Goal: Information Seeking & Learning: Learn about a topic

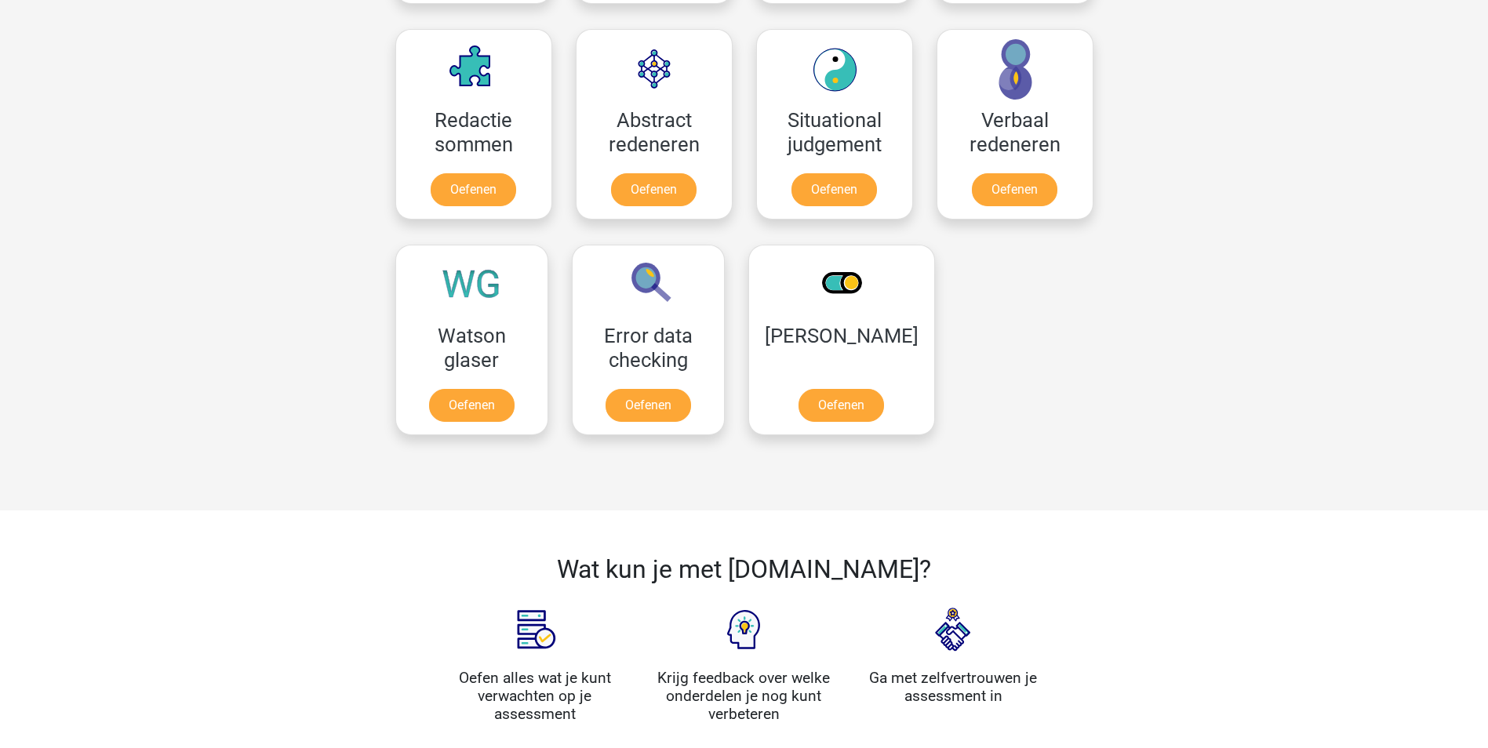
scroll to position [1176, 0]
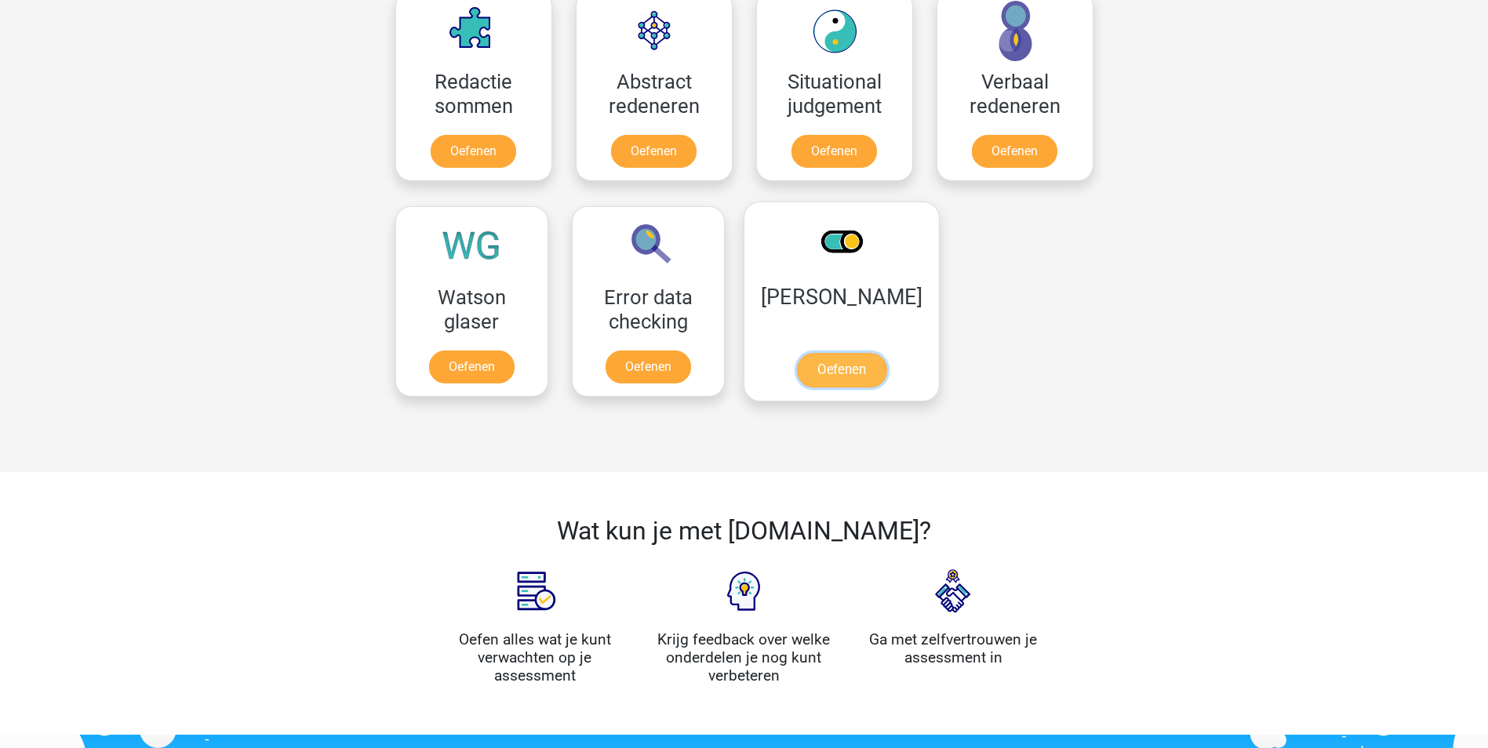
click at [847, 372] on link "Oefenen" at bounding box center [840, 370] width 89 height 35
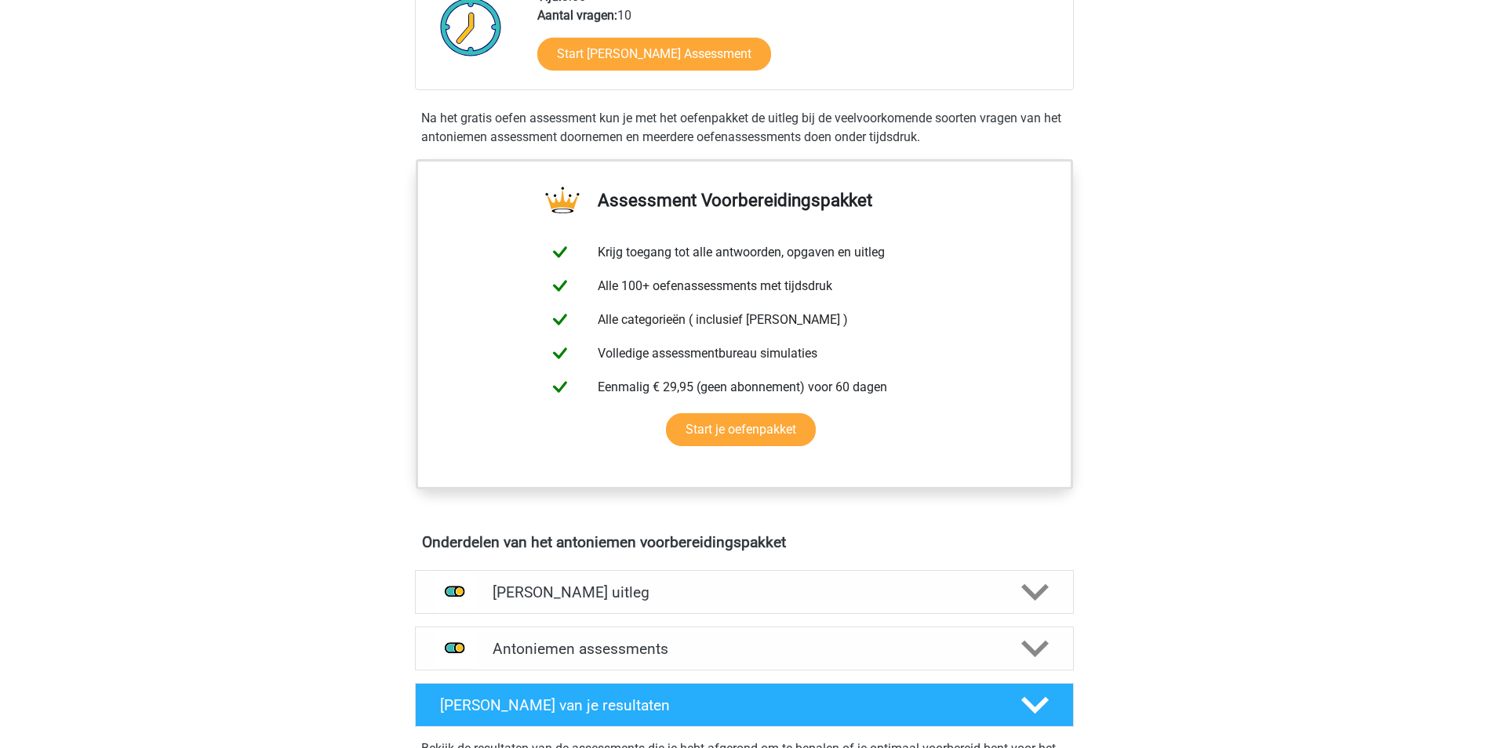
scroll to position [392, 0]
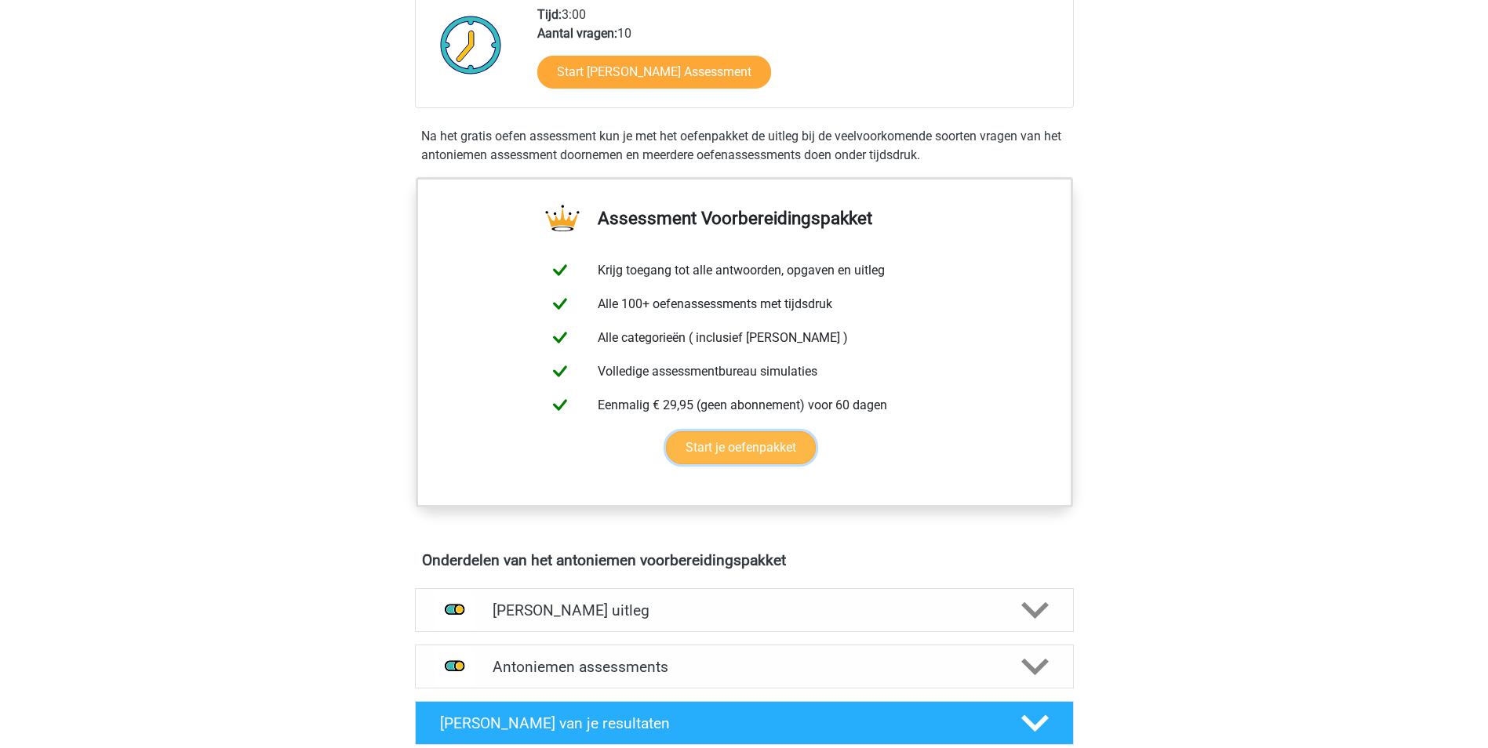
click at [793, 452] on link "Start je oefenpakket" at bounding box center [741, 447] width 150 height 33
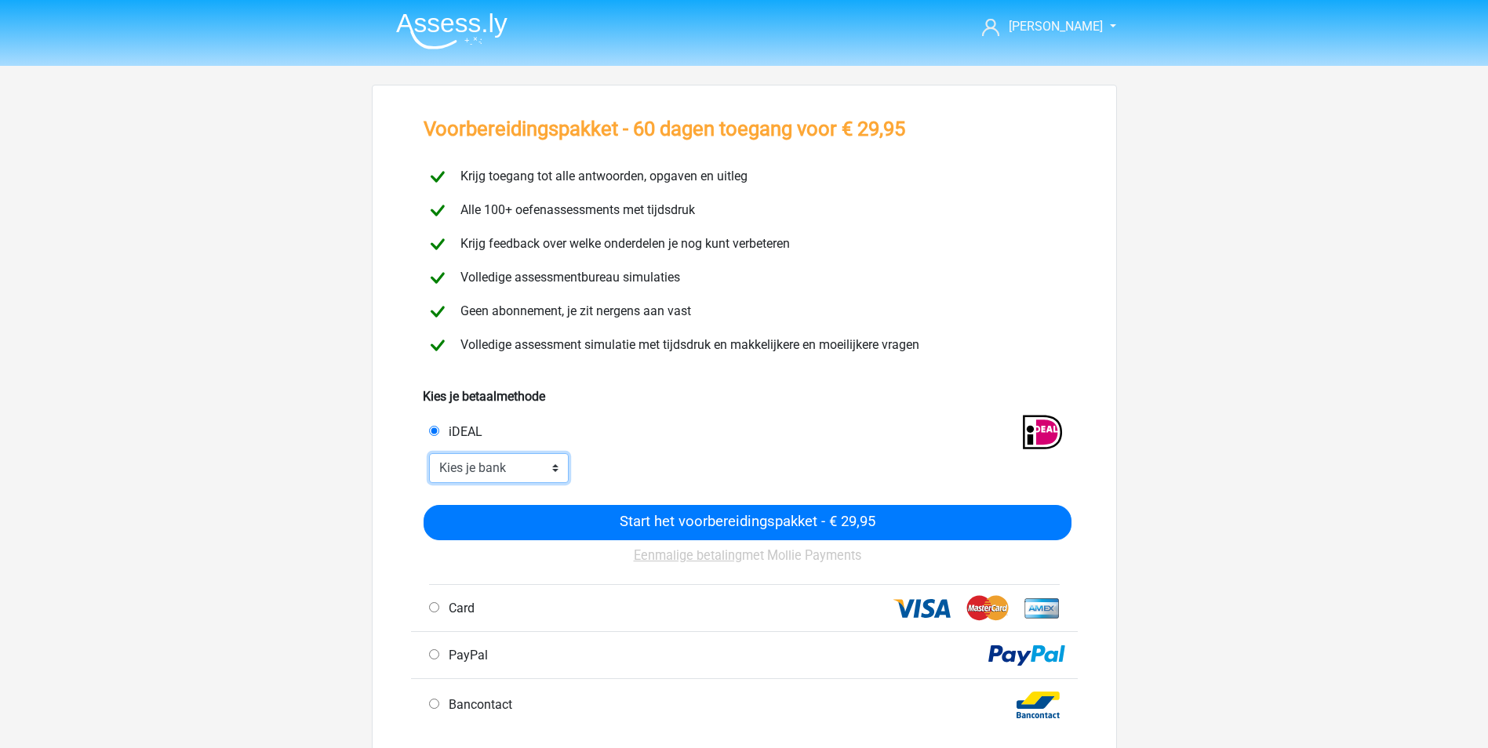
click at [518, 471] on select "Kies je bank ABN AMRO ING Rabobank ASN Bank bunq Knab N26 NN Regiobank Revolut …" at bounding box center [499, 468] width 140 height 30
select select "ideal_INGBNL2A"
click at [429, 453] on select "Kies je bank ABN AMRO ING Rabobank ASN Bank bunq Knab N26 NN Regiobank Revolut …" at bounding box center [499, 468] width 140 height 30
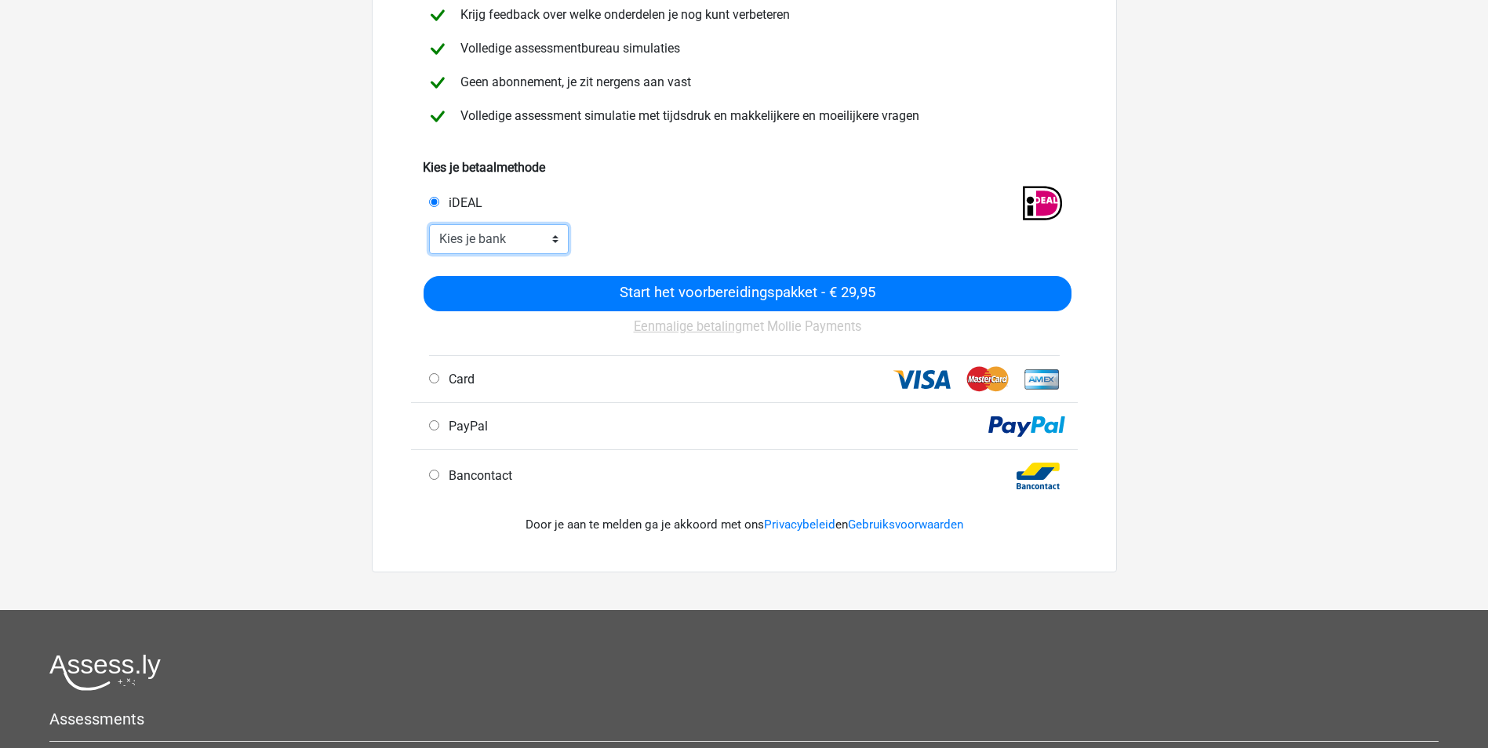
scroll to position [235, 0]
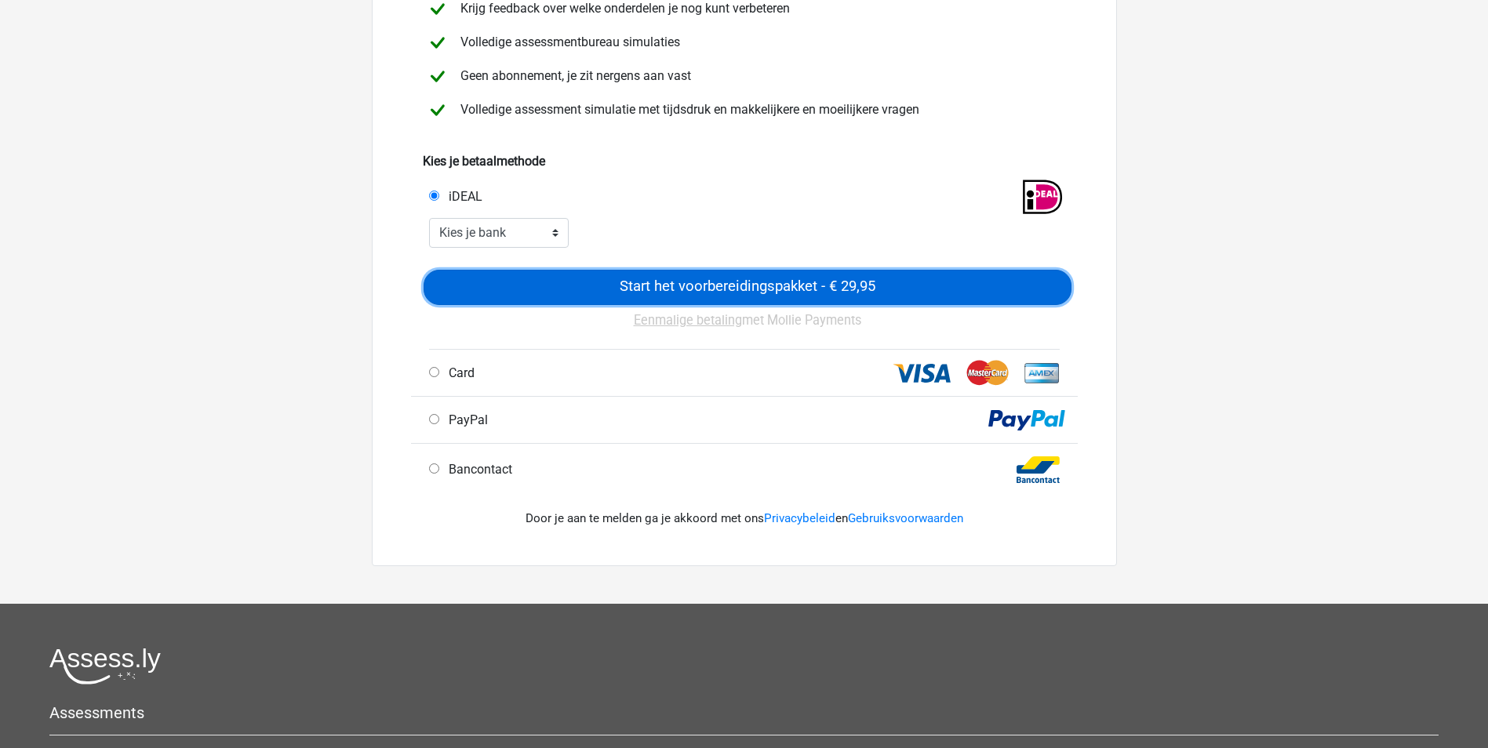
click at [682, 285] on input "Start het voorbereidingspakket - € 29,95" at bounding box center [747, 287] width 648 height 35
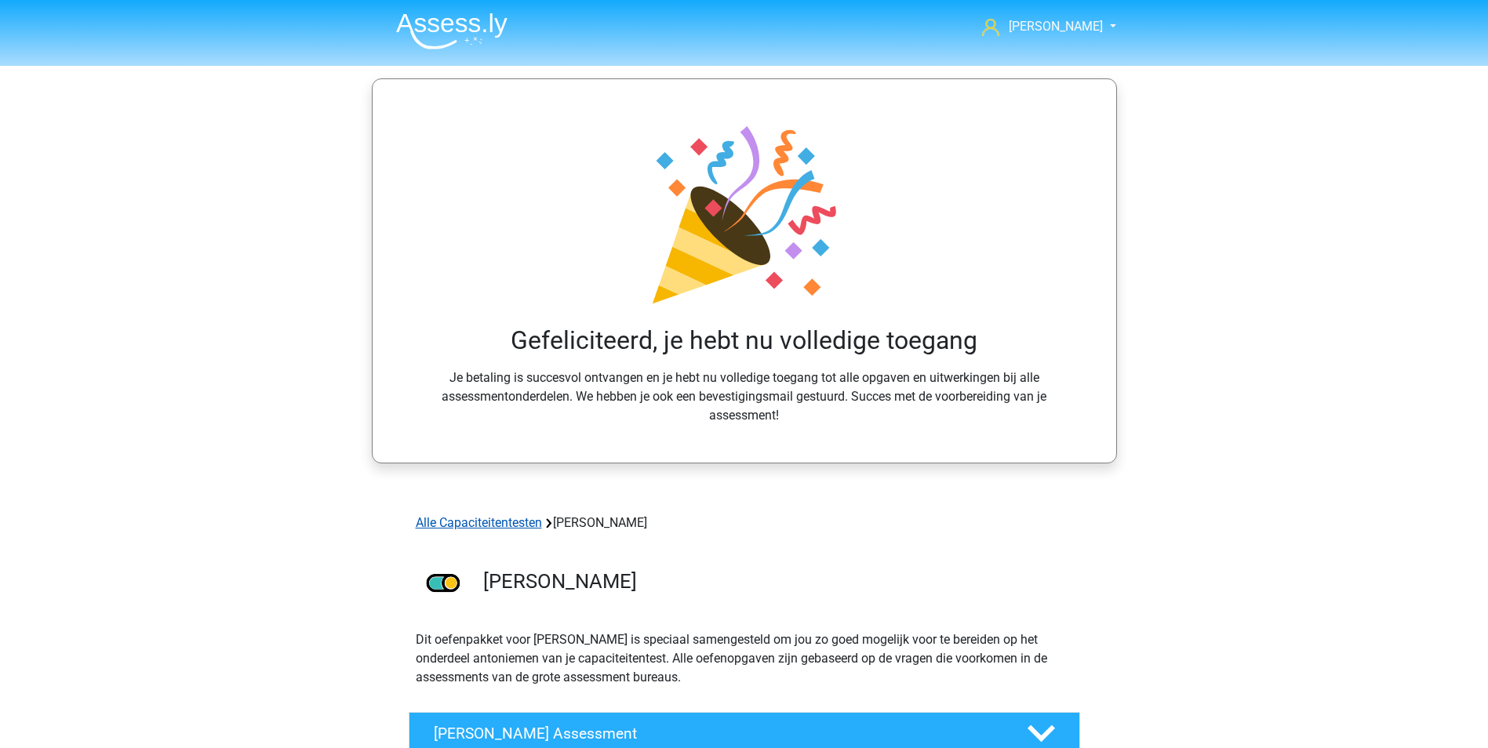
click at [467, 517] on link "Alle Capaciteitentesten" at bounding box center [479, 522] width 126 height 15
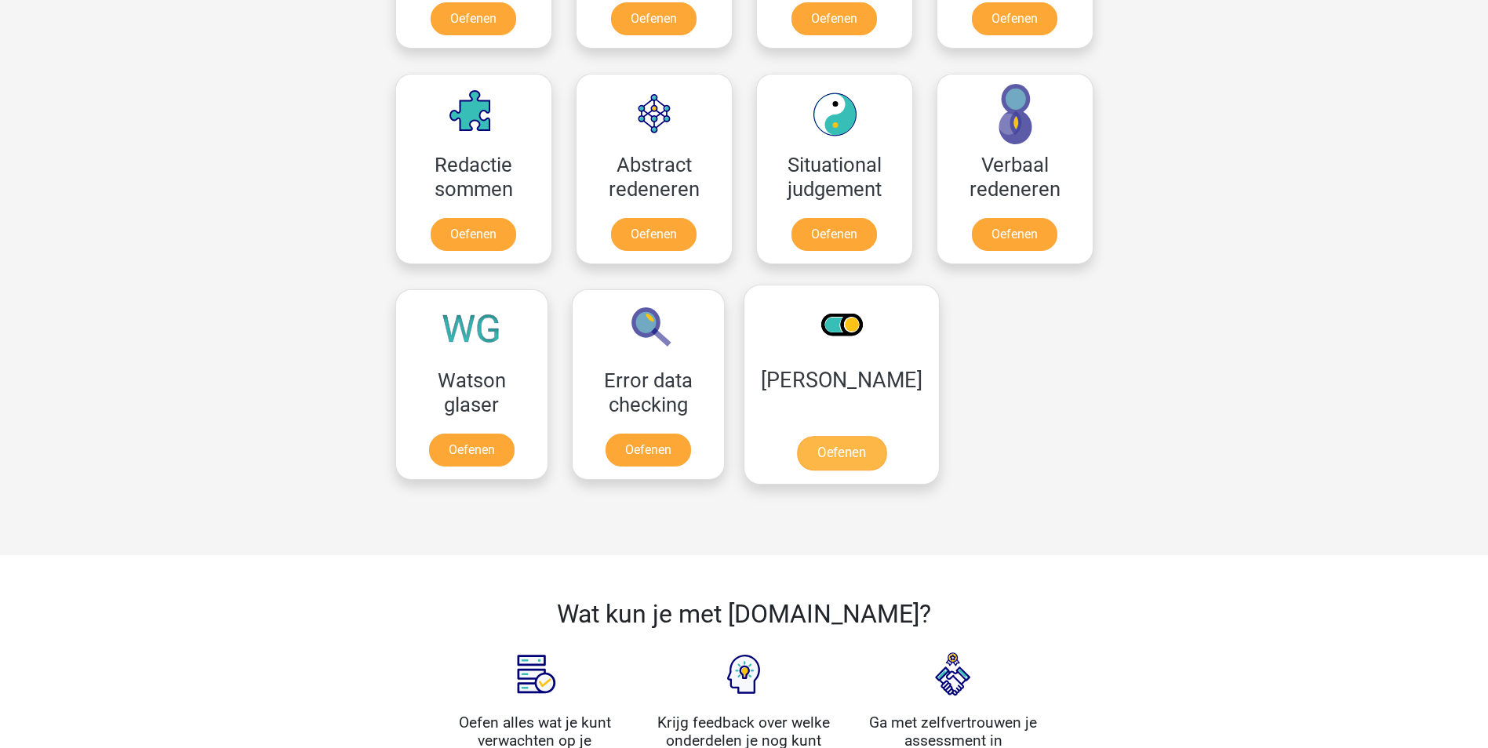
scroll to position [1137, 0]
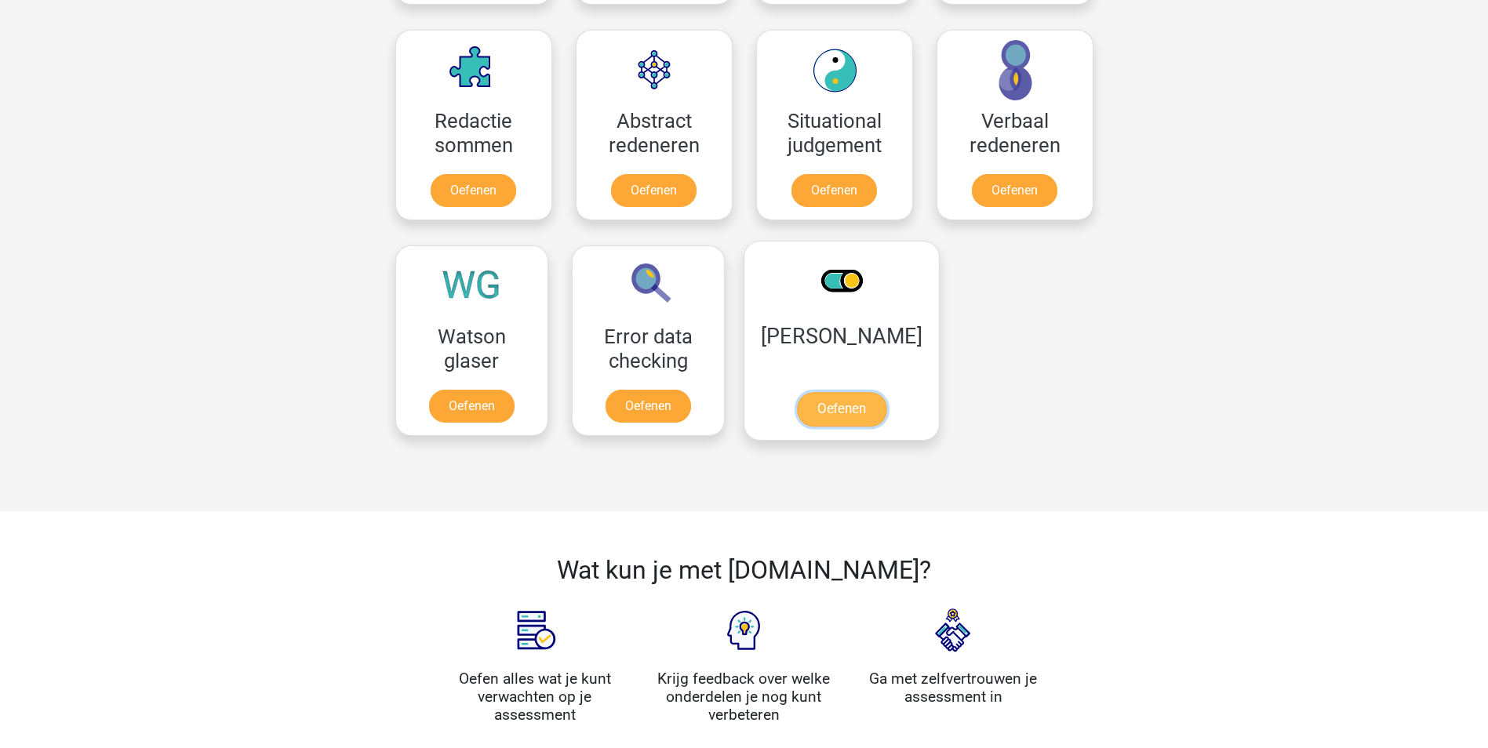
click at [827, 419] on link "Oefenen" at bounding box center [840, 409] width 89 height 35
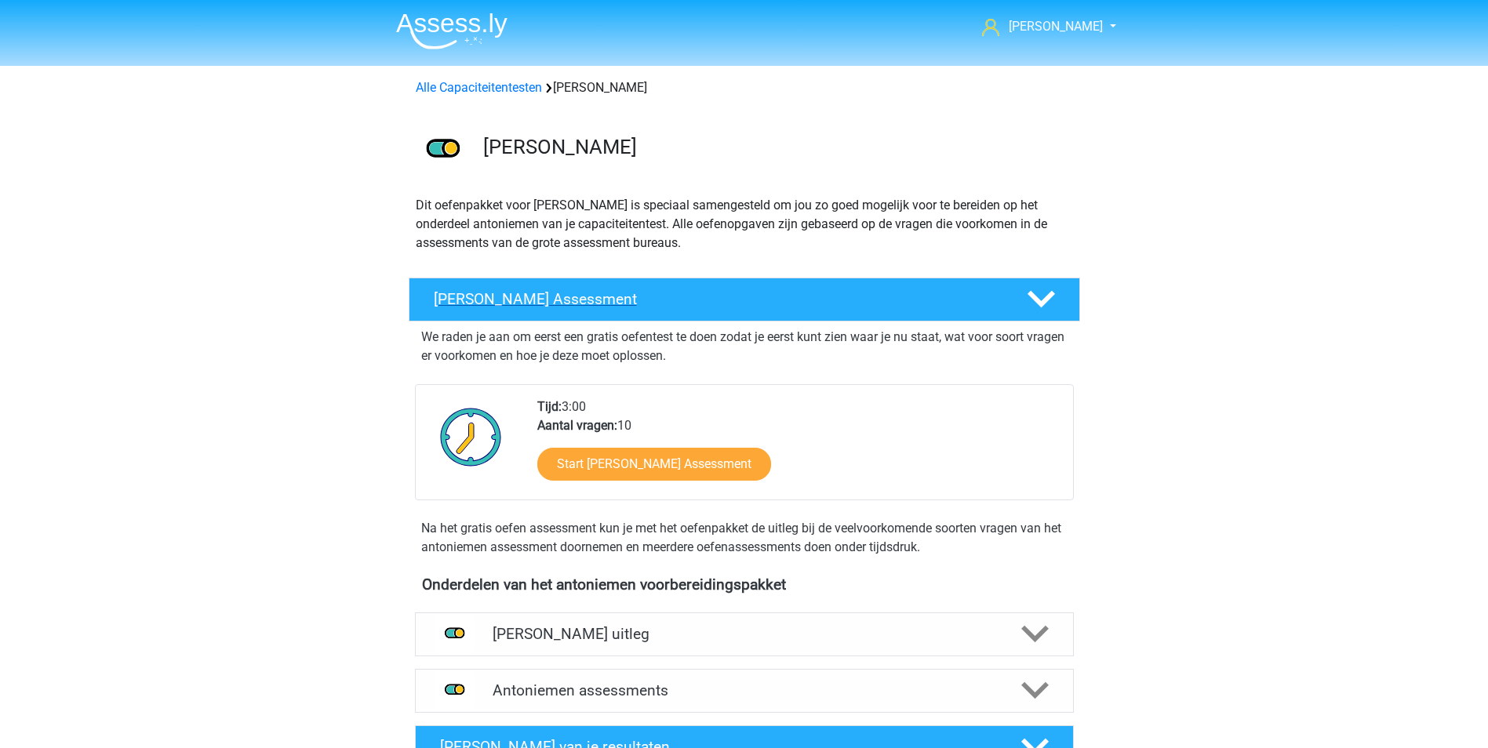
click at [1049, 298] on polygon at bounding box center [1040, 299] width 27 height 17
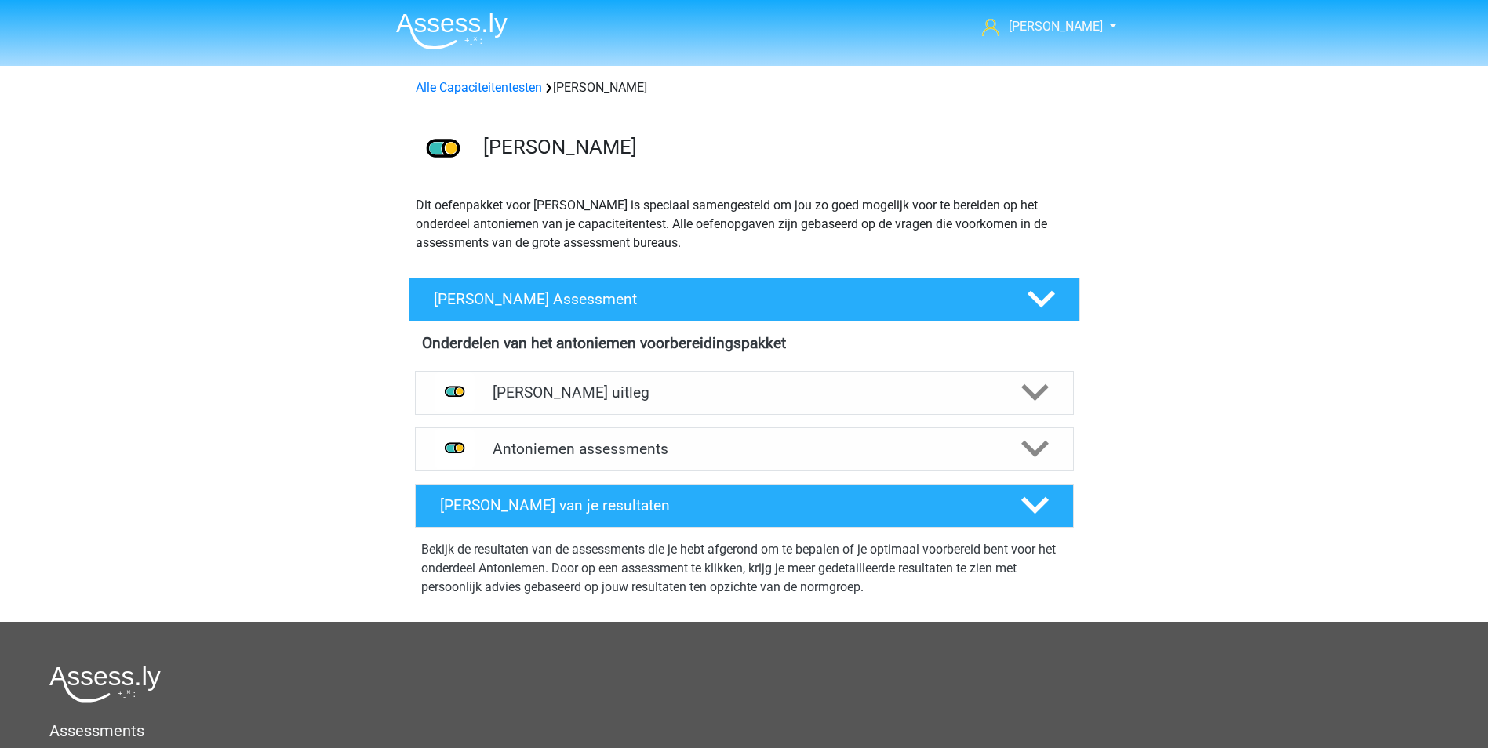
click at [459, 28] on img at bounding box center [451, 31] width 111 height 37
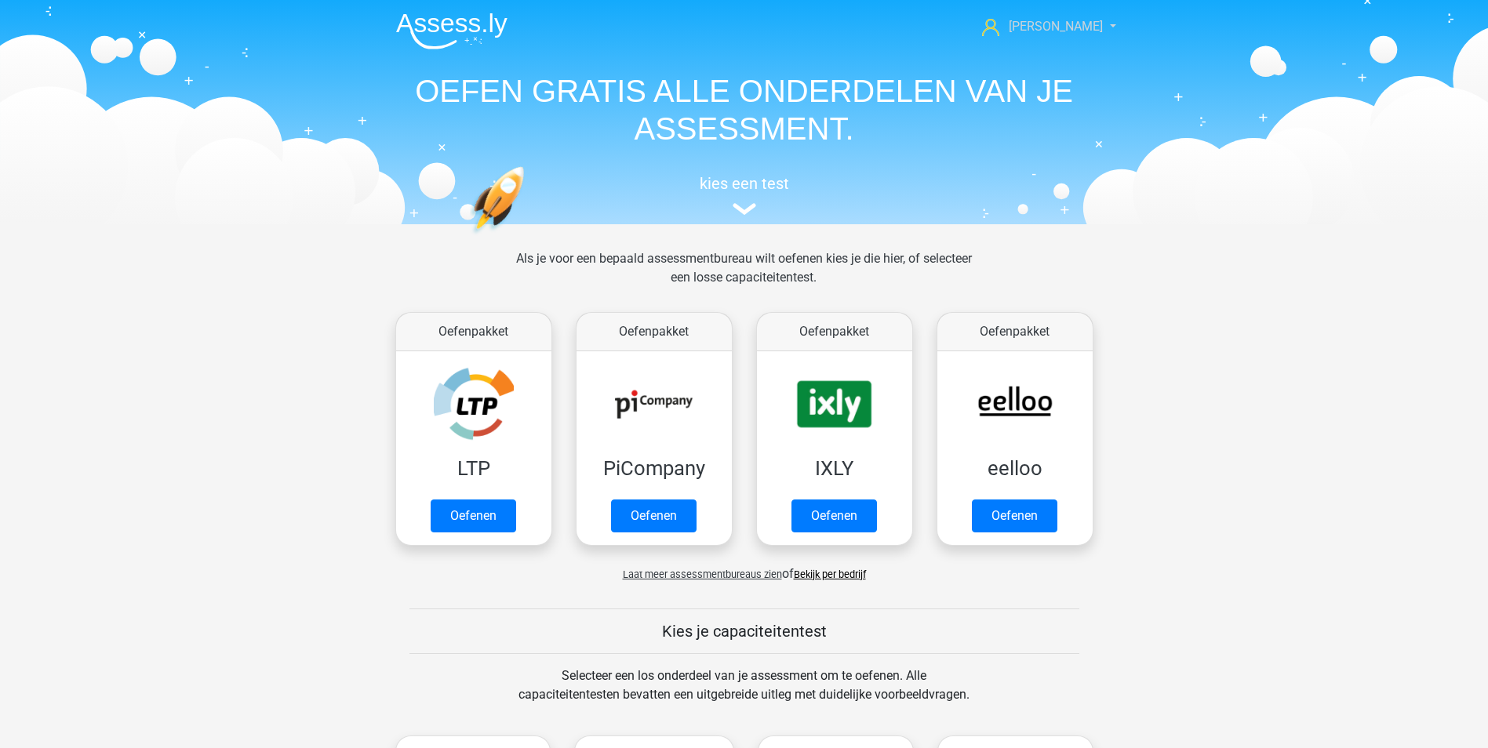
click at [1045, 30] on span "[PERSON_NAME]" at bounding box center [1055, 26] width 94 height 15
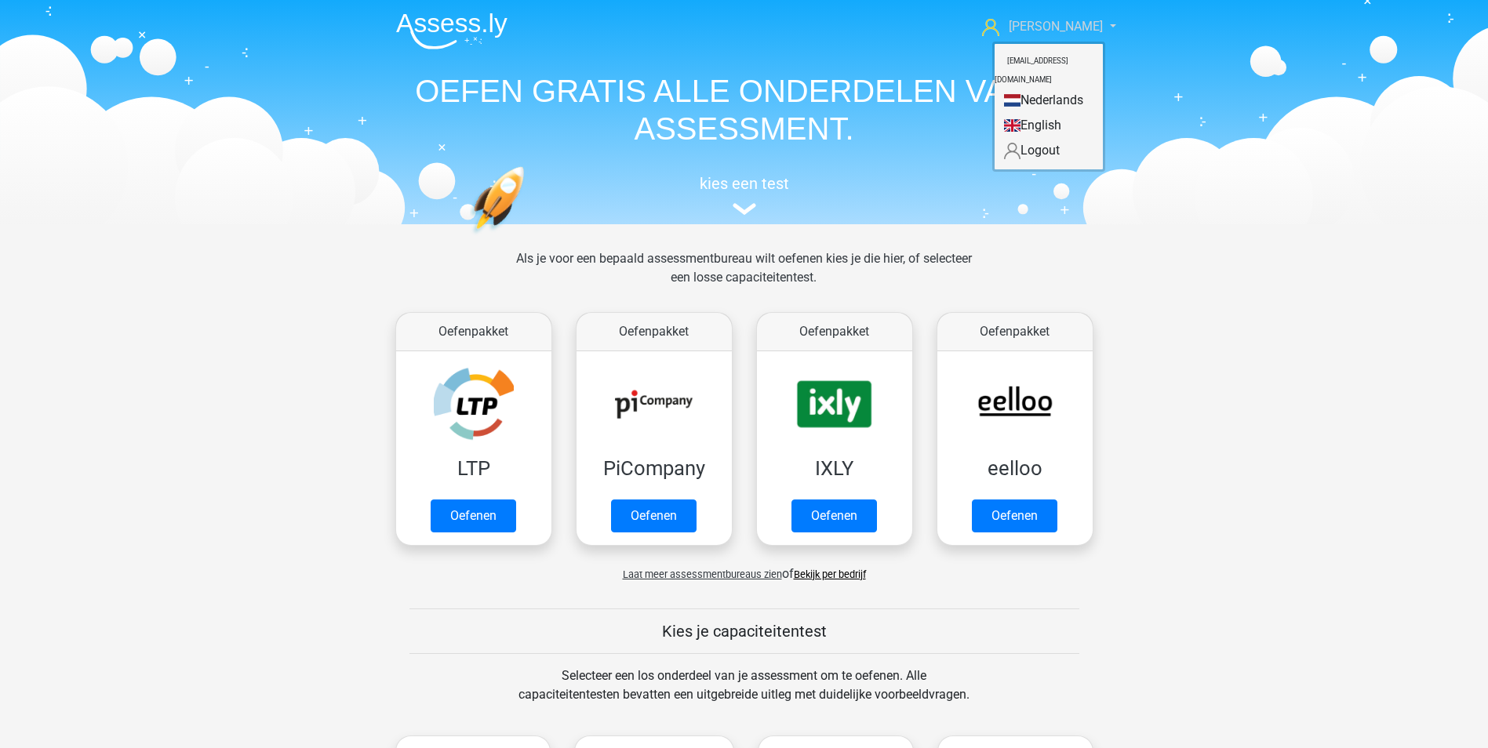
click at [1034, 22] on link "[PERSON_NAME]" at bounding box center [1040, 26] width 129 height 19
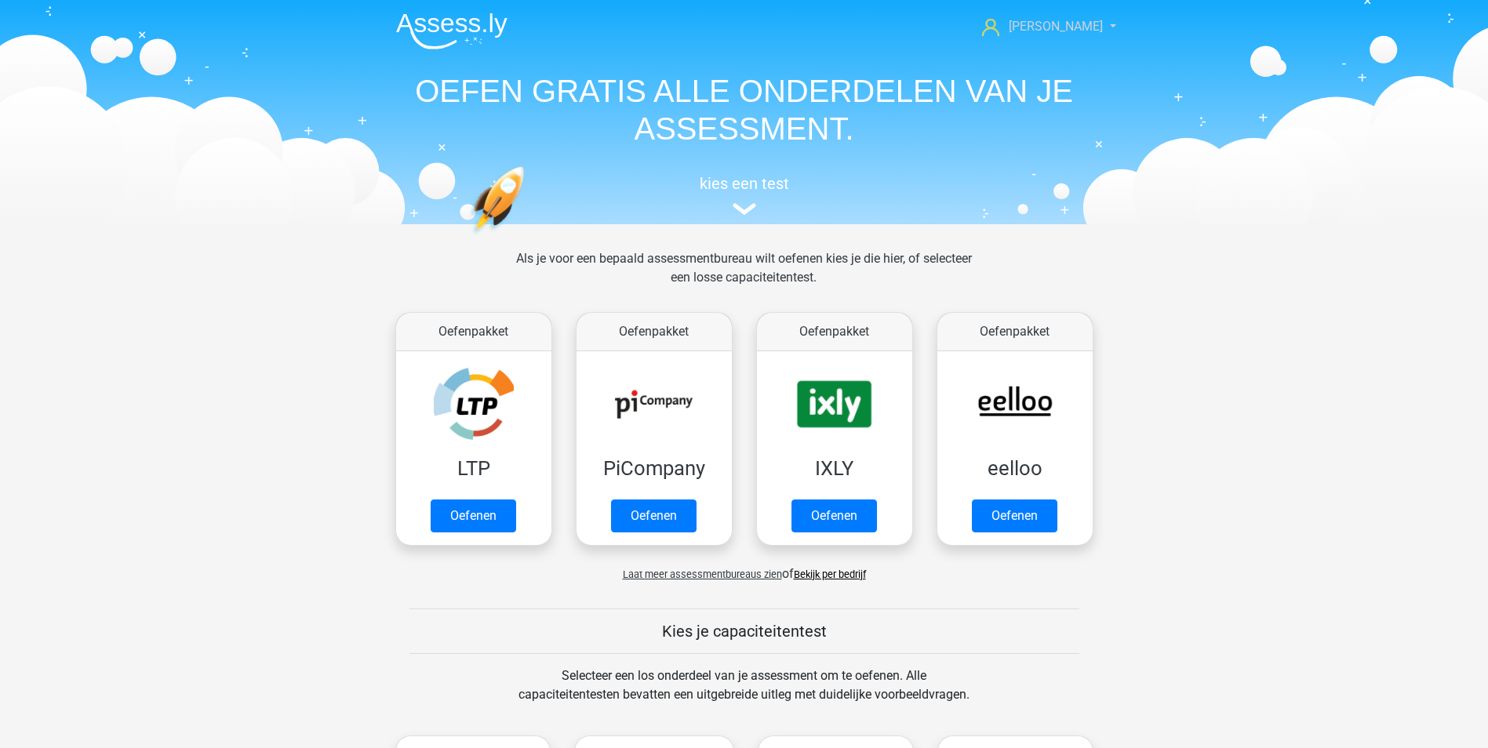
click at [999, 26] on icon at bounding box center [990, 27] width 17 height 17
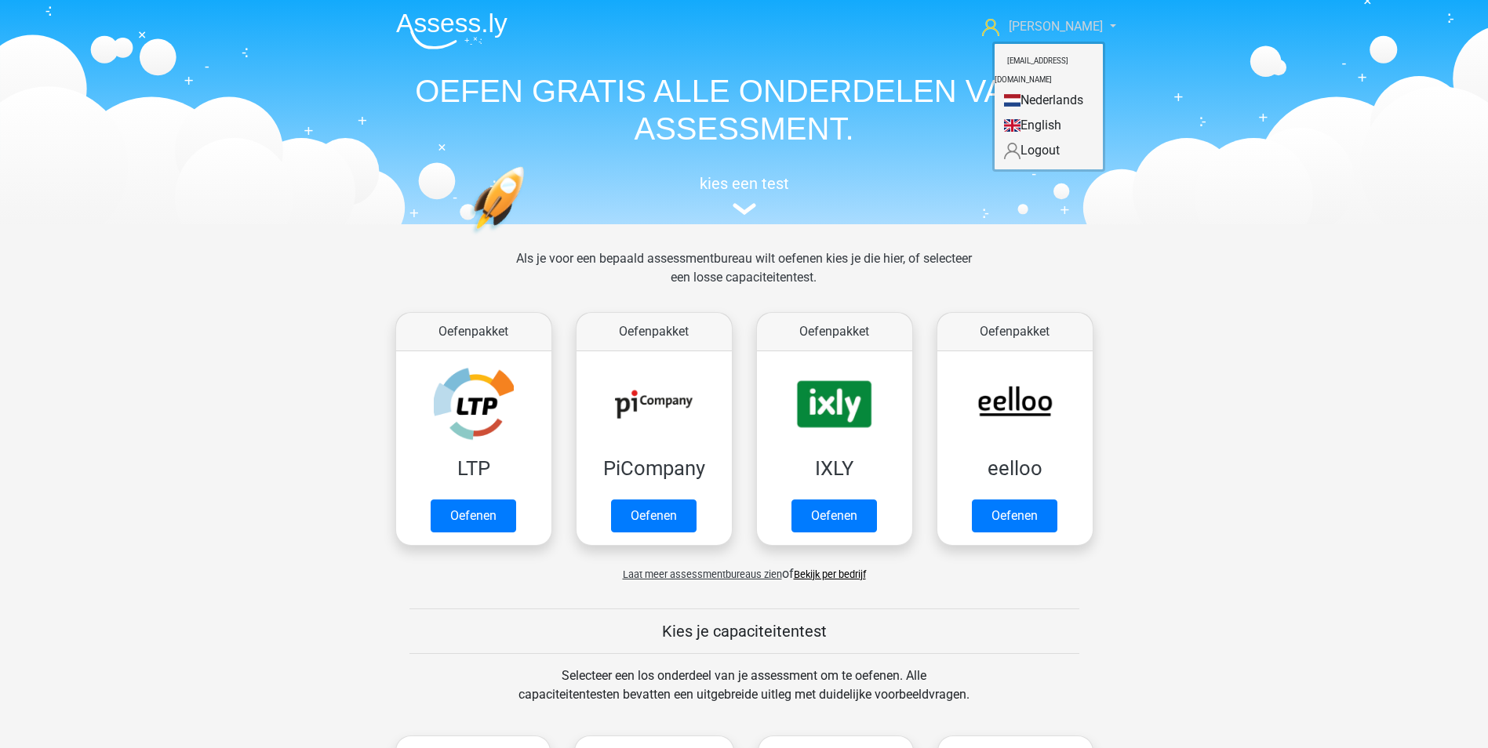
click at [999, 26] on icon at bounding box center [990, 27] width 17 height 17
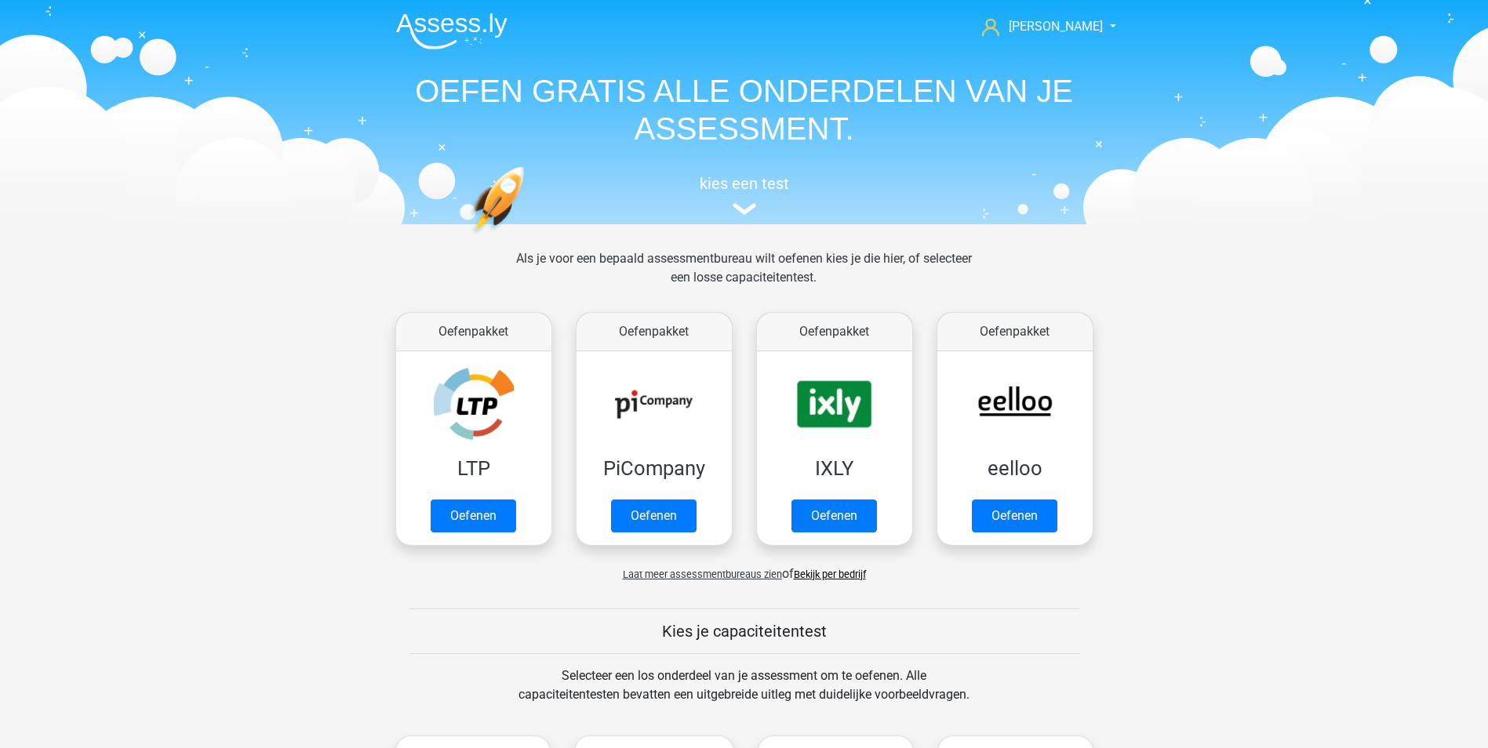
click at [475, 25] on img at bounding box center [451, 31] width 111 height 37
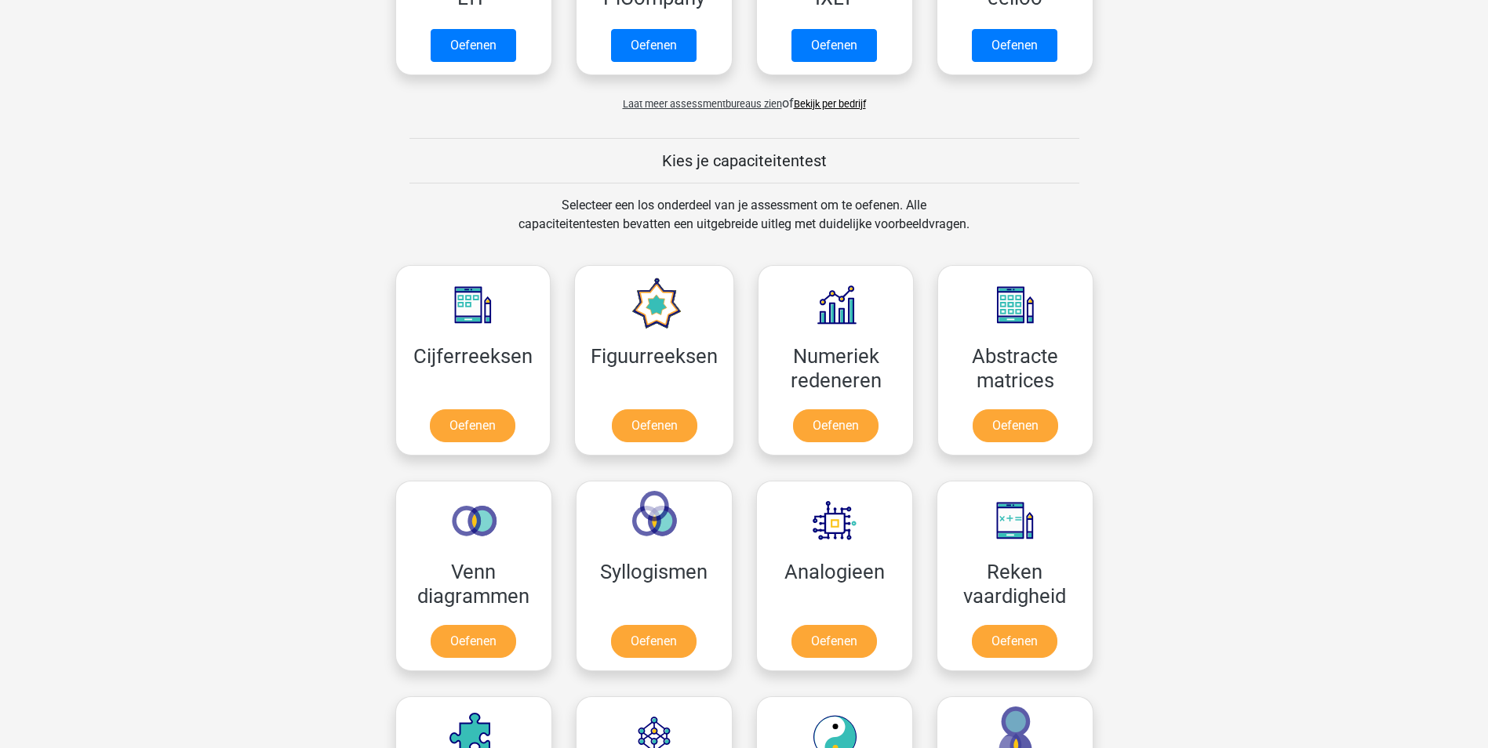
scroll to position [941, 0]
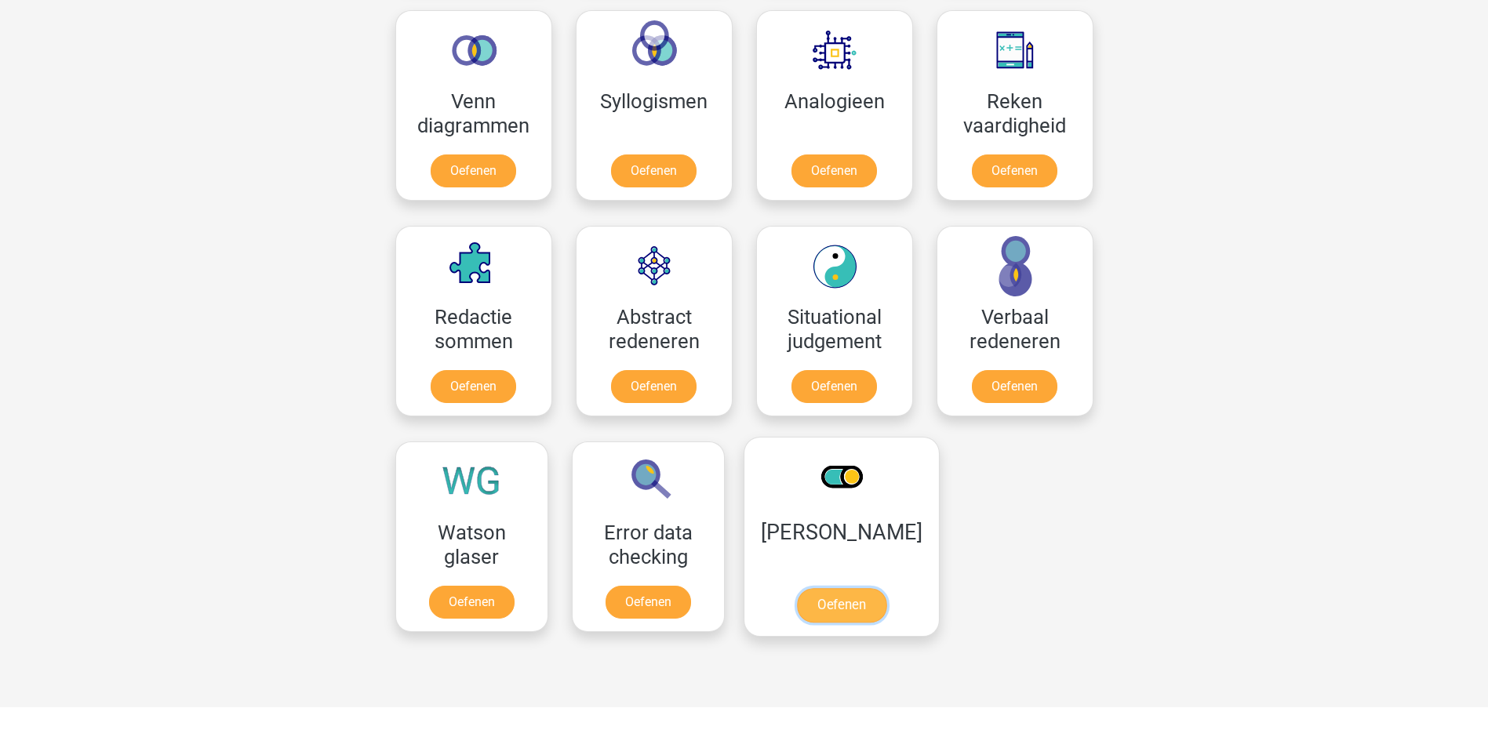
click at [835, 605] on link "Oefenen" at bounding box center [840, 605] width 89 height 35
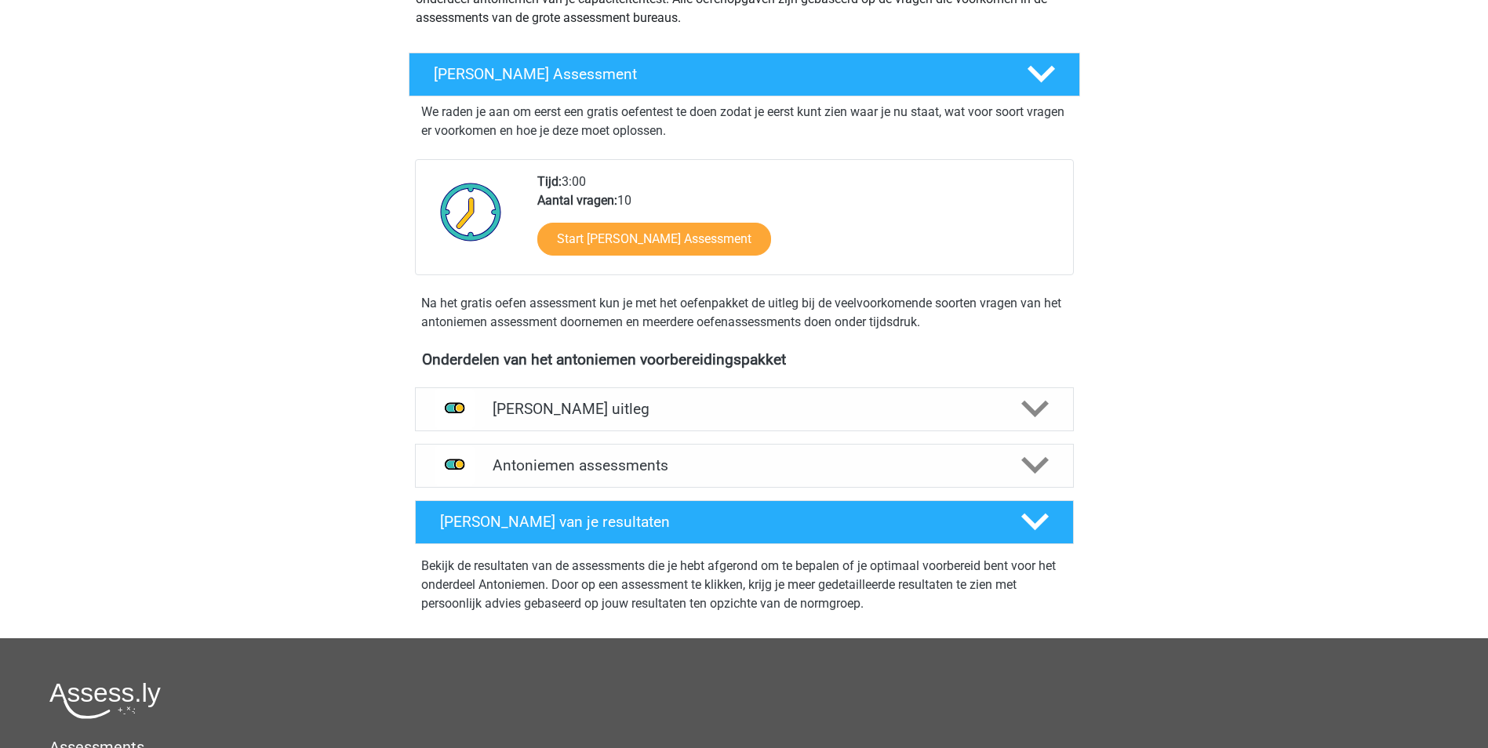
scroll to position [235, 0]
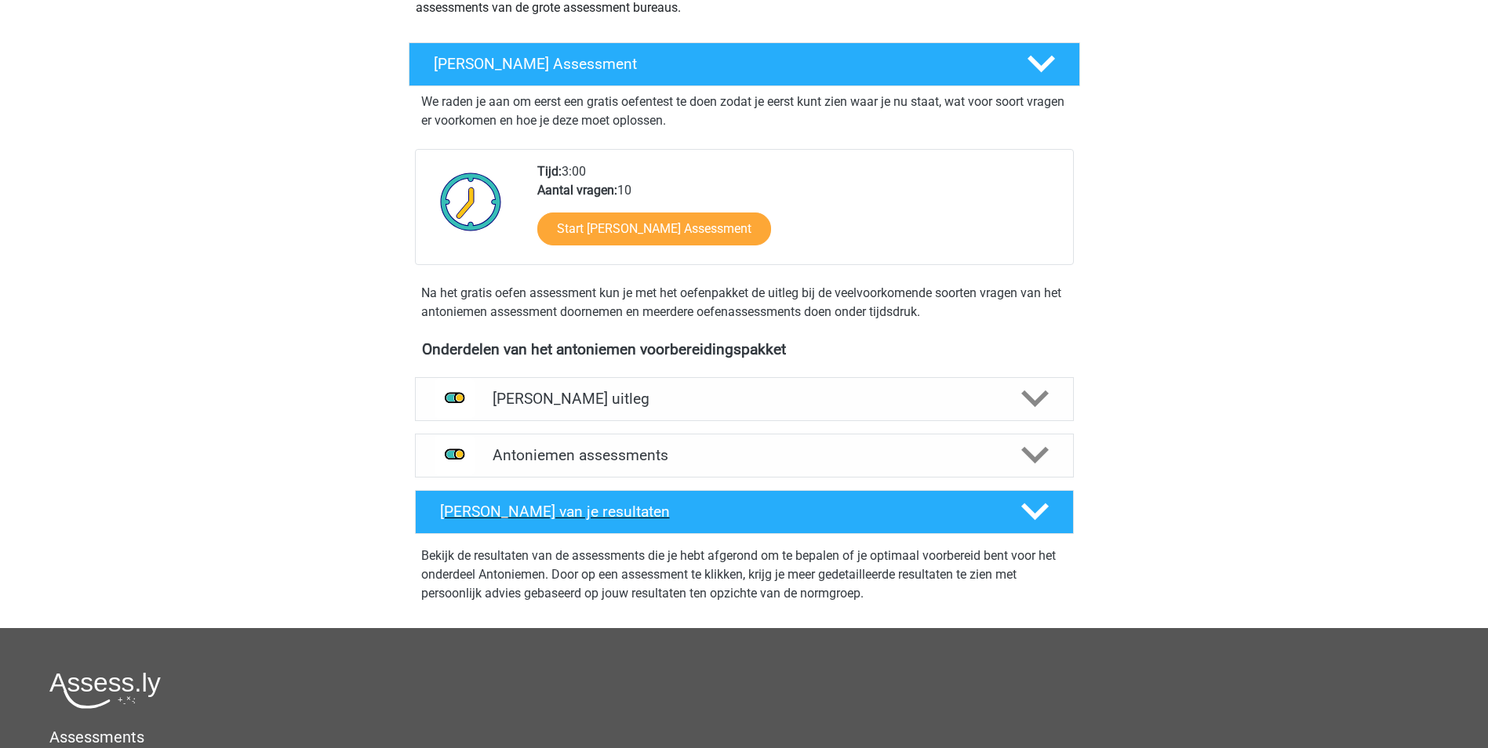
click at [848, 507] on h4 "[PERSON_NAME] van je resultaten" at bounding box center [718, 512] width 556 height 18
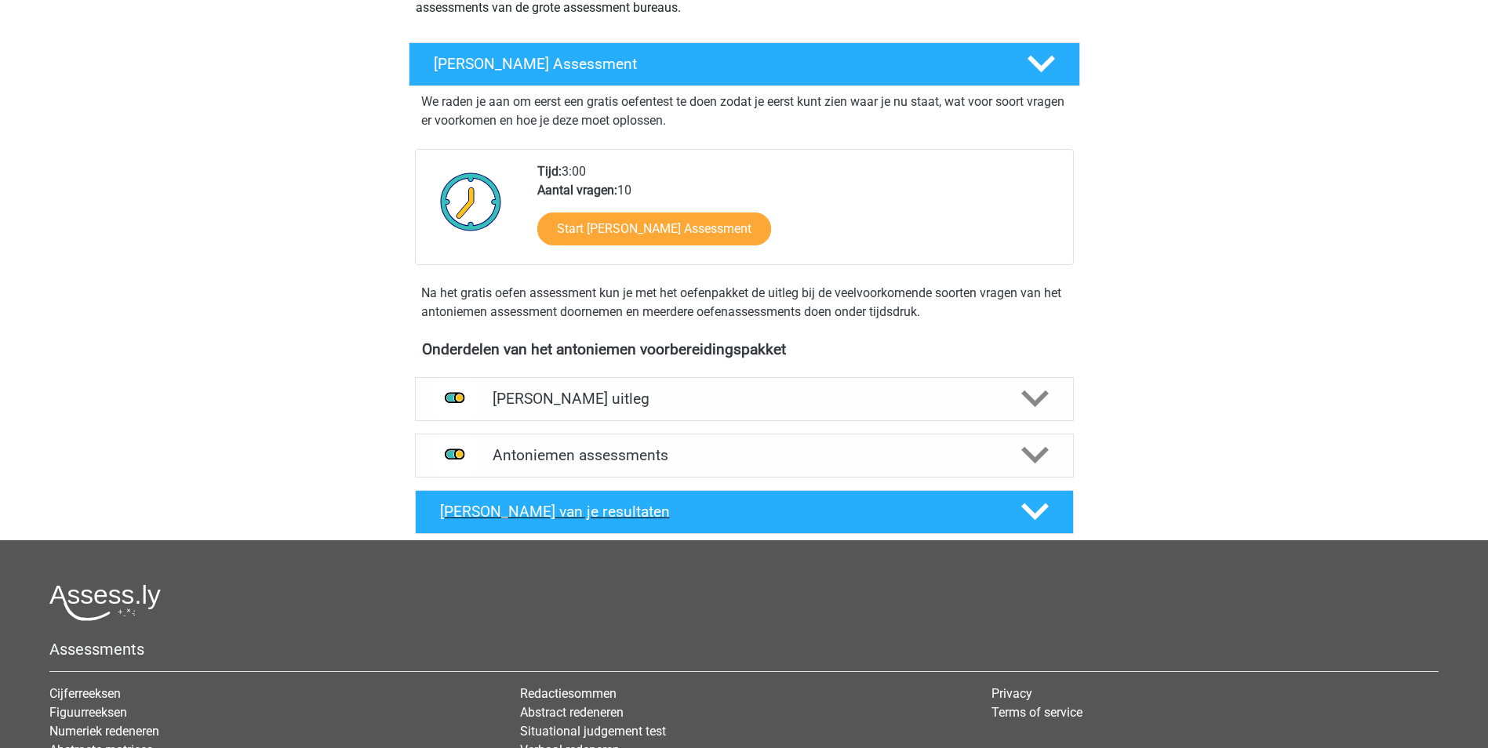
click at [848, 505] on h4 "[PERSON_NAME] van je resultaten" at bounding box center [718, 512] width 556 height 18
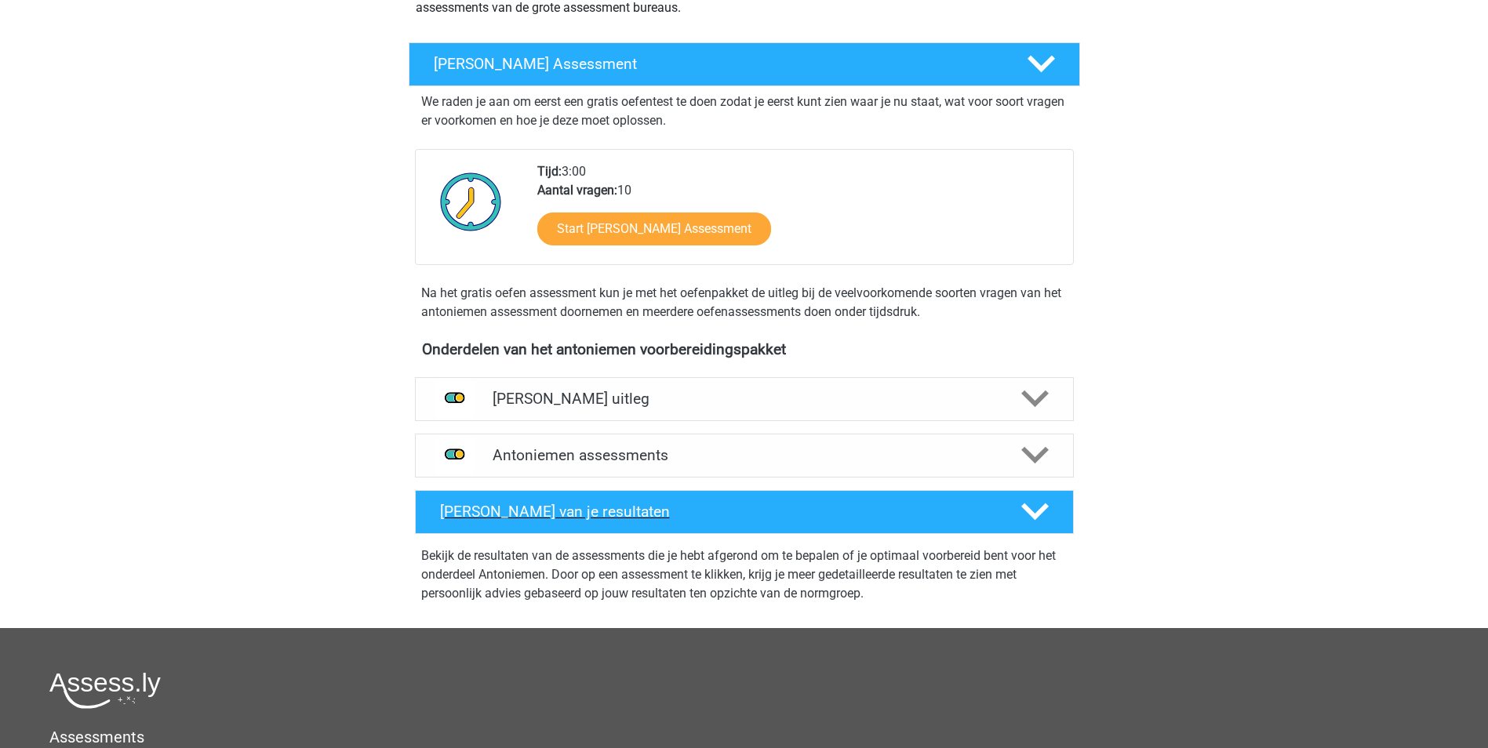
click at [848, 505] on h4 "[PERSON_NAME] van je resultaten" at bounding box center [718, 512] width 556 height 18
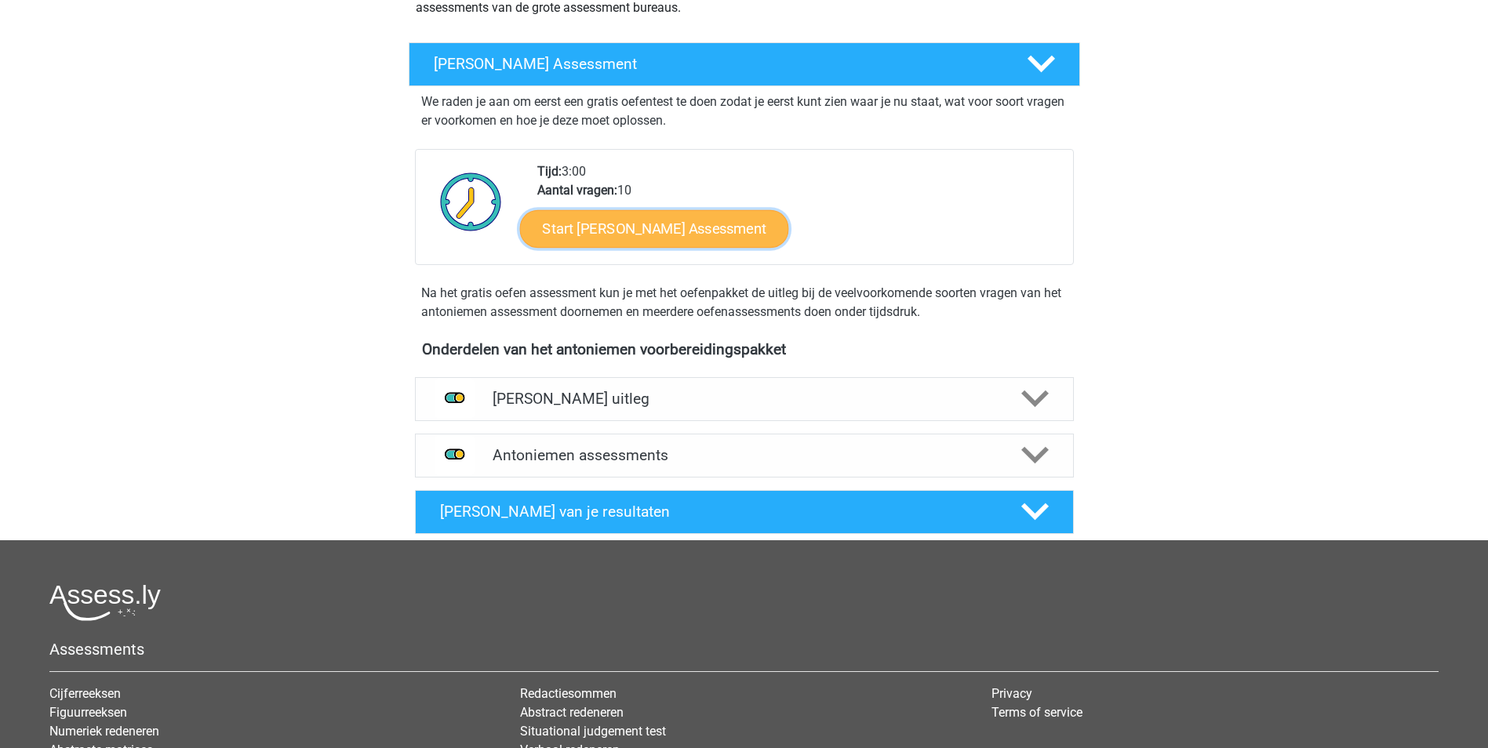
click at [765, 234] on link "Start [PERSON_NAME] Assessment" at bounding box center [653, 228] width 269 height 38
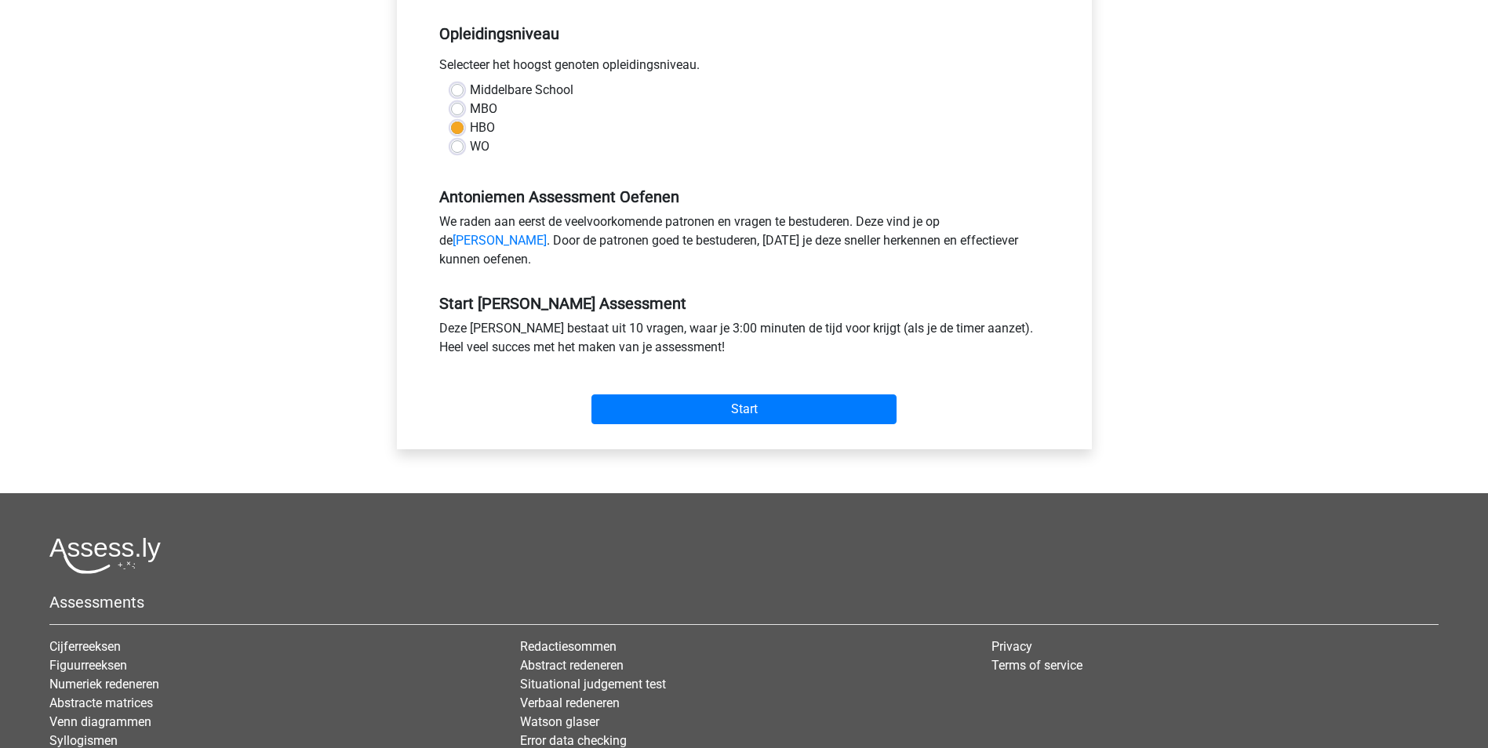
scroll to position [314, 0]
click at [747, 423] on input "Start" at bounding box center [743, 409] width 305 height 30
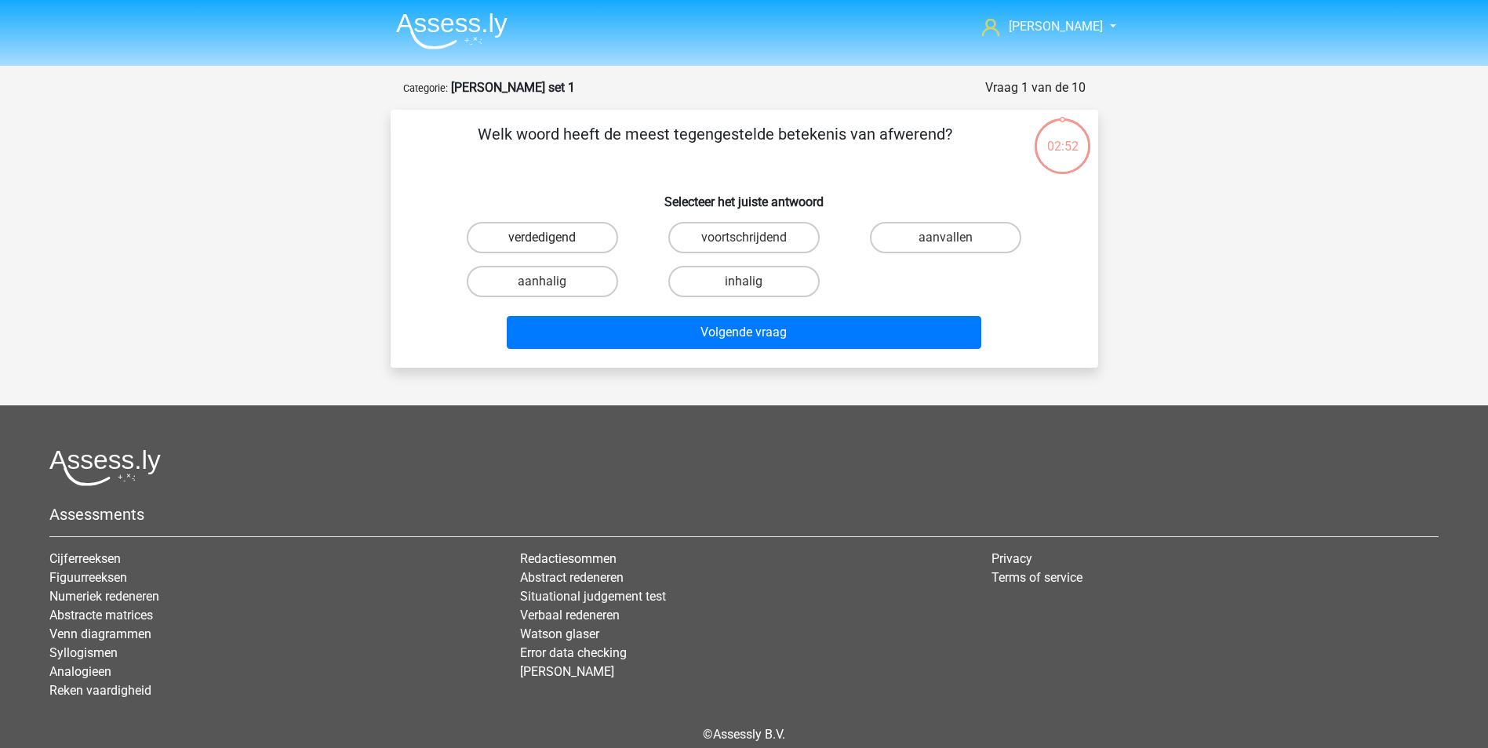
click at [603, 233] on label "verdedigend" at bounding box center [542, 237] width 151 height 31
click at [552, 238] on input "verdedigend" at bounding box center [547, 243] width 10 height 10
radio input "true"
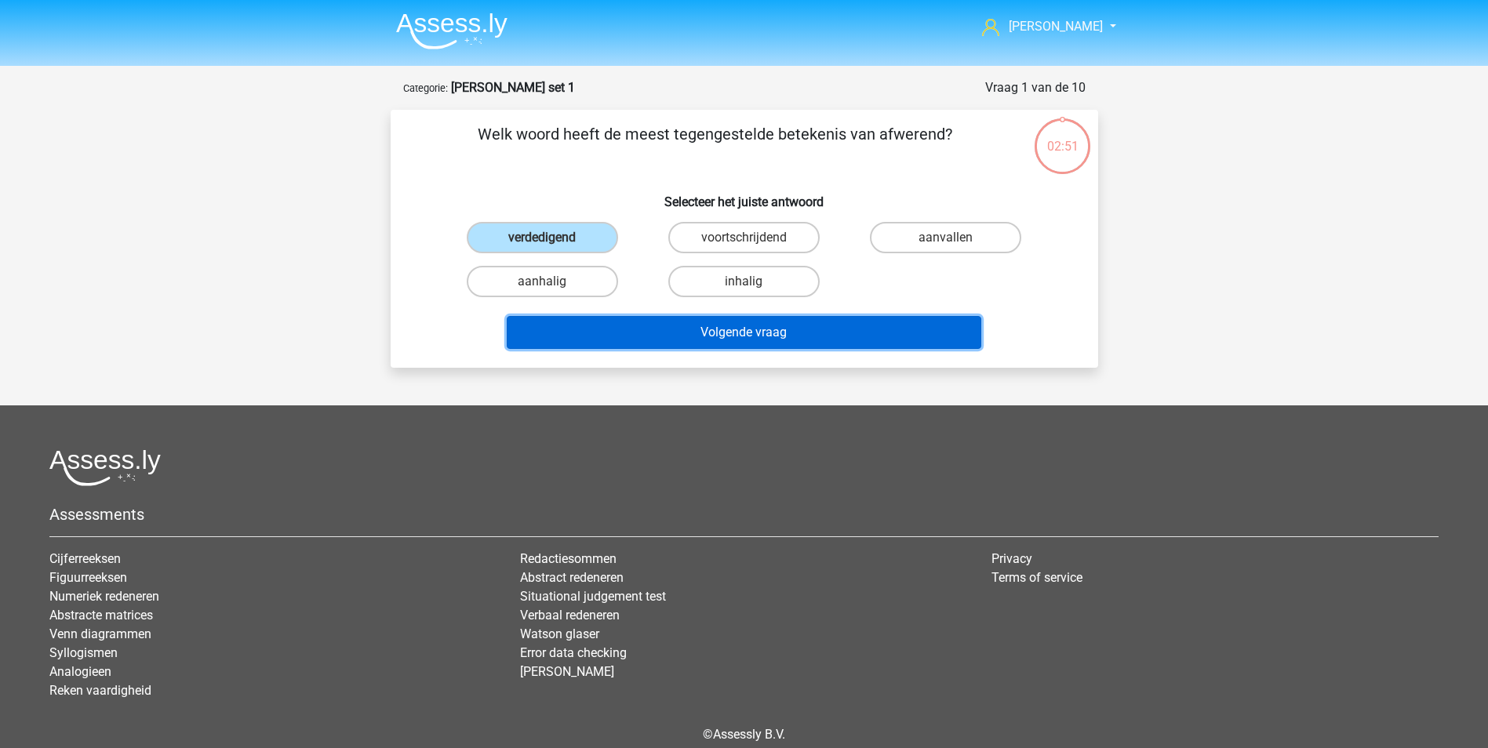
click at [715, 330] on button "Volgende vraag" at bounding box center [744, 332] width 474 height 33
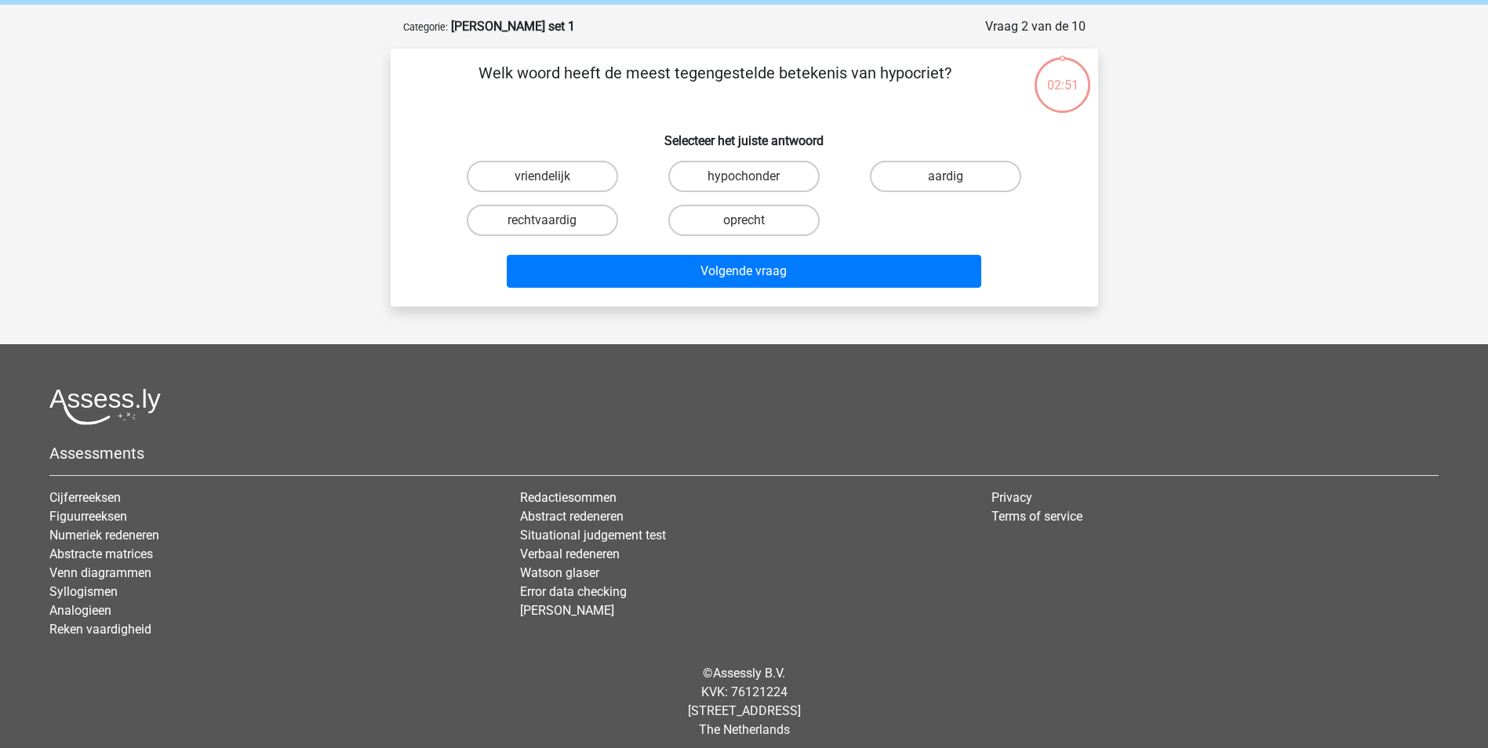
scroll to position [71, 0]
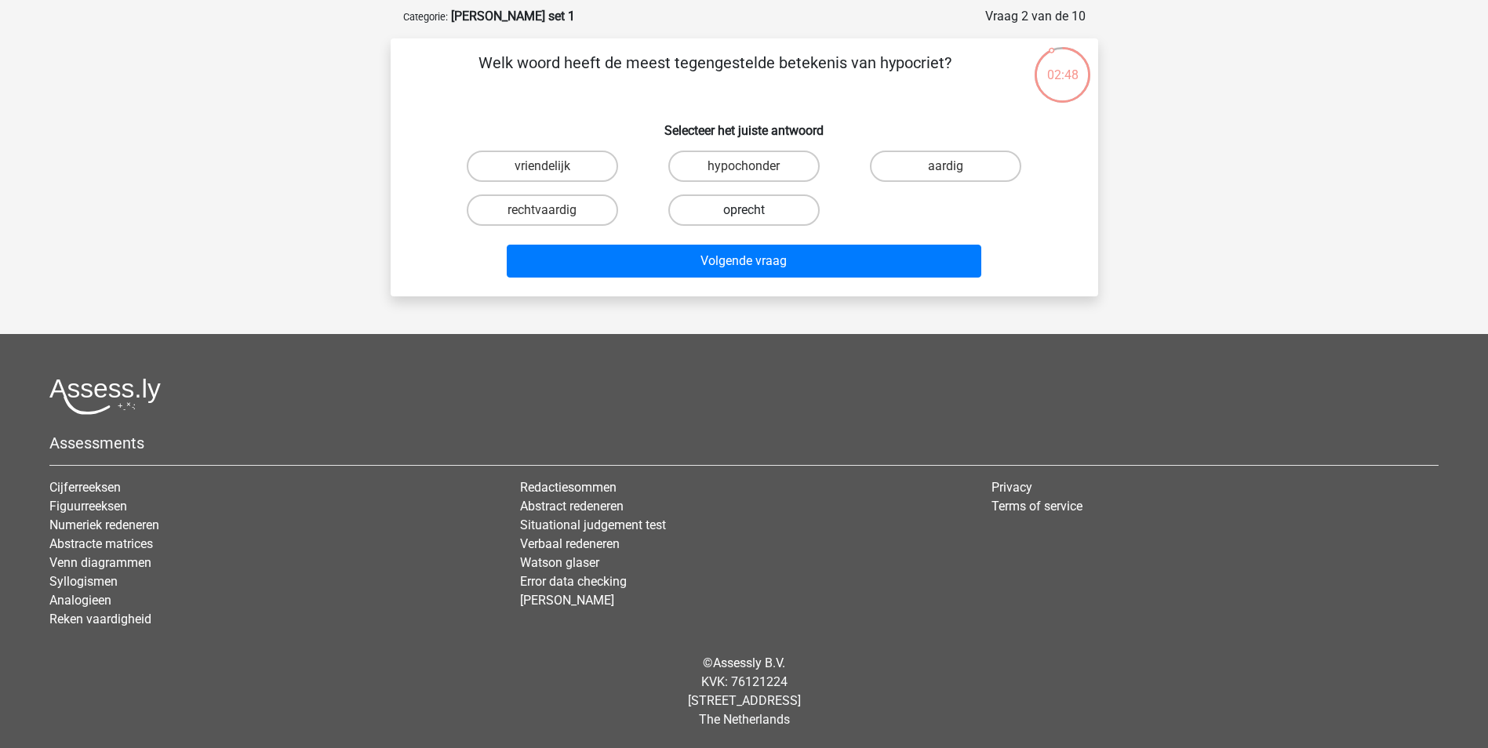
click at [779, 213] on label "oprecht" at bounding box center [743, 209] width 151 height 31
click at [754, 213] on input "oprecht" at bounding box center [748, 215] width 10 height 10
radio input "true"
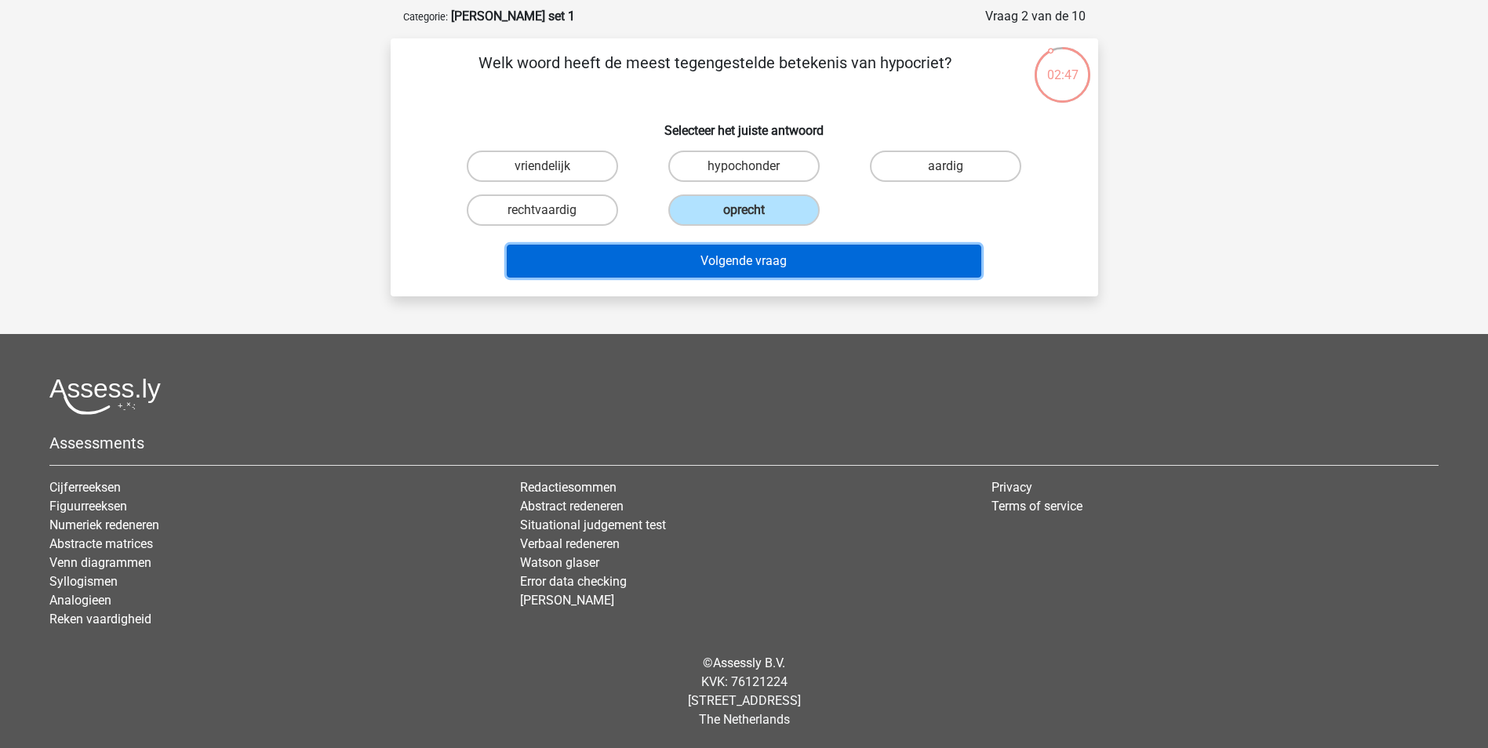
click at [780, 254] on button "Volgende vraag" at bounding box center [744, 261] width 474 height 33
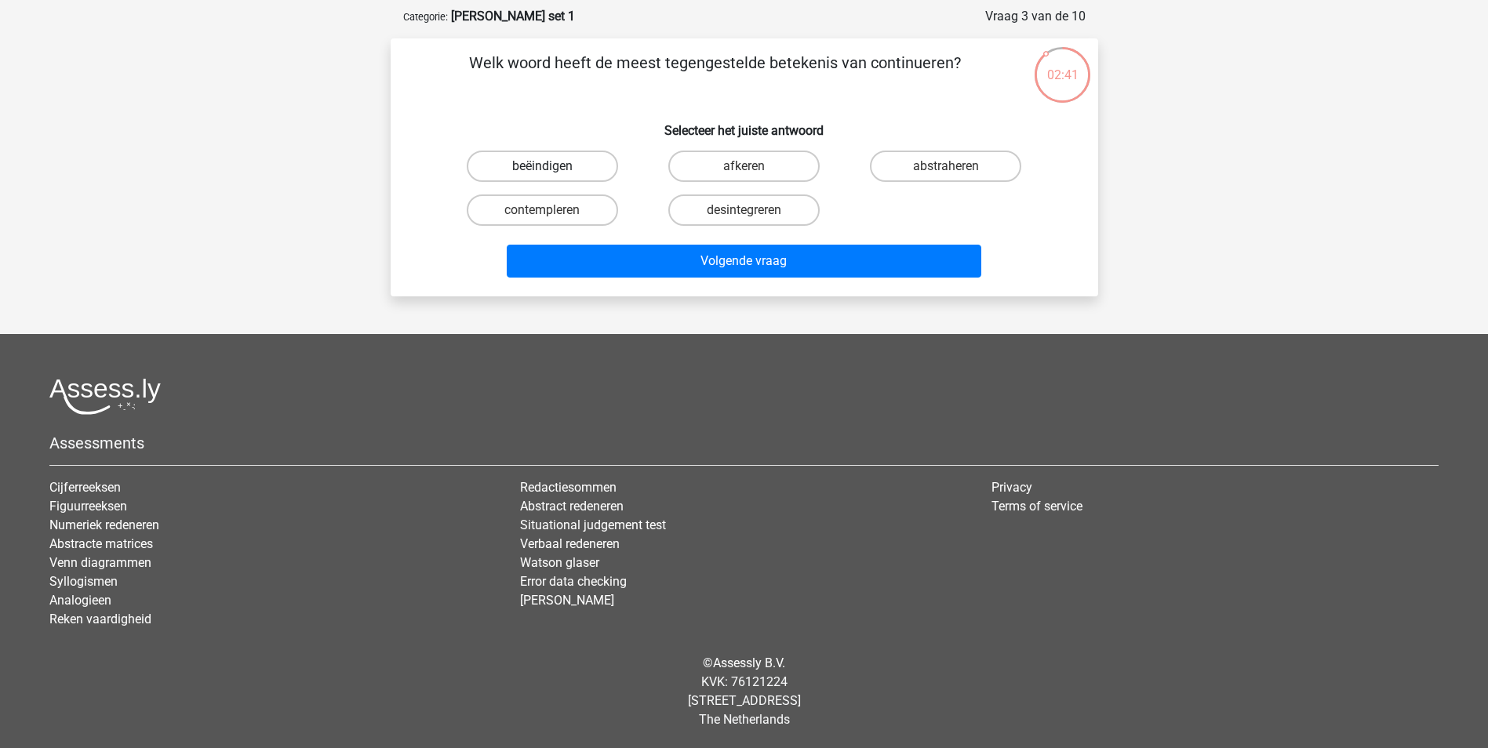
click at [601, 162] on label "beëindigen" at bounding box center [542, 166] width 151 height 31
click at [552, 166] on input "beëindigen" at bounding box center [547, 171] width 10 height 10
radio input "true"
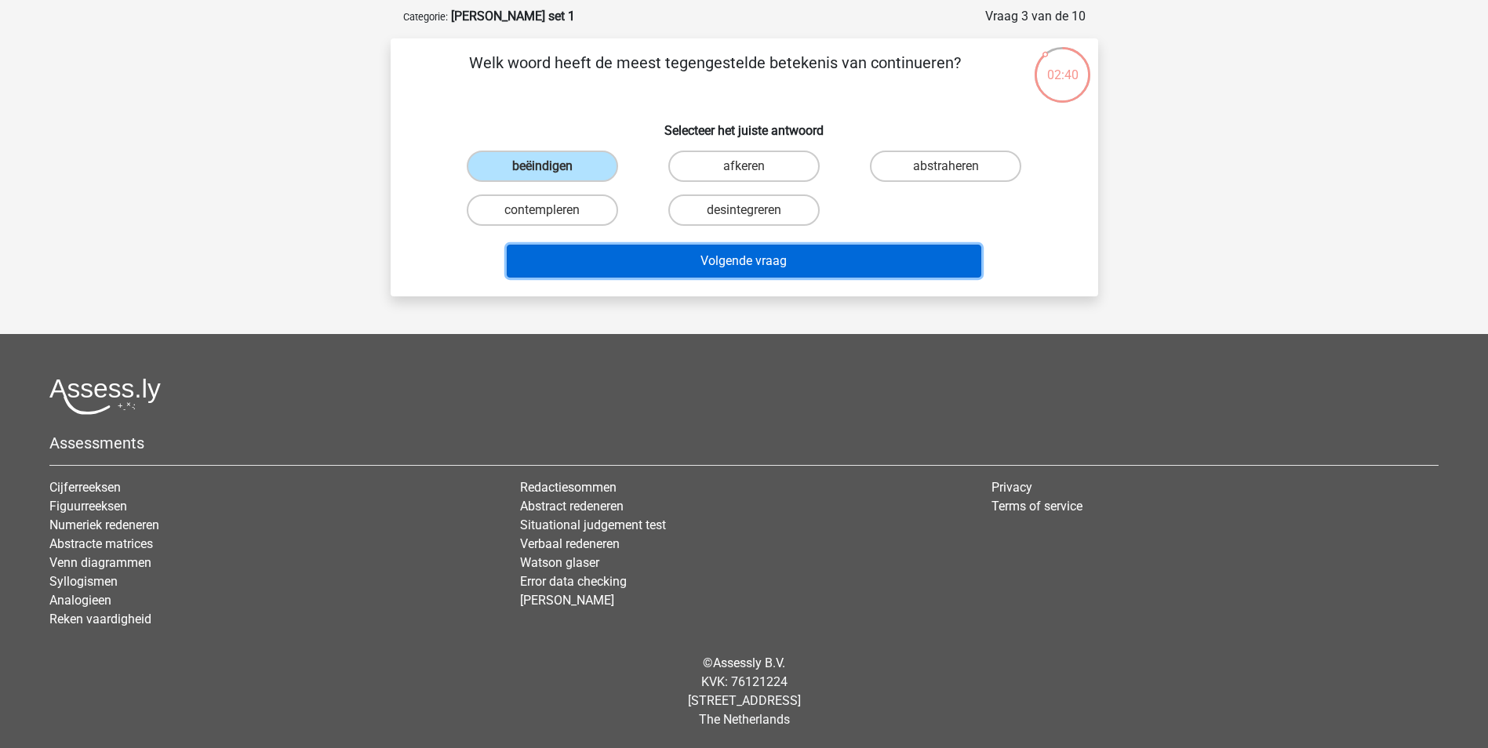
click at [683, 252] on button "Volgende vraag" at bounding box center [744, 261] width 474 height 33
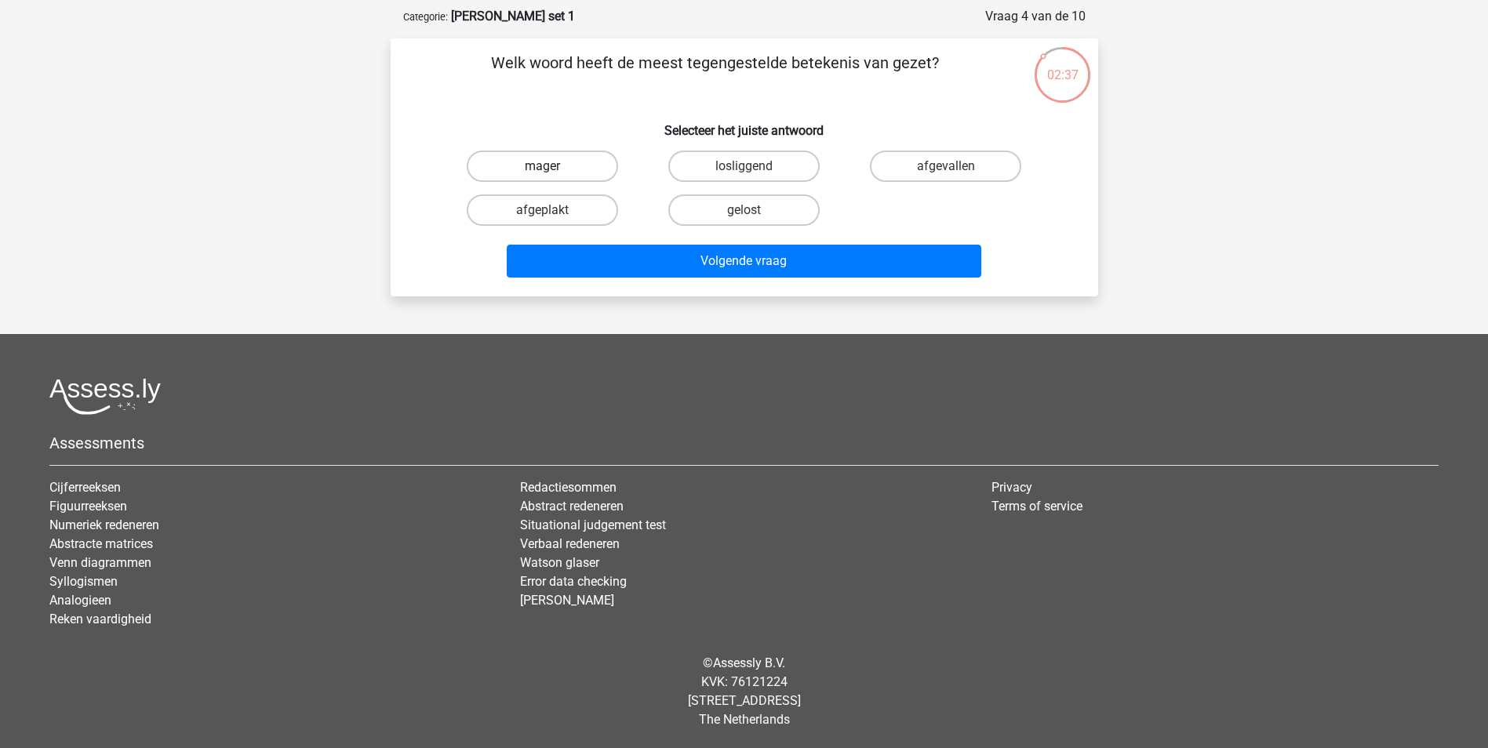
click at [601, 167] on label "mager" at bounding box center [542, 166] width 151 height 31
click at [552, 167] on input "mager" at bounding box center [547, 171] width 10 height 10
radio input "true"
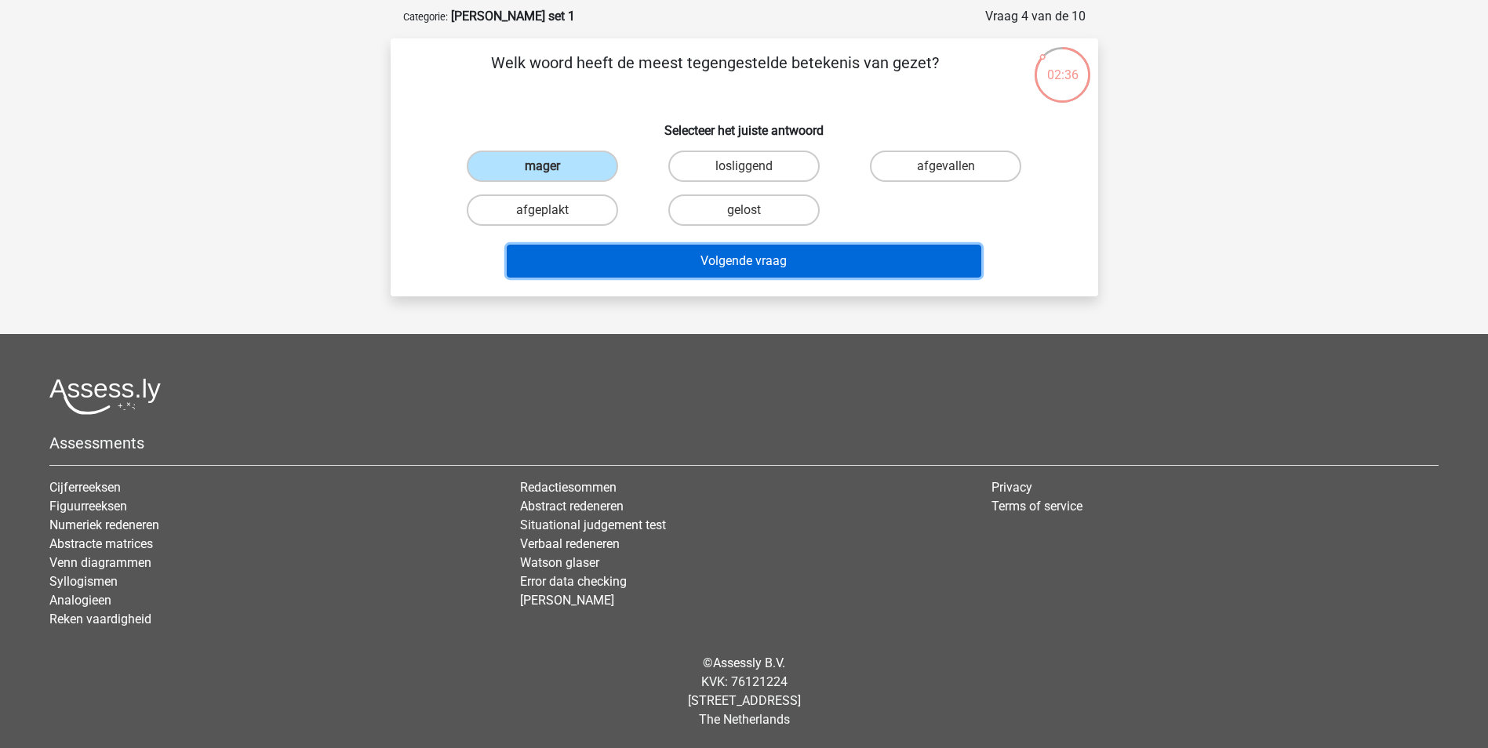
click at [674, 258] on button "Volgende vraag" at bounding box center [744, 261] width 474 height 33
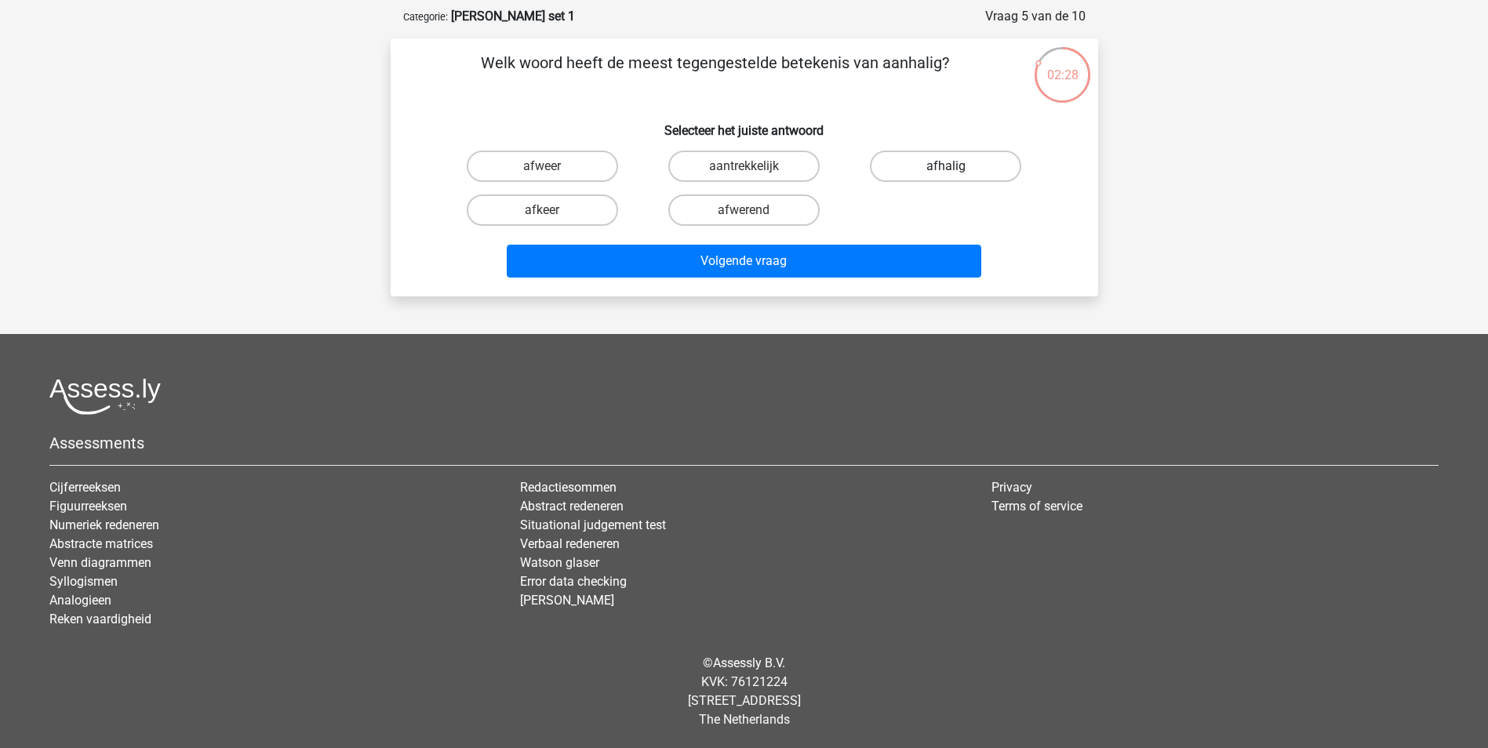
click at [911, 164] on label "afhalig" at bounding box center [945, 166] width 151 height 31
click at [946, 166] on input "afhalig" at bounding box center [951, 171] width 10 height 10
radio input "true"
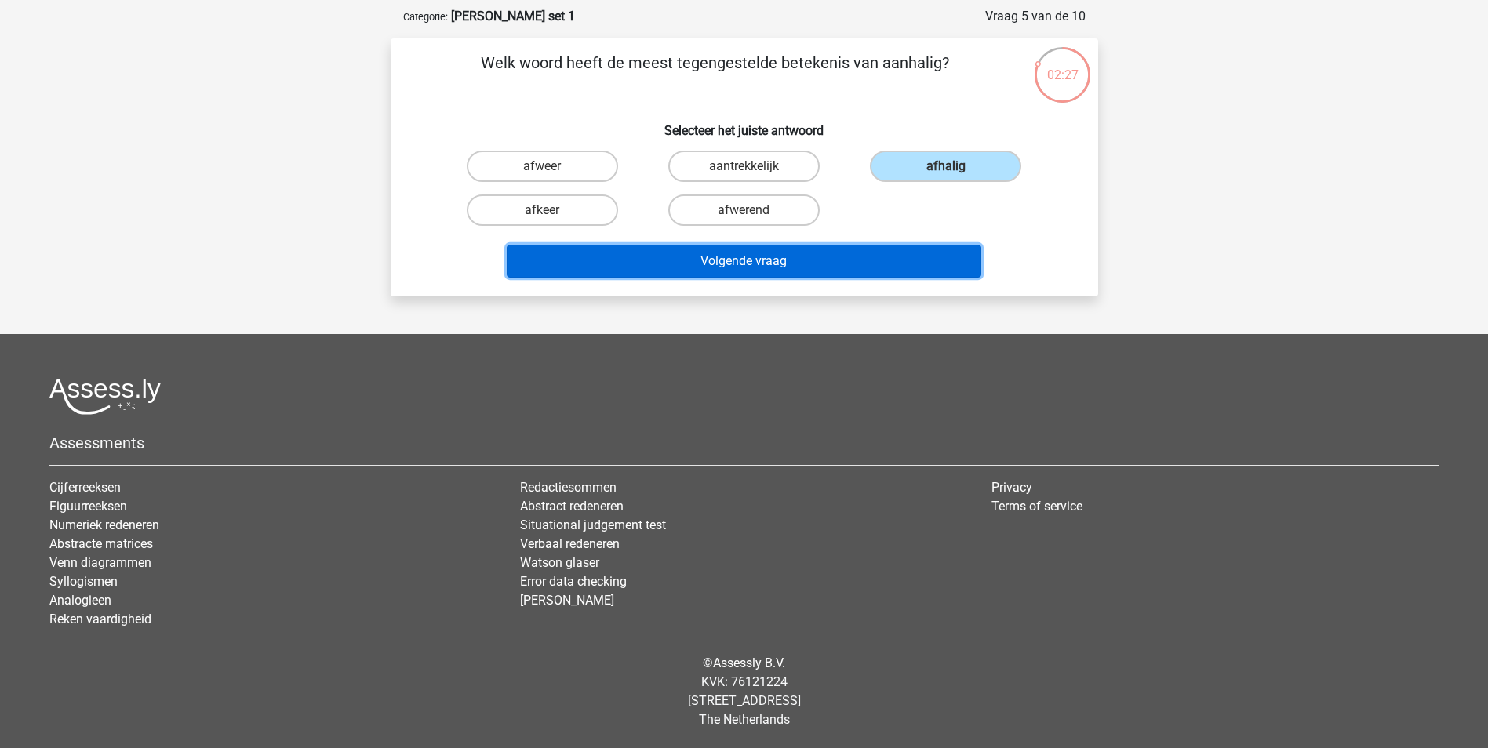
click at [880, 261] on button "Volgende vraag" at bounding box center [744, 261] width 474 height 33
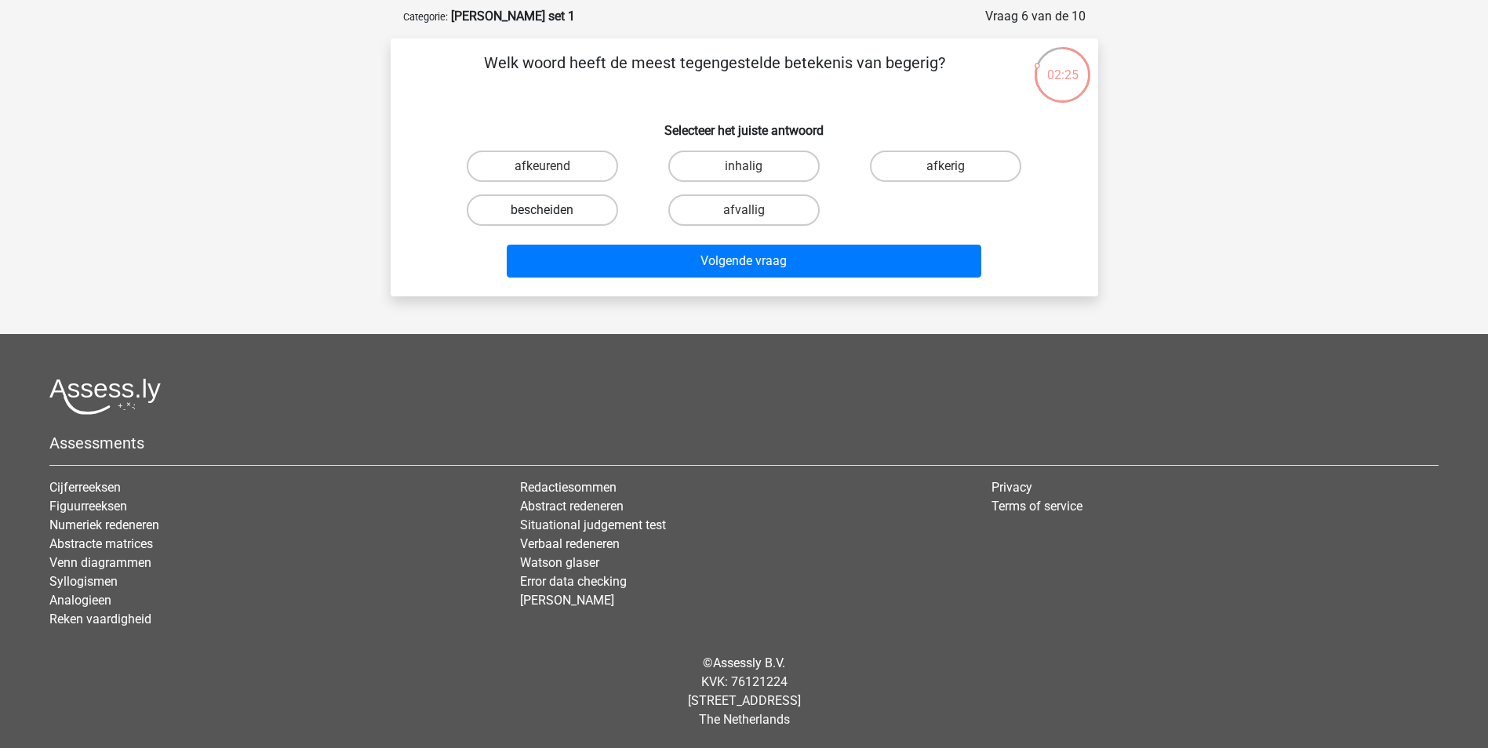
click at [570, 211] on label "bescheiden" at bounding box center [542, 209] width 151 height 31
click at [552, 211] on input "bescheiden" at bounding box center [547, 215] width 10 height 10
radio input "true"
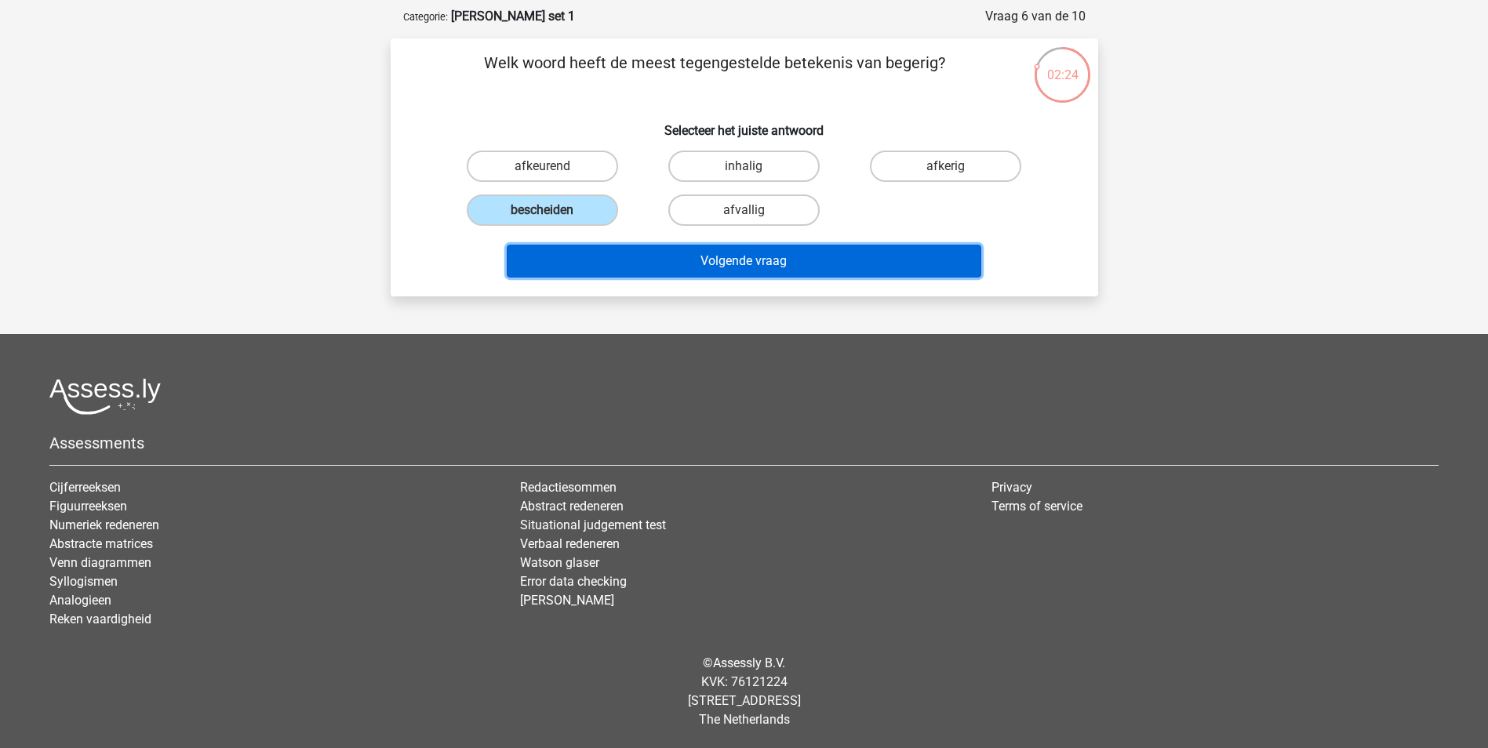
click at [707, 267] on button "Volgende vraag" at bounding box center [744, 261] width 474 height 33
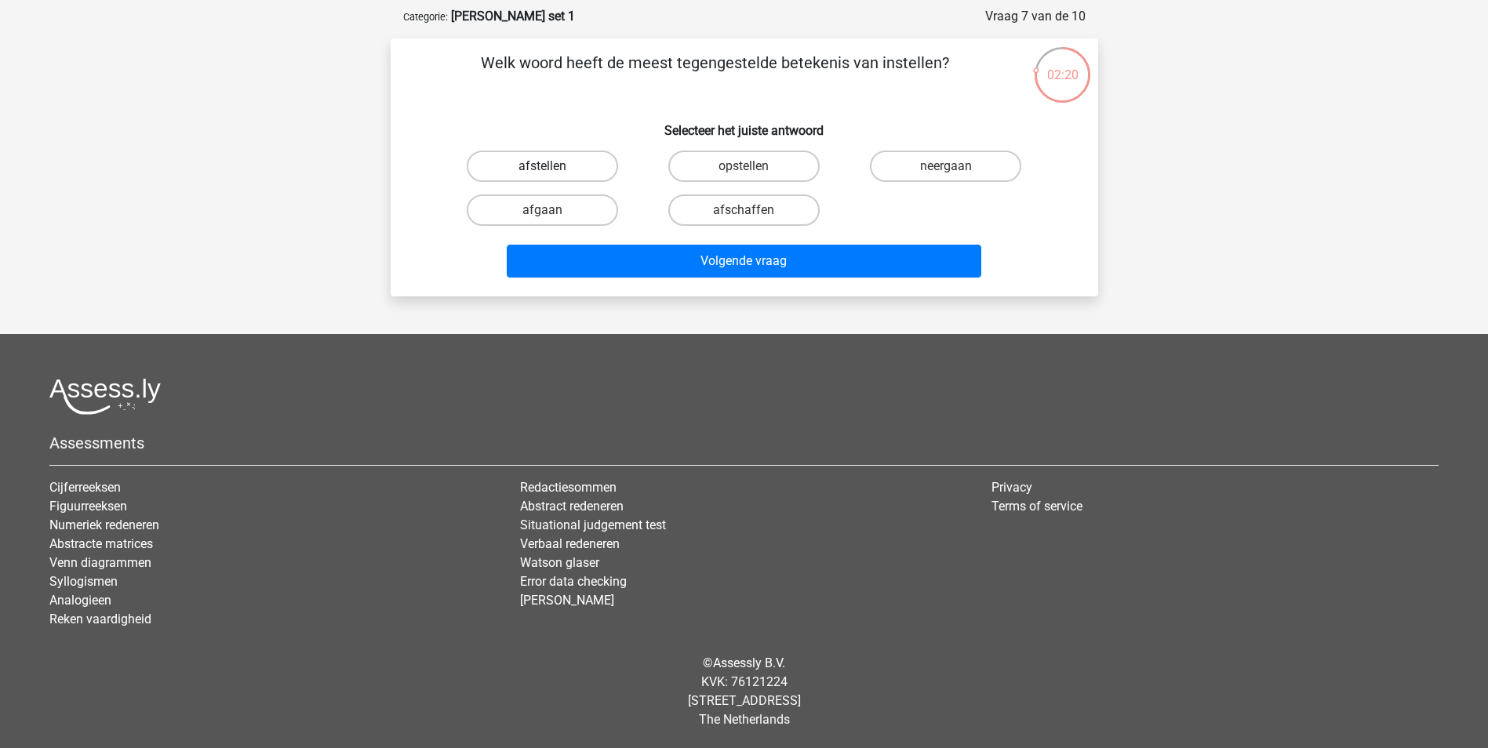
click at [593, 168] on label "afstellen" at bounding box center [542, 166] width 151 height 31
click at [552, 168] on input "afstellen" at bounding box center [547, 171] width 10 height 10
radio input "true"
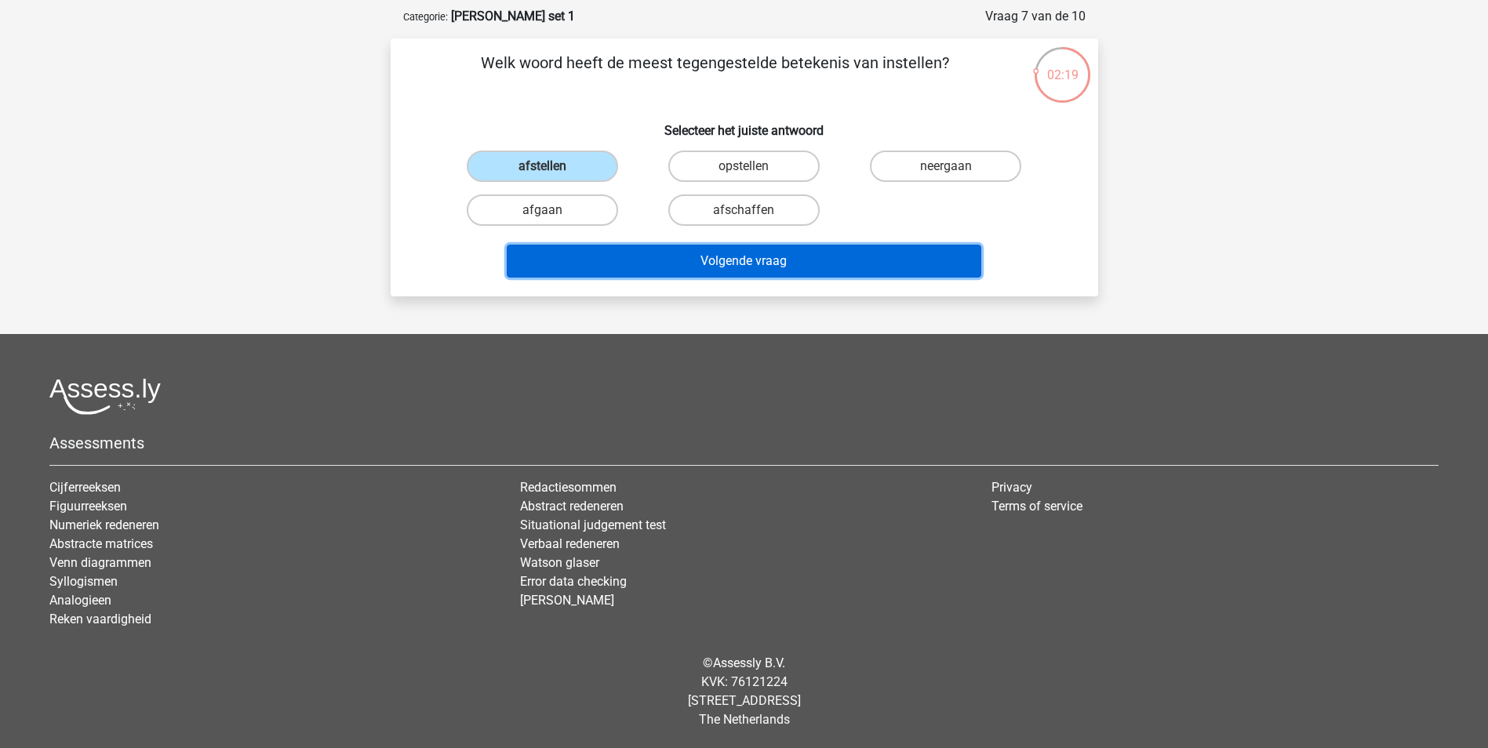
click at [705, 264] on button "Volgende vraag" at bounding box center [744, 261] width 474 height 33
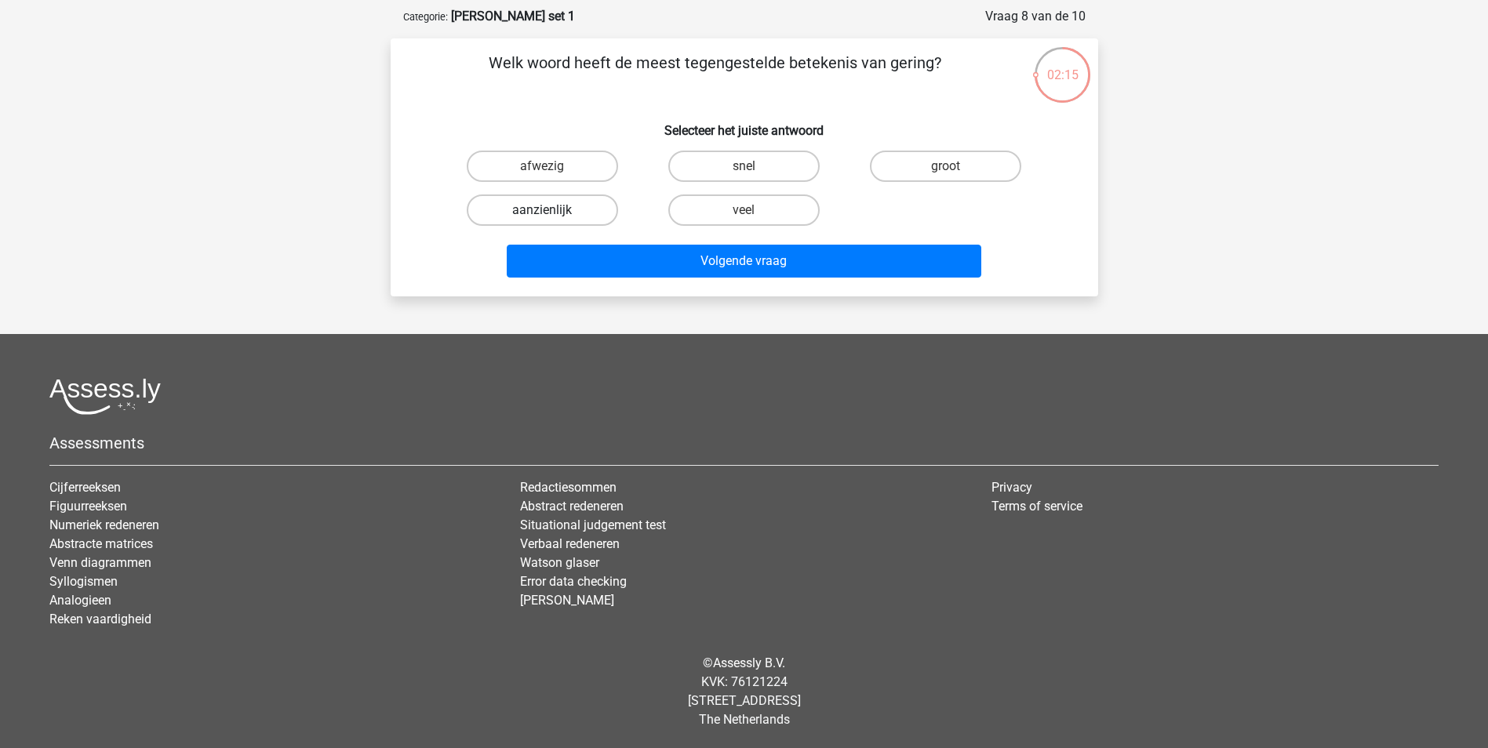
click at [593, 213] on label "aanzienlijk" at bounding box center [542, 209] width 151 height 31
click at [552, 213] on input "aanzienlijk" at bounding box center [547, 215] width 10 height 10
radio input "true"
click at [694, 210] on label "veel" at bounding box center [743, 209] width 151 height 31
click at [743, 210] on input "veel" at bounding box center [748, 215] width 10 height 10
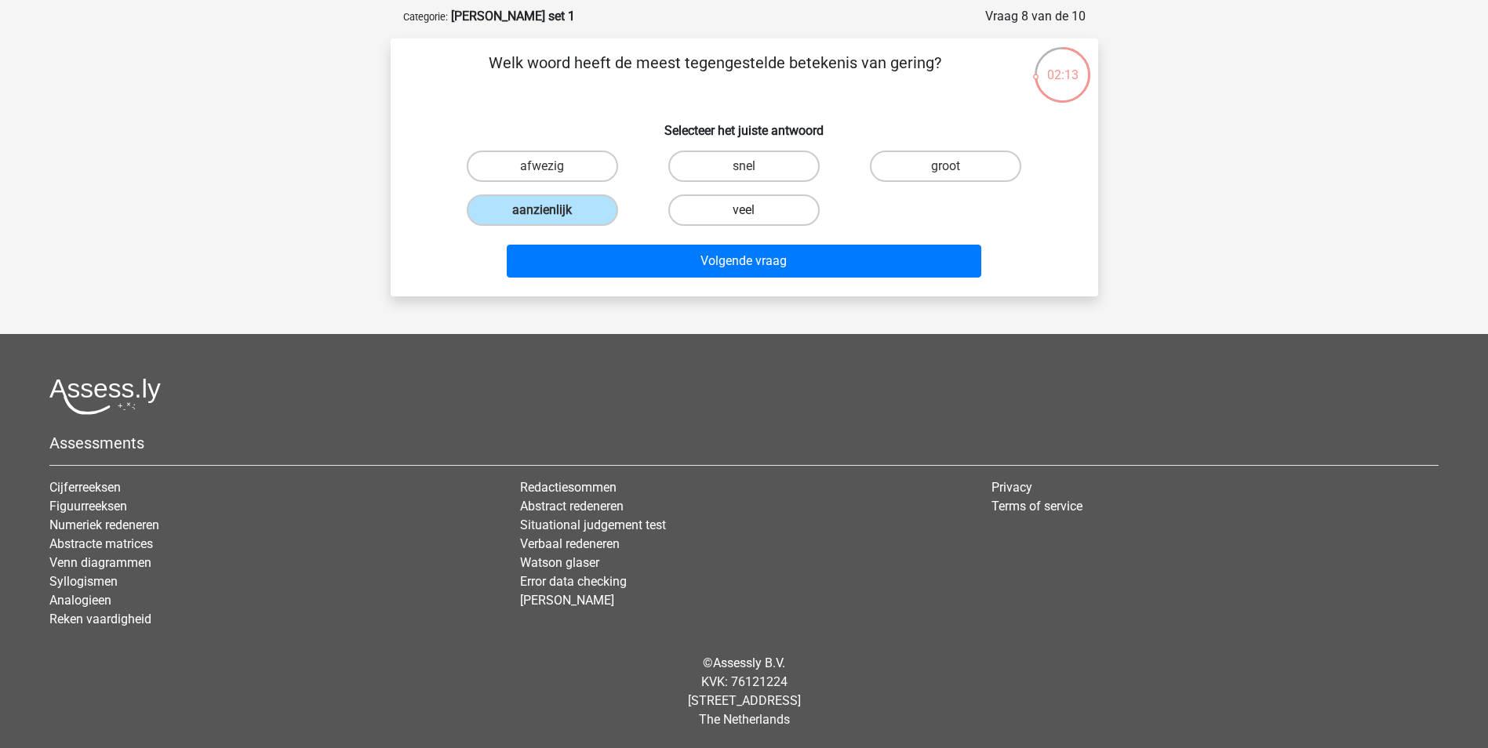
radio input "true"
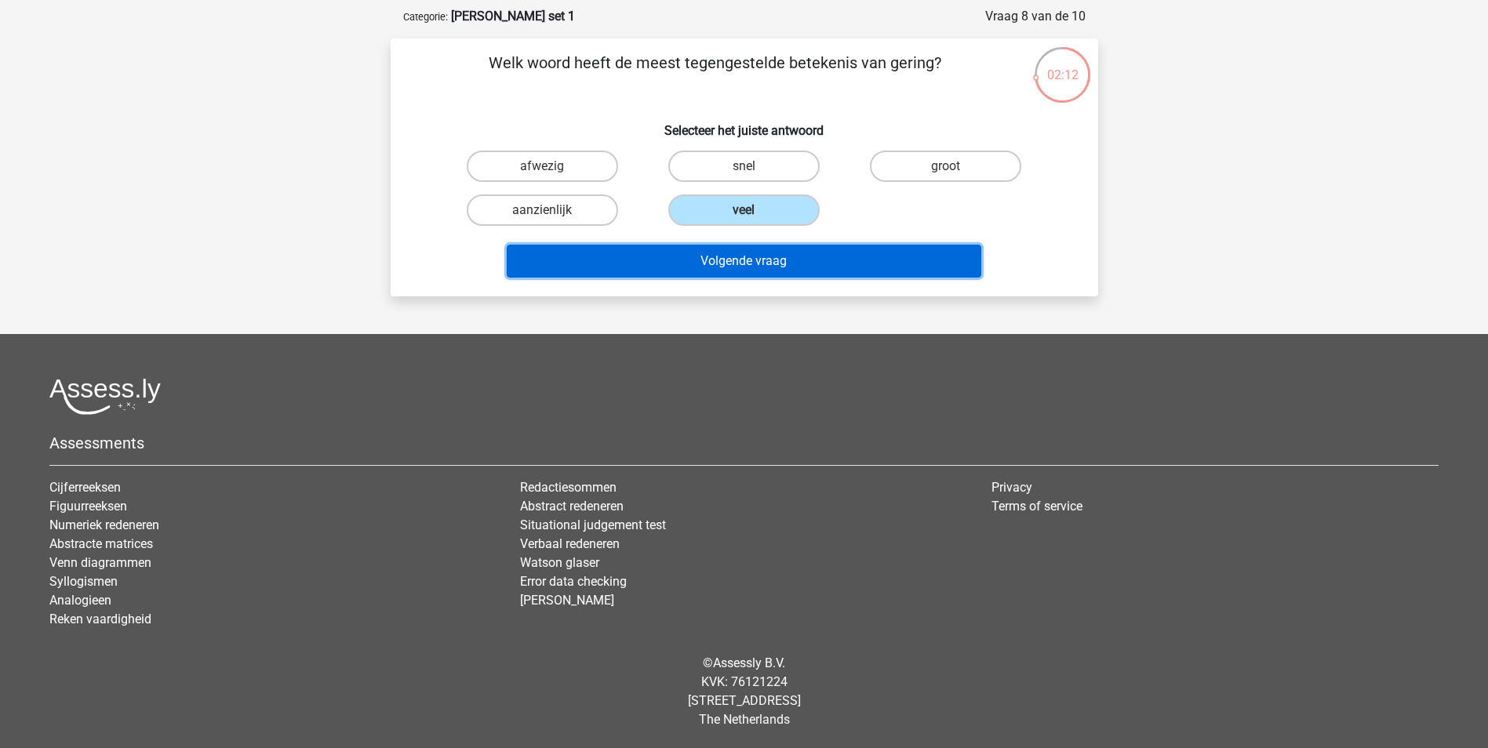
click at [769, 257] on button "Volgende vraag" at bounding box center [744, 261] width 474 height 33
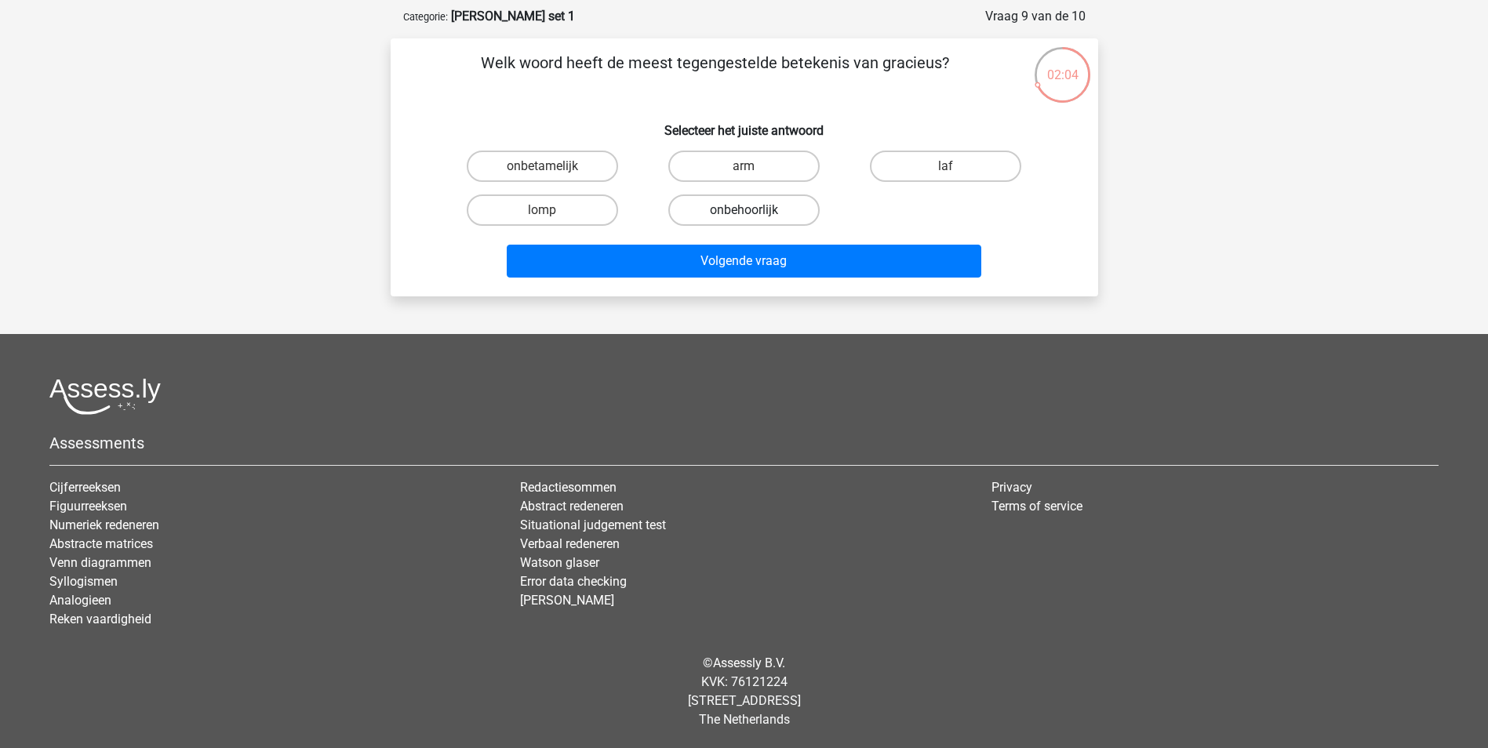
click at [794, 214] on label "onbehoorlijk" at bounding box center [743, 209] width 151 height 31
click at [754, 214] on input "onbehoorlijk" at bounding box center [748, 215] width 10 height 10
radio input "true"
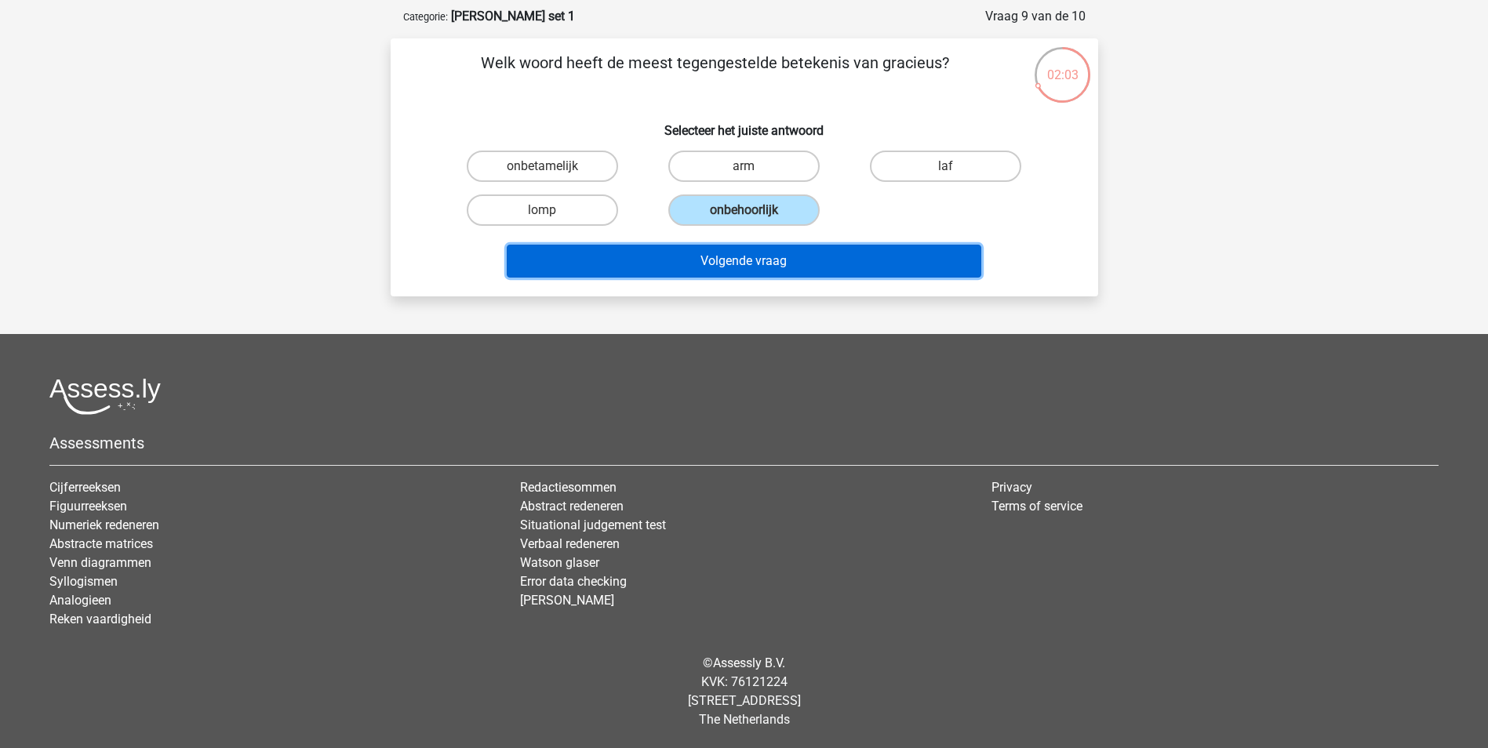
click at [834, 263] on button "Volgende vraag" at bounding box center [744, 261] width 474 height 33
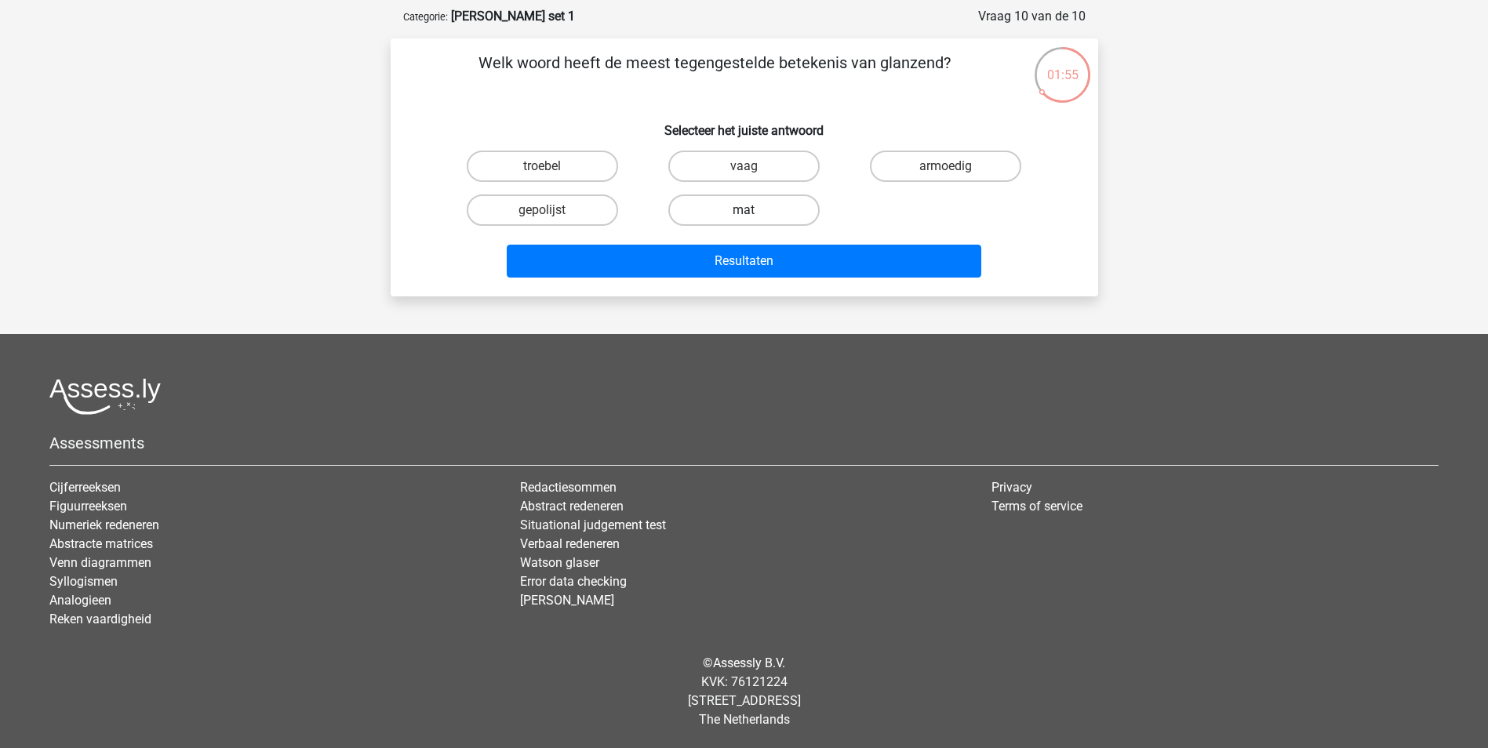
click at [790, 210] on label "mat" at bounding box center [743, 209] width 151 height 31
click at [754, 210] on input "mat" at bounding box center [748, 215] width 10 height 10
radio input "true"
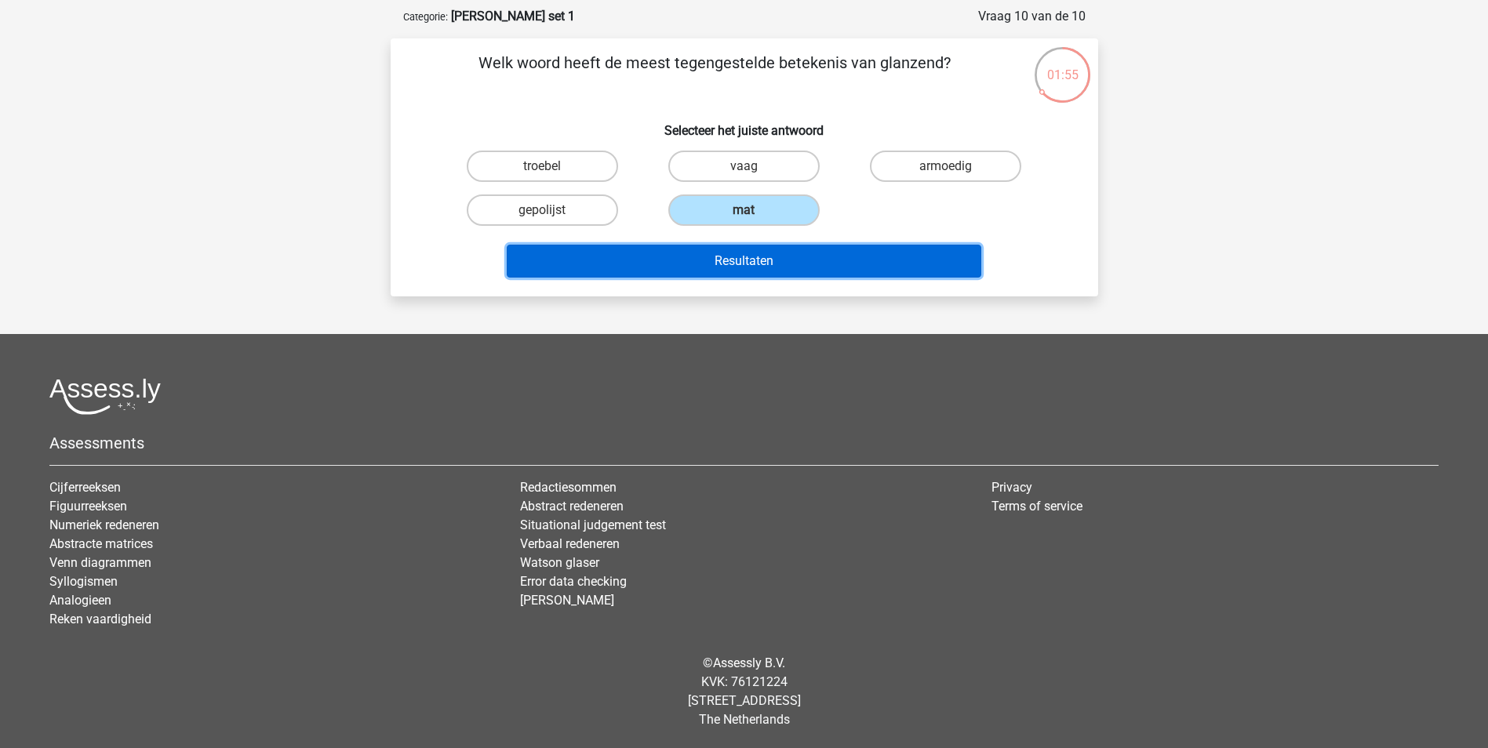
click at [803, 259] on button "Resultaten" at bounding box center [744, 261] width 474 height 33
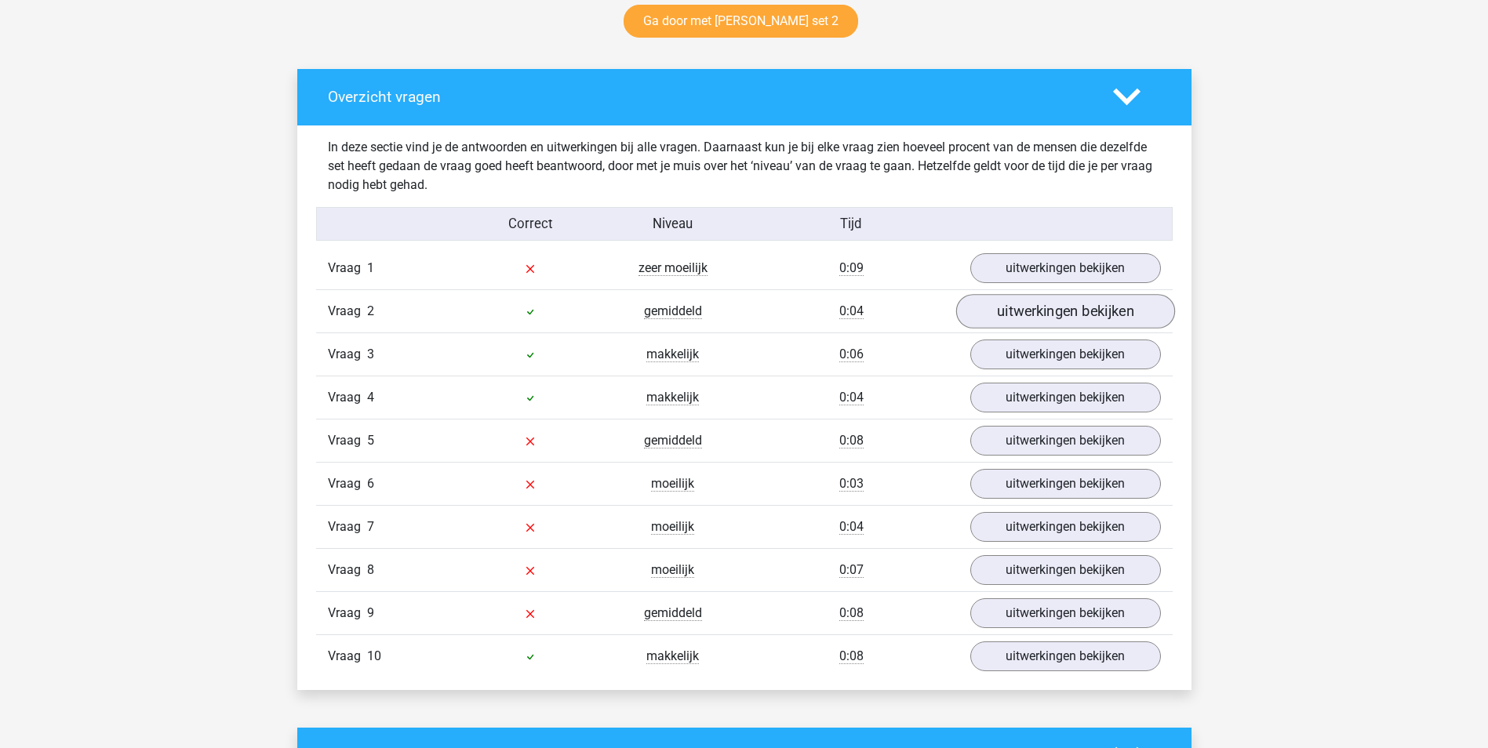
scroll to position [863, 0]
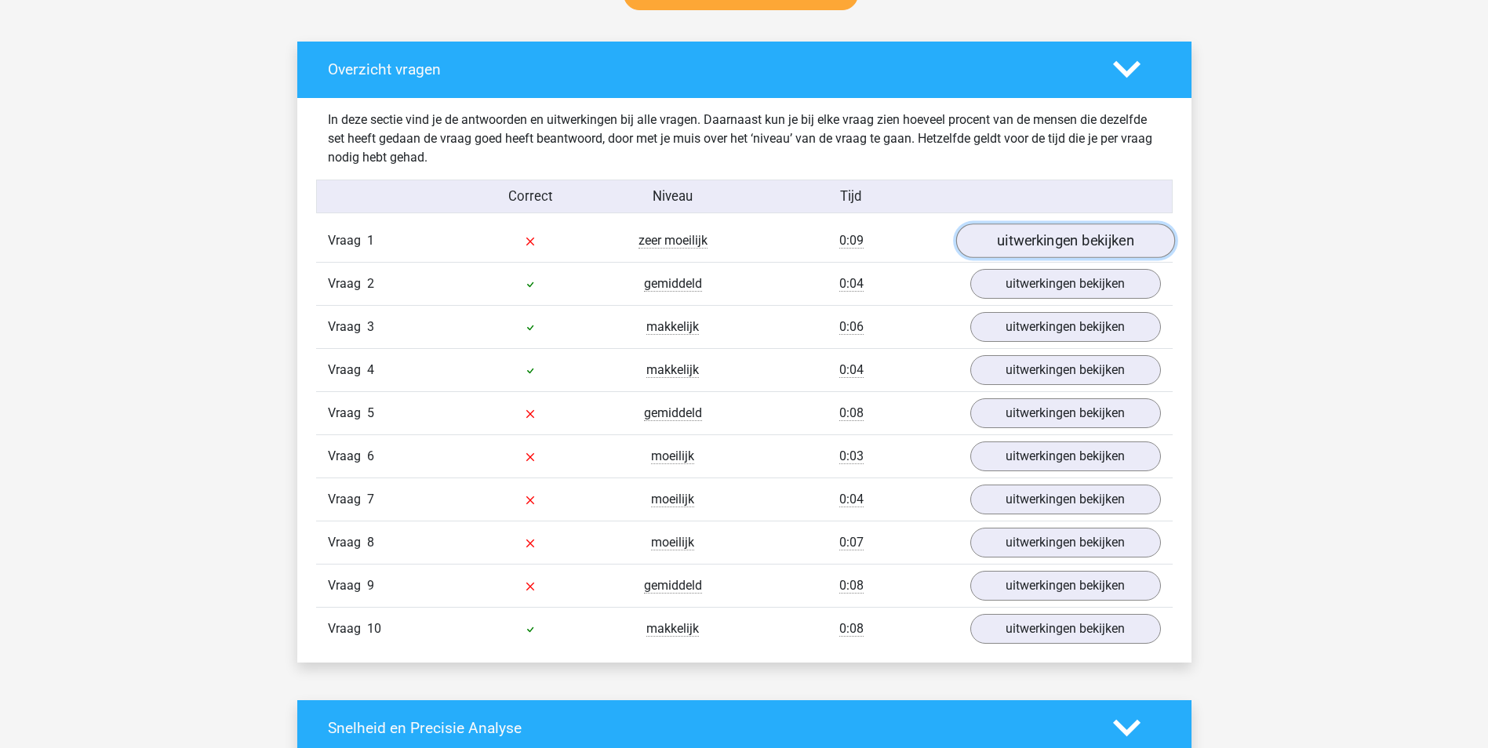
click at [1037, 243] on link "uitwerkingen bekijken" at bounding box center [1064, 240] width 219 height 35
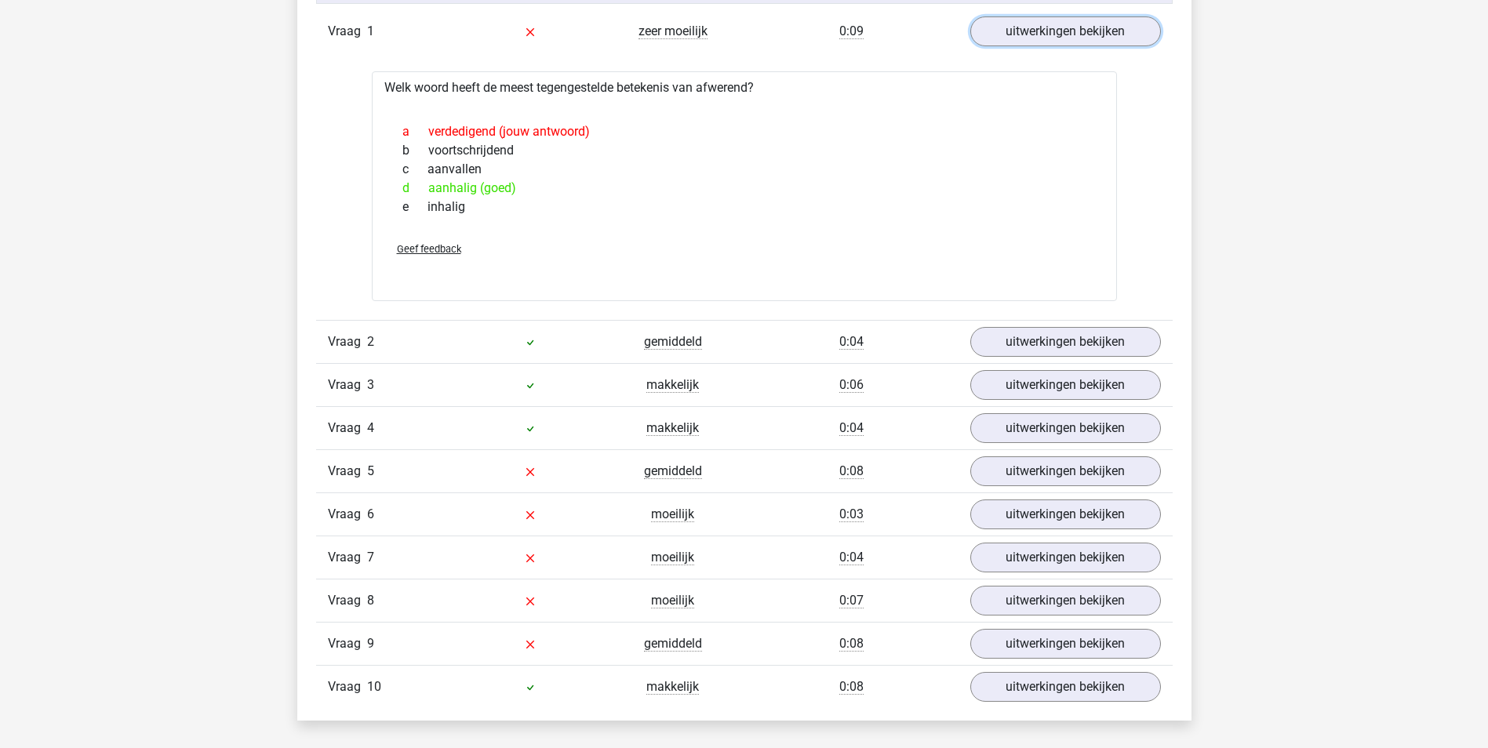
scroll to position [1098, 0]
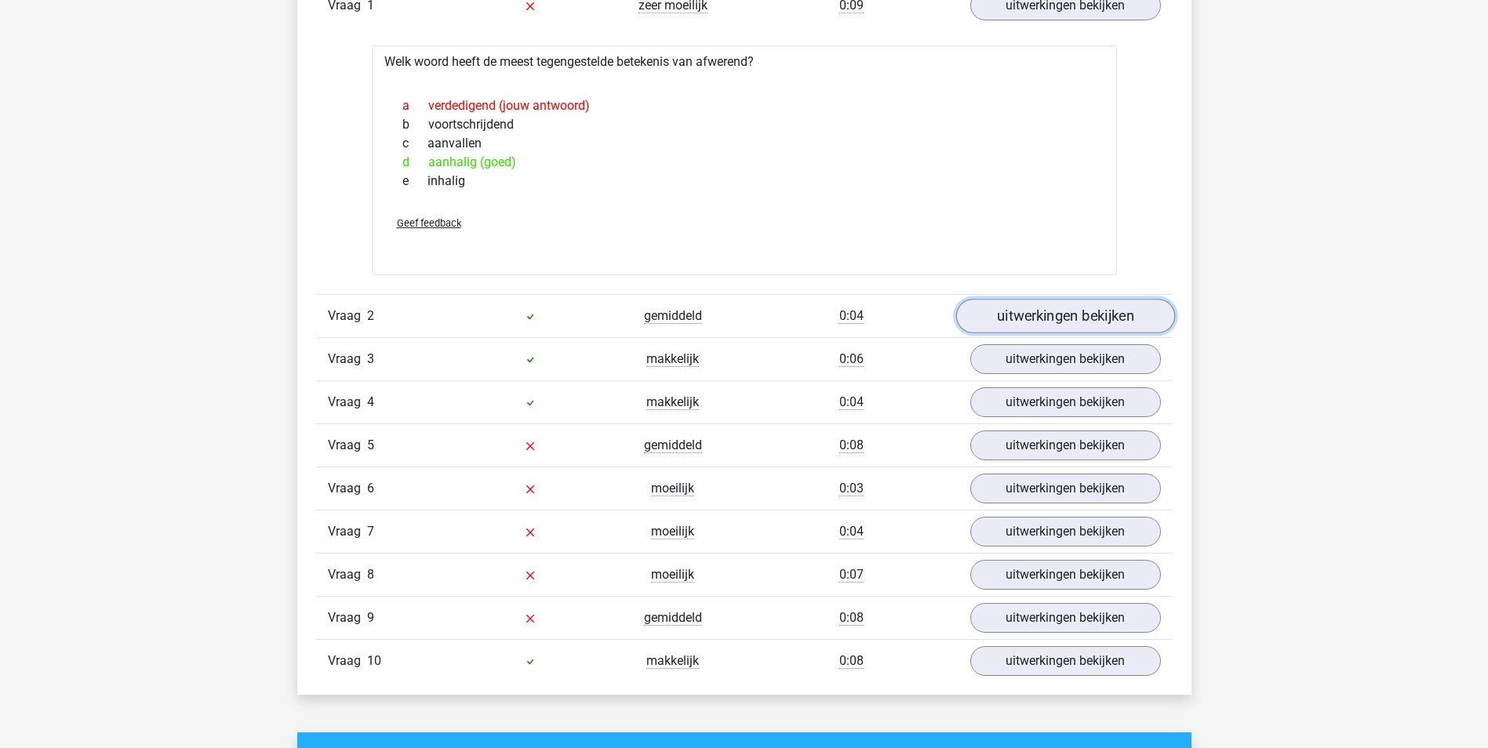
click at [1030, 313] on link "uitwerkingen bekijken" at bounding box center [1064, 316] width 219 height 35
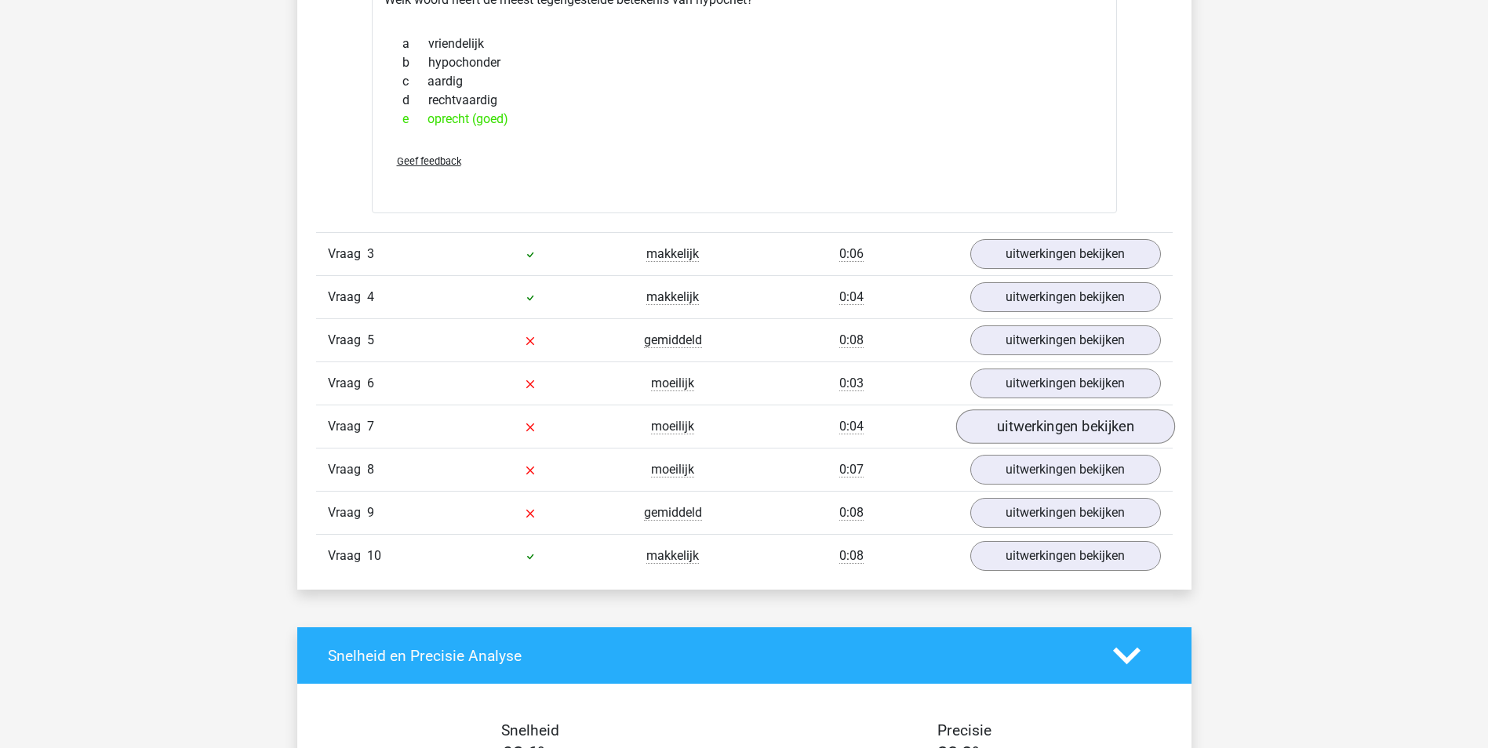
scroll to position [1490, 0]
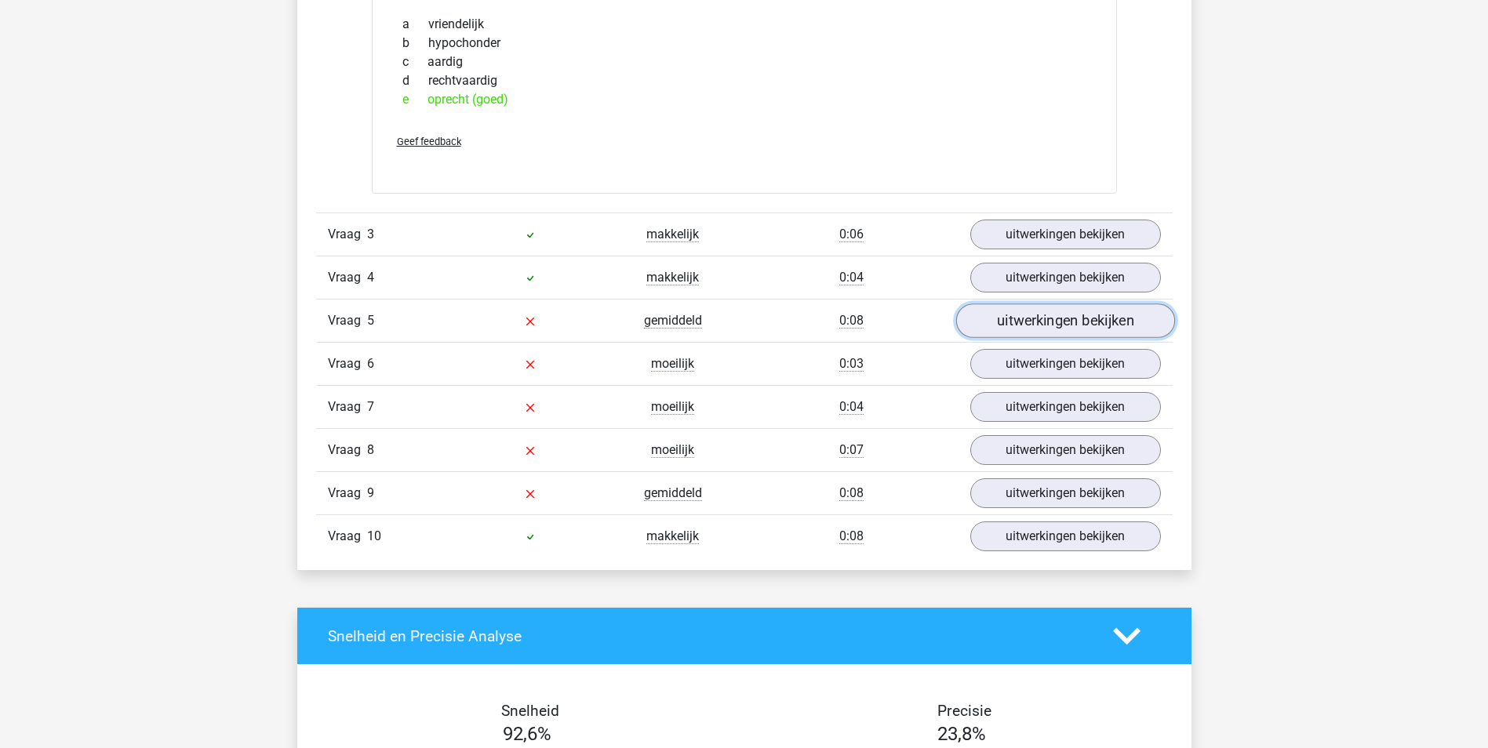
click at [1087, 322] on link "uitwerkingen bekijken" at bounding box center [1064, 320] width 219 height 35
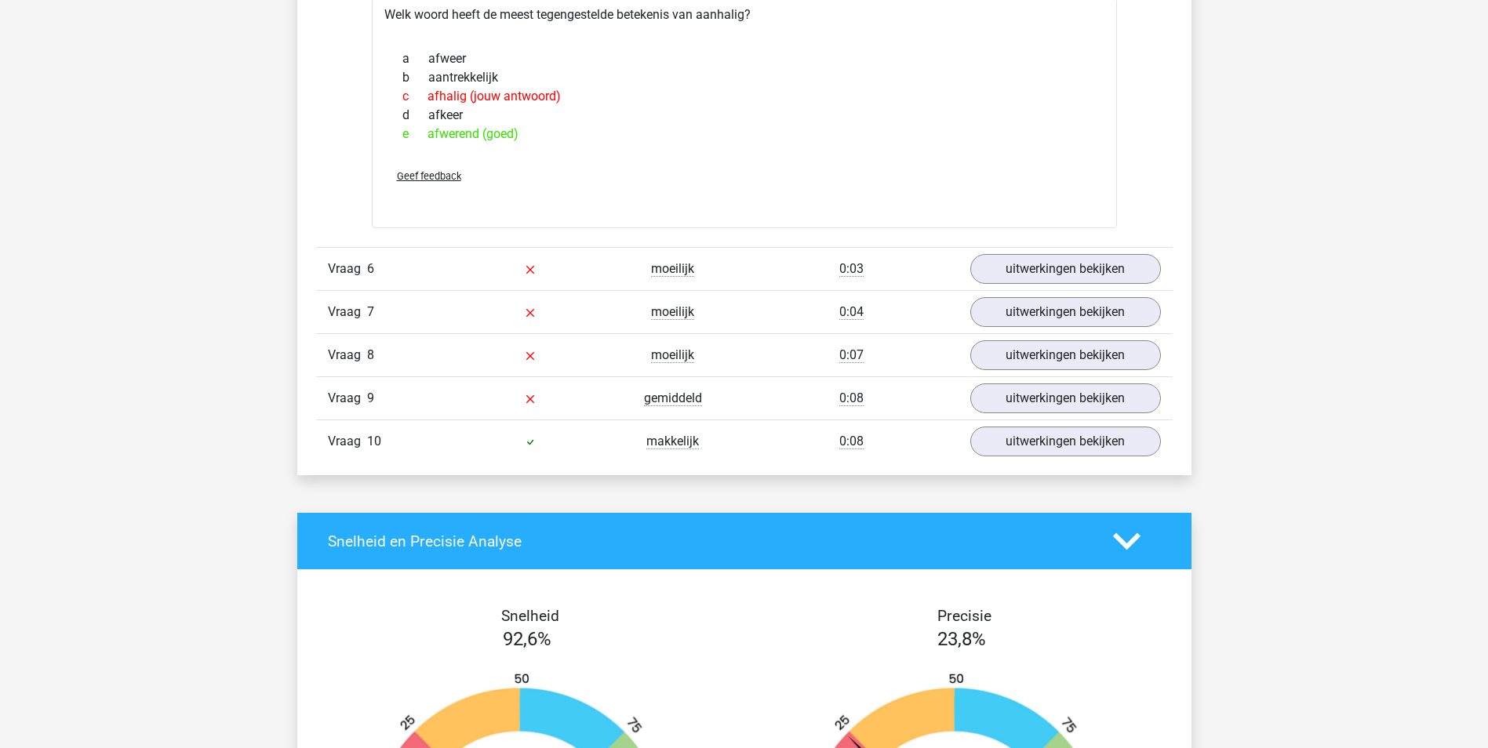
scroll to position [1882, 0]
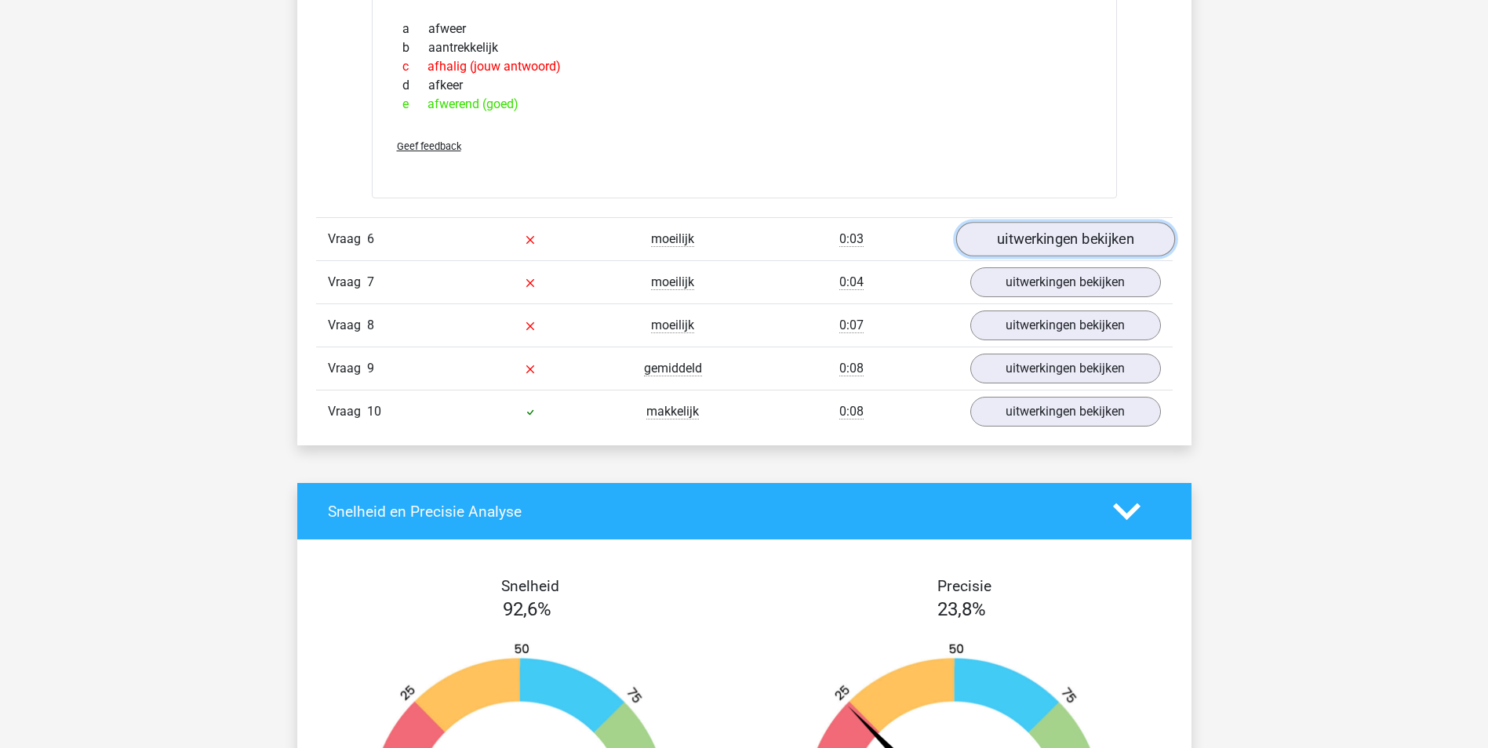
click at [1042, 234] on link "uitwerkingen bekijken" at bounding box center [1064, 240] width 219 height 35
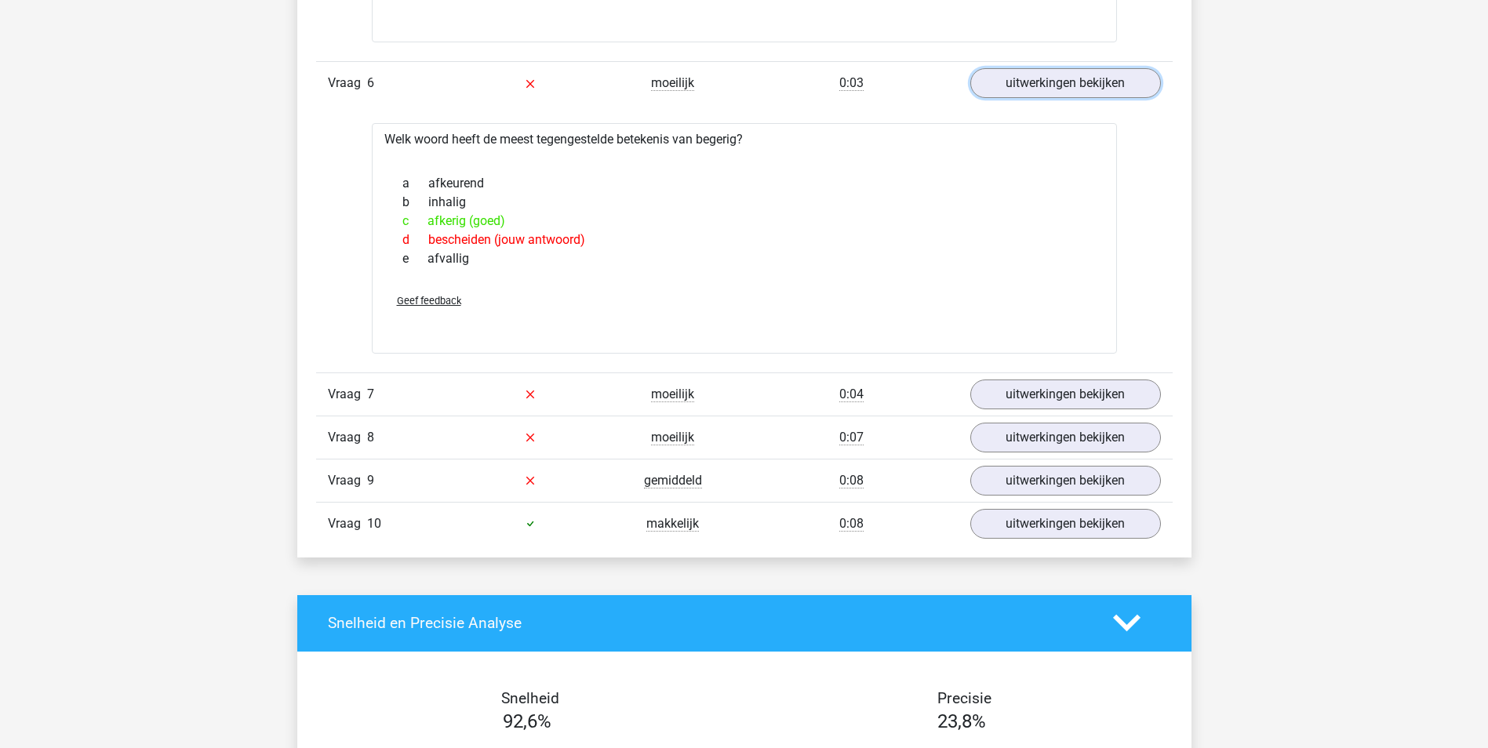
scroll to position [2039, 0]
click at [1059, 387] on link "uitwerkingen bekijken" at bounding box center [1064, 393] width 219 height 35
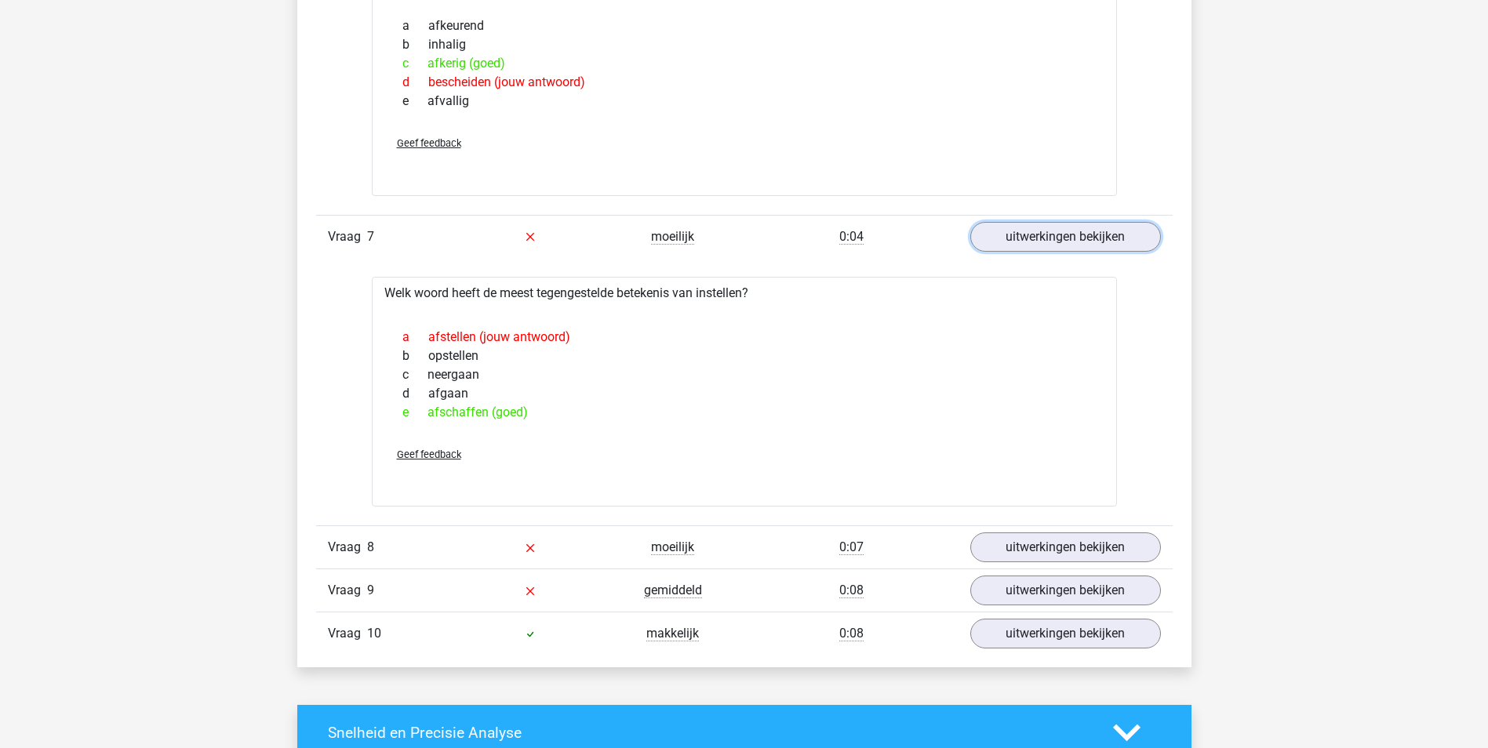
scroll to position [2274, 0]
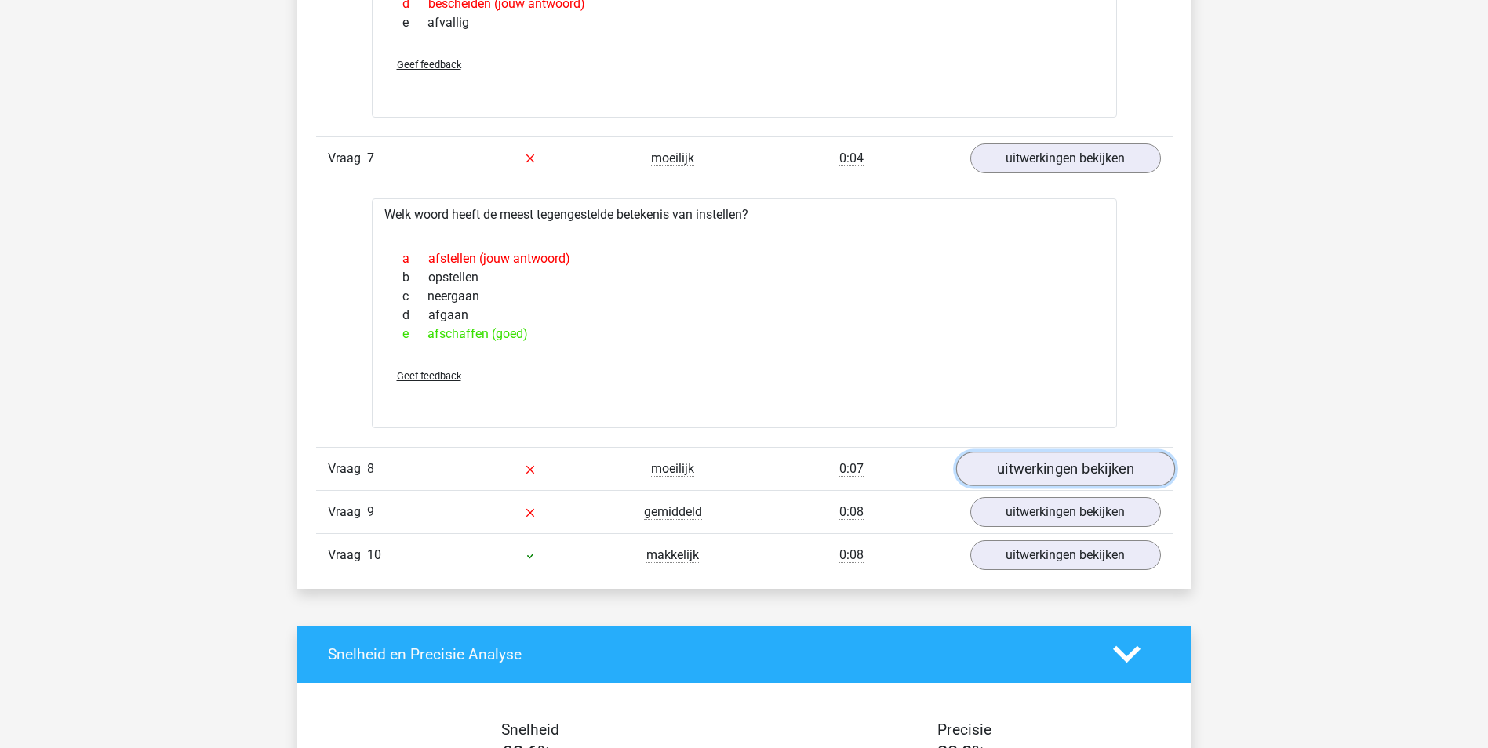
click at [1012, 464] on link "uitwerkingen bekijken" at bounding box center [1064, 469] width 219 height 35
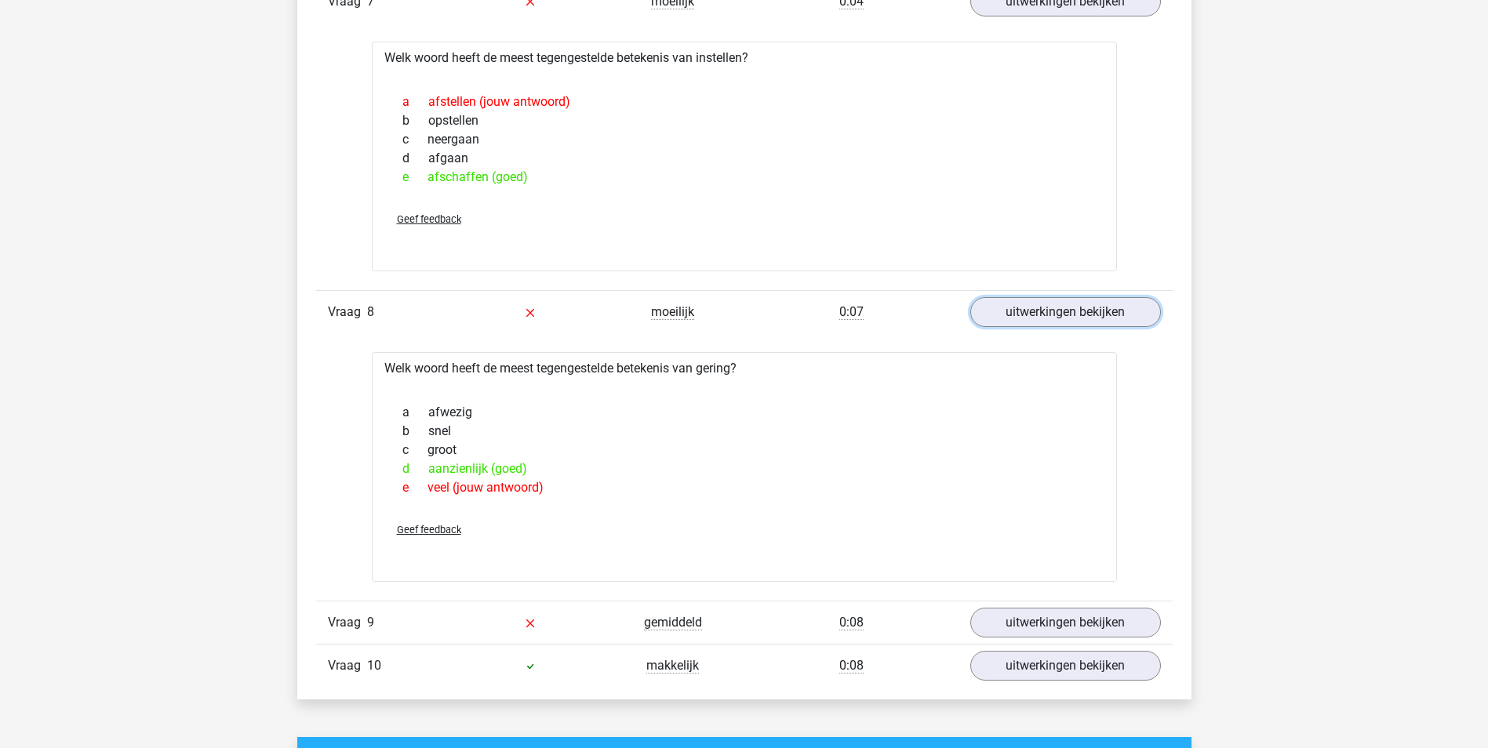
scroll to position [2509, 0]
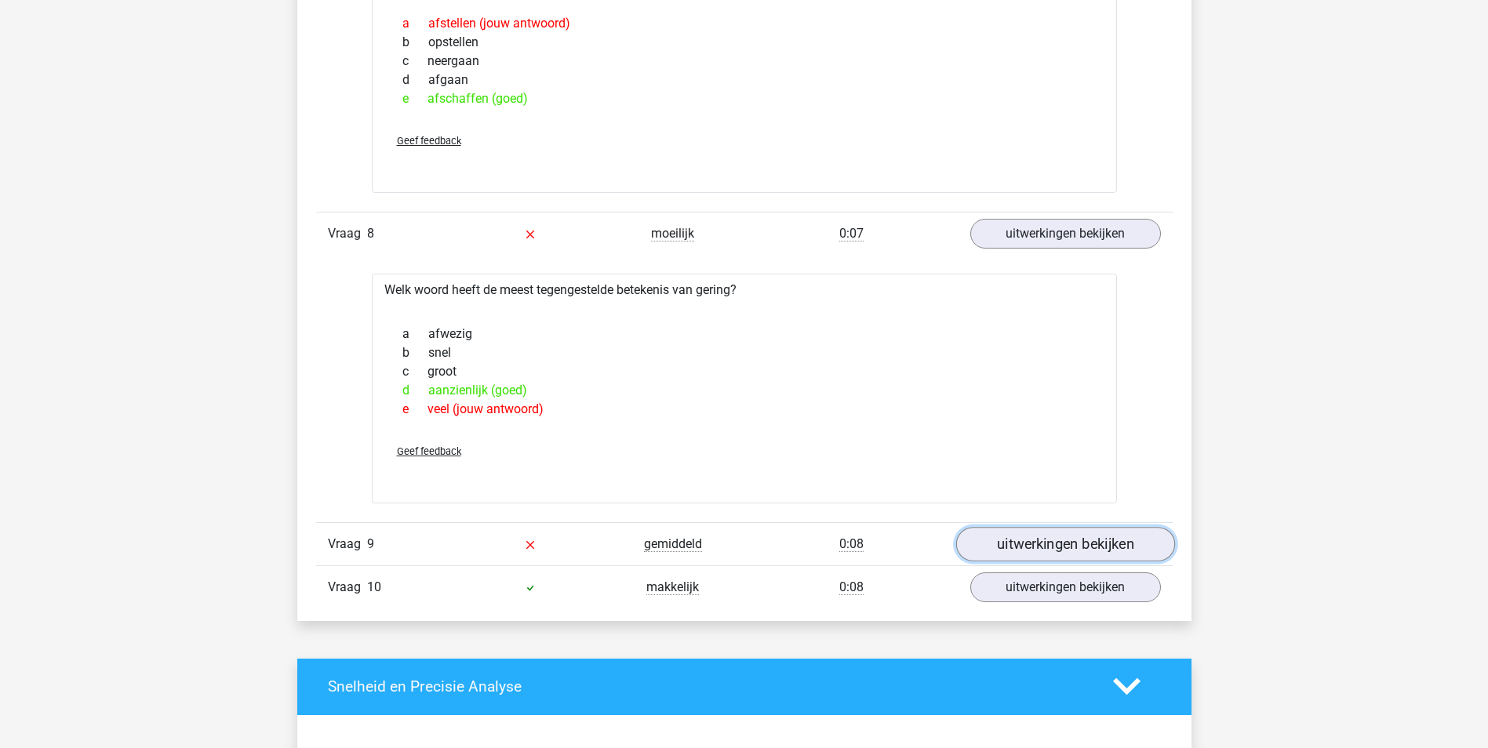
click at [1029, 532] on link "uitwerkingen bekijken" at bounding box center [1064, 544] width 219 height 35
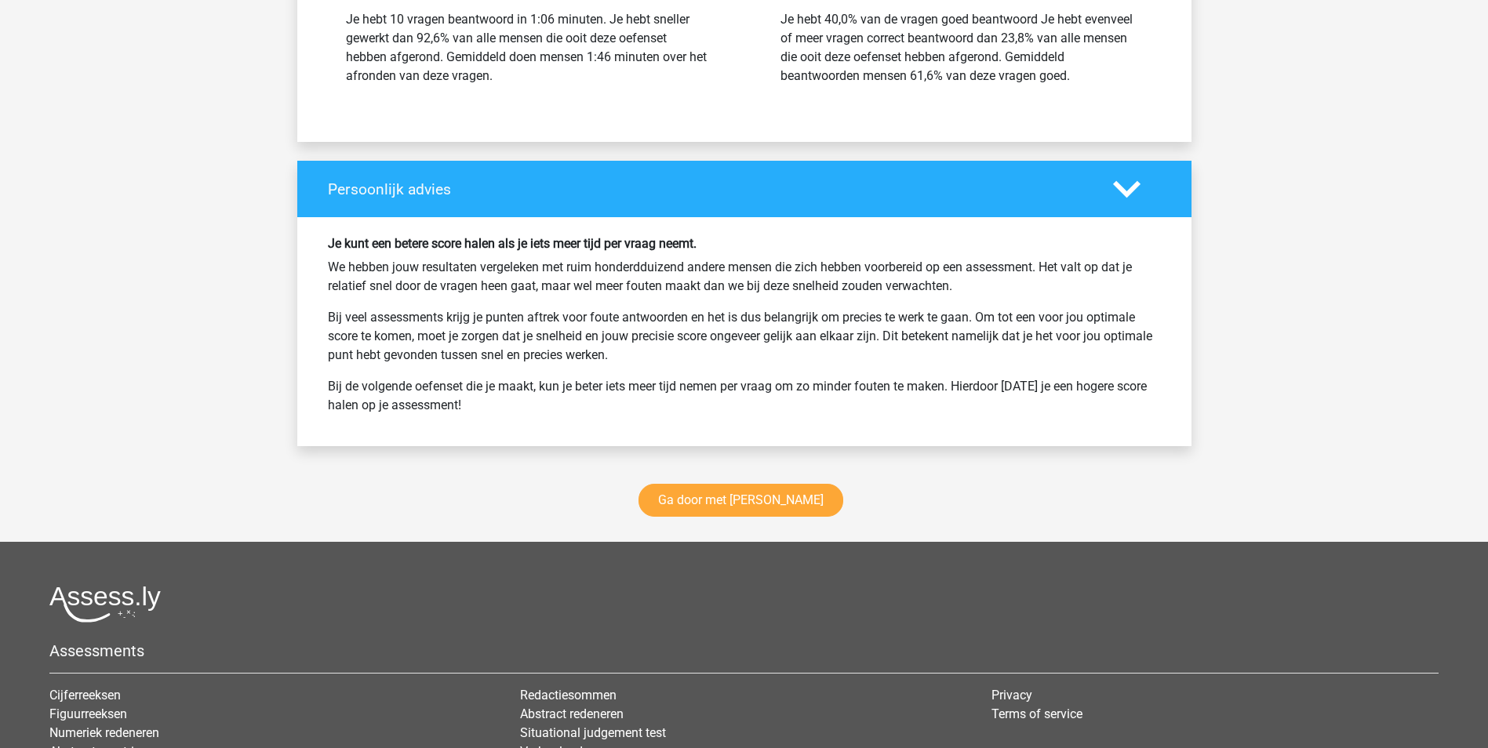
scroll to position [3842, 0]
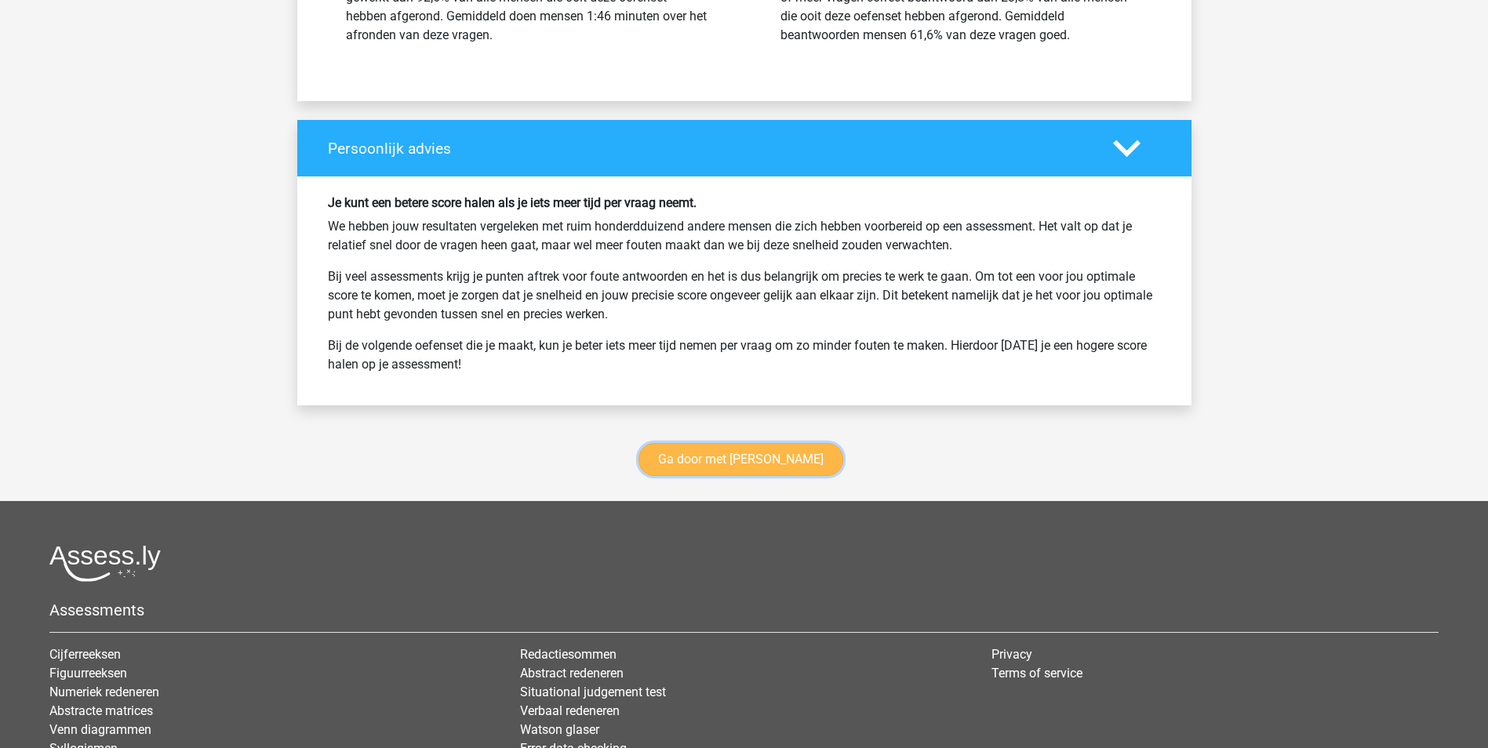
click at [795, 462] on link "Ga door met antoniemen" at bounding box center [740, 459] width 205 height 33
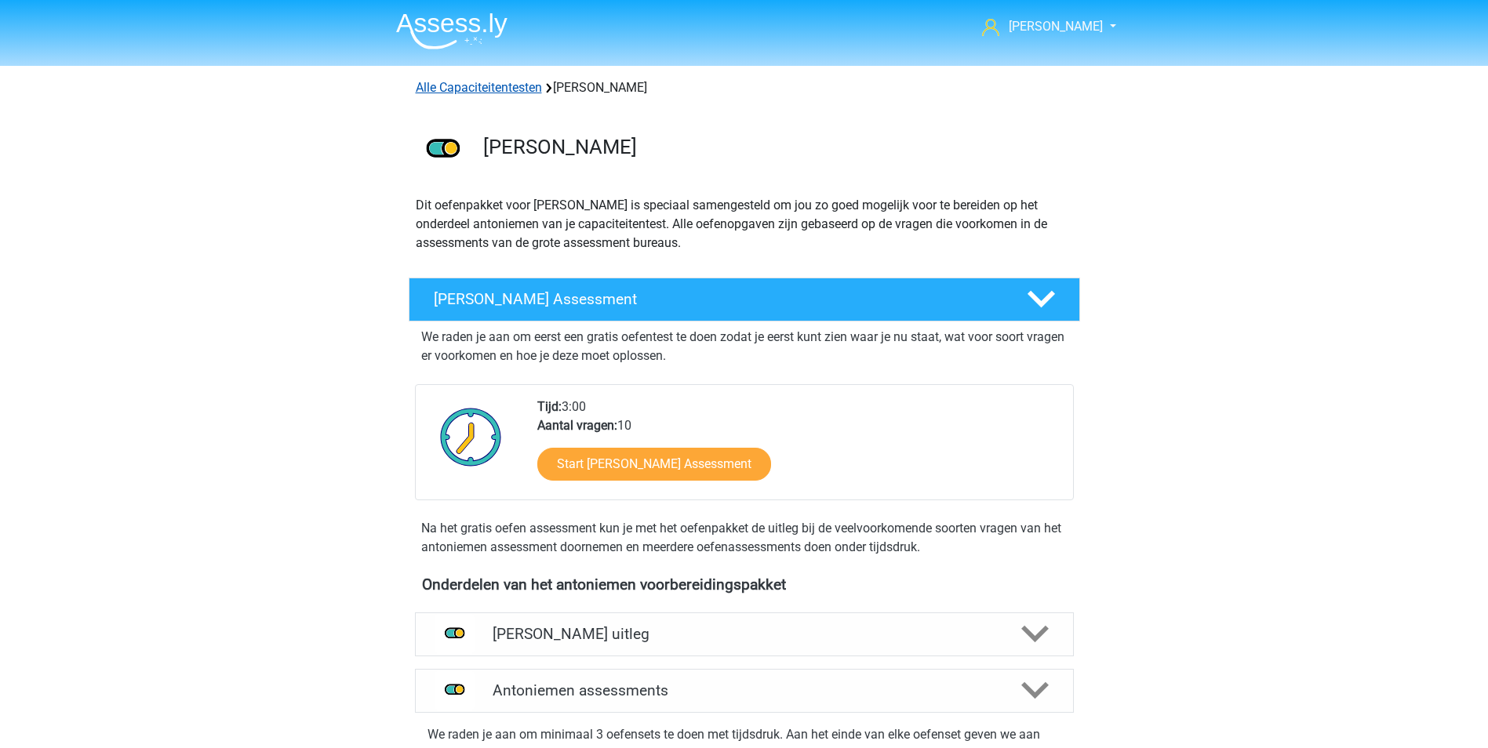
click at [479, 88] on link "Alle Capaciteitentesten" at bounding box center [479, 87] width 126 height 15
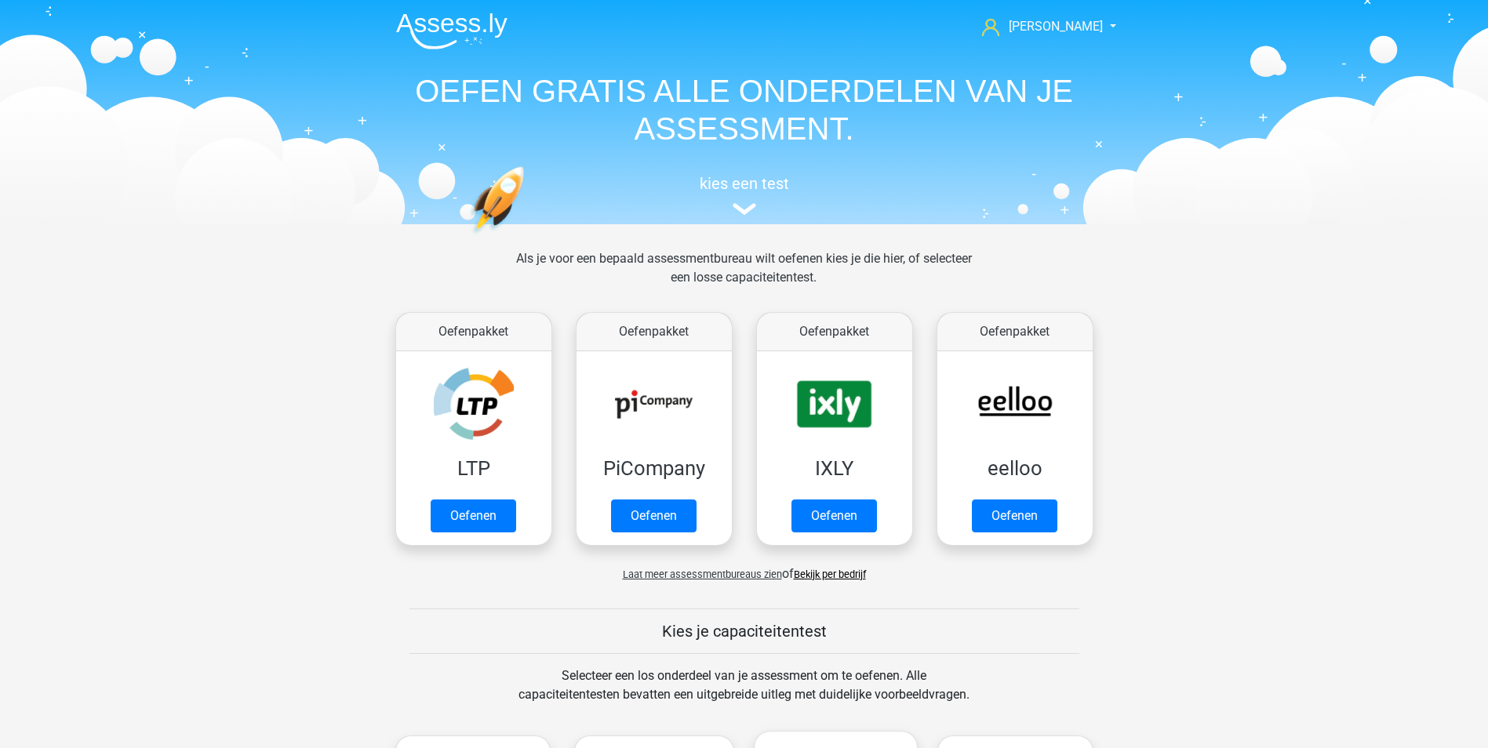
scroll to position [667, 0]
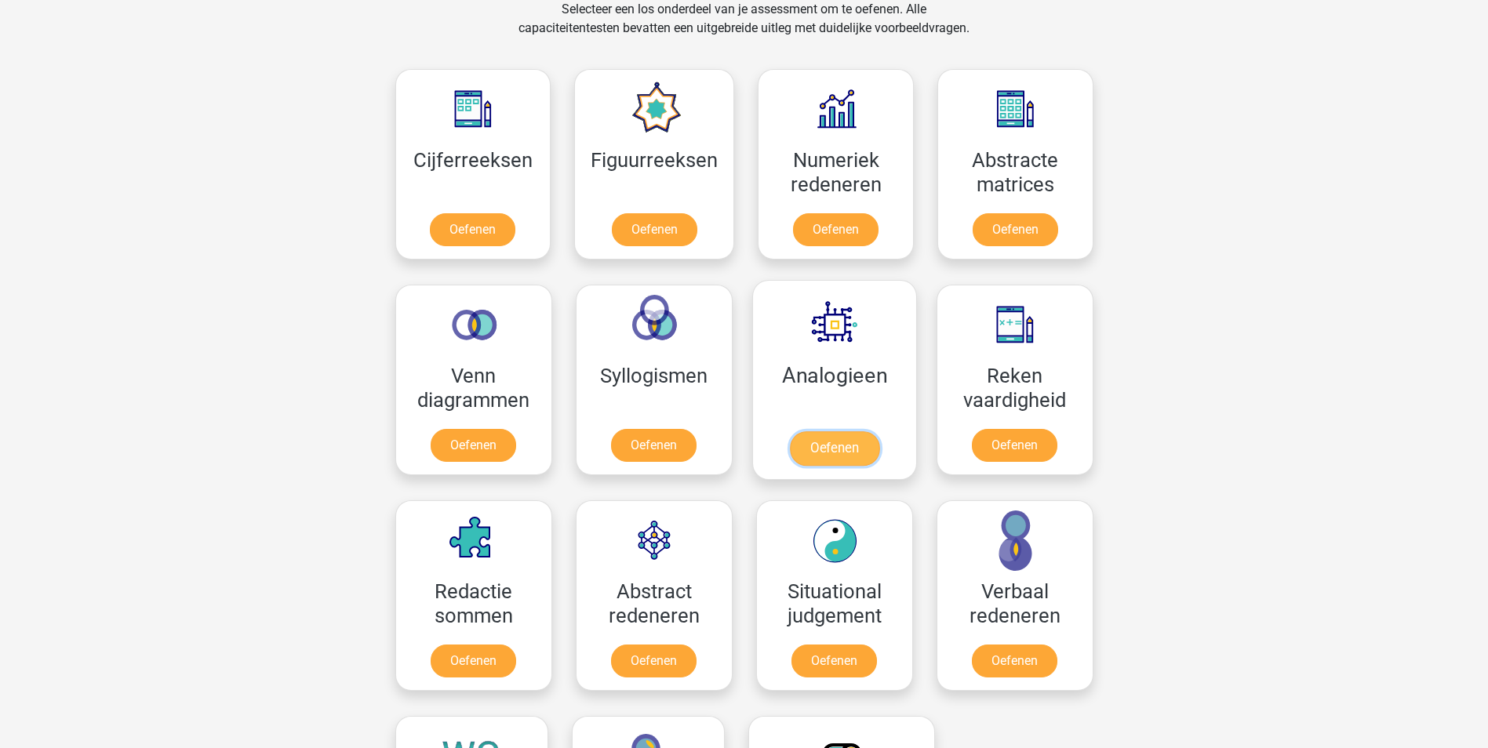
click at [852, 441] on link "Oefenen" at bounding box center [833, 448] width 89 height 35
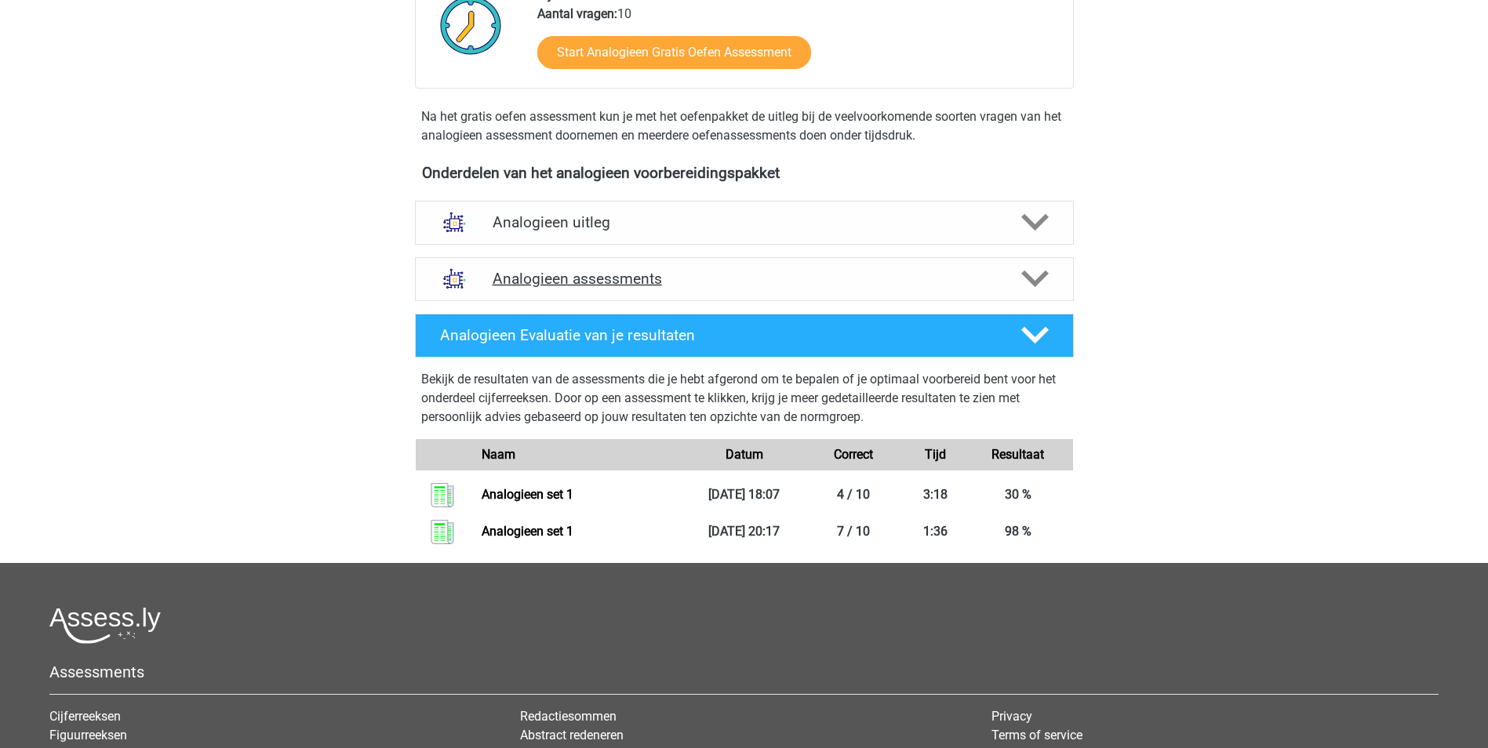
scroll to position [387, 0]
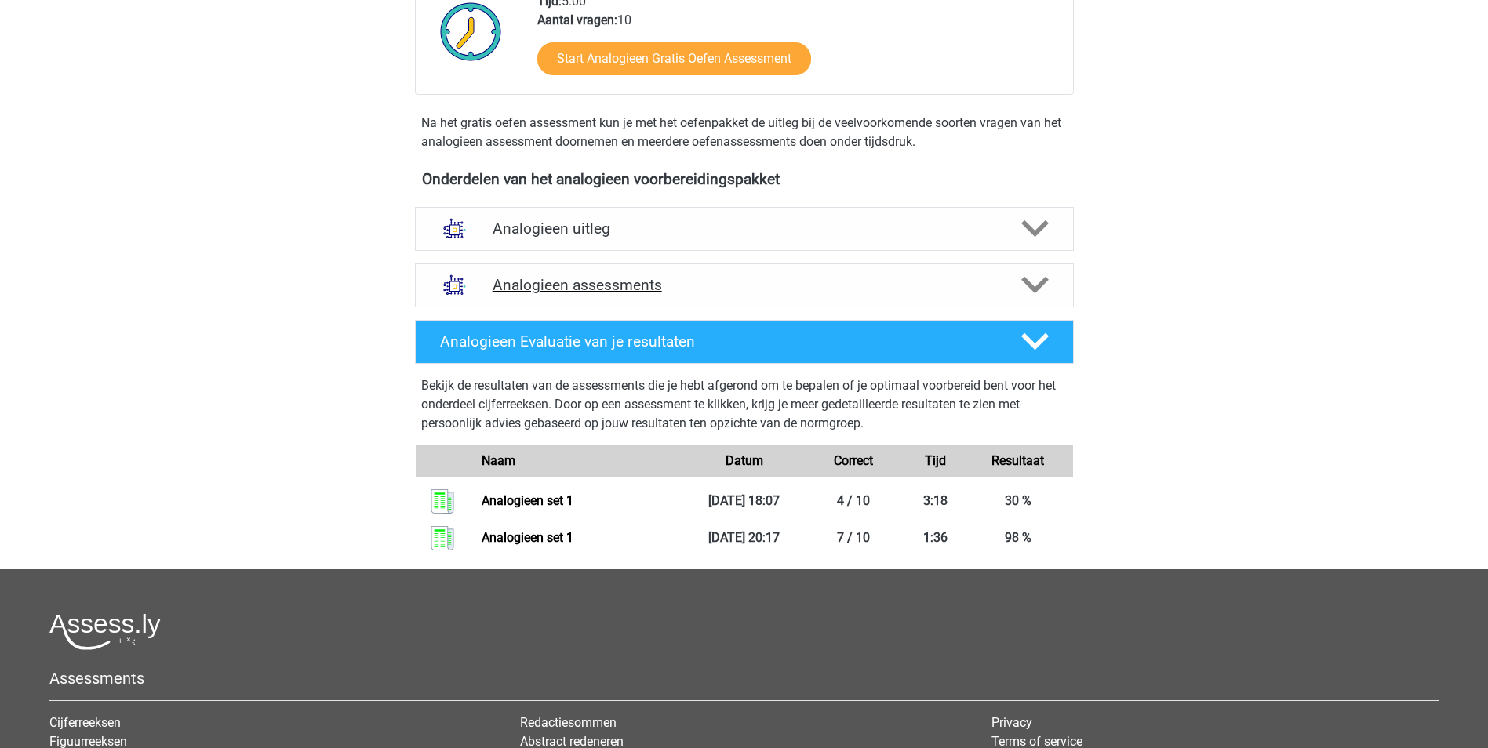
click at [729, 287] on h4 "Analogieen assessments" at bounding box center [743, 285] width 503 height 18
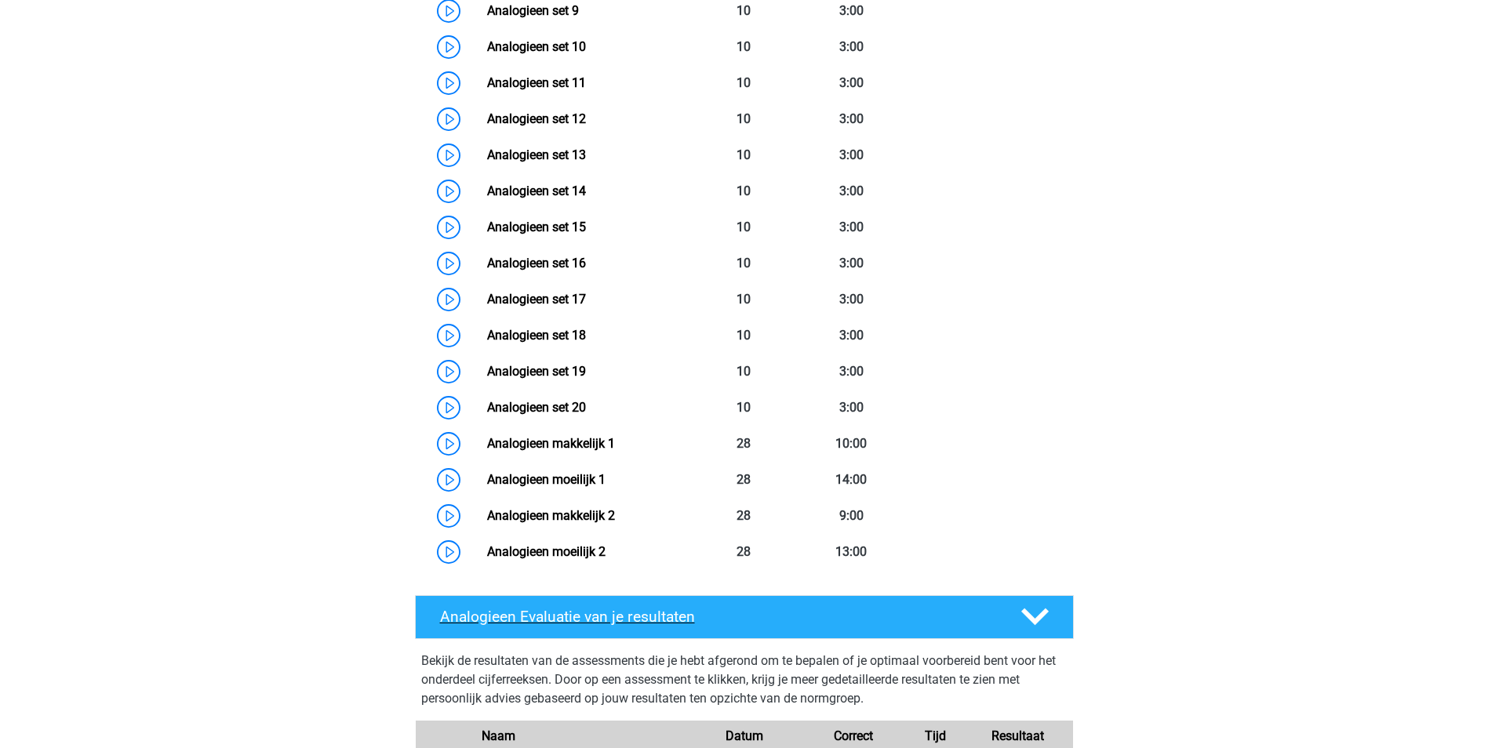
scroll to position [1092, 0]
click at [525, 406] on link "Analogieen set 20" at bounding box center [536, 406] width 99 height 15
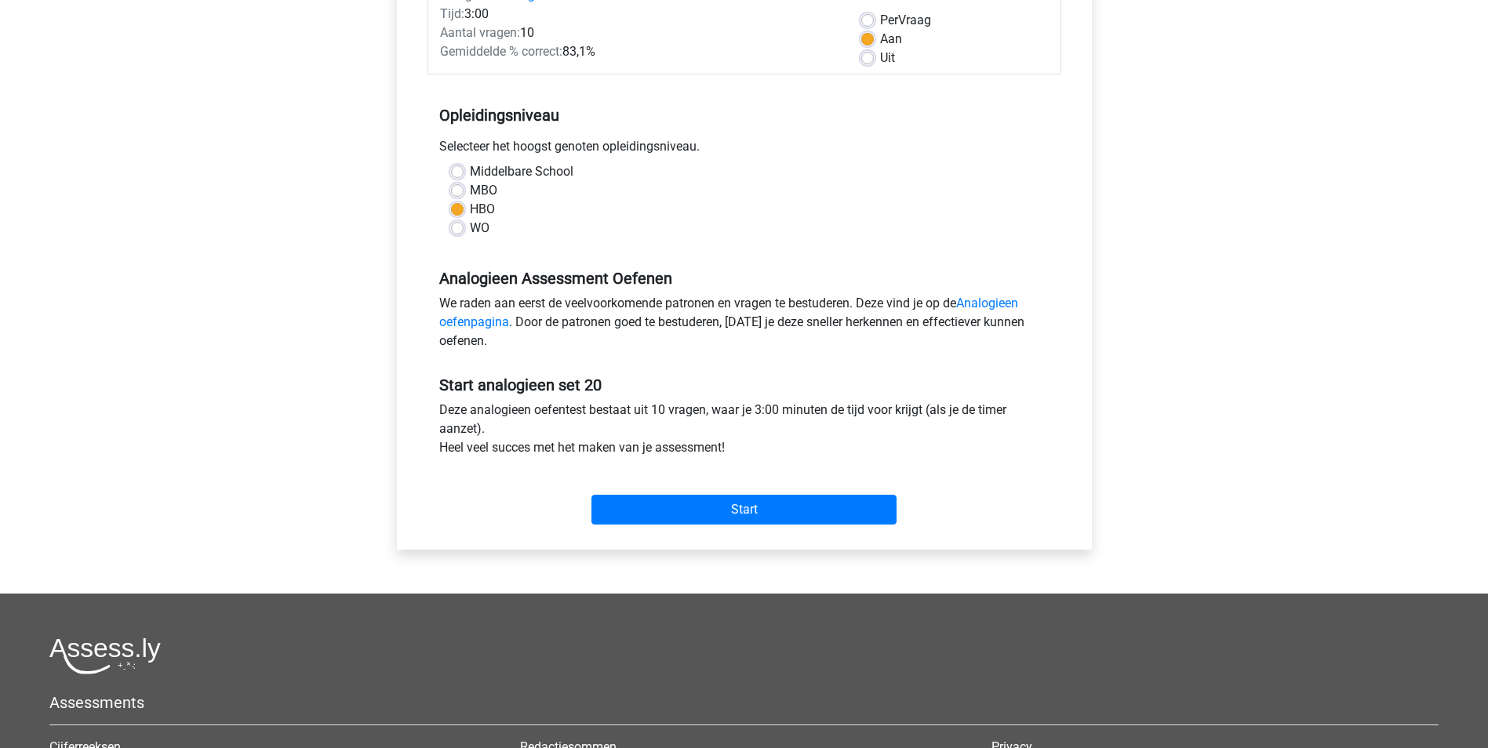
scroll to position [235, 0]
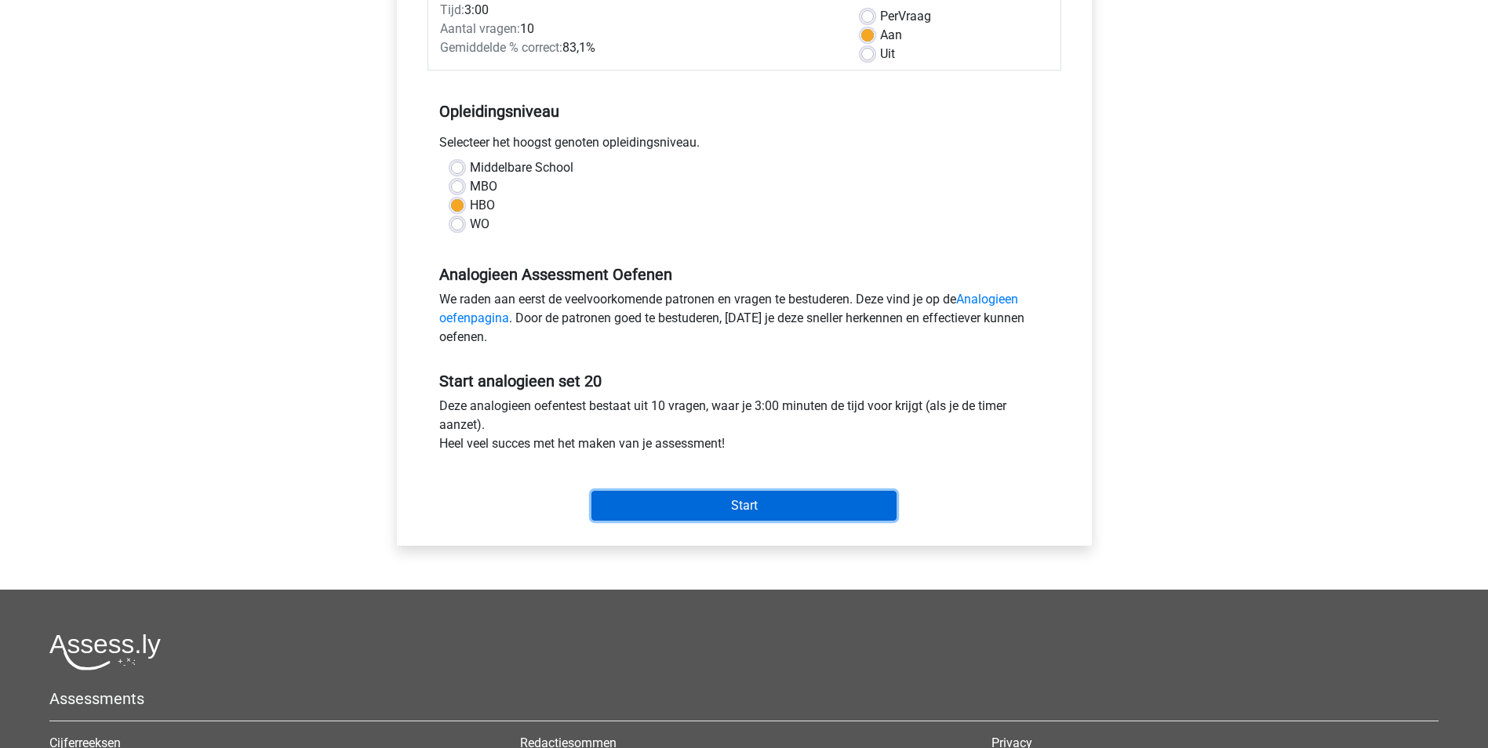
click at [738, 502] on input "Start" at bounding box center [743, 506] width 305 height 30
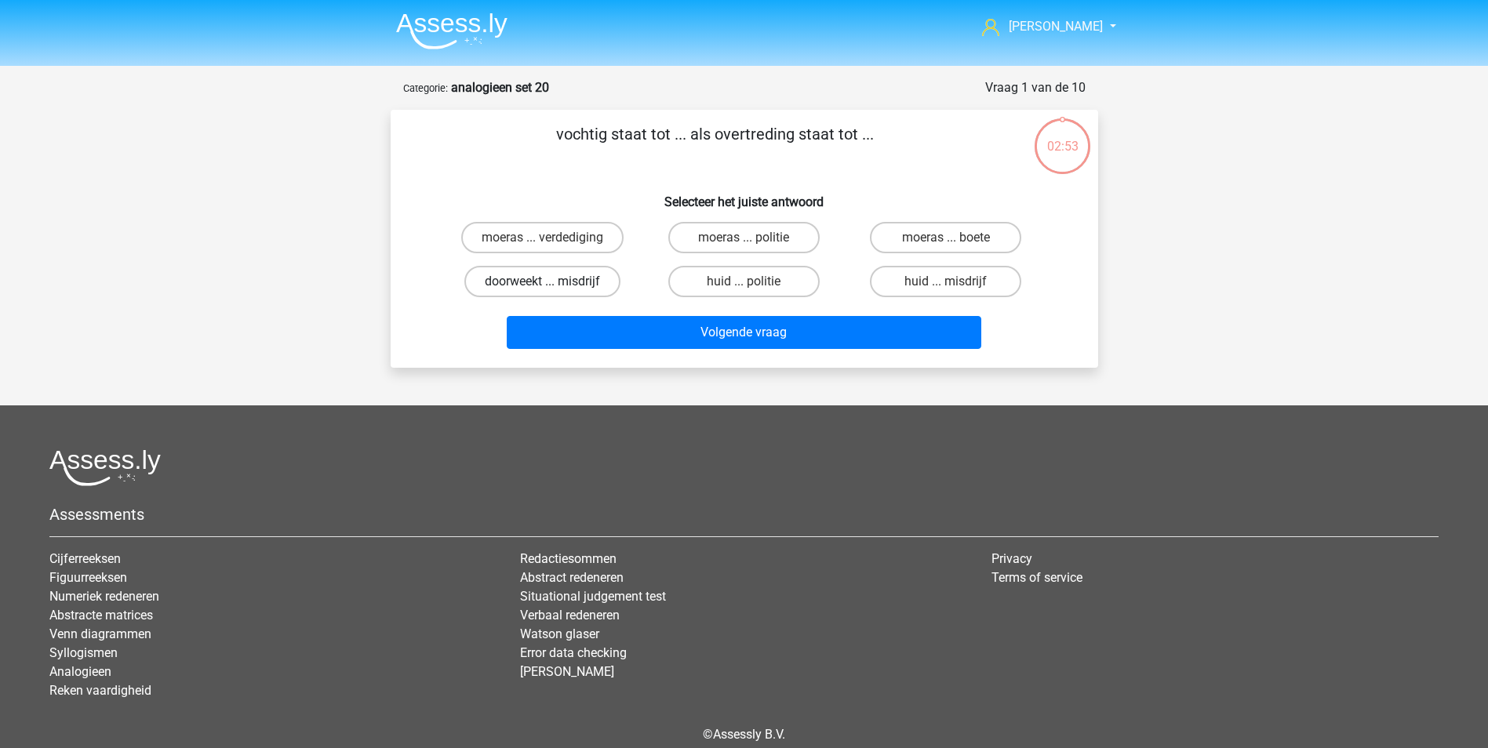
click at [598, 282] on label "doorweekt ... misdrijf" at bounding box center [542, 281] width 156 height 31
click at [552, 282] on input "doorweekt ... misdrijf" at bounding box center [547, 287] width 10 height 10
radio input "true"
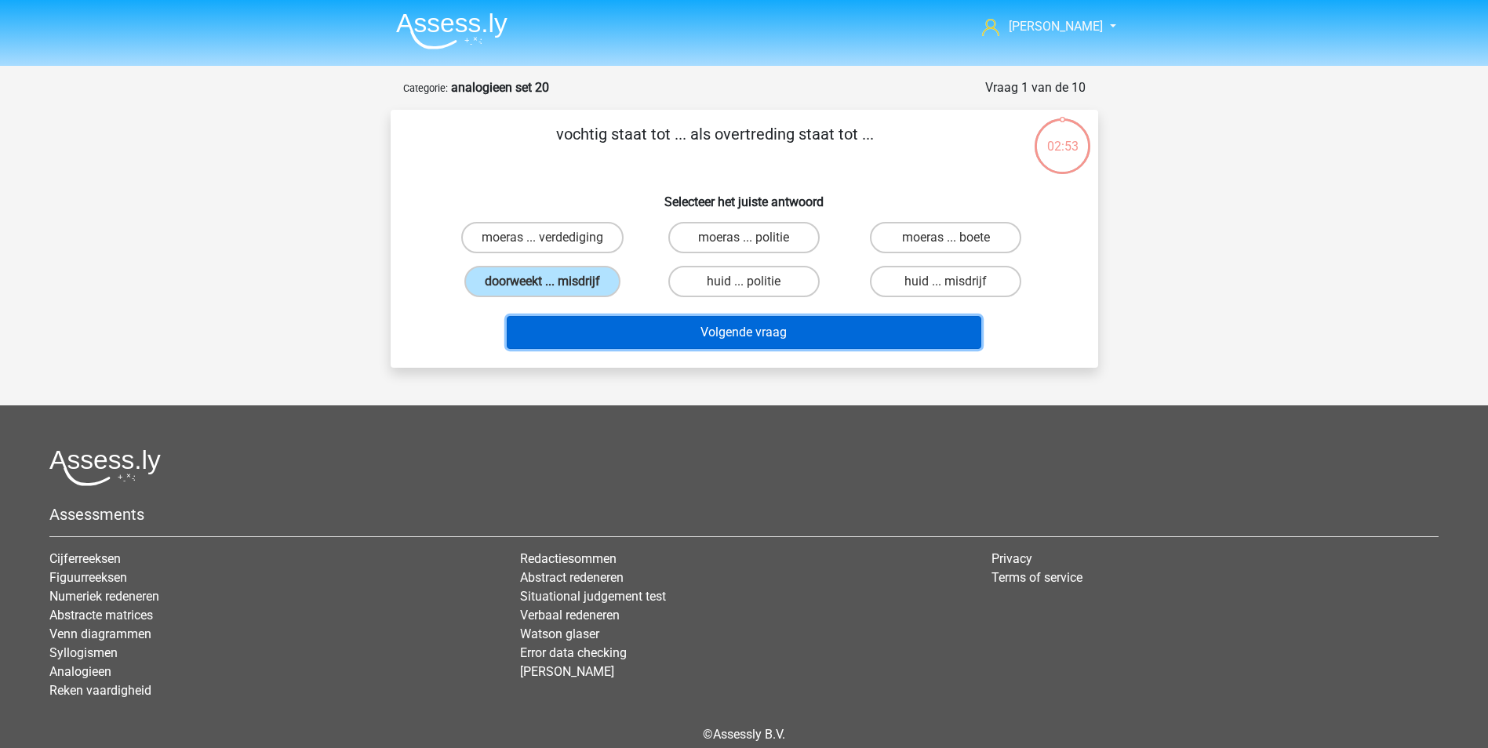
click at [719, 325] on button "Volgende vraag" at bounding box center [744, 332] width 474 height 33
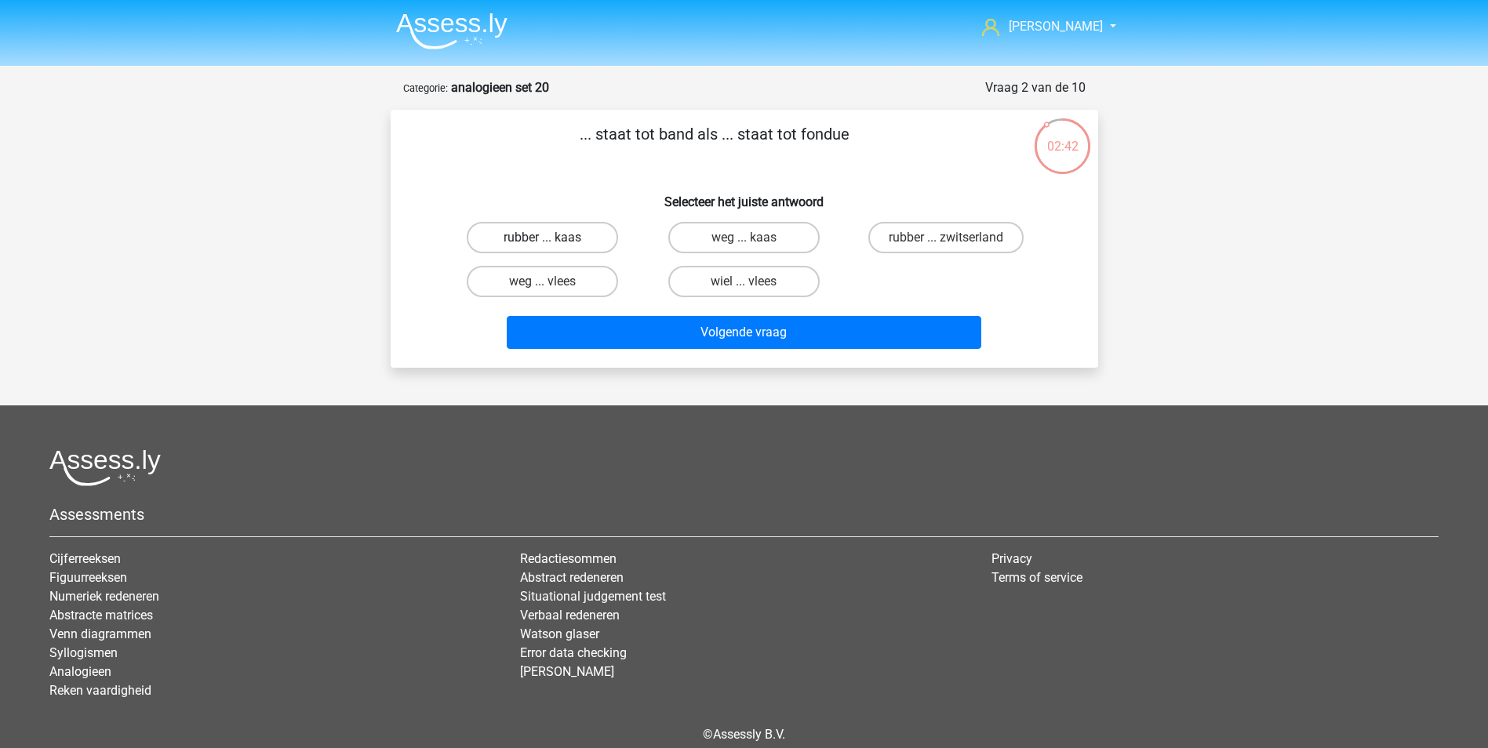
click at [595, 231] on label "rubber ... kaas" at bounding box center [542, 237] width 151 height 31
click at [552, 238] on input "rubber ... kaas" at bounding box center [547, 243] width 10 height 10
radio input "true"
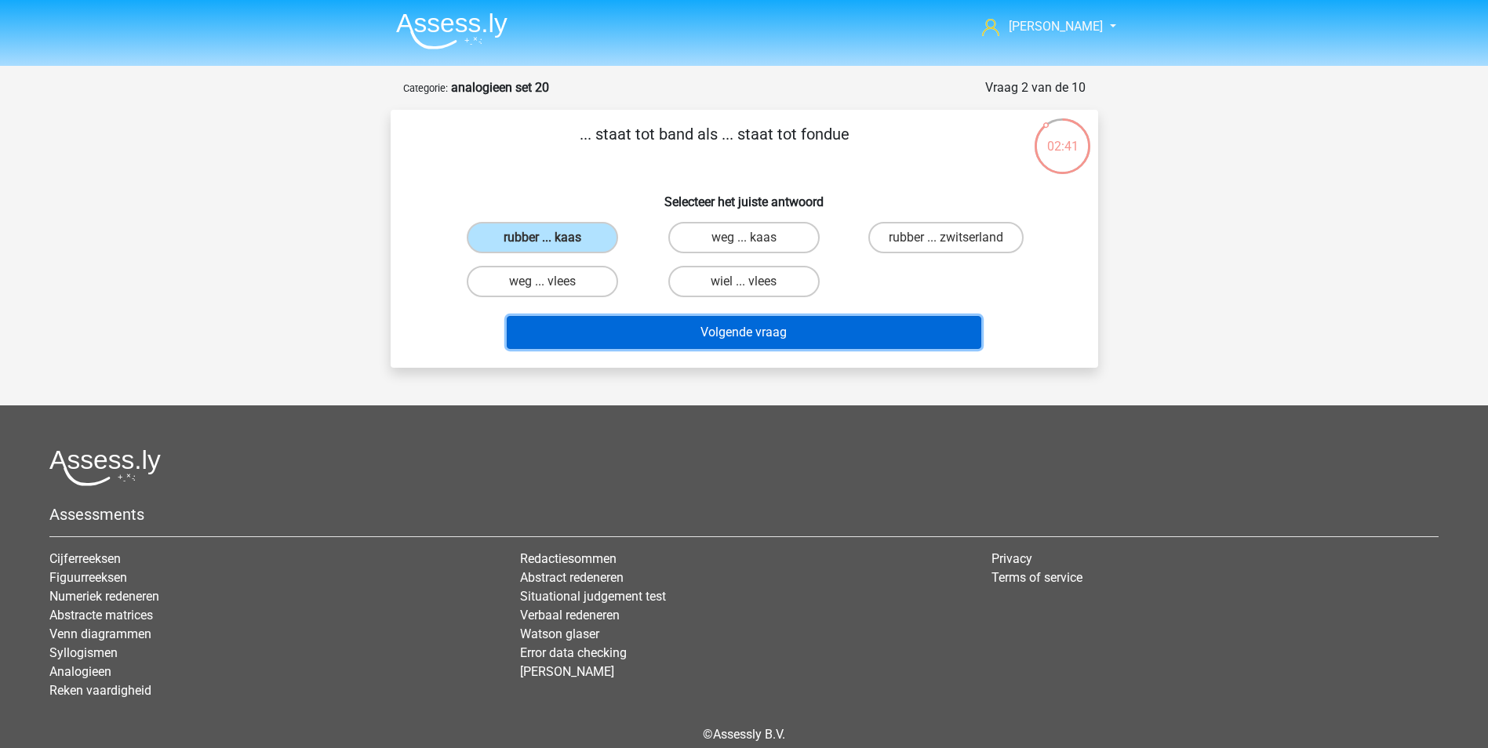
click at [697, 332] on button "Volgende vraag" at bounding box center [744, 332] width 474 height 33
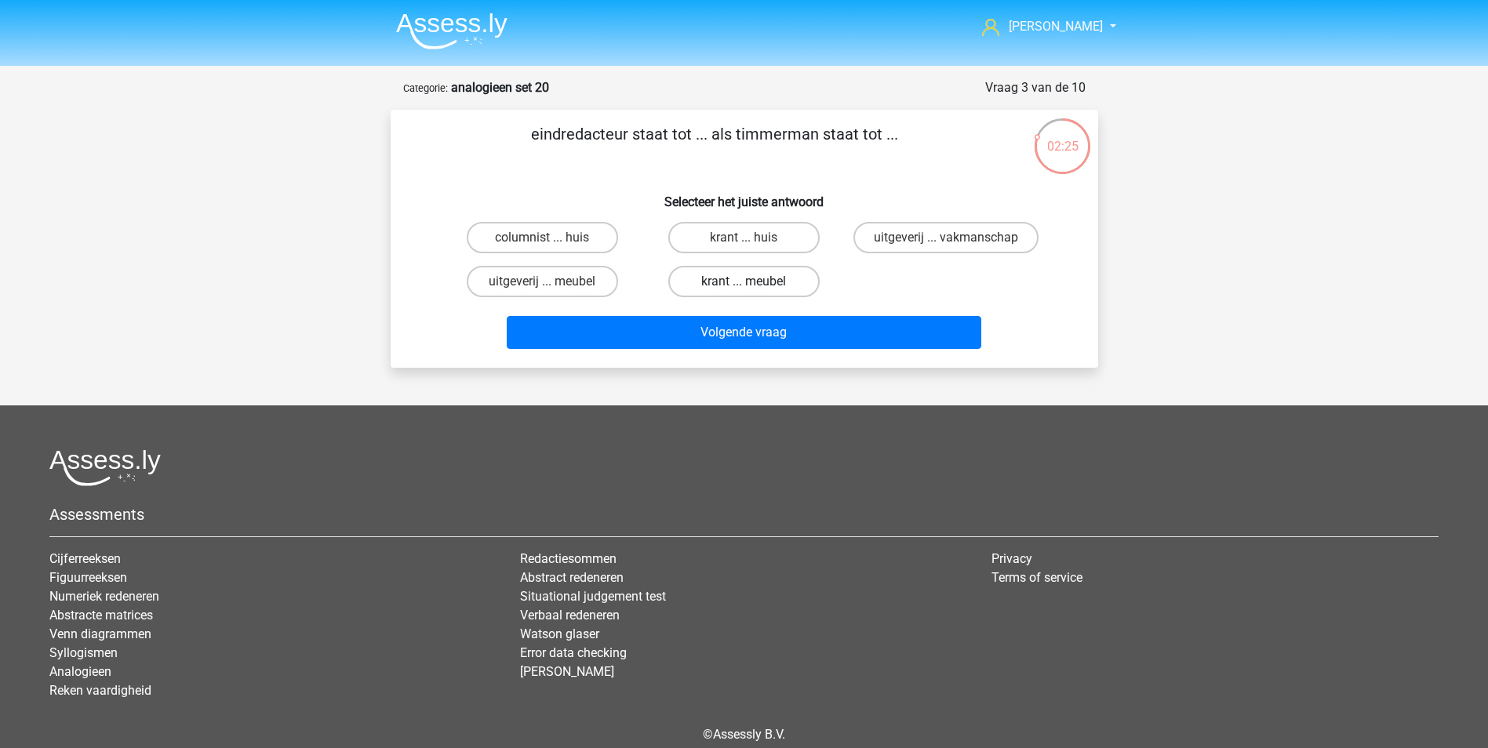
click at [735, 283] on label "krant ... meubel" at bounding box center [743, 281] width 151 height 31
click at [743, 283] on input "krant ... meubel" at bounding box center [748, 287] width 10 height 10
radio input "true"
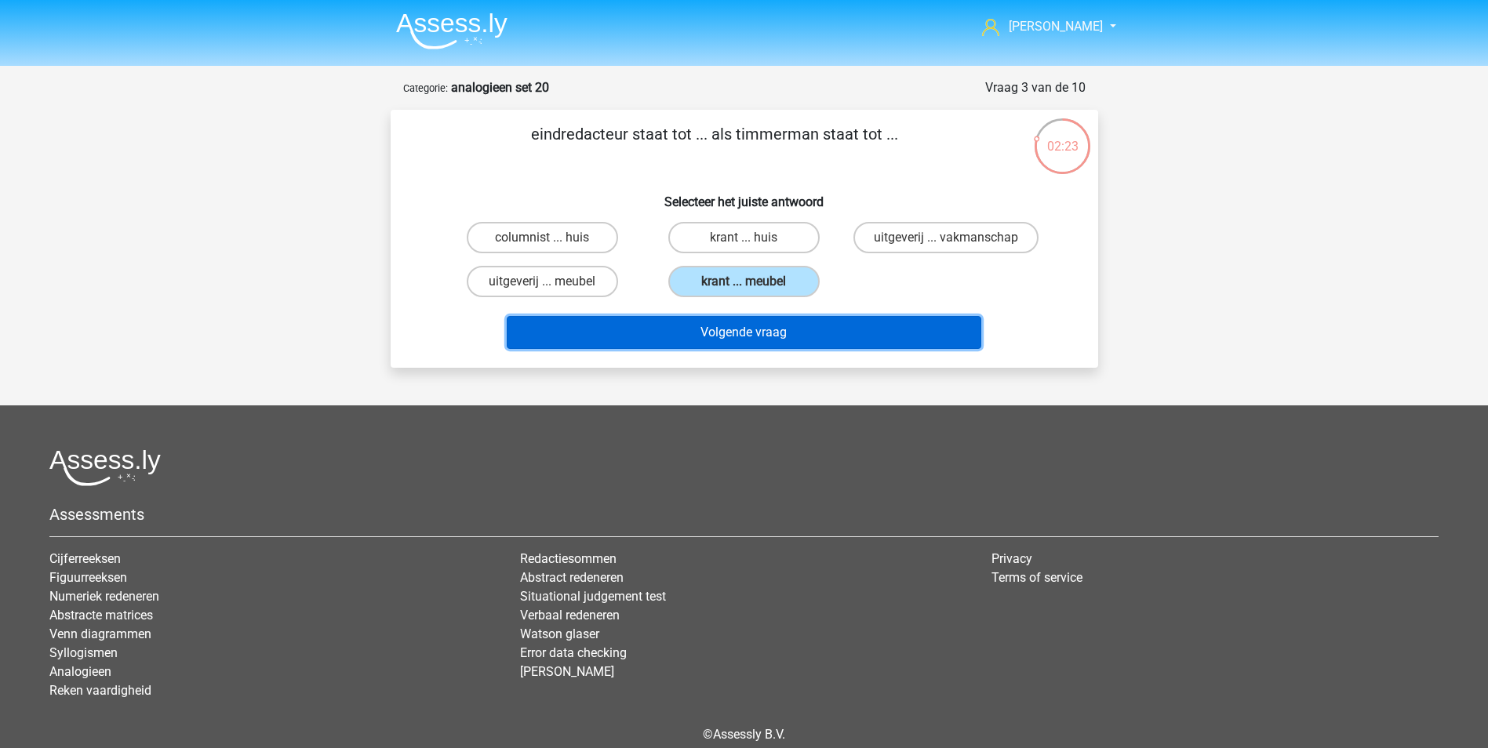
click at [803, 335] on button "Volgende vraag" at bounding box center [744, 332] width 474 height 33
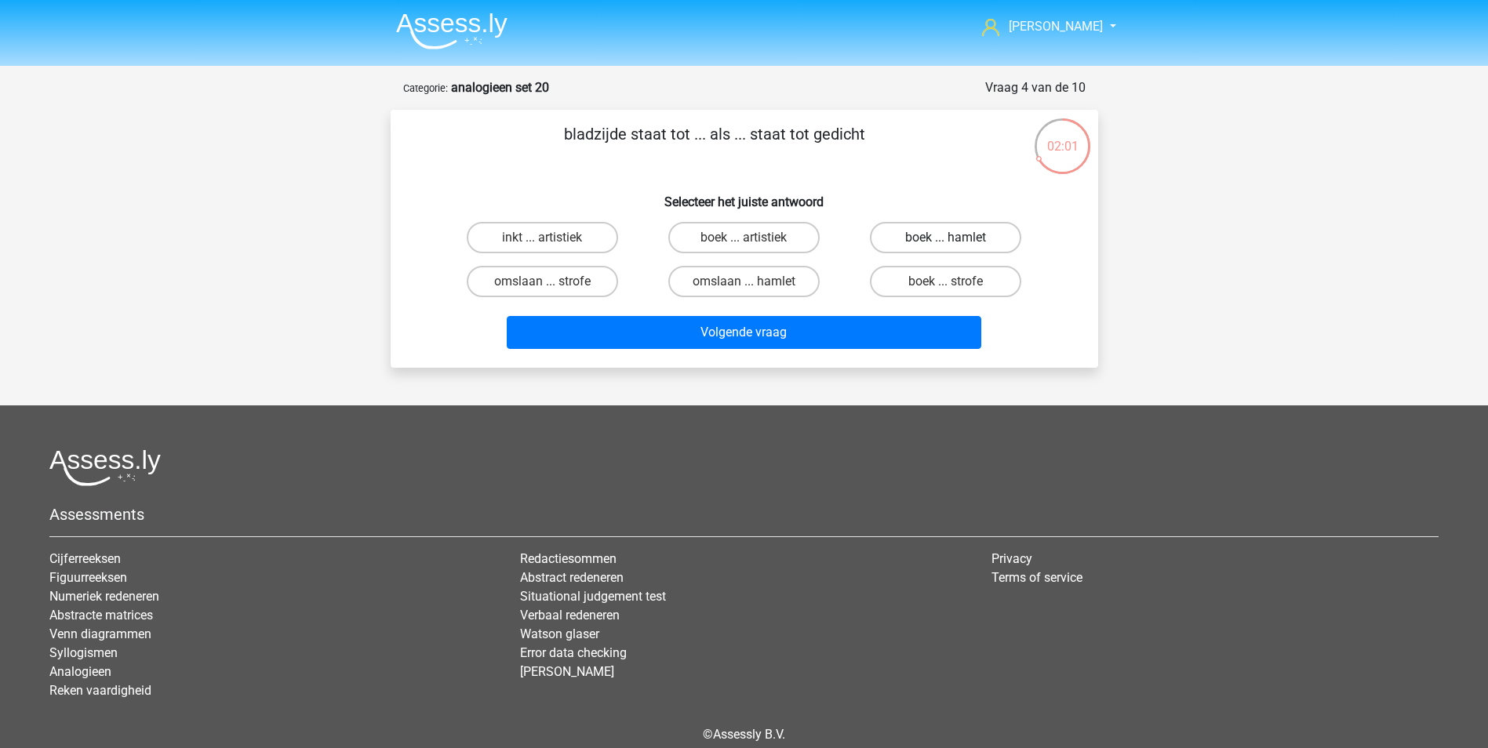
click at [895, 239] on label "boek ... hamlet" at bounding box center [945, 237] width 151 height 31
click at [946, 239] on input "boek ... hamlet" at bounding box center [951, 243] width 10 height 10
radio input "true"
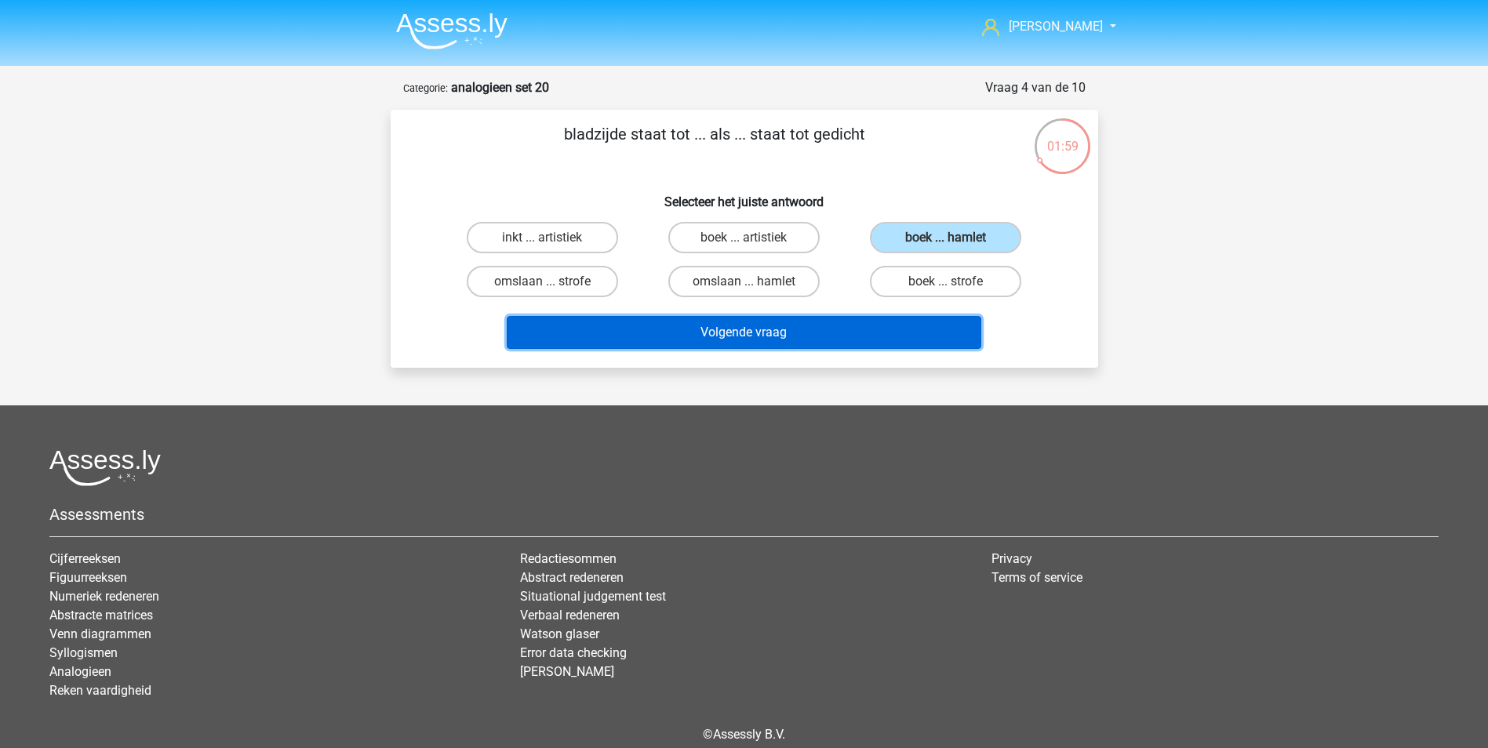
click at [824, 330] on button "Volgende vraag" at bounding box center [744, 332] width 474 height 33
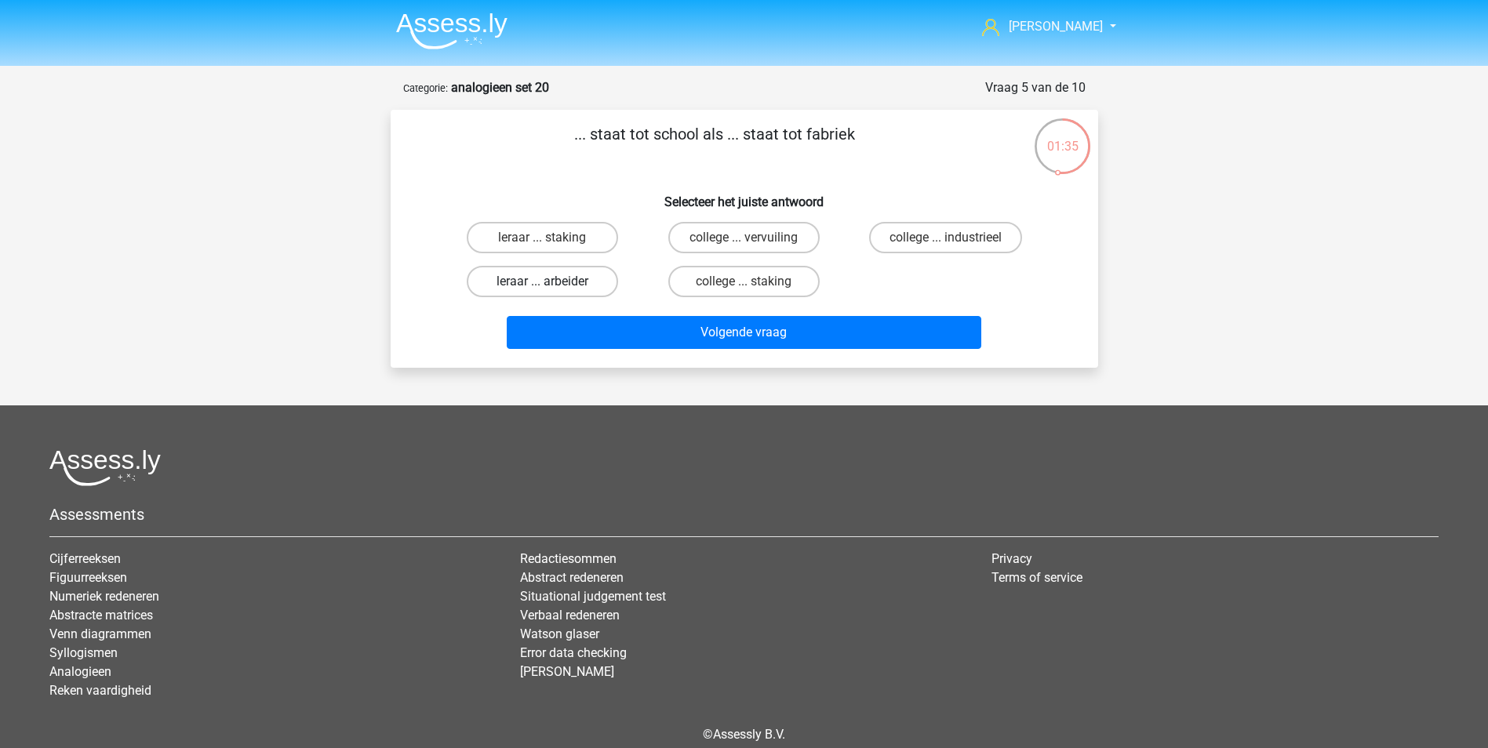
click at [596, 279] on label "leraar ... arbeider" at bounding box center [542, 281] width 151 height 31
click at [552, 282] on input "leraar ... arbeider" at bounding box center [547, 287] width 10 height 10
radio input "true"
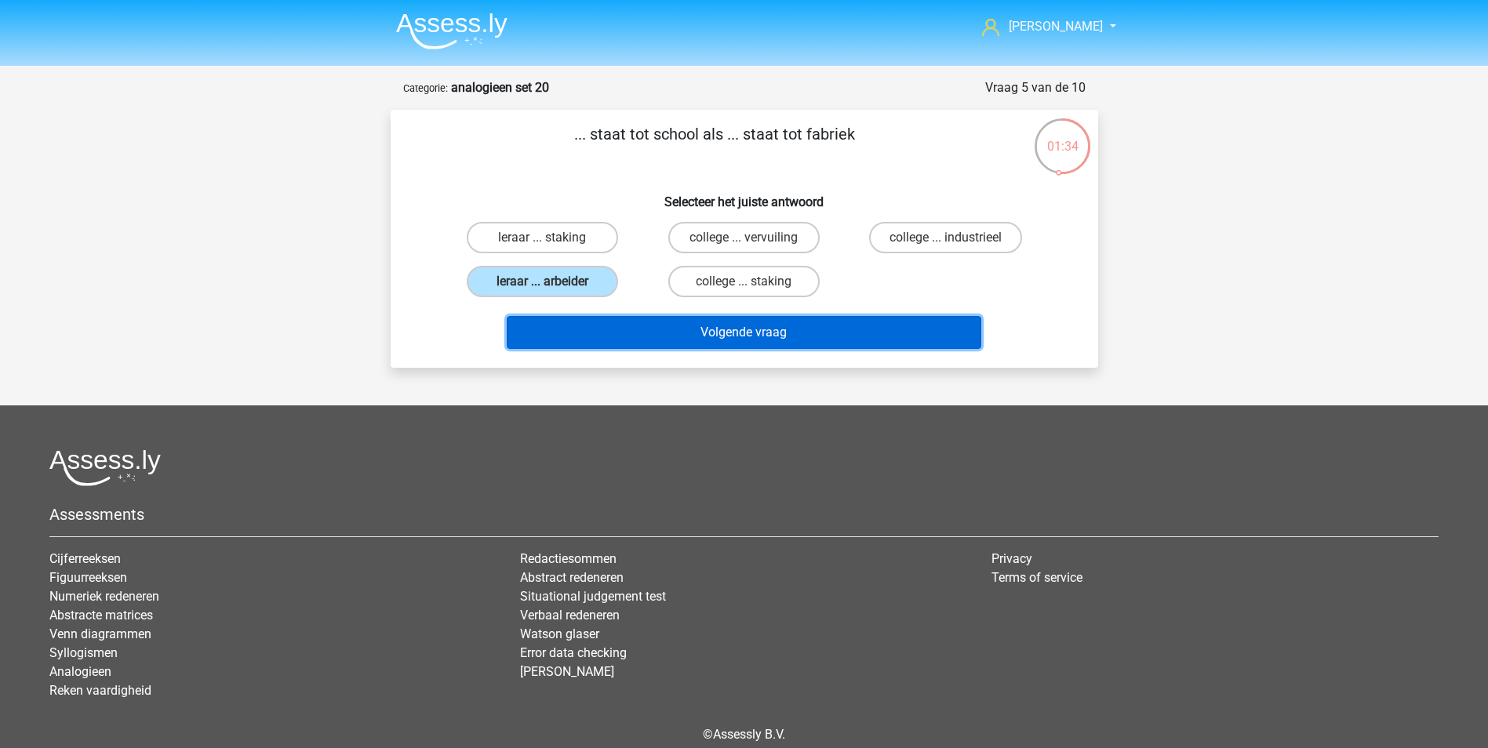
click at [750, 327] on button "Volgende vraag" at bounding box center [744, 332] width 474 height 33
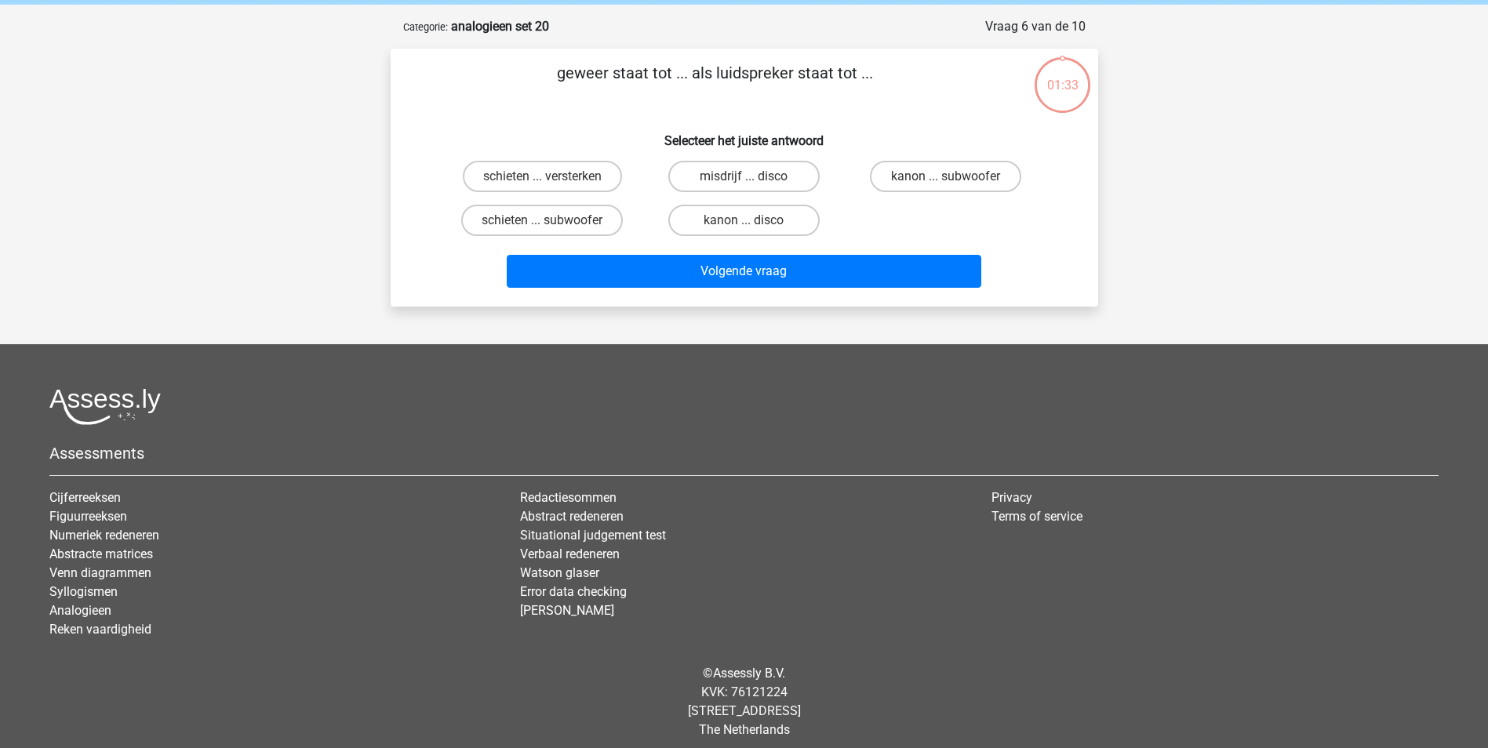
scroll to position [71, 0]
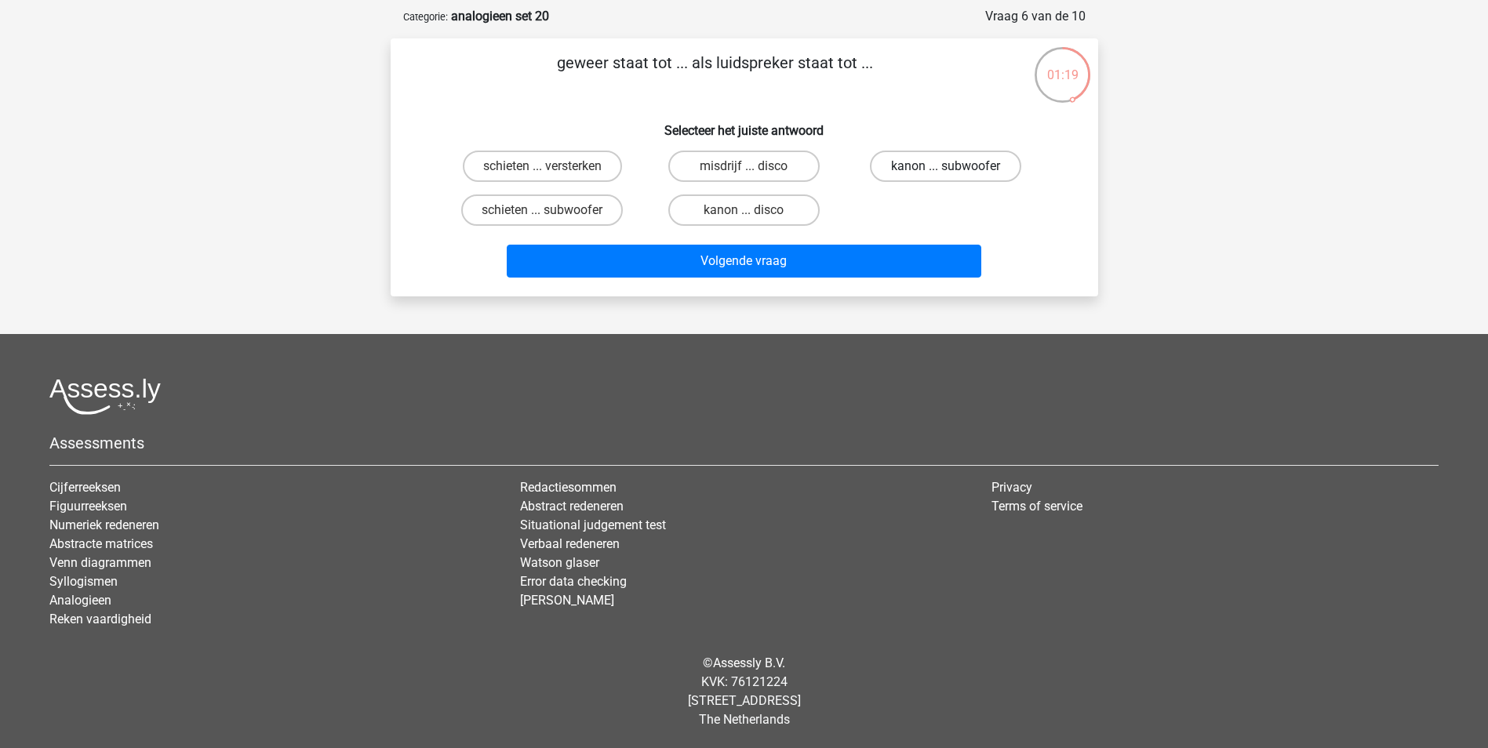
click at [899, 167] on label "kanon ... subwoofer" at bounding box center [945, 166] width 151 height 31
click at [946, 167] on input "kanon ... subwoofer" at bounding box center [951, 171] width 10 height 10
radio input "true"
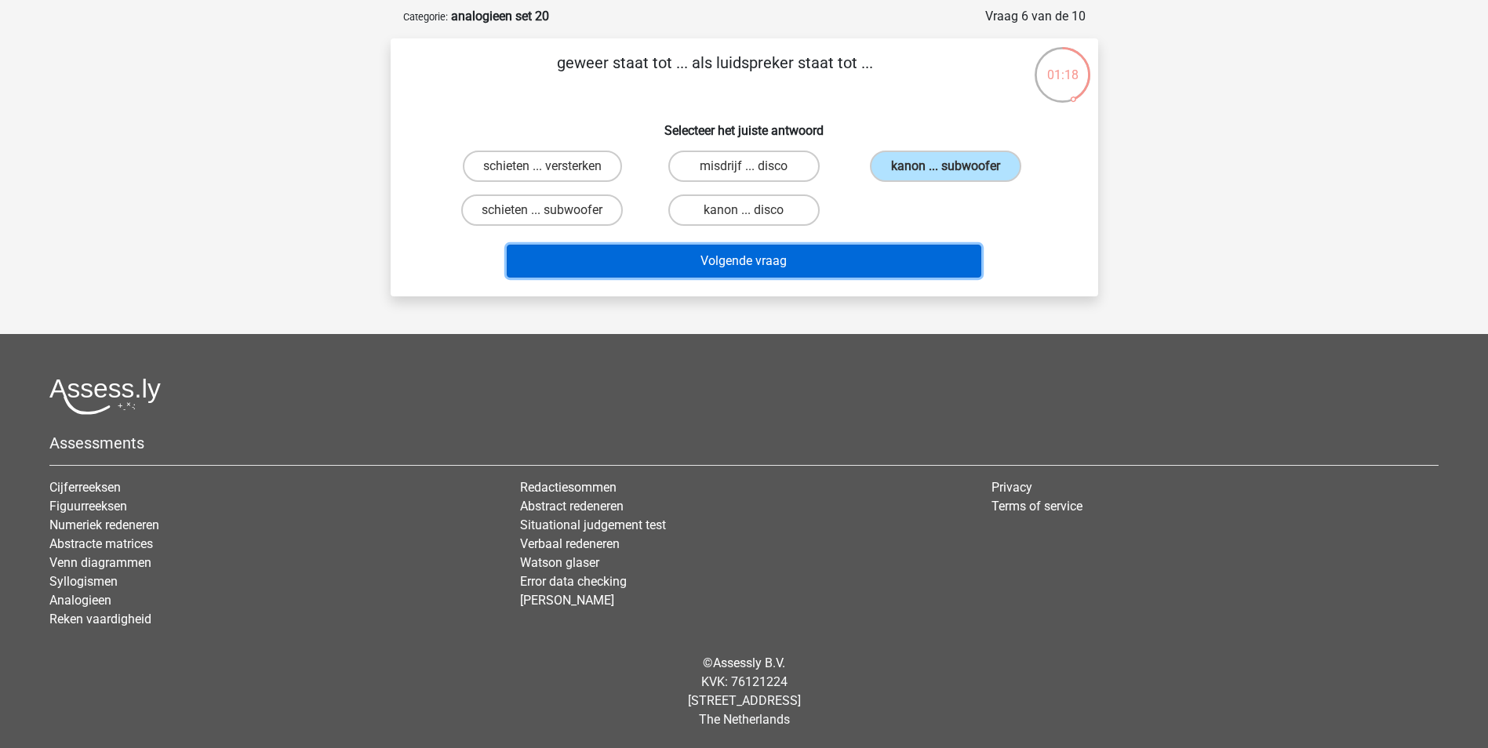
click at [825, 267] on button "Volgende vraag" at bounding box center [744, 261] width 474 height 33
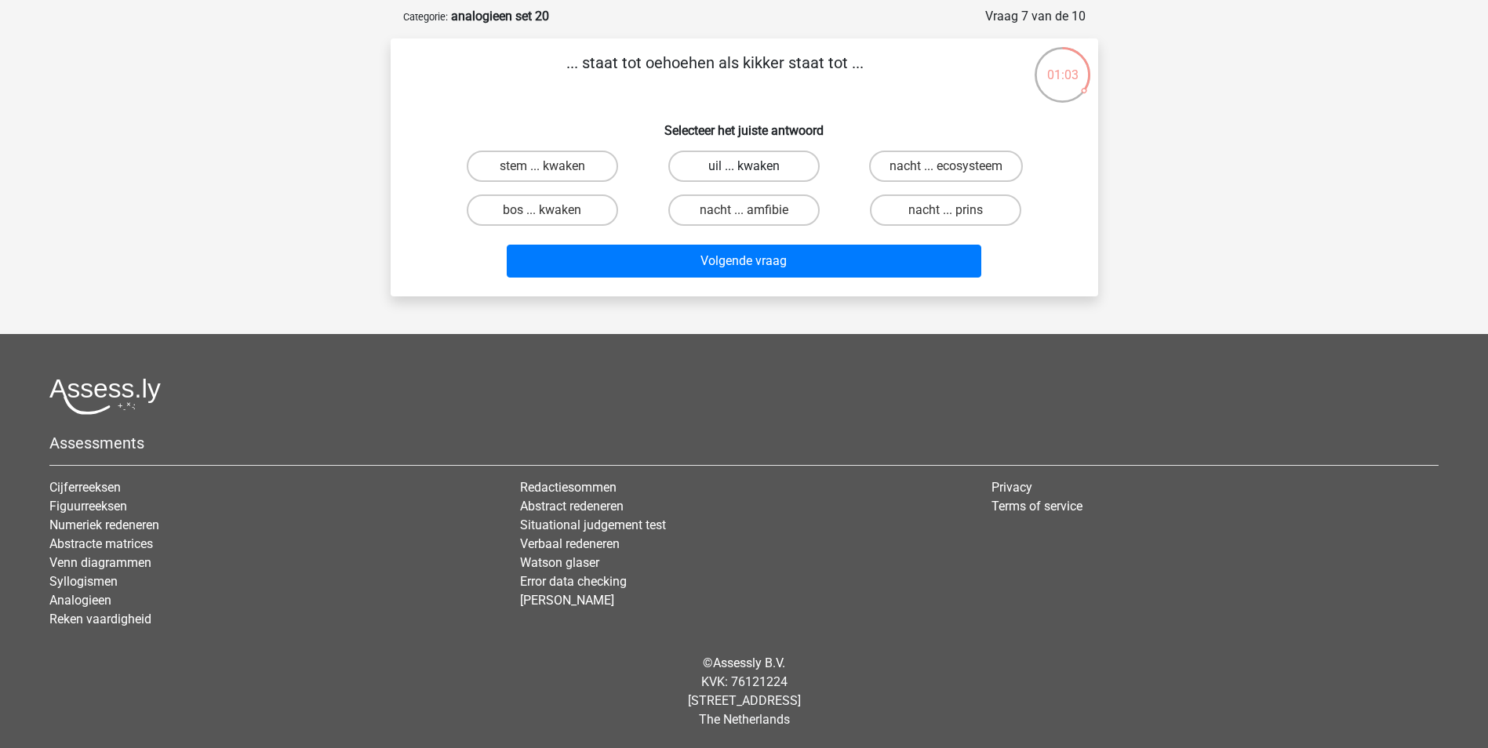
click at [787, 169] on label "uil ... kwaken" at bounding box center [743, 166] width 151 height 31
click at [754, 169] on input "uil ... kwaken" at bounding box center [748, 171] width 10 height 10
radio input "true"
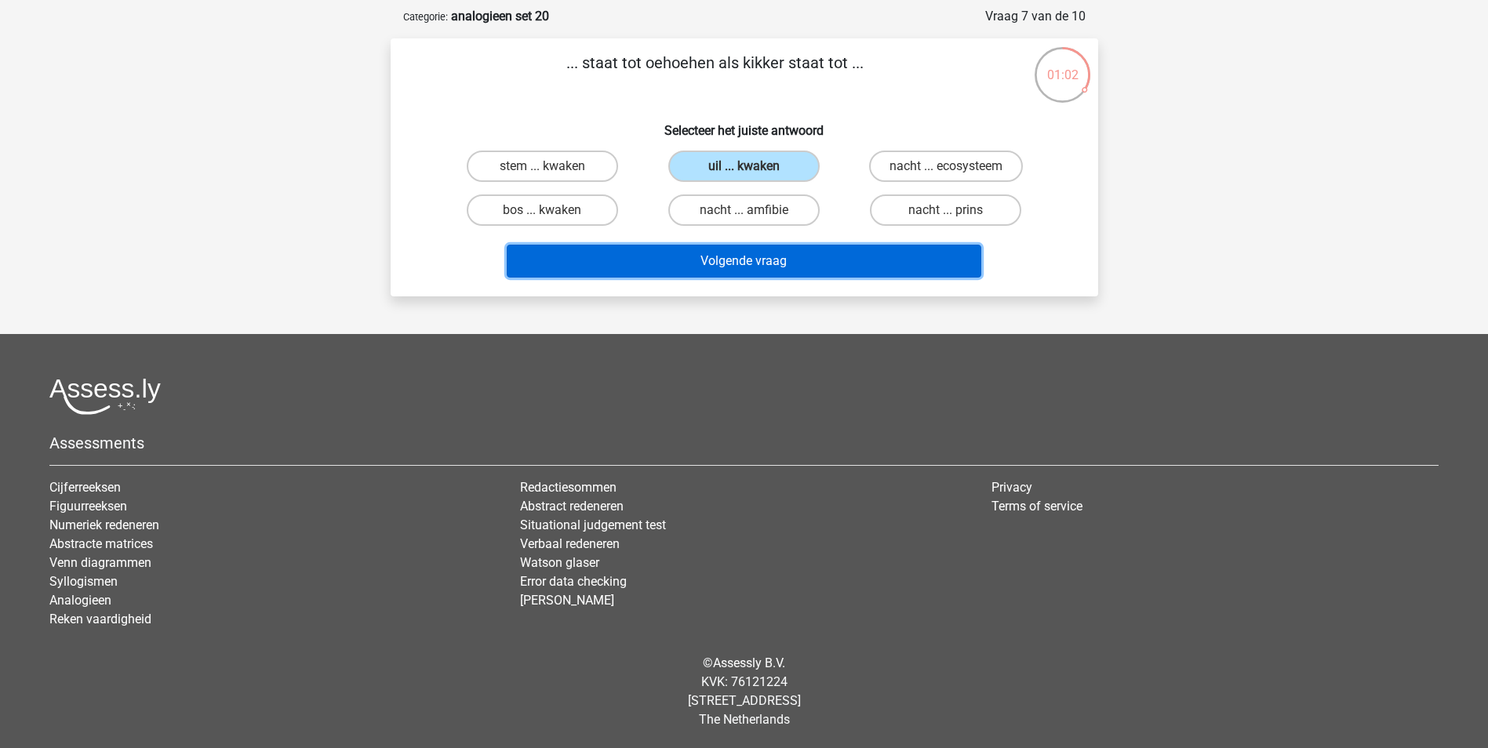
click at [772, 251] on button "Volgende vraag" at bounding box center [744, 261] width 474 height 33
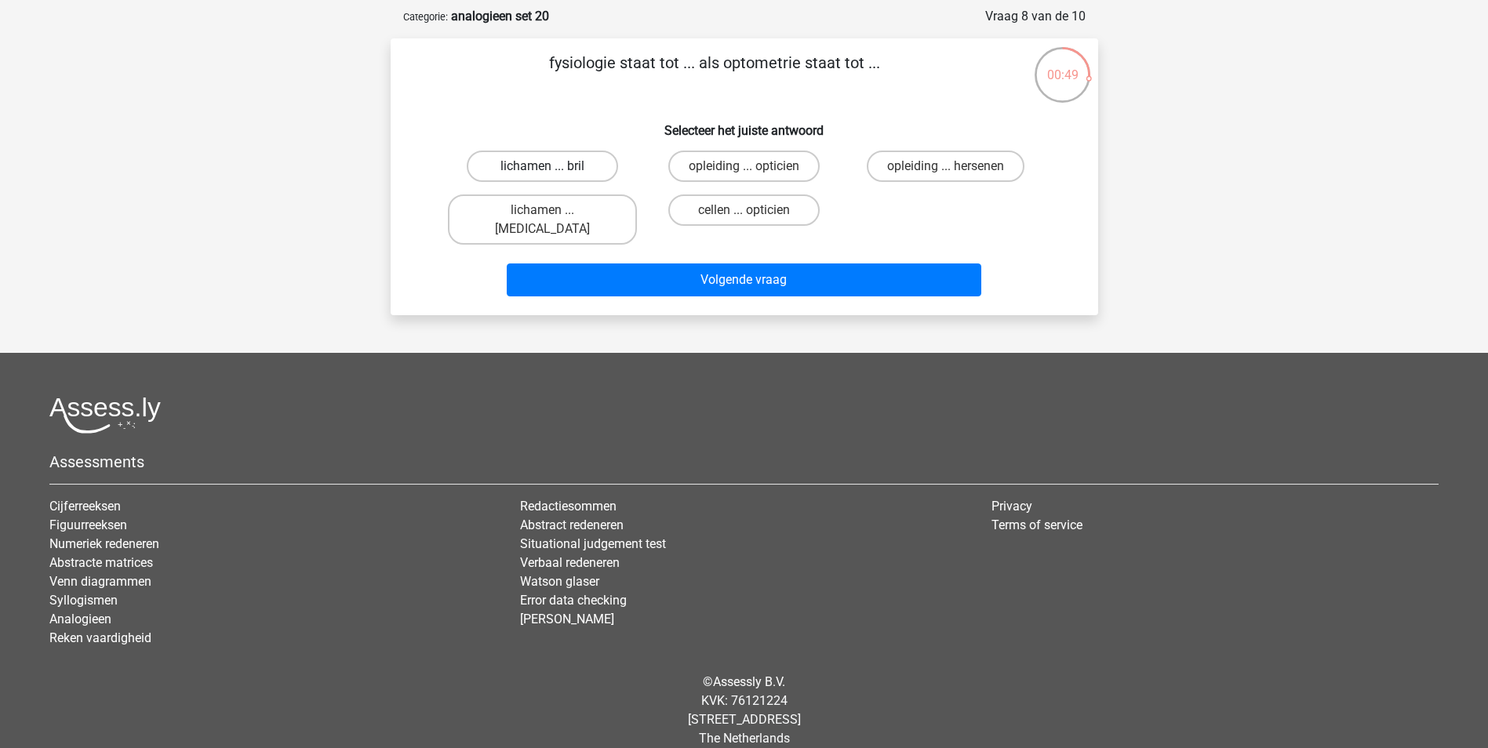
click at [580, 162] on label "lichamen ... bril" at bounding box center [542, 166] width 151 height 31
click at [552, 166] on input "lichamen ... bril" at bounding box center [547, 171] width 10 height 10
radio input "true"
click at [596, 211] on label "lichamen ... ogen" at bounding box center [542, 219] width 189 height 50
click at [552, 211] on input "lichamen ... ogen" at bounding box center [547, 215] width 10 height 10
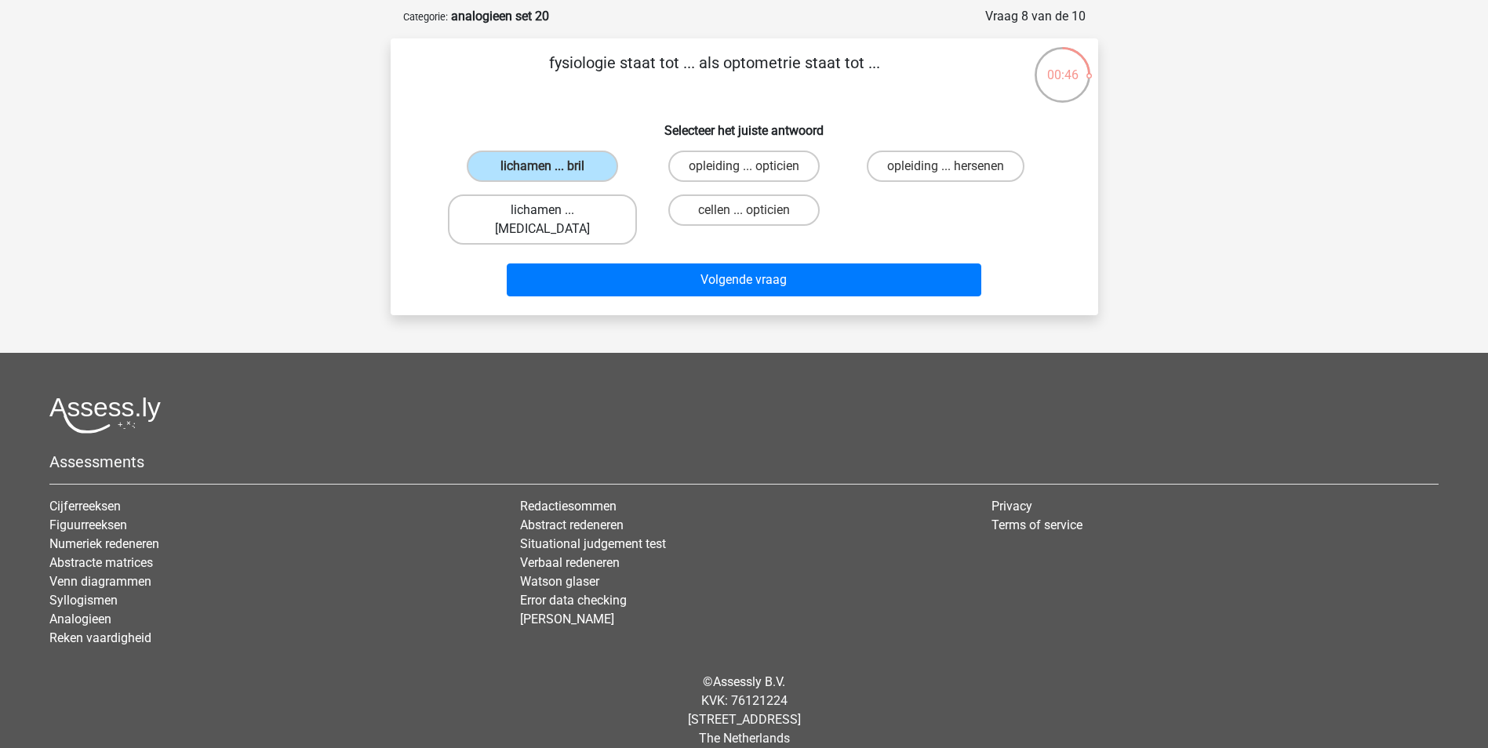
radio input "true"
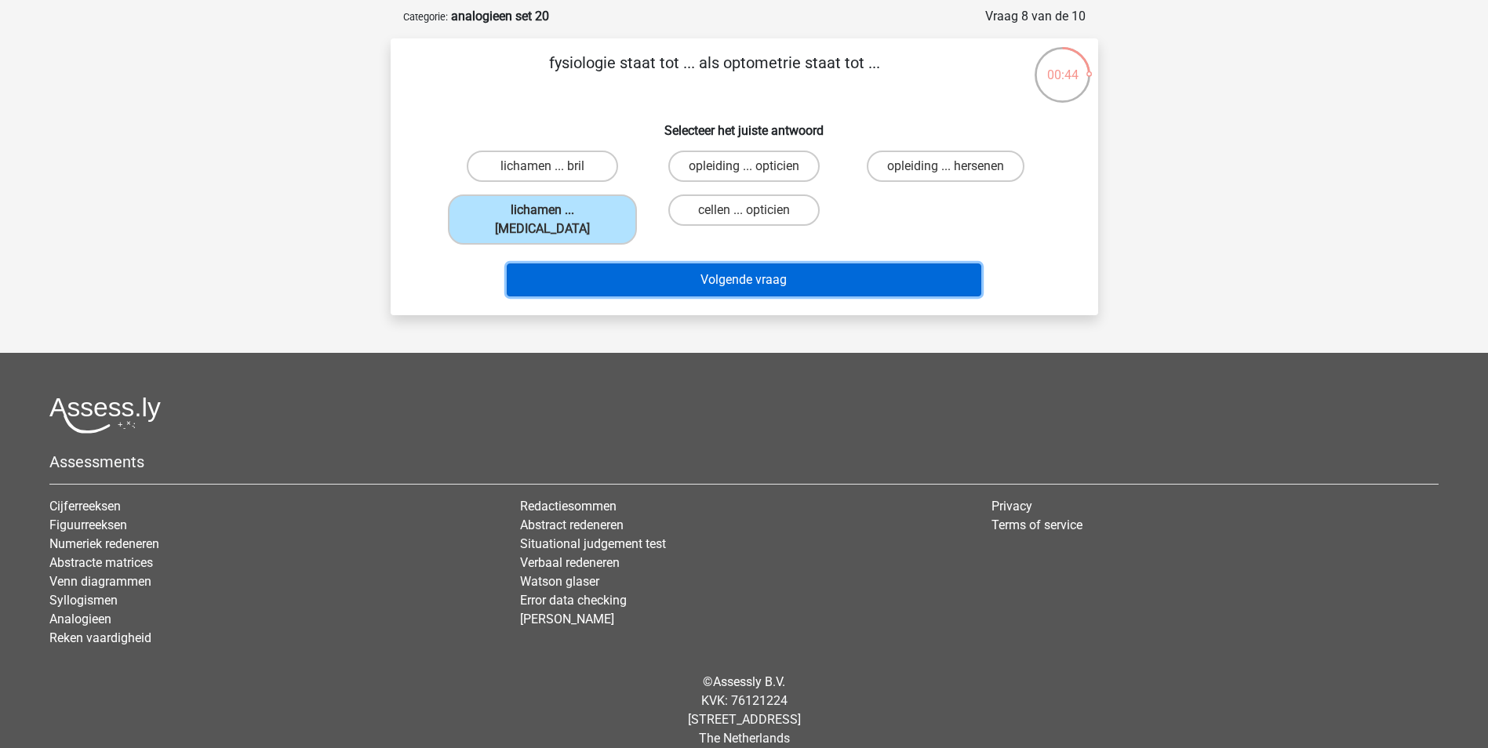
click at [731, 264] on button "Volgende vraag" at bounding box center [744, 279] width 474 height 33
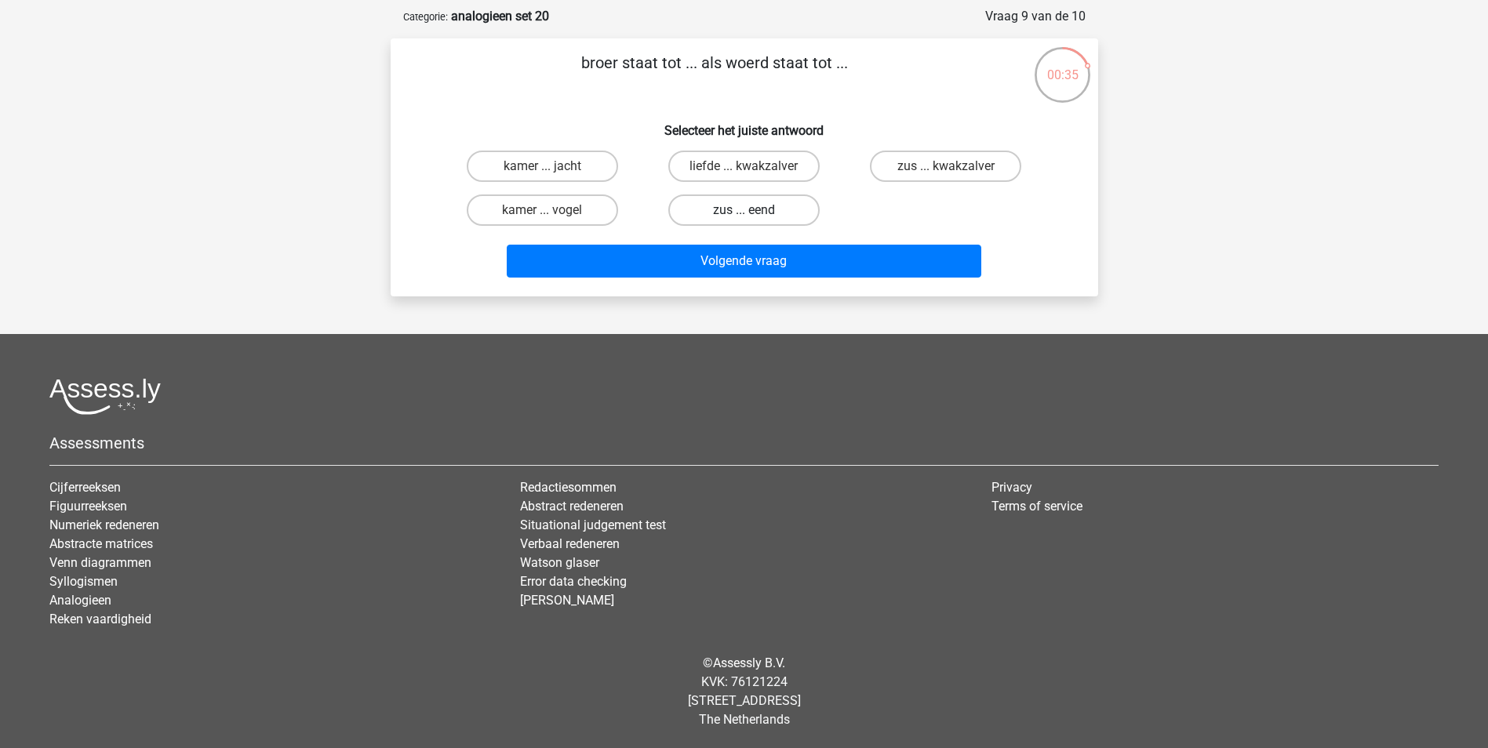
click at [776, 216] on label "zus ... eend" at bounding box center [743, 209] width 151 height 31
click at [754, 216] on input "zus ... eend" at bounding box center [748, 215] width 10 height 10
radio input "true"
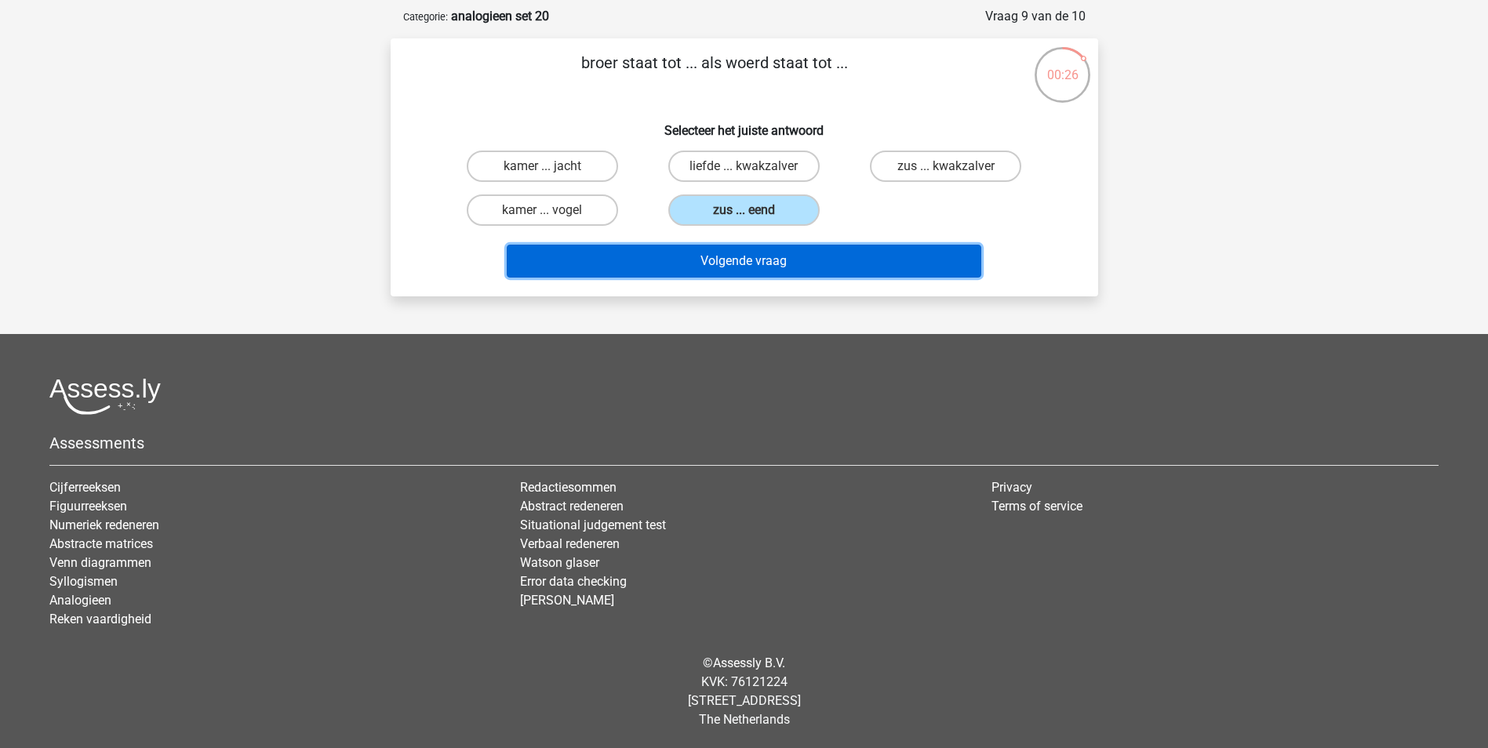
click at [768, 256] on button "Volgende vraag" at bounding box center [744, 261] width 474 height 33
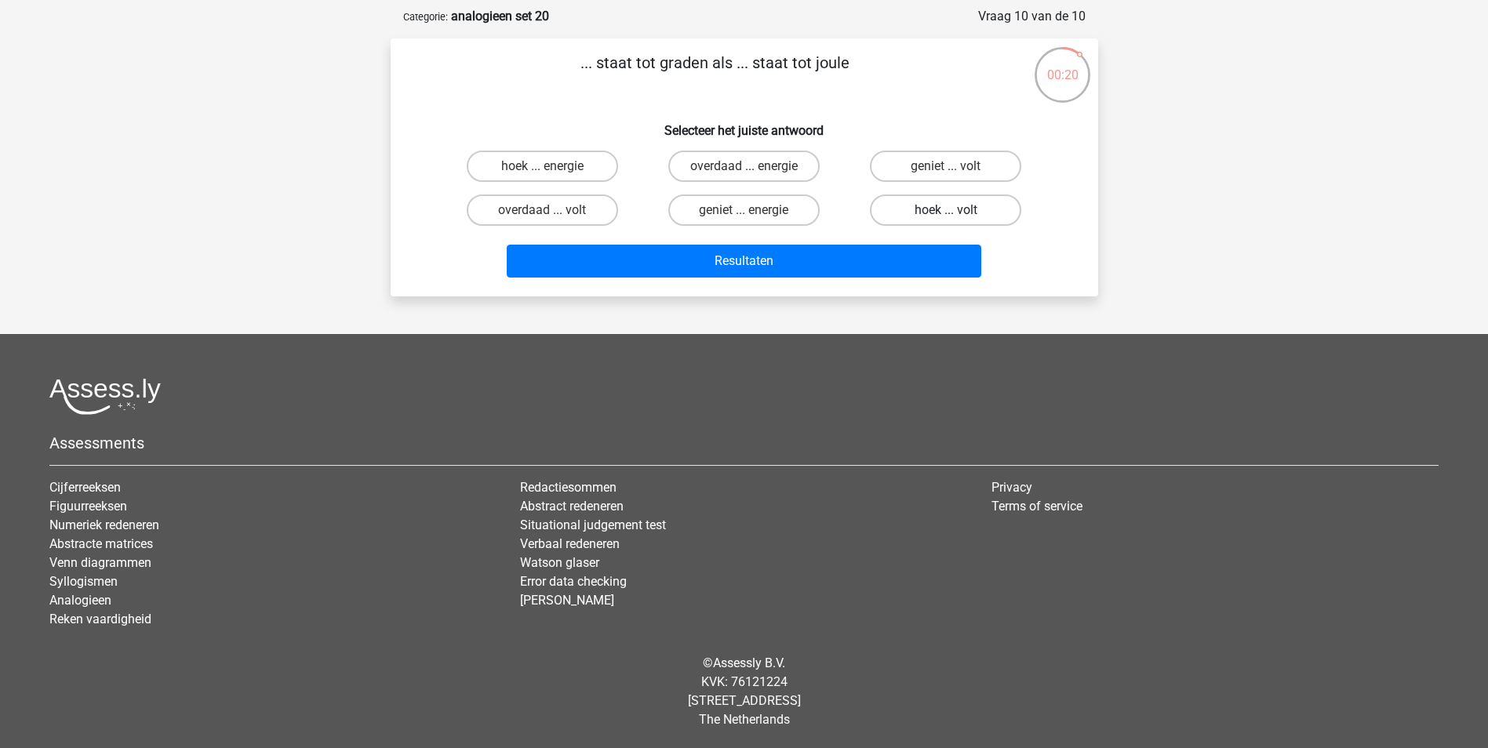
click at [897, 216] on label "hoek ... volt" at bounding box center [945, 209] width 151 height 31
click at [946, 216] on input "hoek ... volt" at bounding box center [951, 215] width 10 height 10
radio input "true"
click at [769, 216] on label "geniet ... energie" at bounding box center [743, 209] width 151 height 31
click at [754, 216] on input "geniet ... energie" at bounding box center [748, 215] width 10 height 10
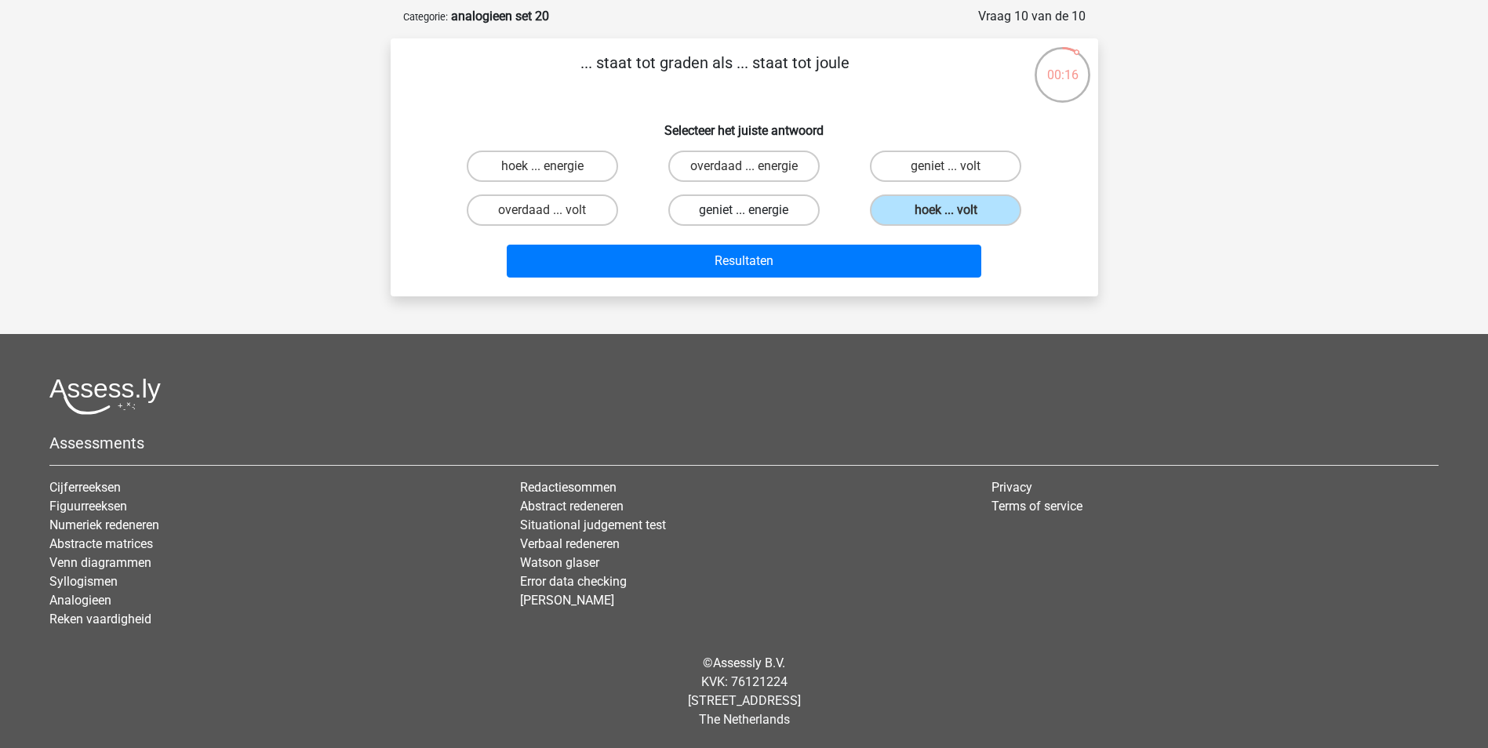
radio input "true"
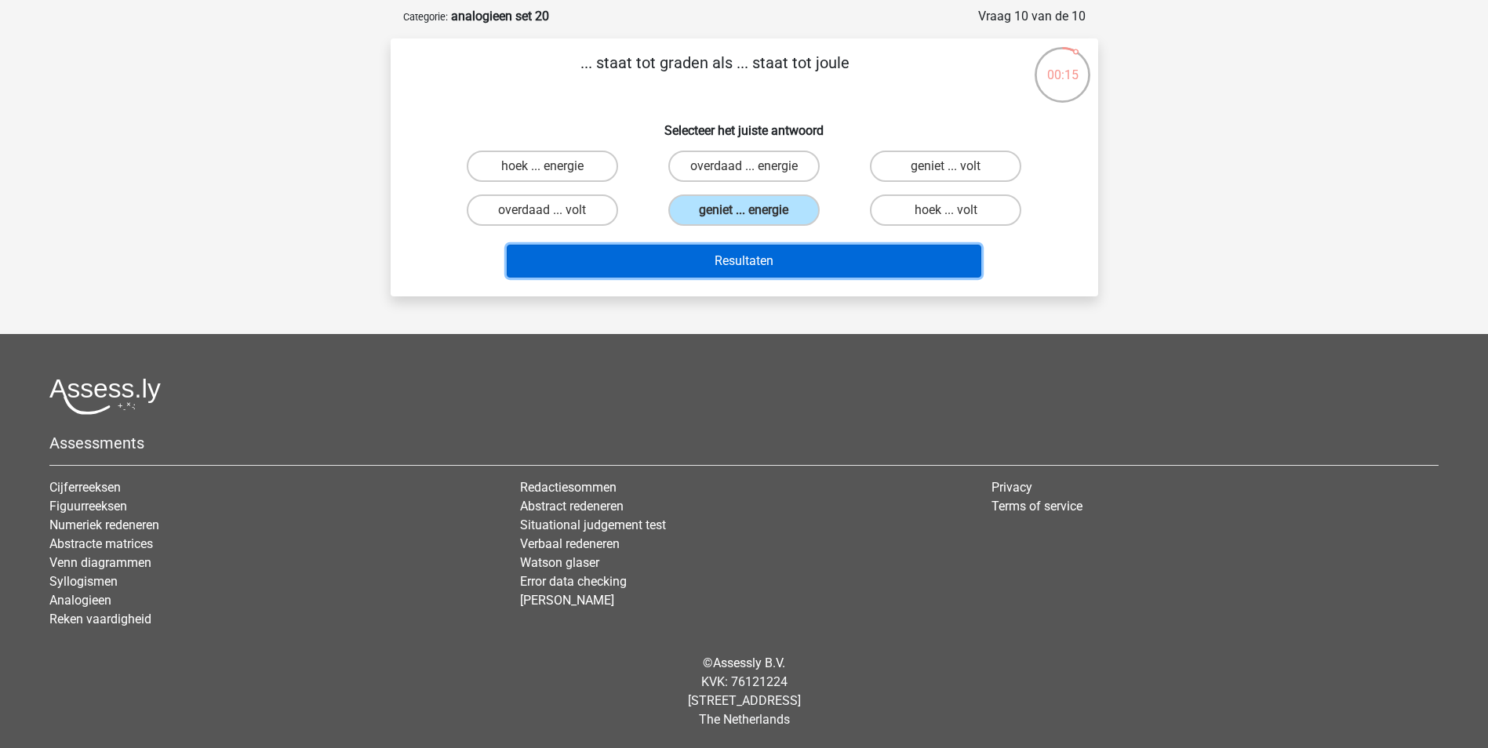
click at [768, 256] on button "Resultaten" at bounding box center [744, 261] width 474 height 33
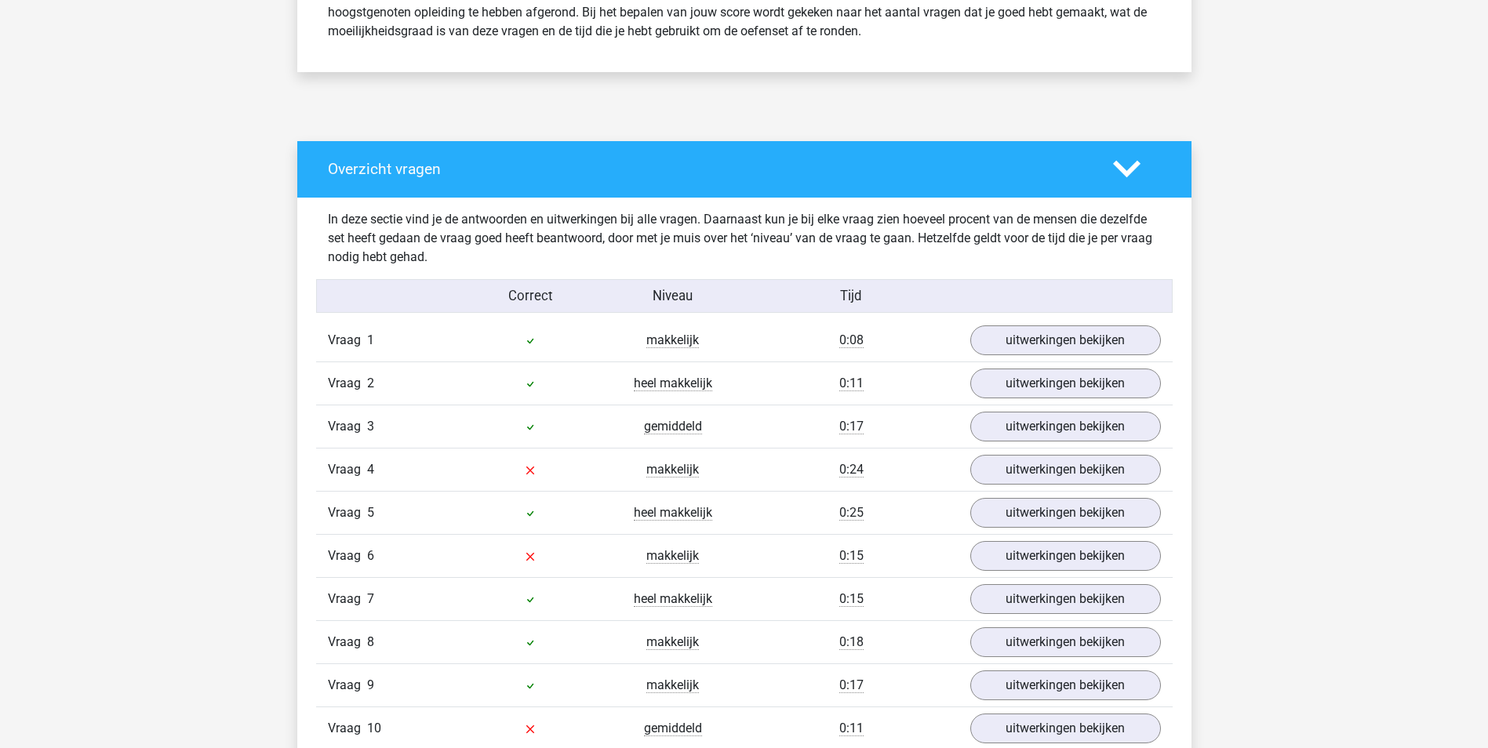
scroll to position [863, 0]
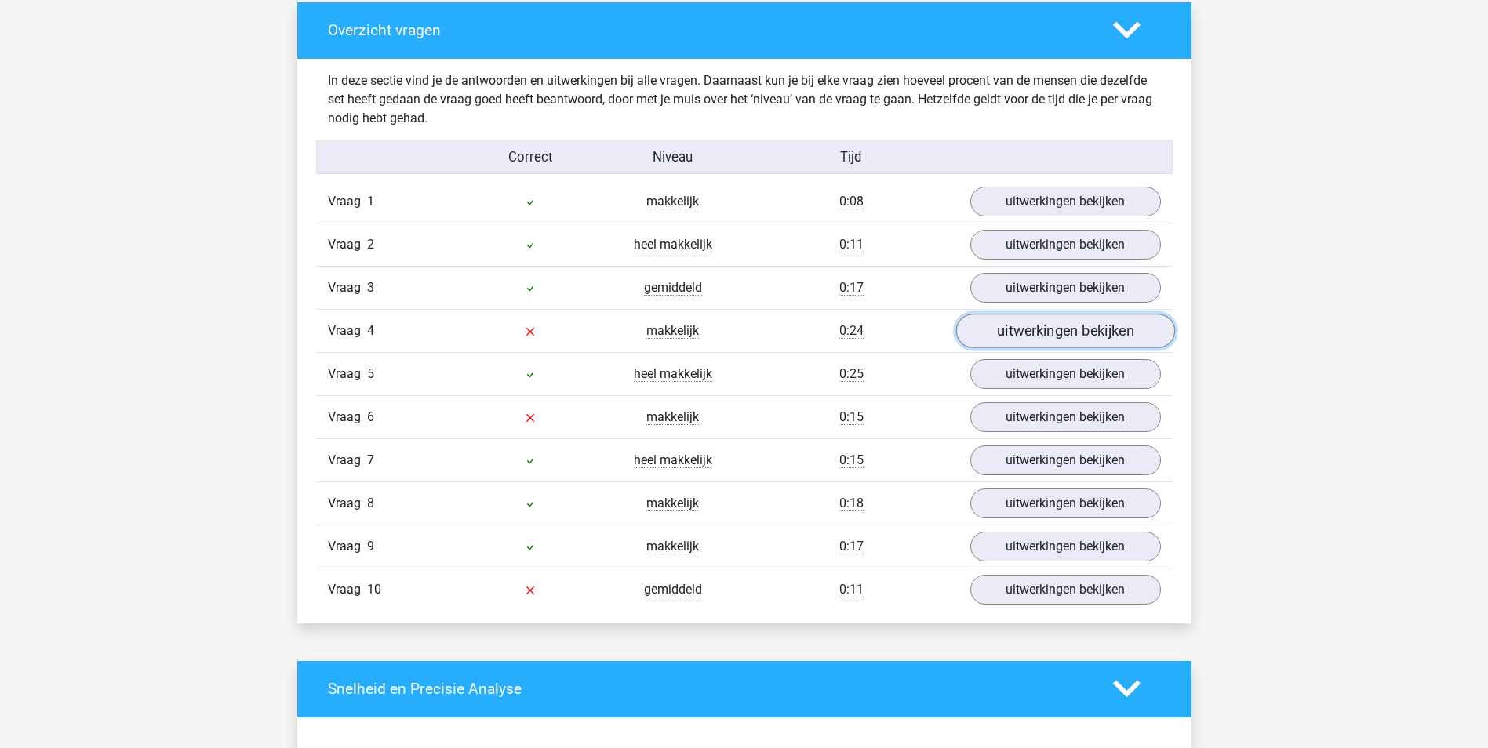
click at [977, 334] on link "uitwerkingen bekijken" at bounding box center [1064, 331] width 219 height 35
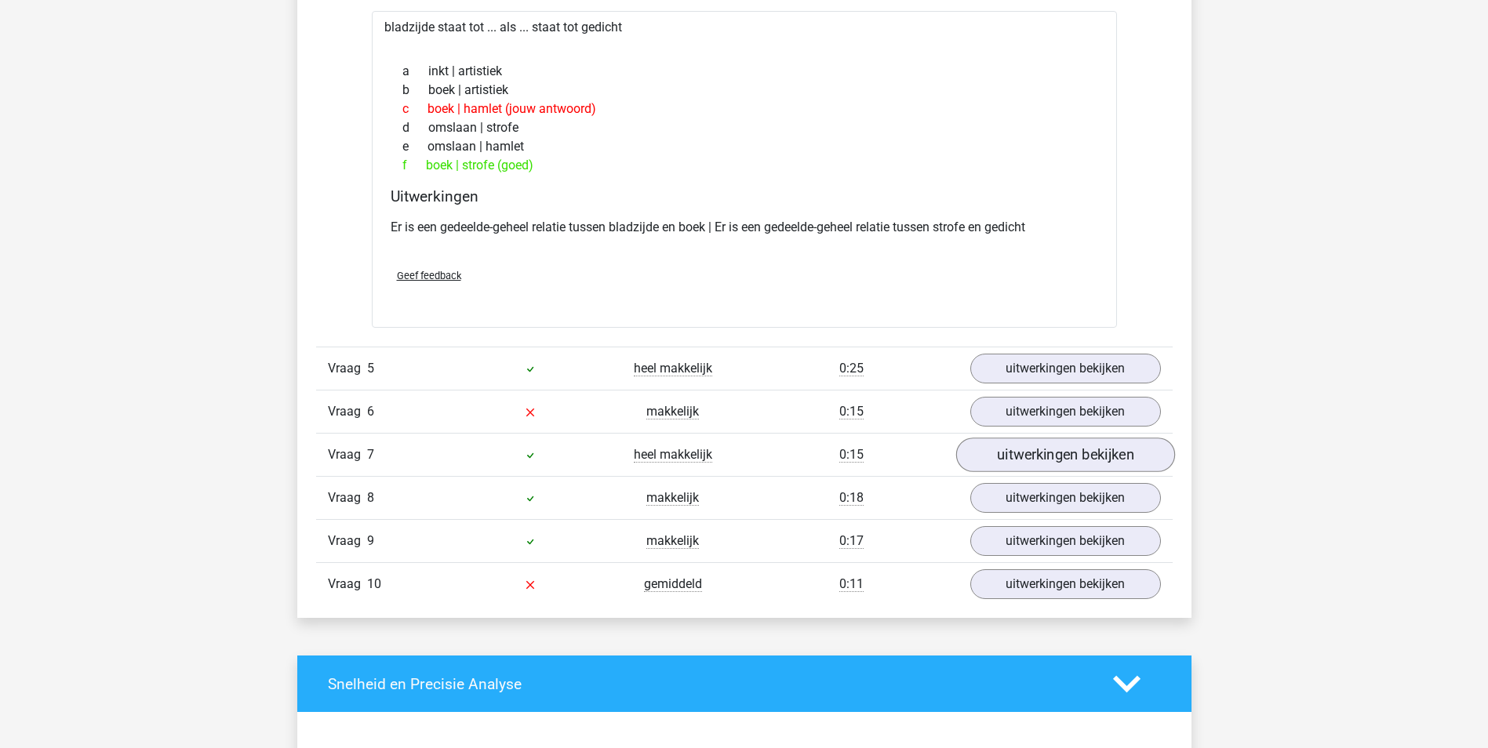
scroll to position [1255, 0]
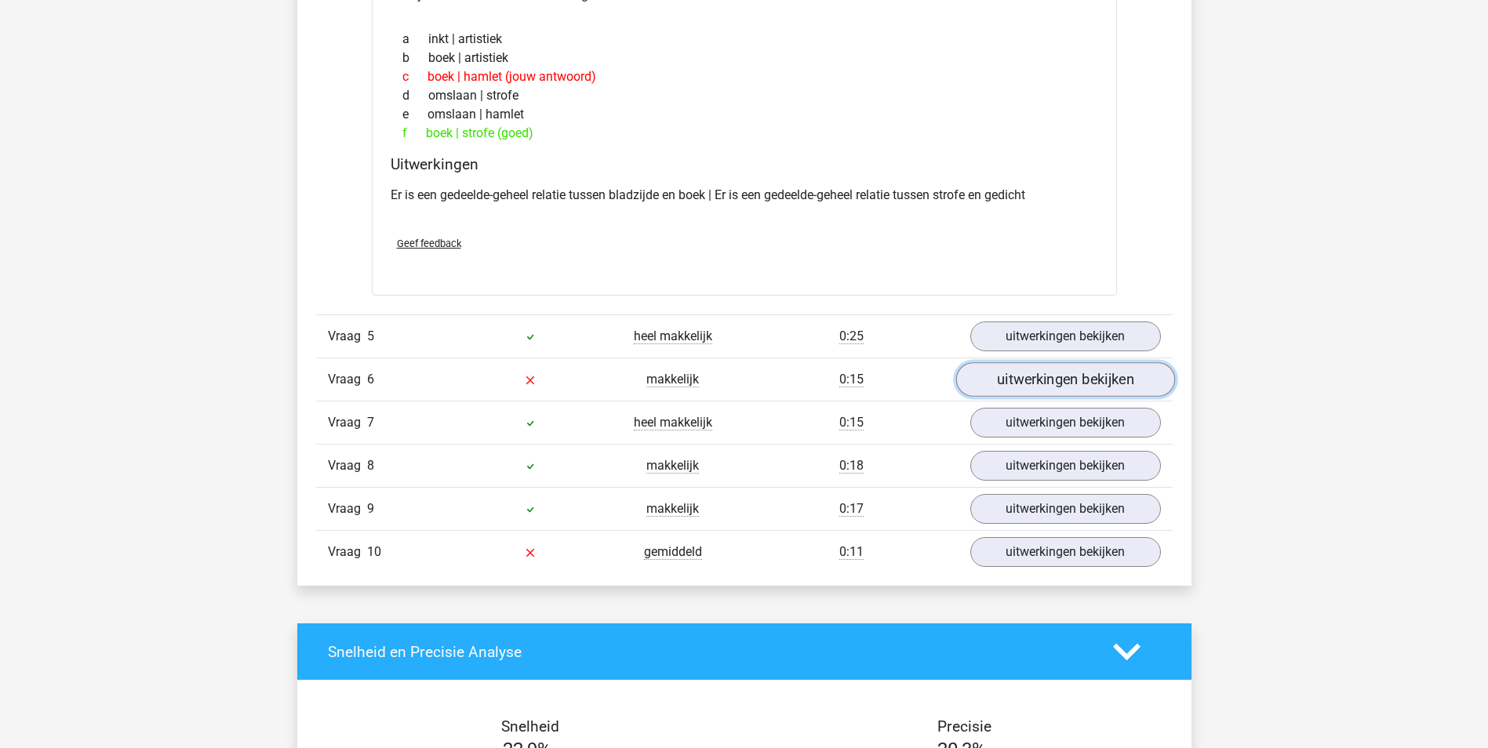
click at [1059, 372] on link "uitwerkingen bekijken" at bounding box center [1064, 379] width 219 height 35
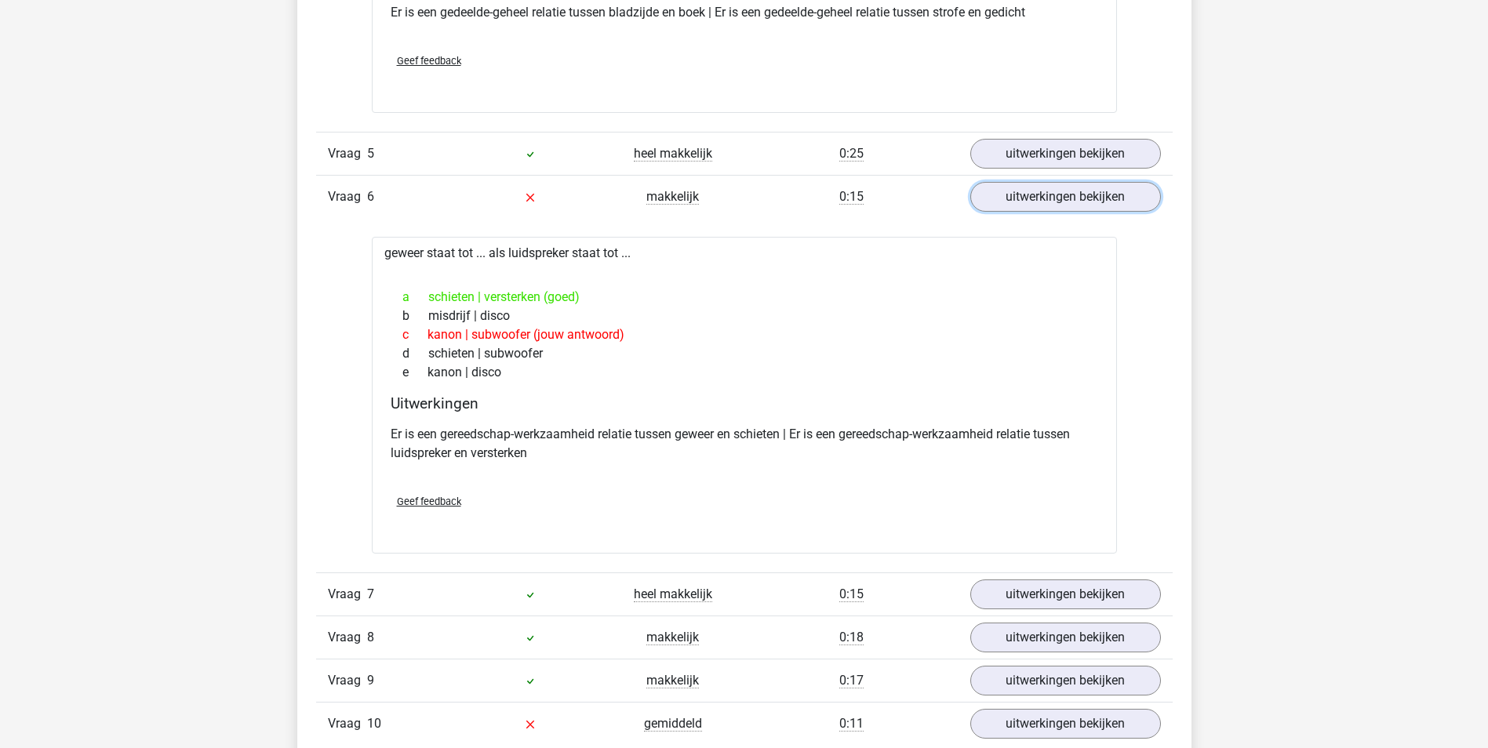
scroll to position [1568, 0]
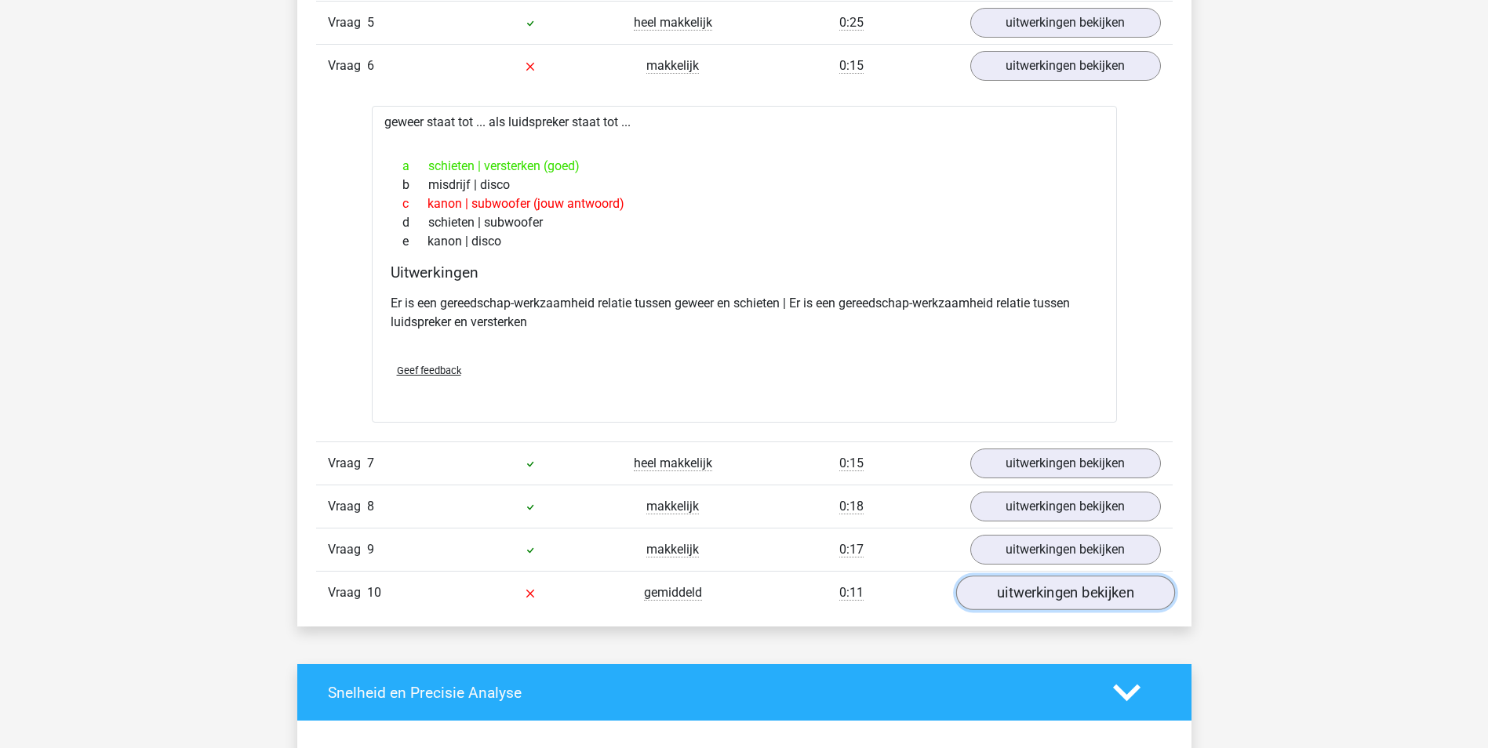
click at [1064, 591] on link "uitwerkingen bekijken" at bounding box center [1064, 593] width 219 height 35
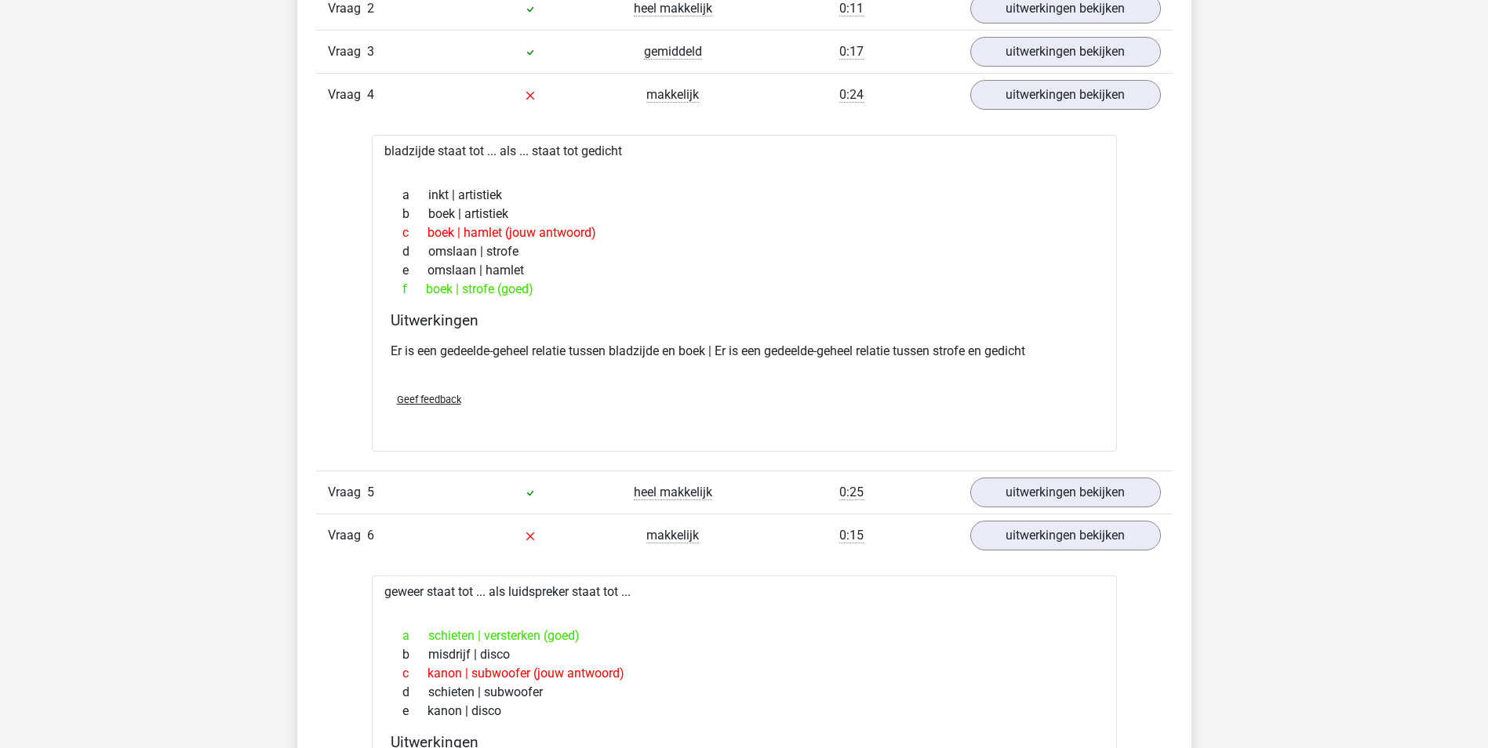
scroll to position [1098, 0]
click at [1027, 99] on link "uitwerkingen bekijken" at bounding box center [1064, 95] width 219 height 35
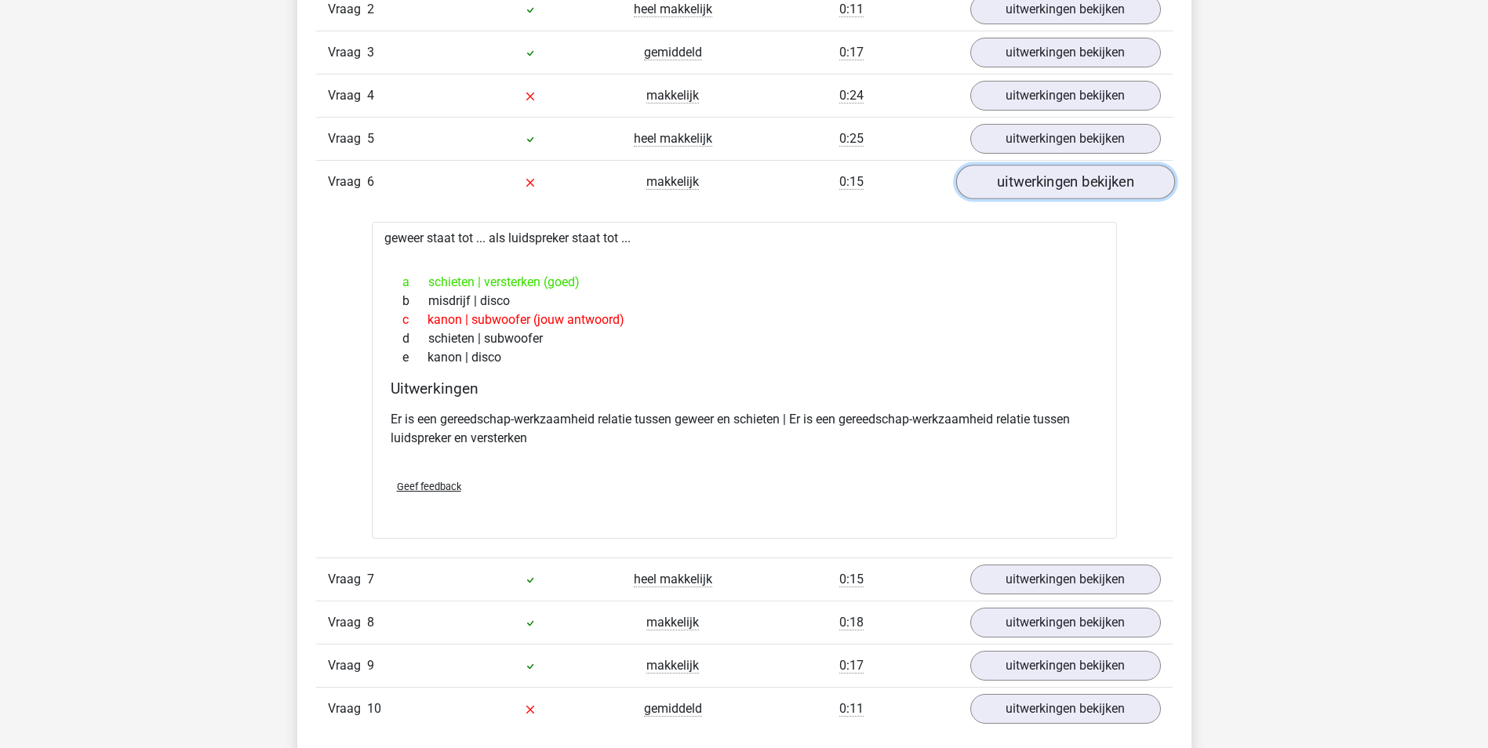
click at [1055, 191] on link "uitwerkingen bekijken" at bounding box center [1064, 182] width 219 height 35
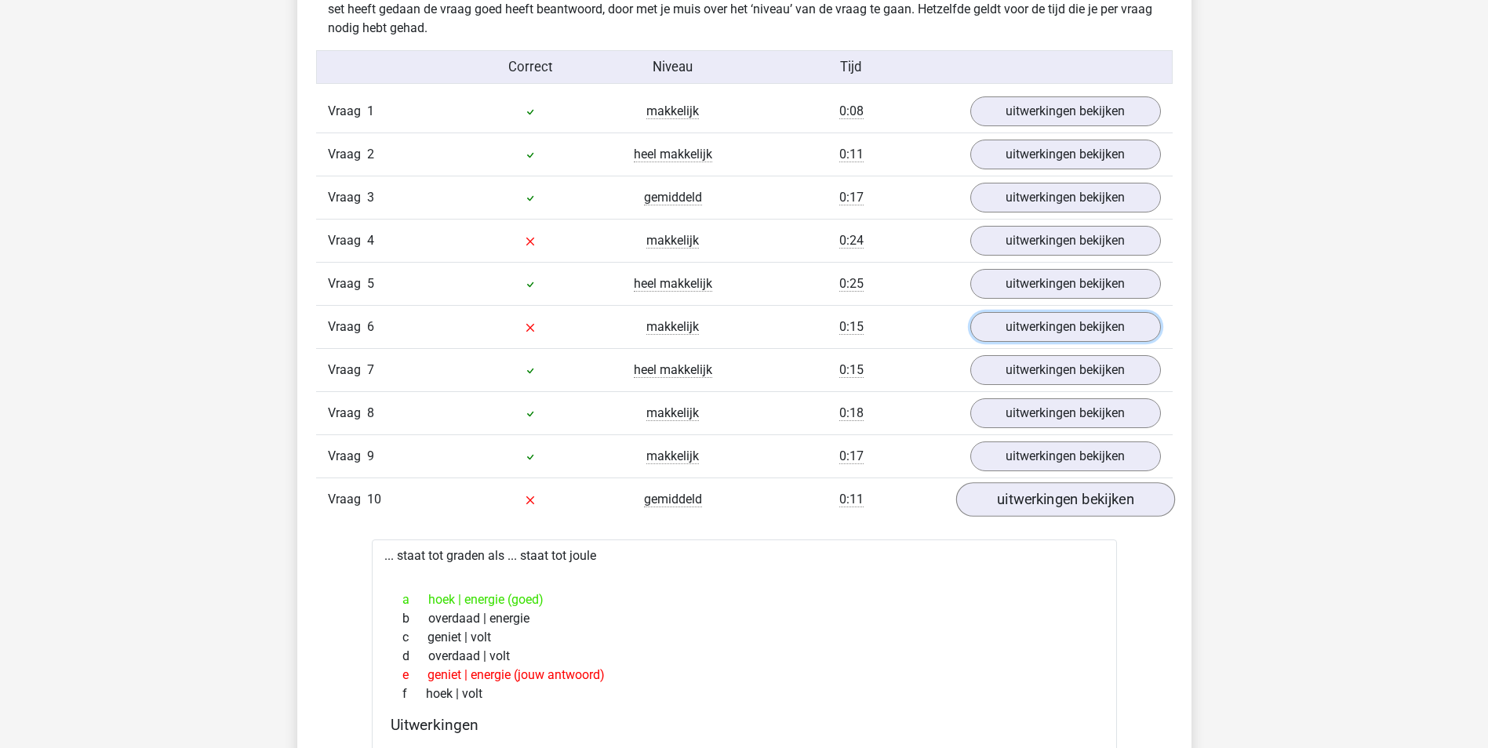
scroll to position [941, 0]
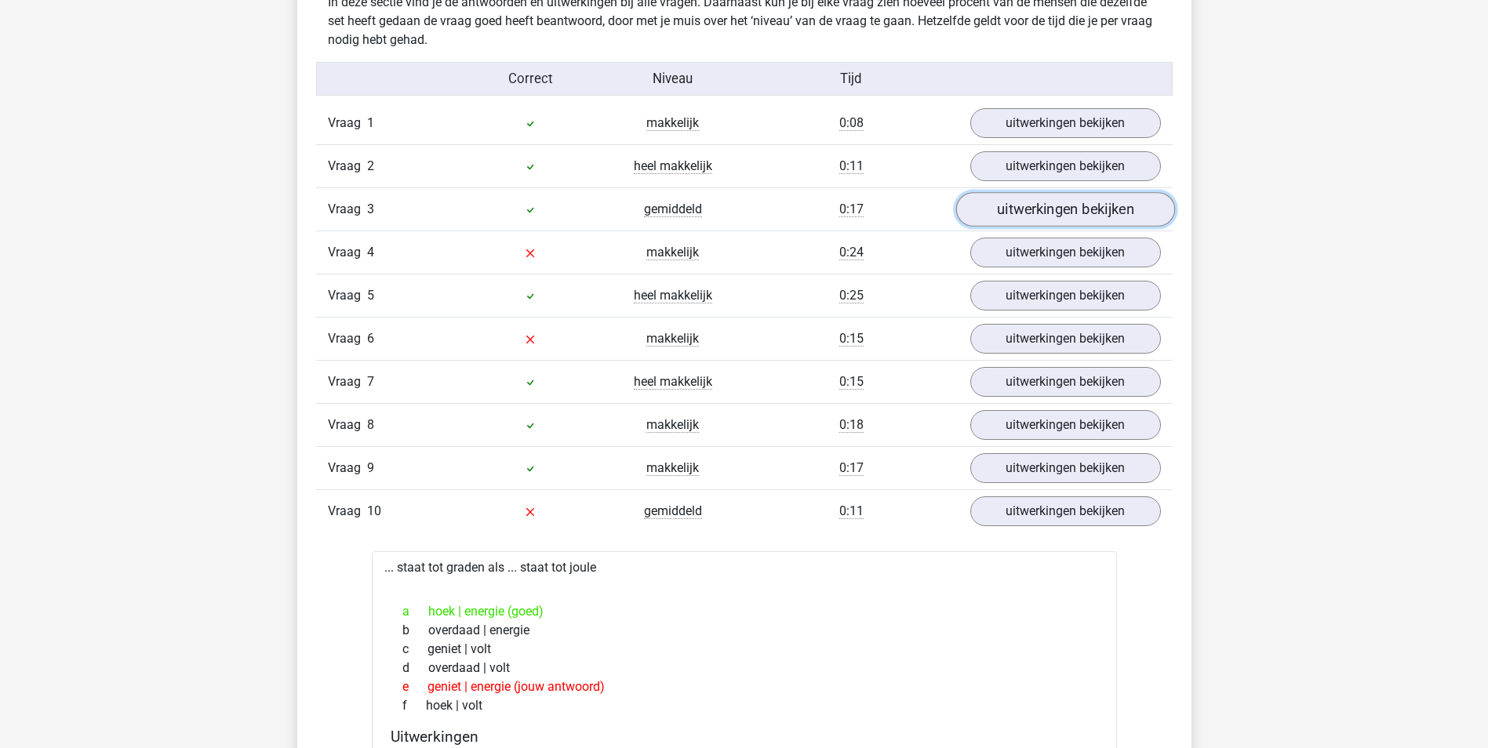
click at [1041, 210] on link "uitwerkingen bekijken" at bounding box center [1064, 209] width 219 height 35
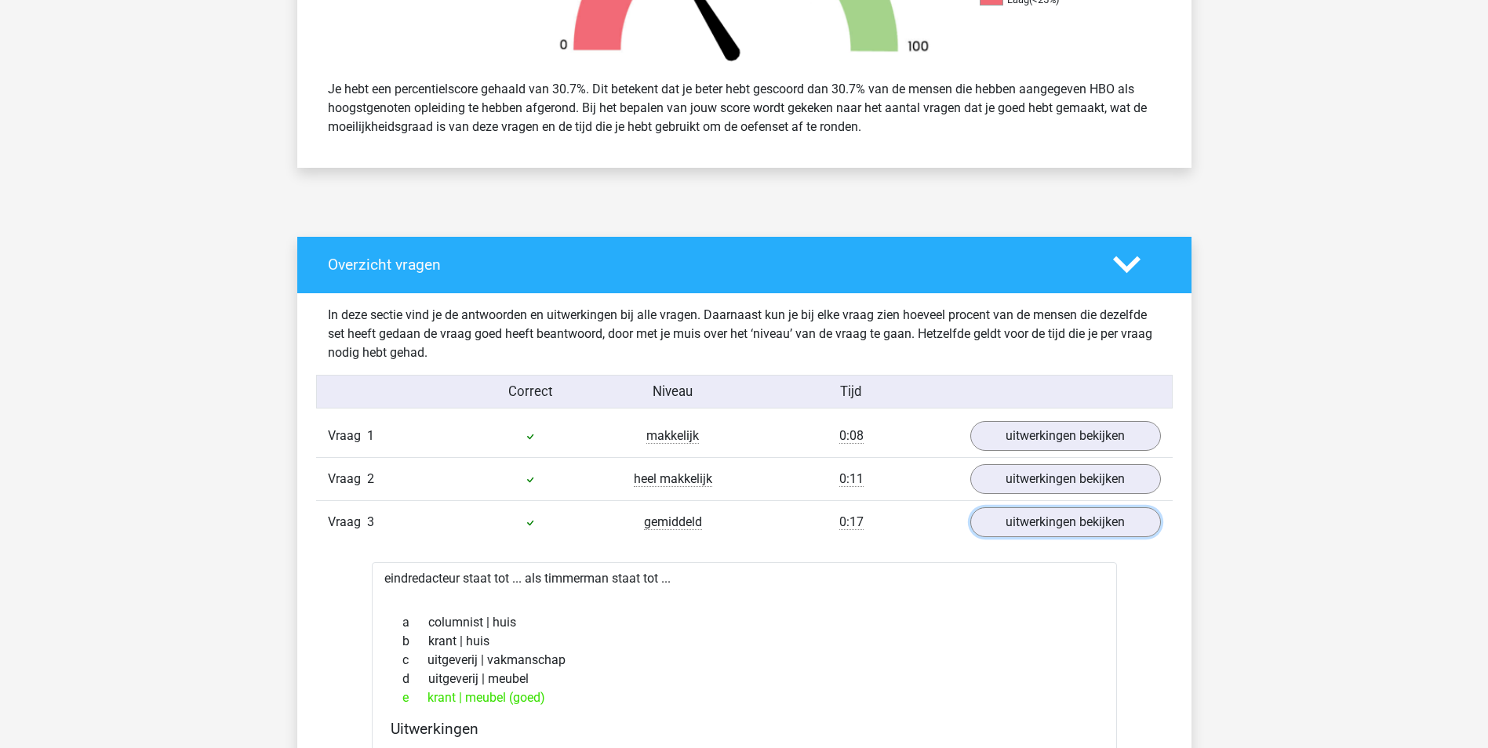
scroll to position [627, 0]
click at [1126, 256] on icon at bounding box center [1126, 265] width 27 height 27
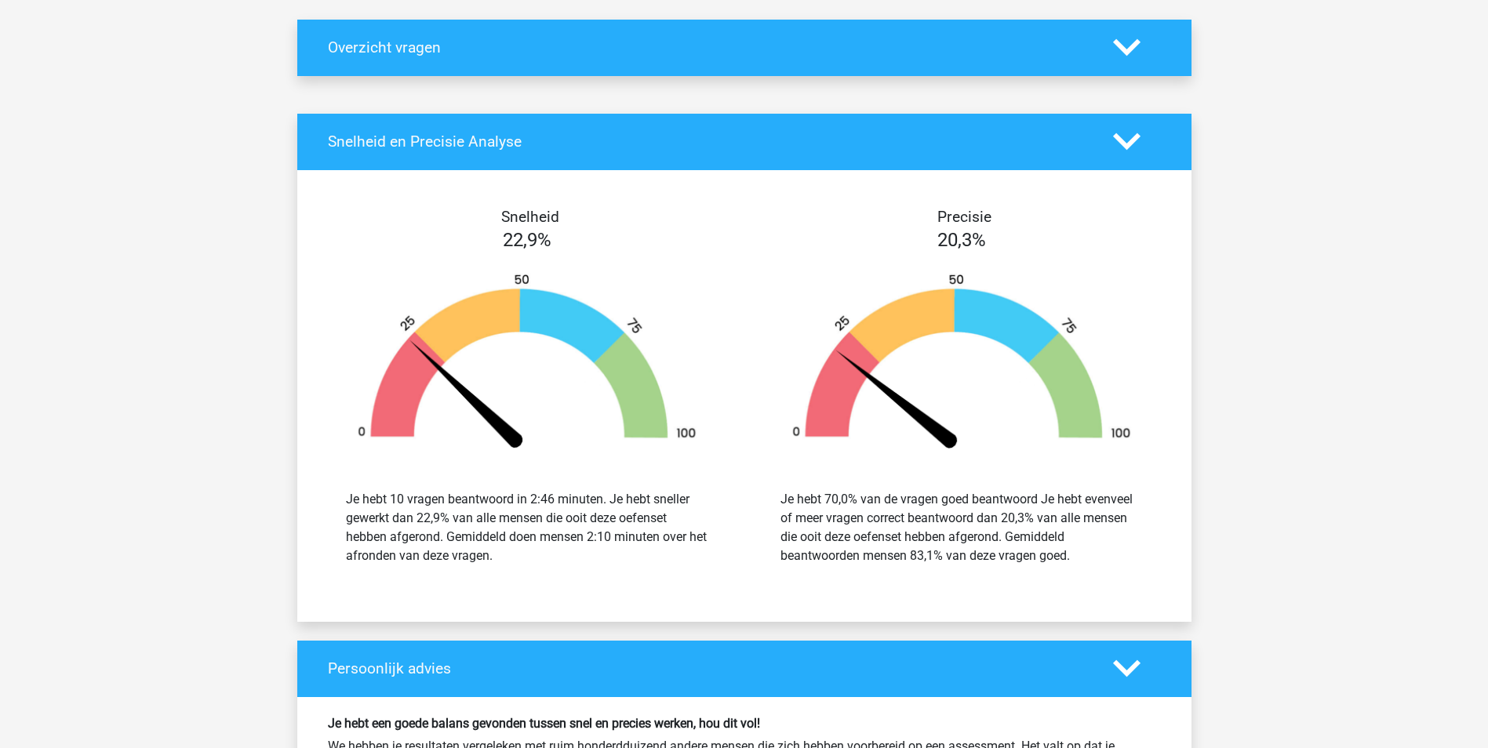
scroll to position [1255, 0]
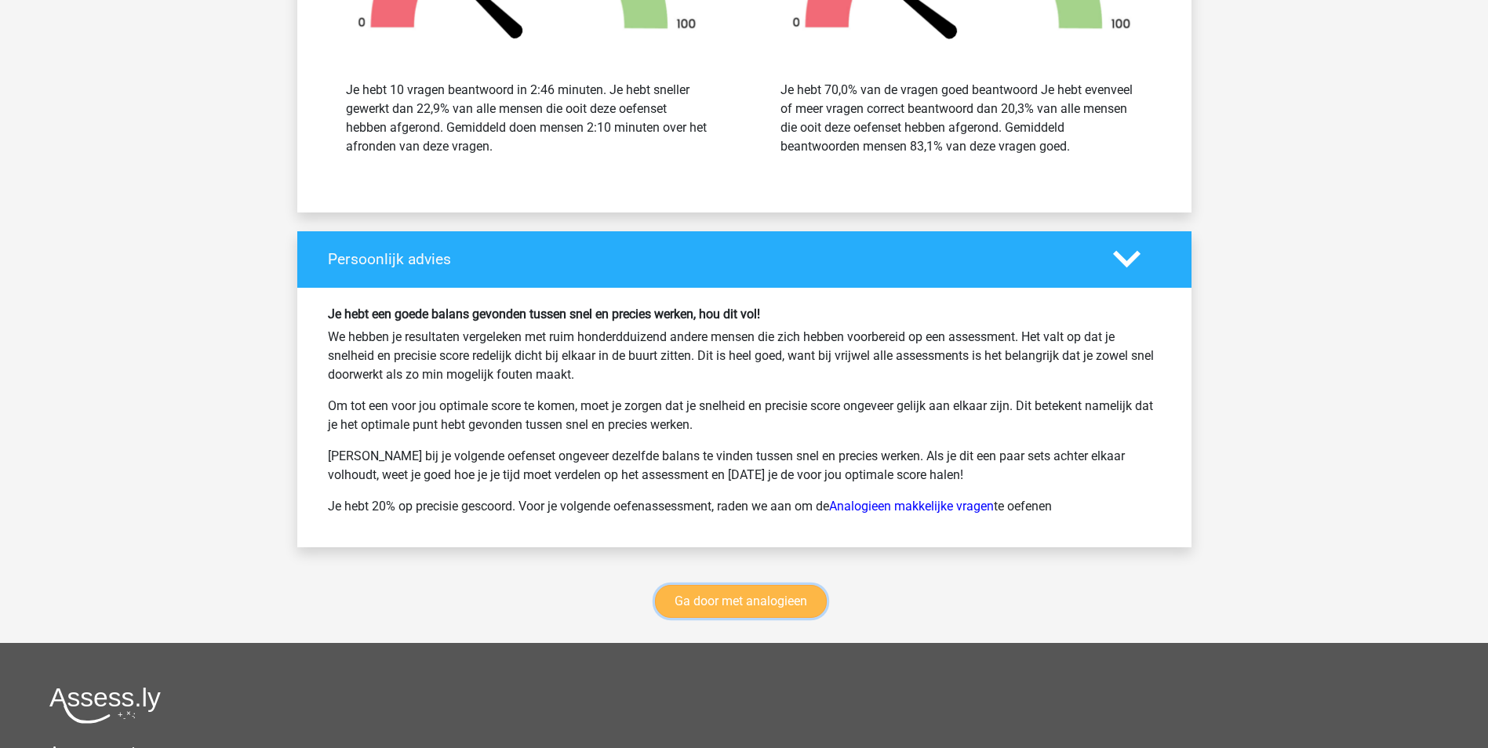
click at [796, 590] on link "Ga door met analogieen" at bounding box center [741, 601] width 172 height 33
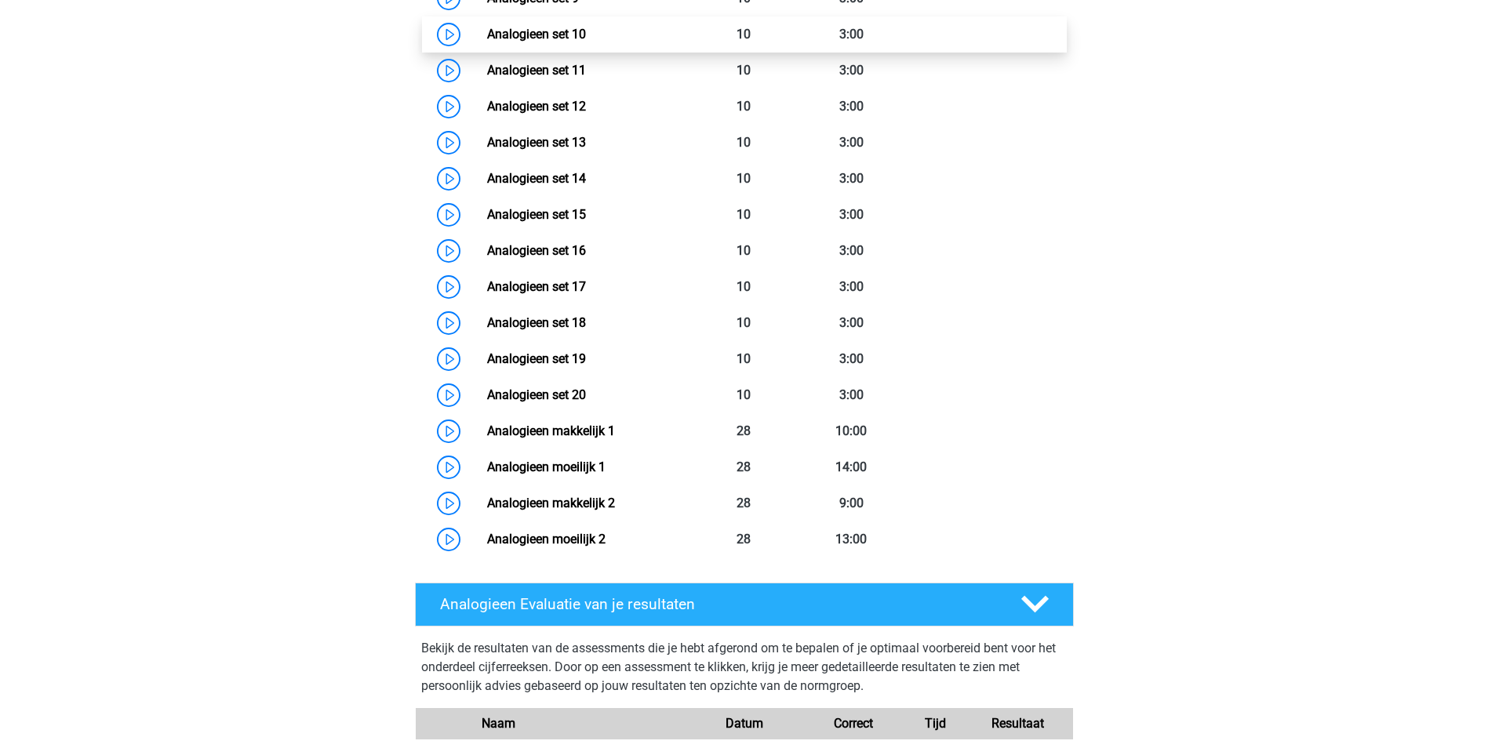
scroll to position [1114, 0]
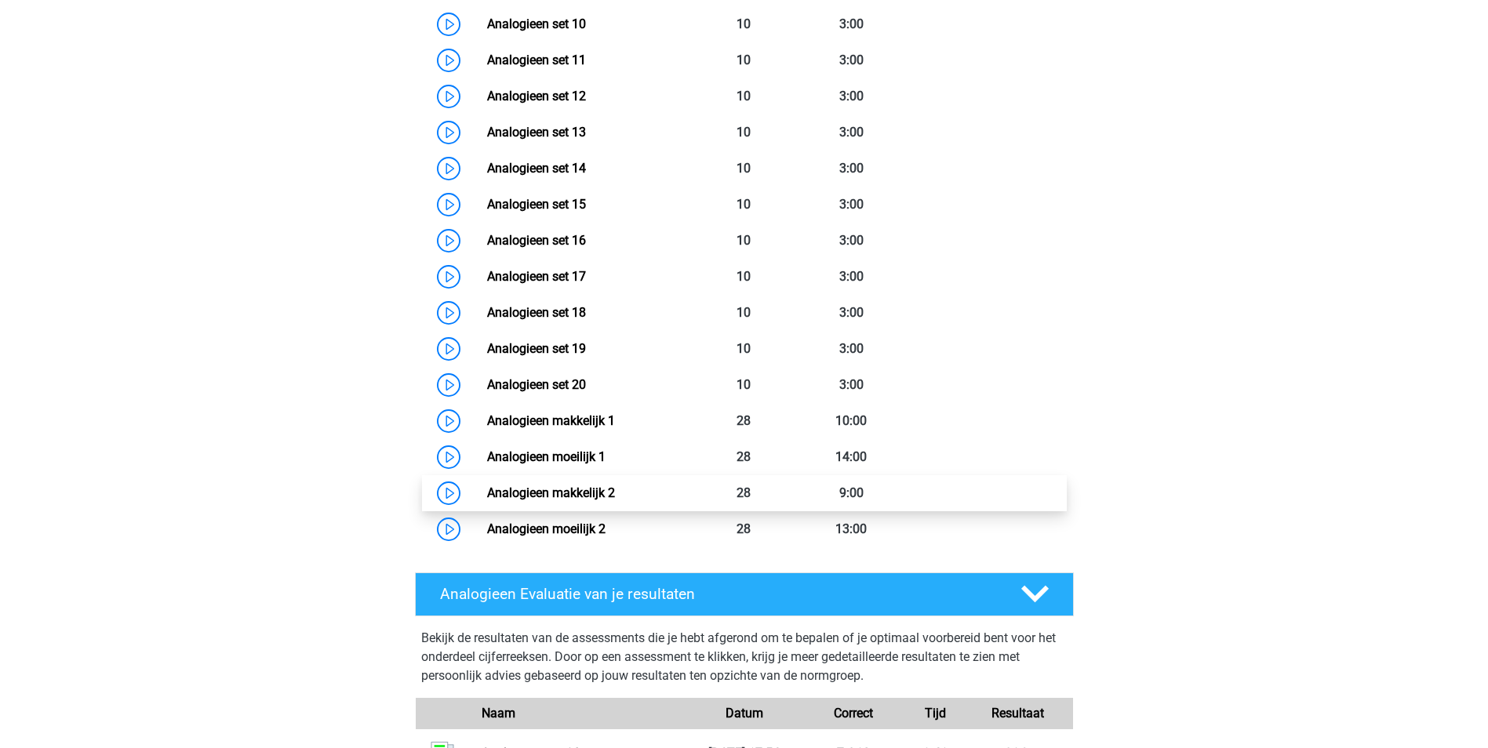
click at [540, 493] on link "Analogieen makkelijk 2" at bounding box center [551, 492] width 128 height 15
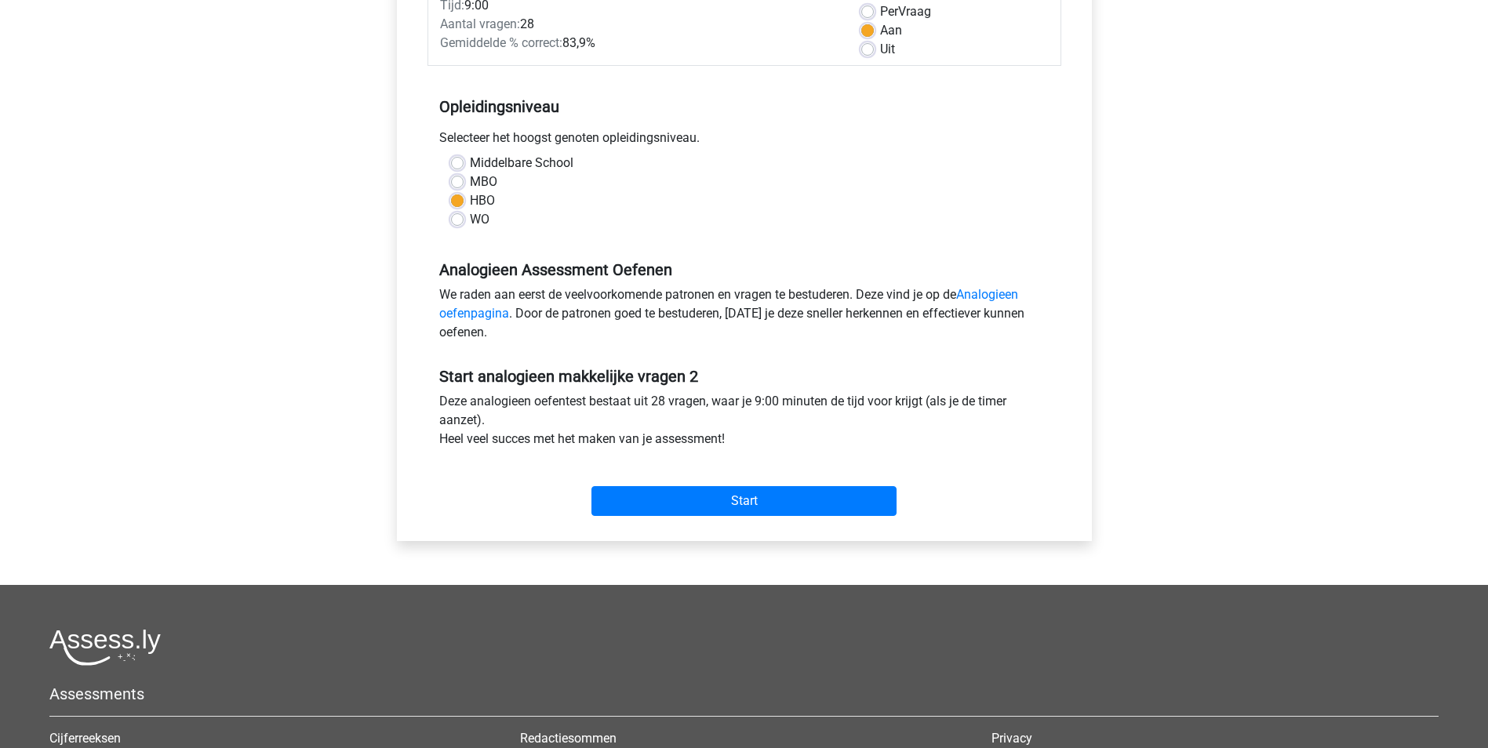
scroll to position [314, 0]
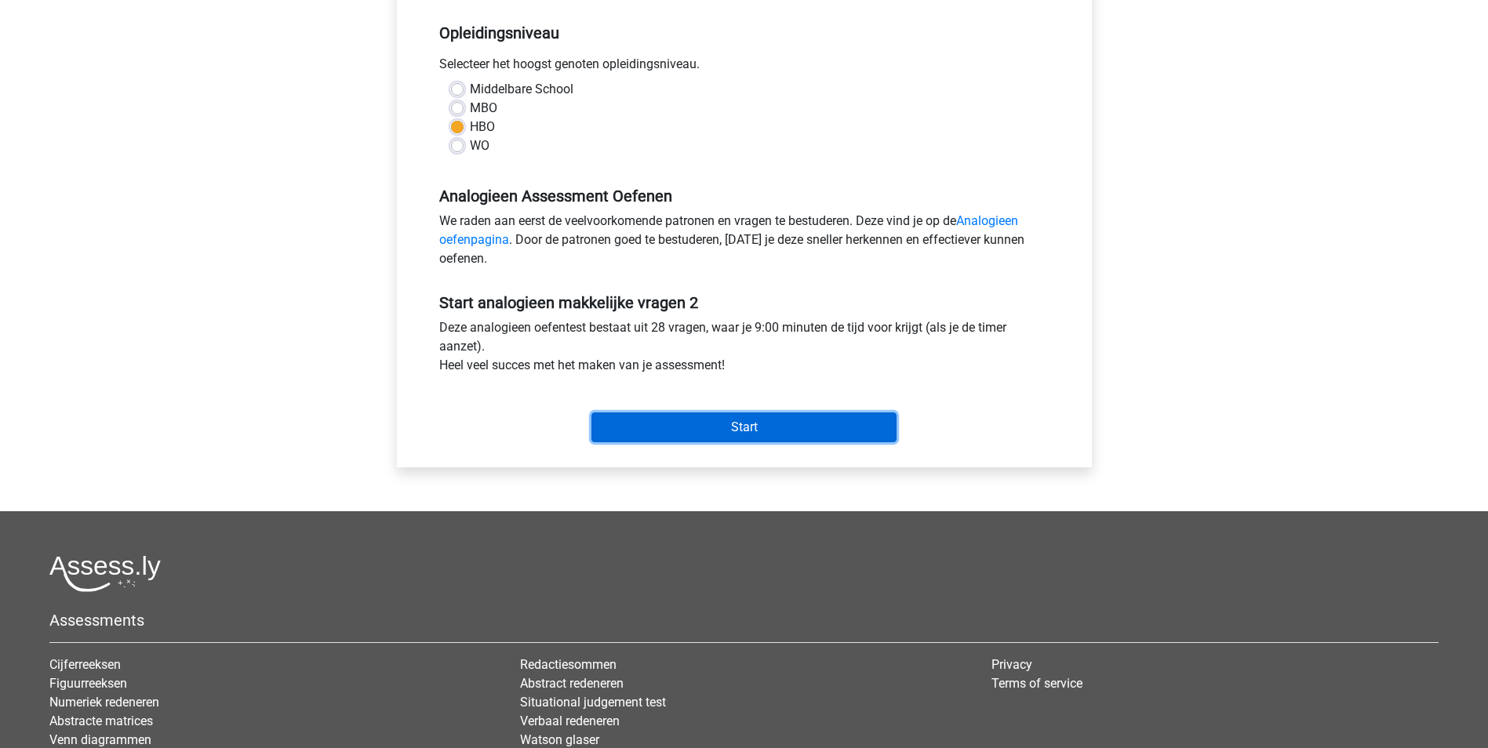
click at [732, 431] on input "Start" at bounding box center [743, 427] width 305 height 30
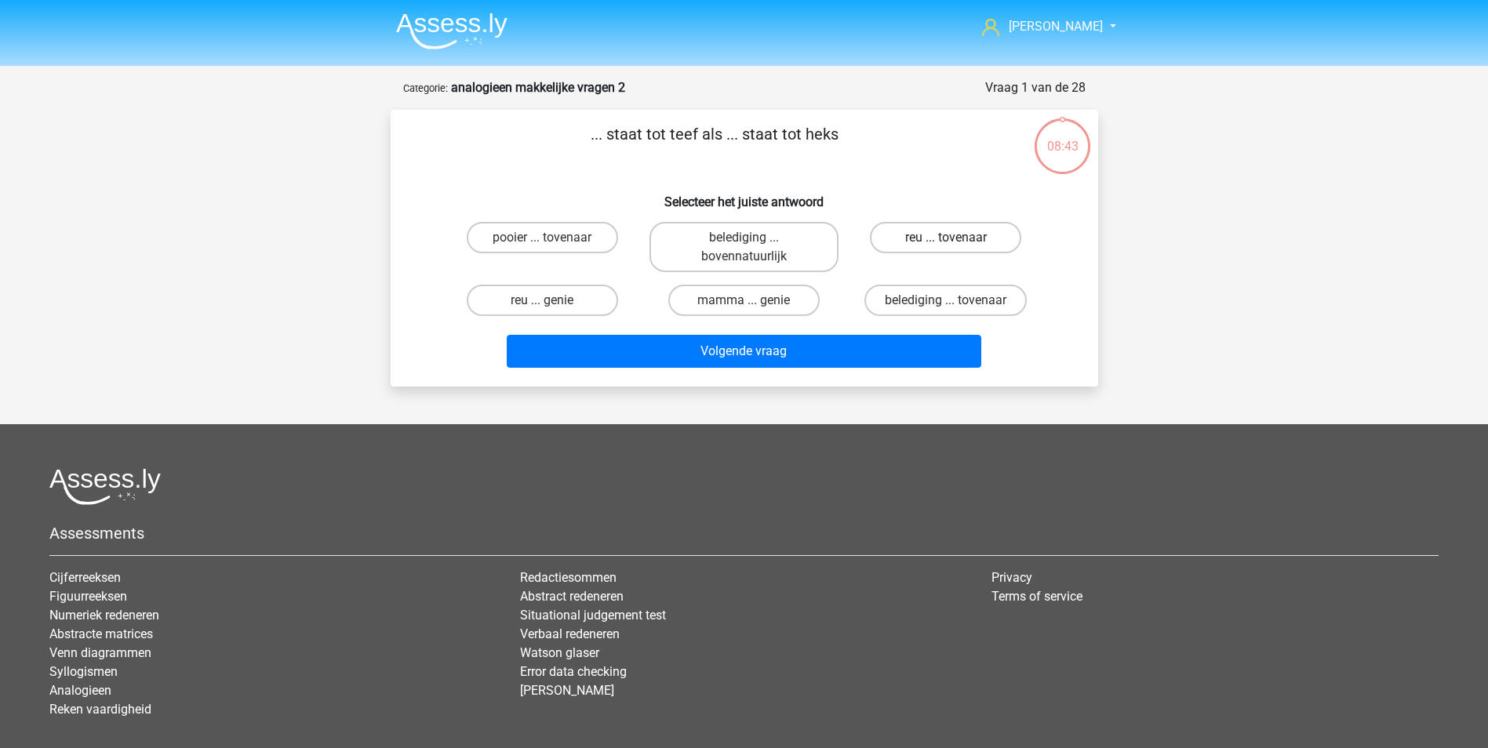
click at [955, 236] on label "reu ... tovenaar" at bounding box center [945, 237] width 151 height 31
click at [955, 238] on input "reu ... tovenaar" at bounding box center [951, 243] width 10 height 10
radio input "true"
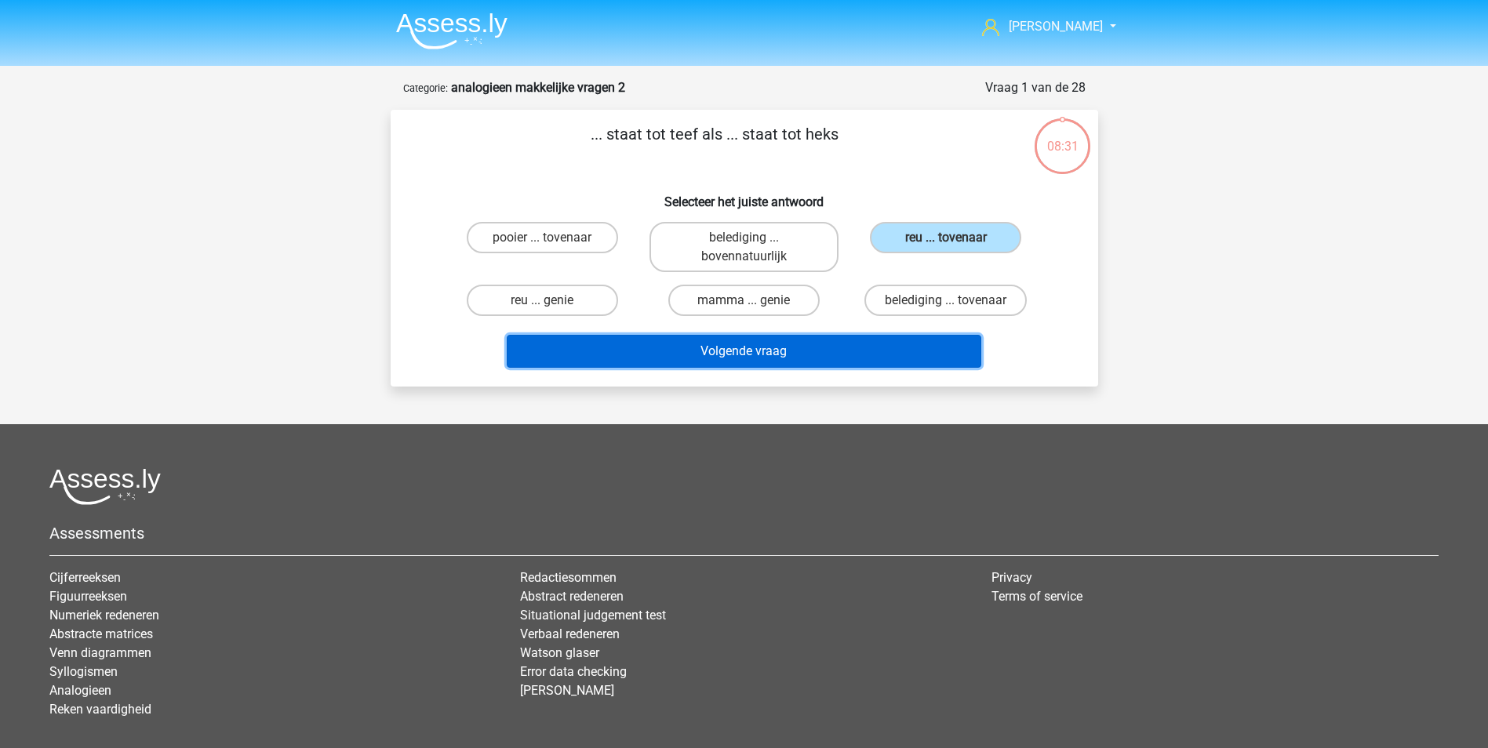
click at [903, 359] on button "Volgende vraag" at bounding box center [744, 351] width 474 height 33
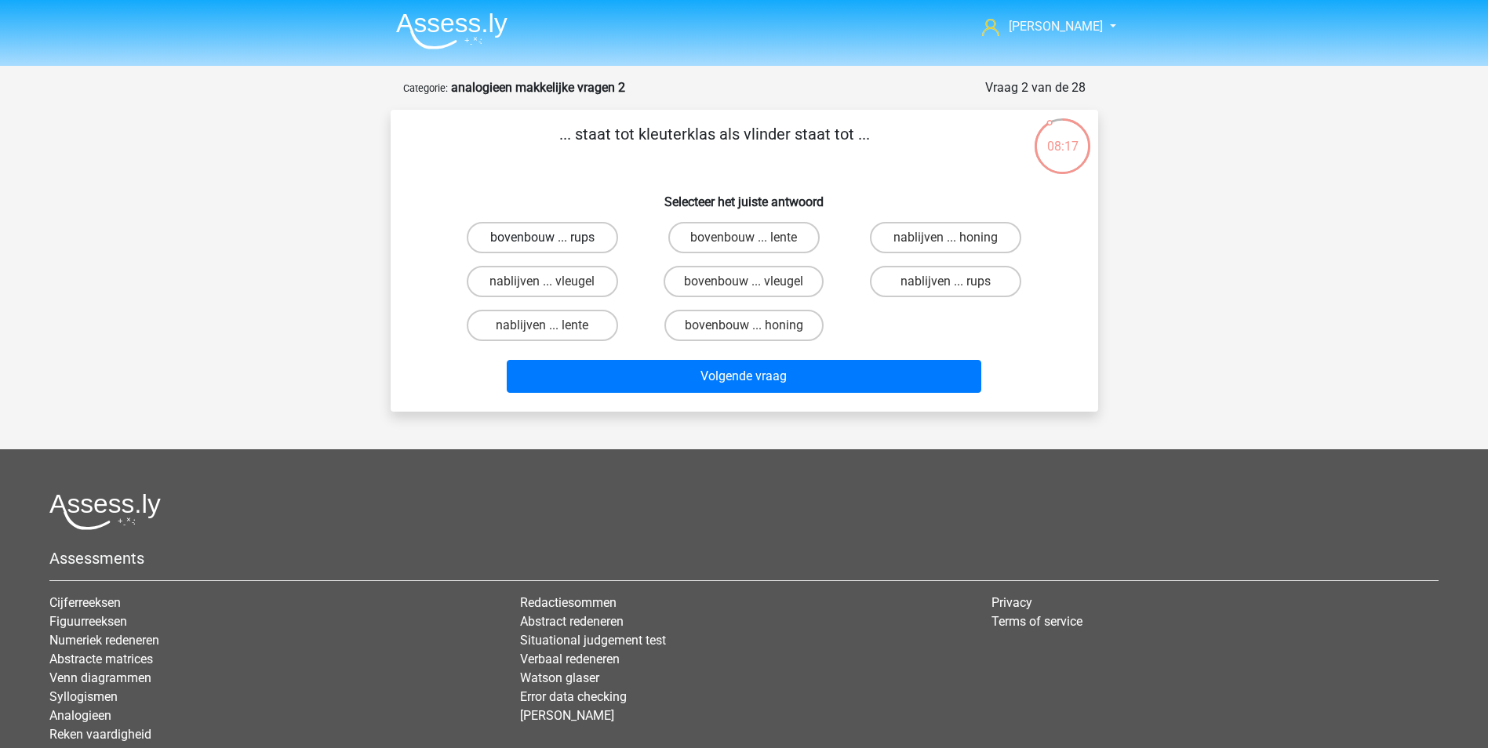
click at [599, 241] on label "bovenbouw ... rups" at bounding box center [542, 237] width 151 height 31
click at [552, 241] on input "bovenbouw ... rups" at bounding box center [547, 243] width 10 height 10
radio input "true"
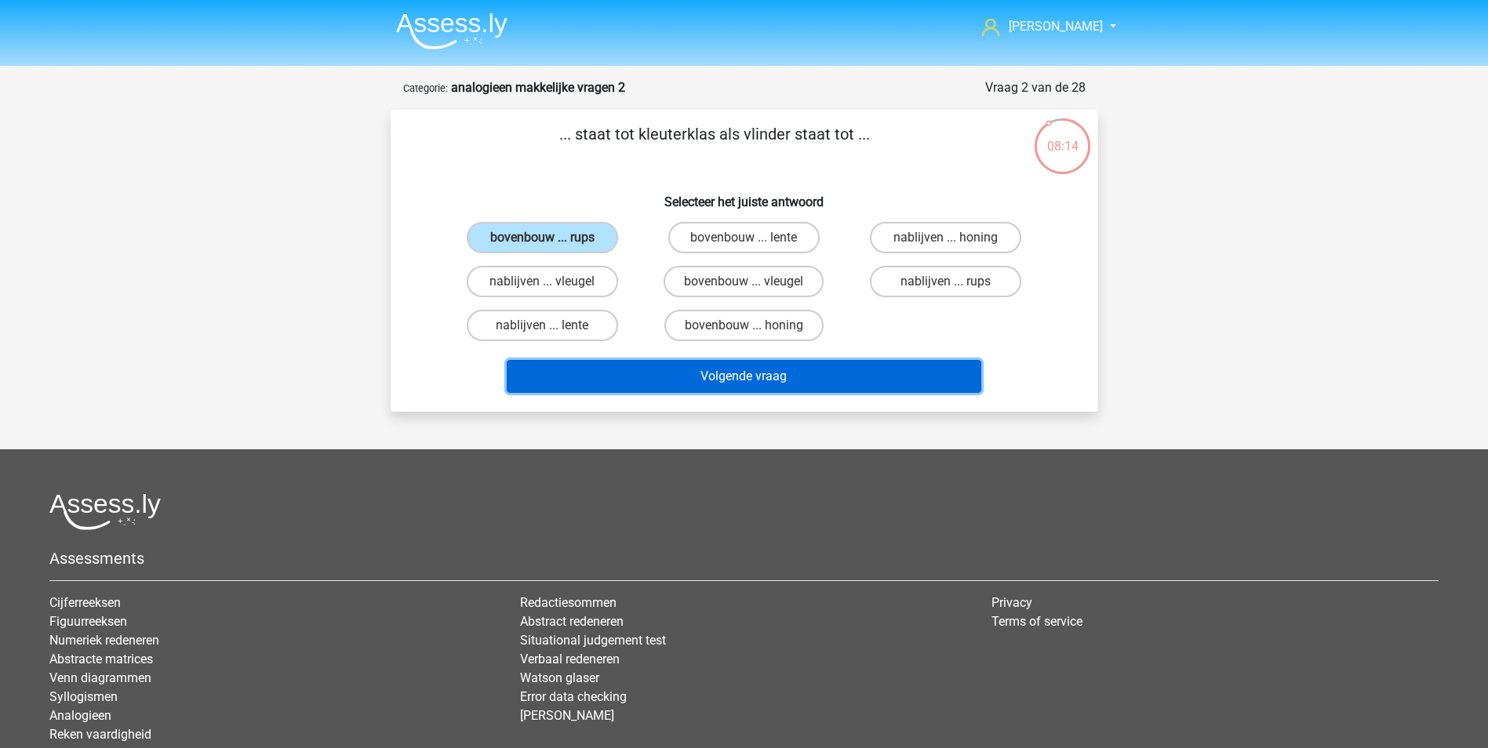
click at [846, 376] on button "Volgende vraag" at bounding box center [744, 376] width 474 height 33
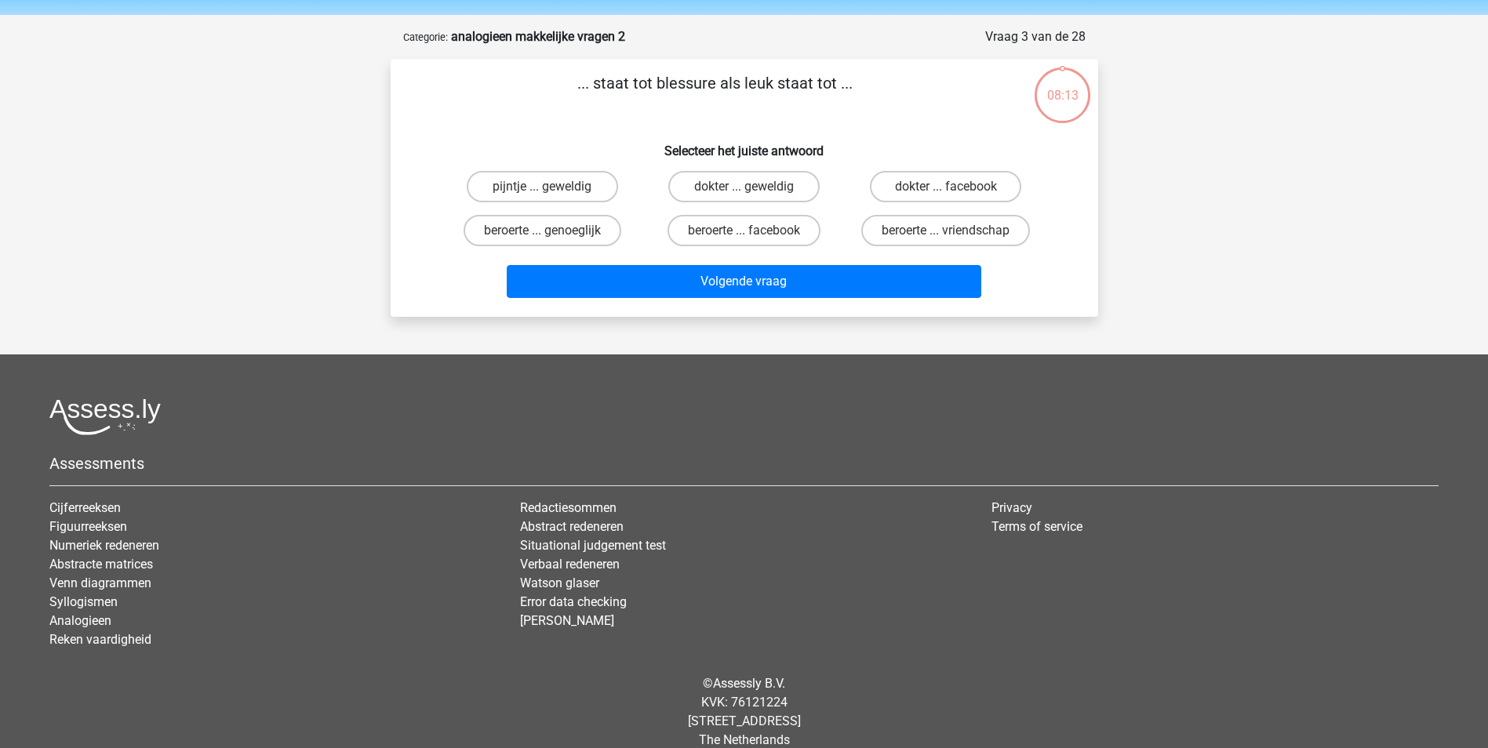
scroll to position [71, 0]
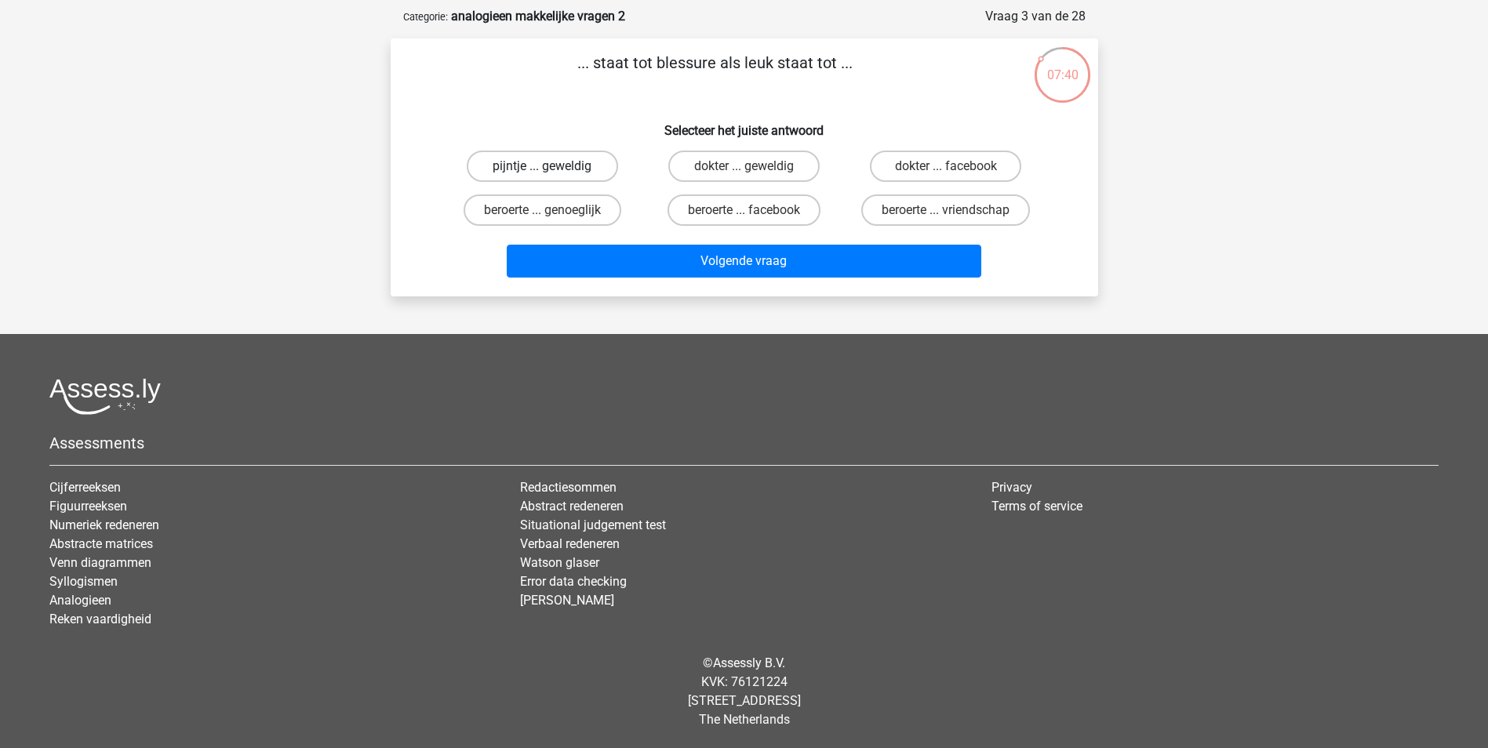
click at [601, 165] on label "pijntje ... geweldig" at bounding box center [542, 166] width 151 height 31
click at [552, 166] on input "pijntje ... geweldig" at bounding box center [547, 171] width 10 height 10
radio input "true"
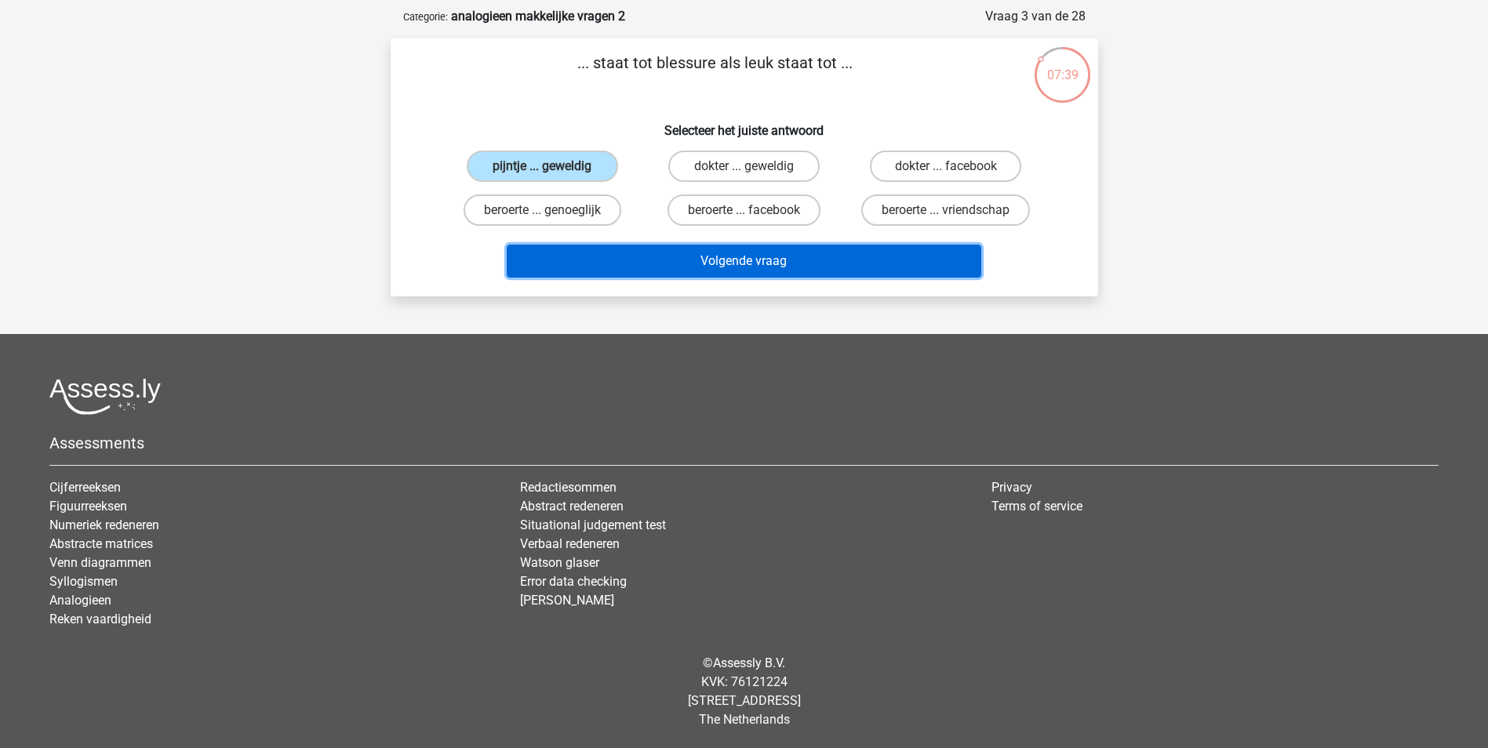
click at [712, 261] on button "Volgende vraag" at bounding box center [744, 261] width 474 height 33
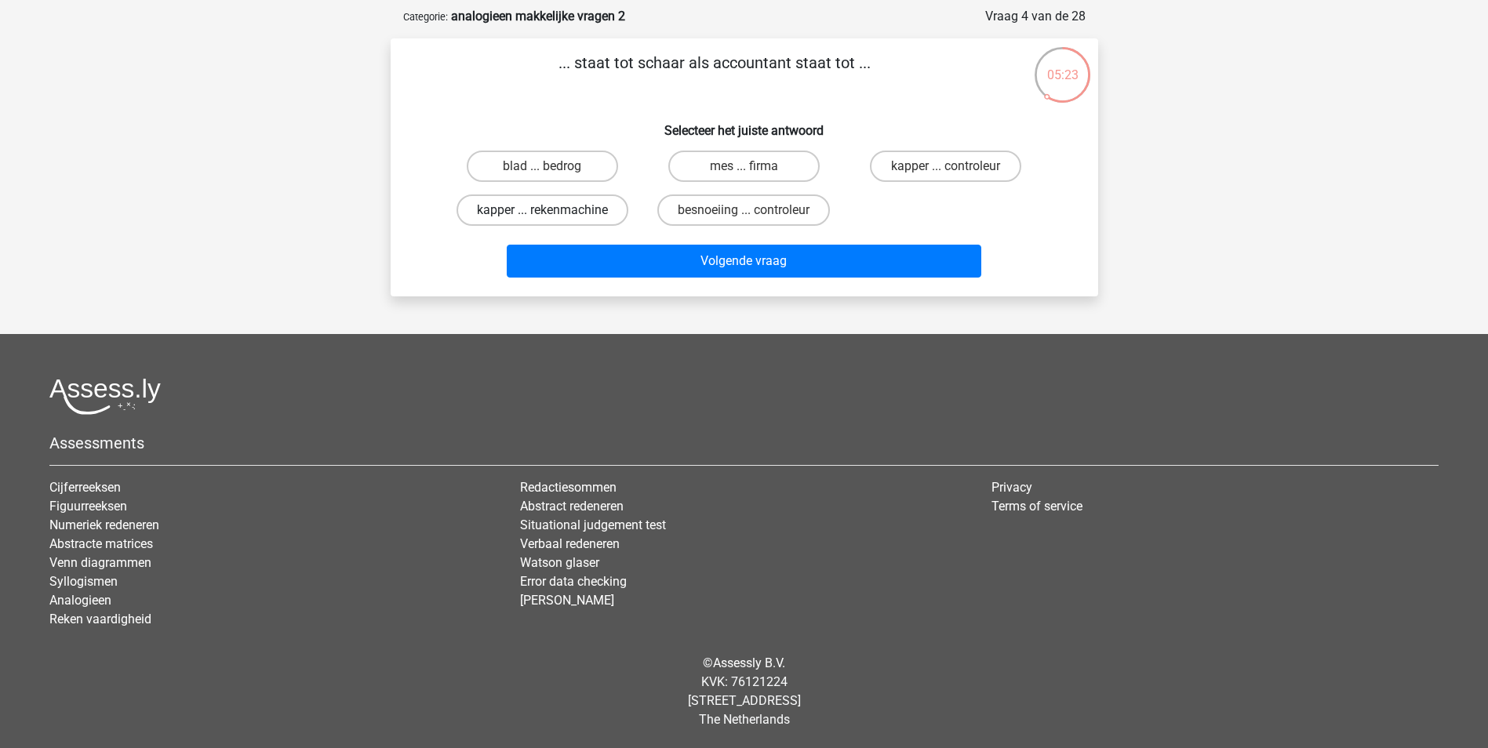
click at [587, 205] on label "kapper ... rekenmachine" at bounding box center [542, 209] width 172 height 31
click at [552, 210] on input "kapper ... rekenmachine" at bounding box center [547, 215] width 10 height 10
radio input "true"
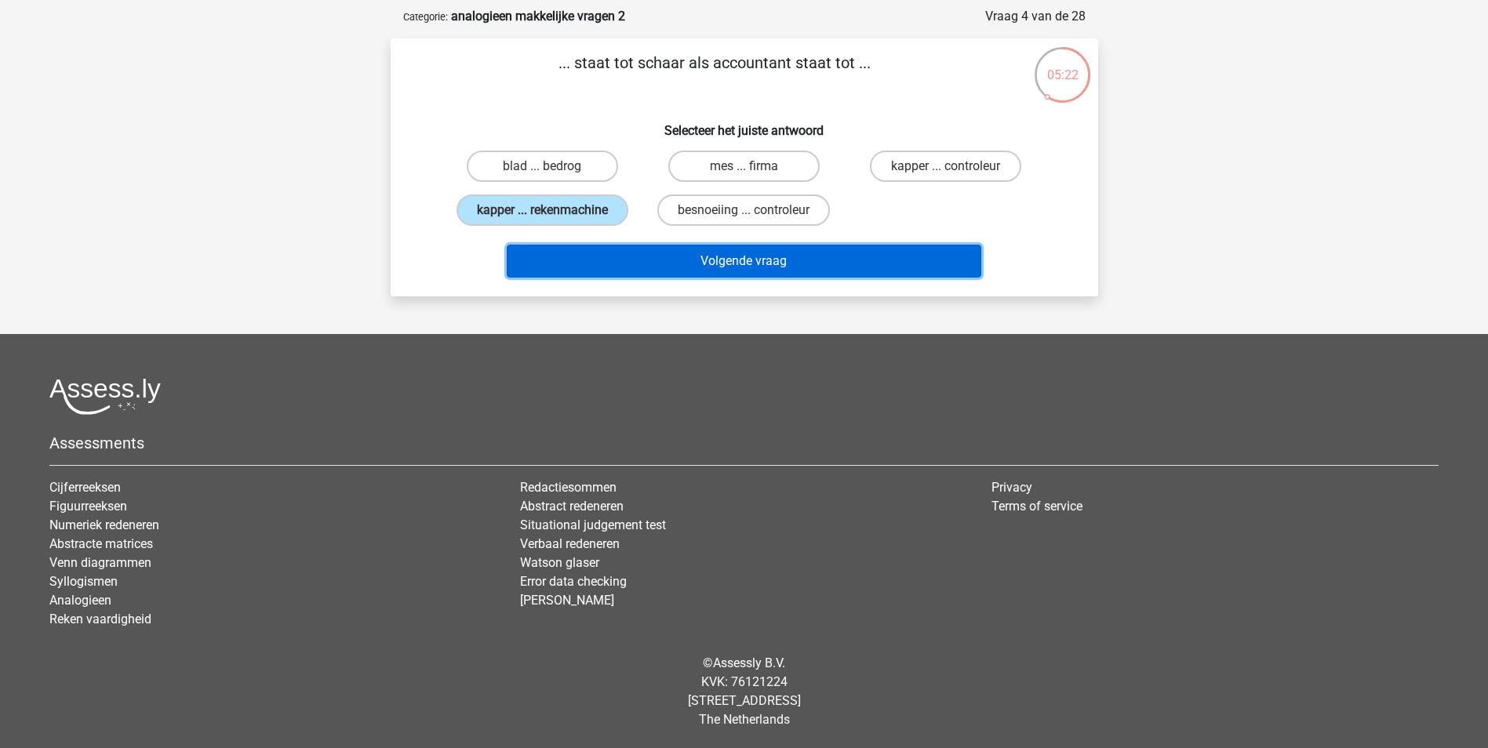
click at [718, 256] on button "Volgende vraag" at bounding box center [744, 261] width 474 height 33
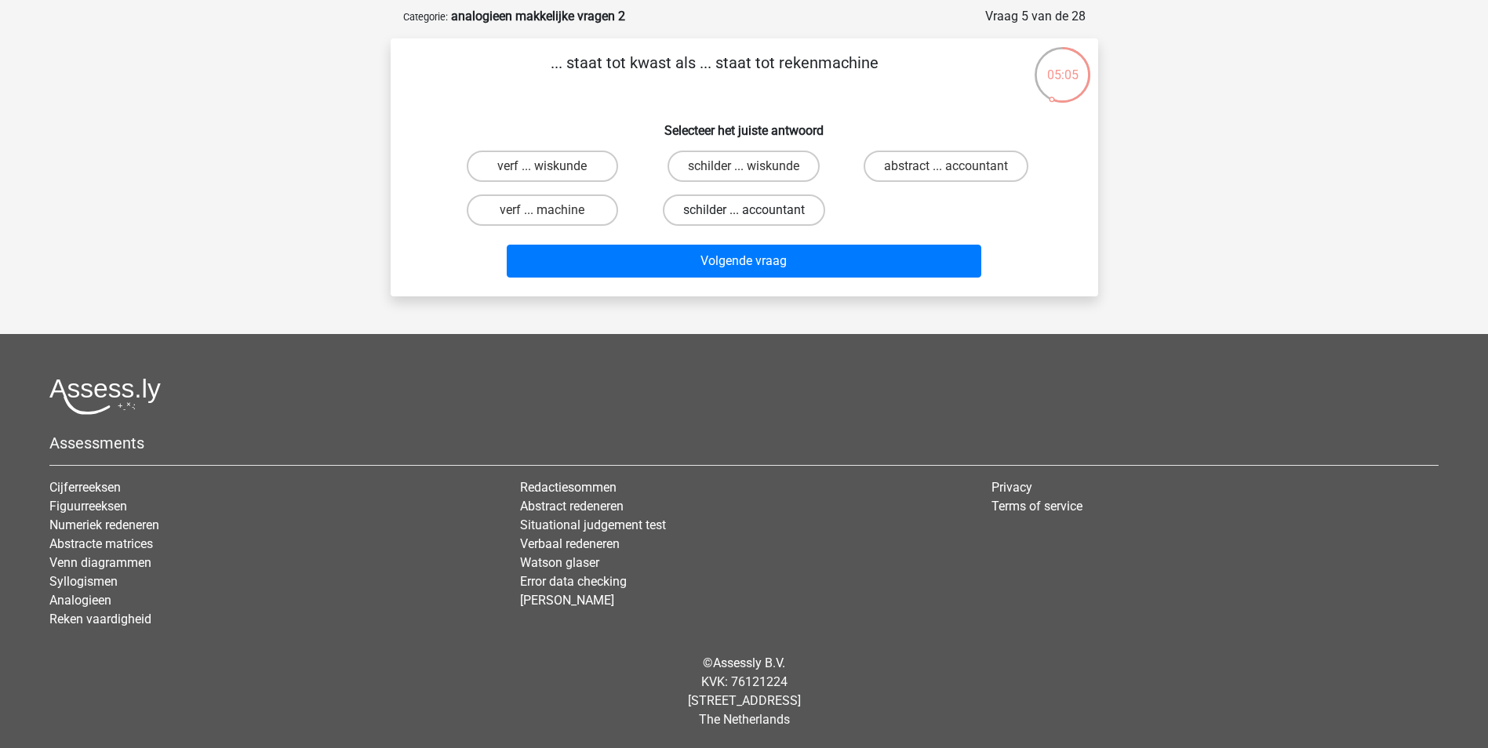
click at [766, 209] on label "schilder ... accountant" at bounding box center [744, 209] width 162 height 31
click at [754, 210] on input "schilder ... accountant" at bounding box center [748, 215] width 10 height 10
radio input "true"
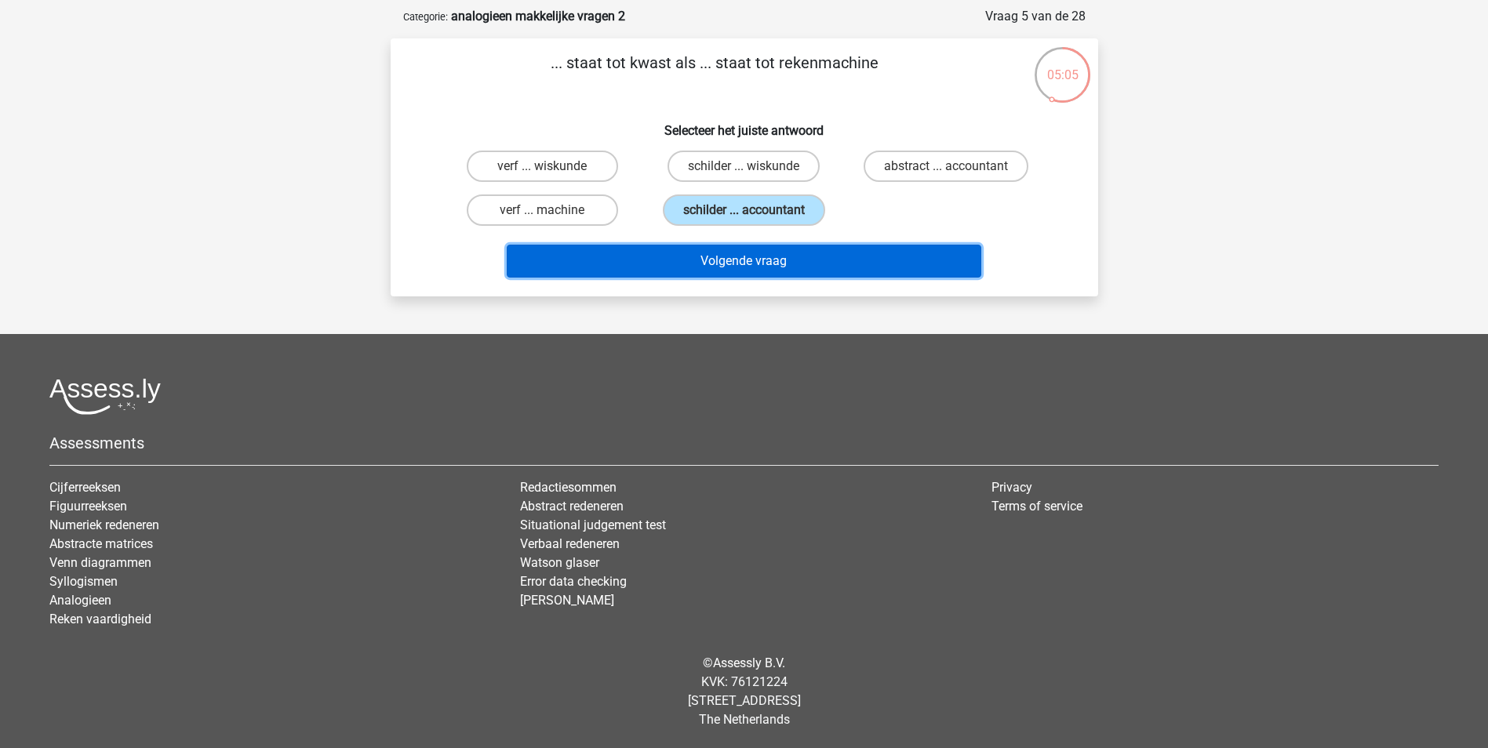
click at [810, 254] on button "Volgende vraag" at bounding box center [744, 261] width 474 height 33
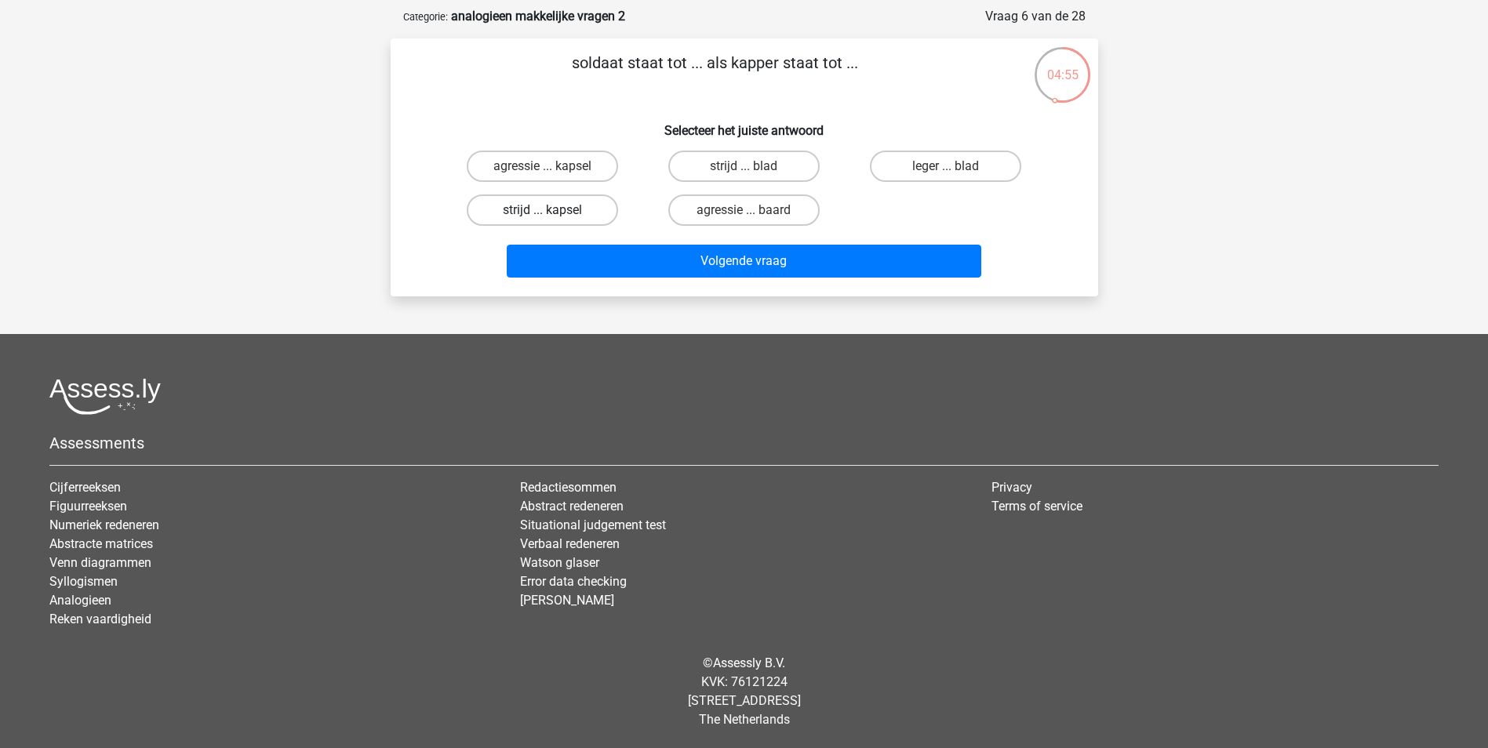
click at [592, 216] on label "strijd ... kapsel" at bounding box center [542, 209] width 151 height 31
click at [552, 216] on input "strijd ... kapsel" at bounding box center [547, 215] width 10 height 10
radio input "true"
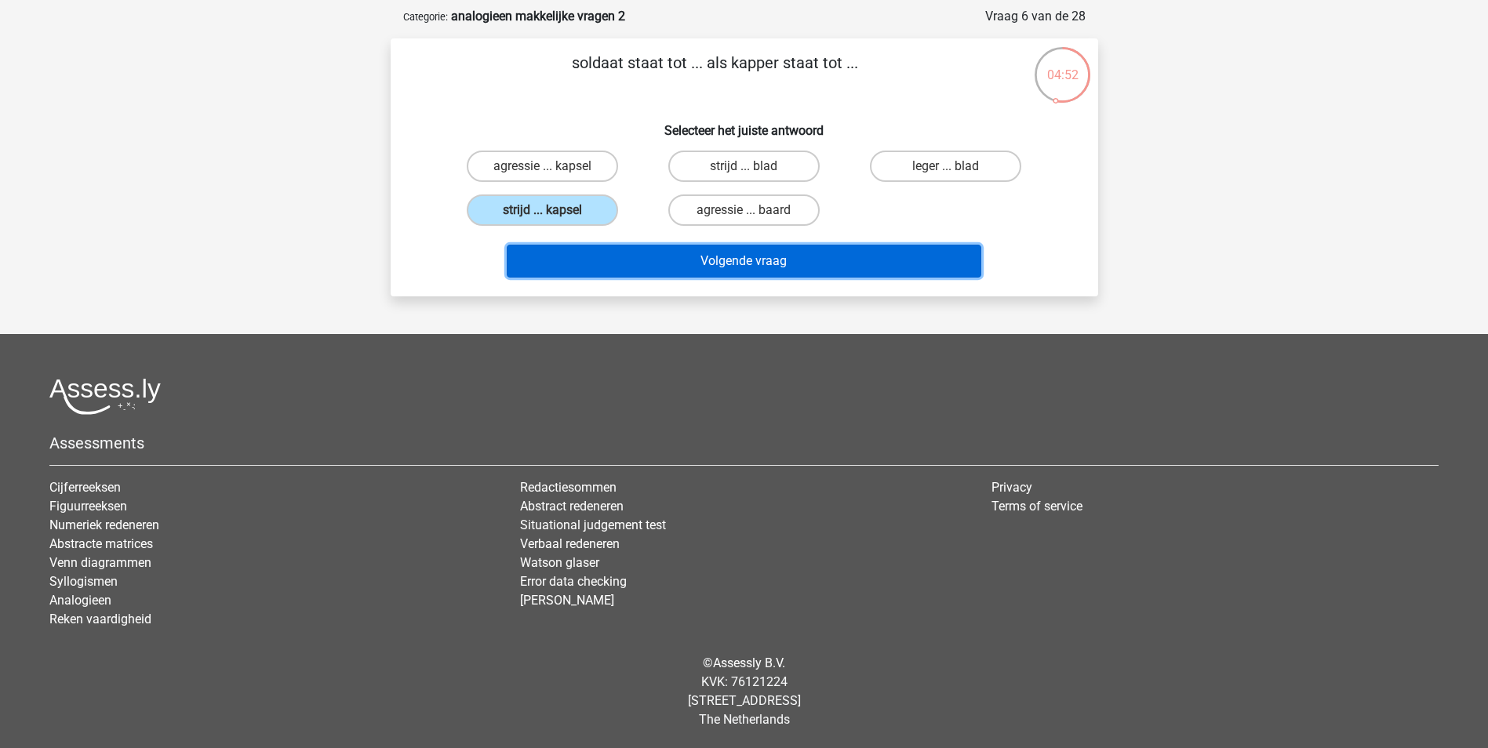
click at [704, 261] on button "Volgende vraag" at bounding box center [744, 261] width 474 height 33
click at [722, 256] on button "Volgende vraag" at bounding box center [744, 261] width 474 height 33
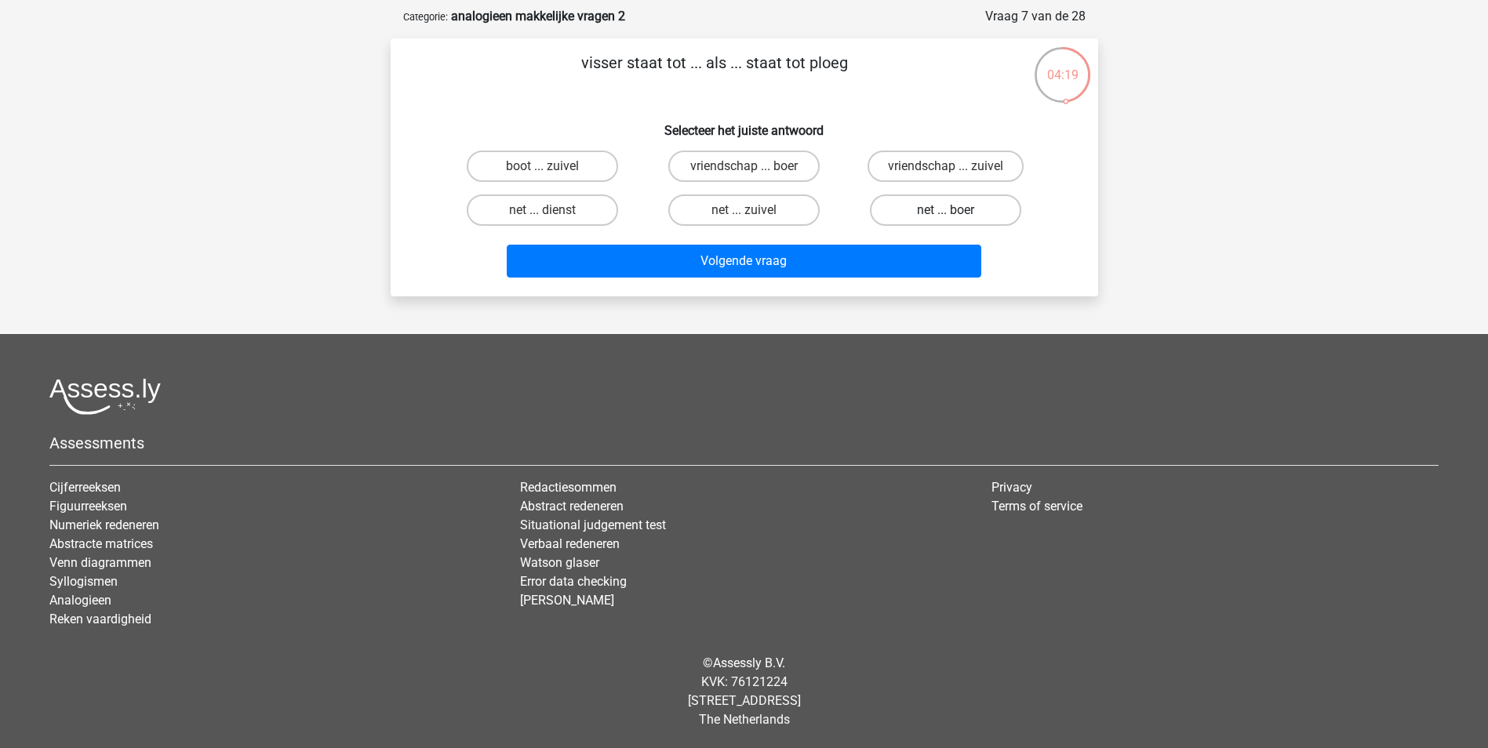
click at [943, 211] on label "net ... boer" at bounding box center [945, 209] width 151 height 31
click at [946, 211] on input "net ... boer" at bounding box center [951, 215] width 10 height 10
radio input "true"
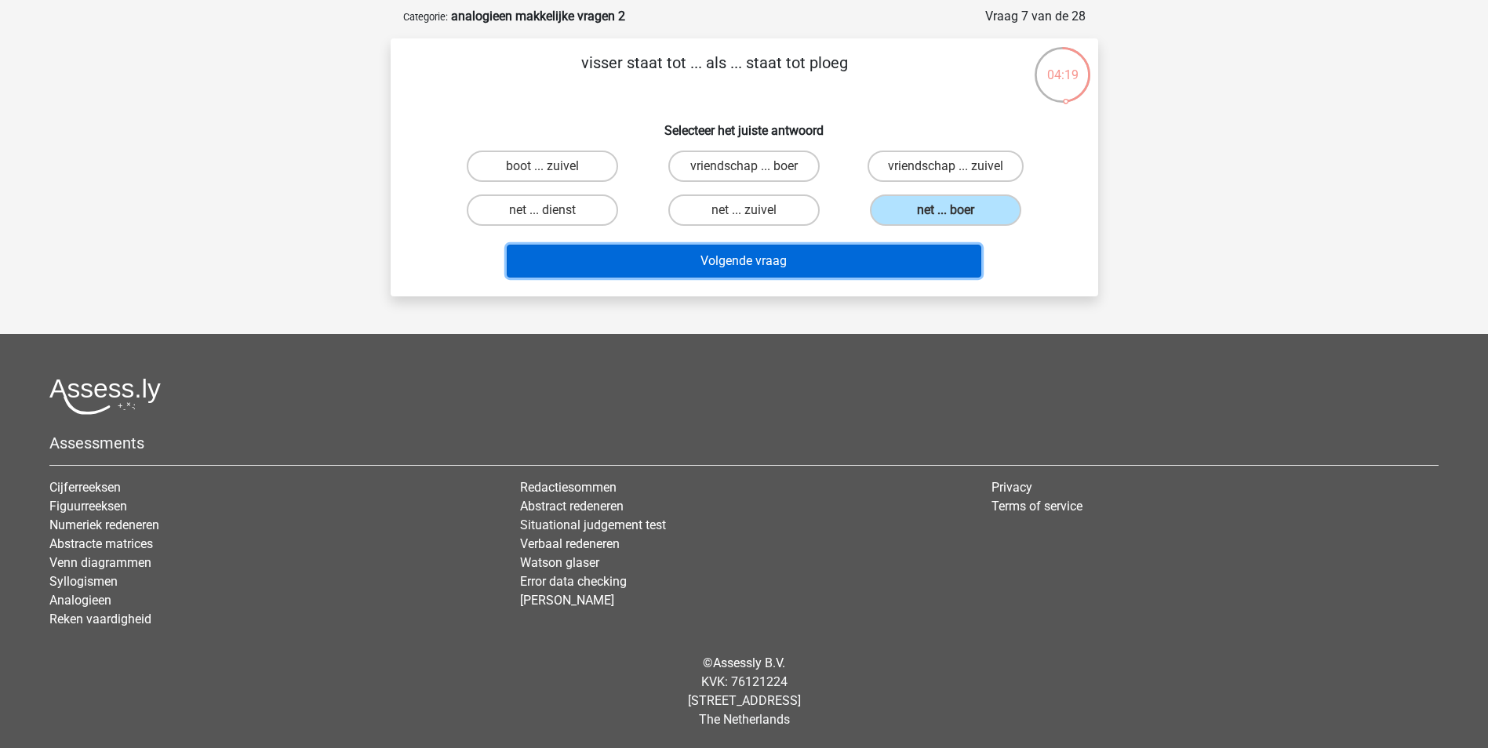
click at [918, 268] on button "Volgende vraag" at bounding box center [744, 261] width 474 height 33
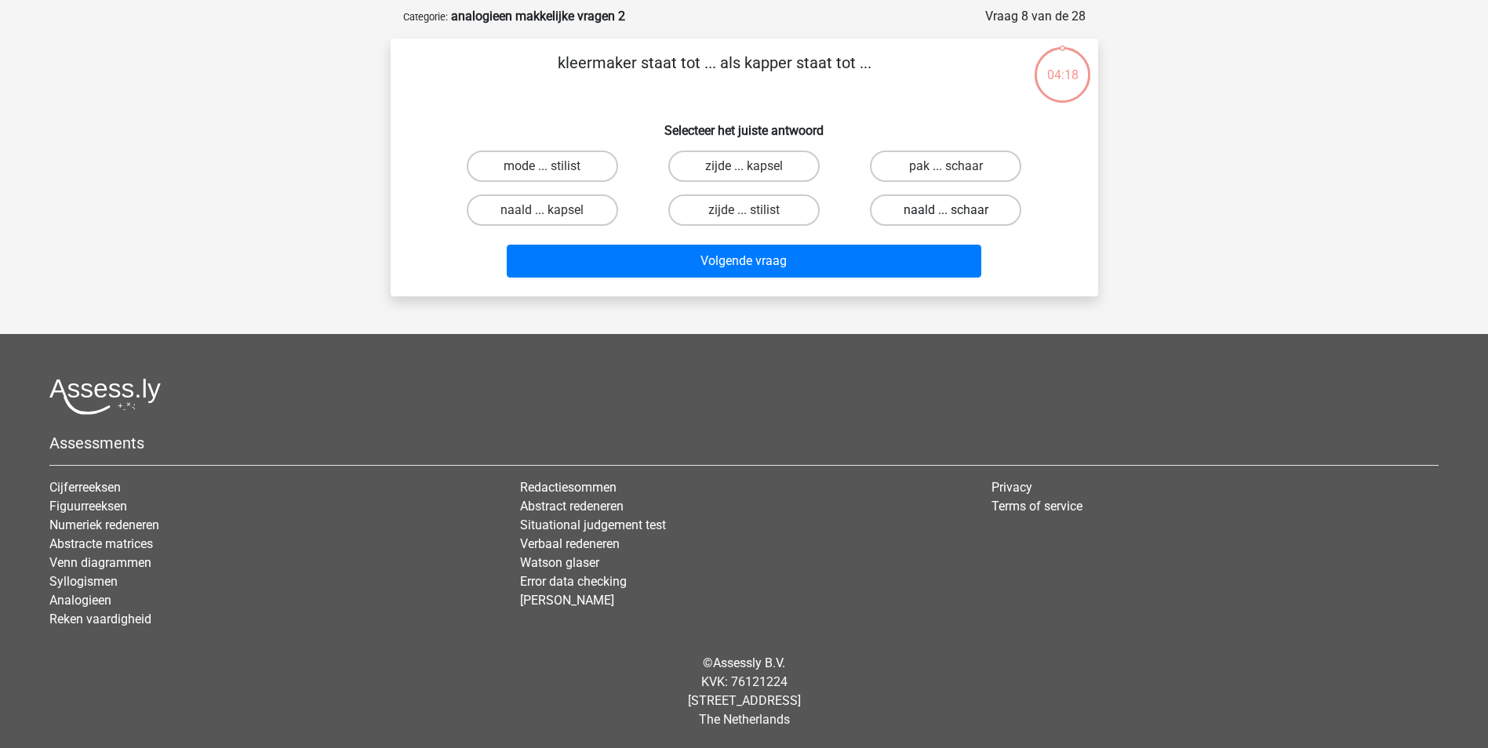
click at [938, 207] on label "naald ... schaar" at bounding box center [945, 209] width 151 height 31
click at [946, 210] on input "naald ... schaar" at bounding box center [951, 215] width 10 height 10
radio input "true"
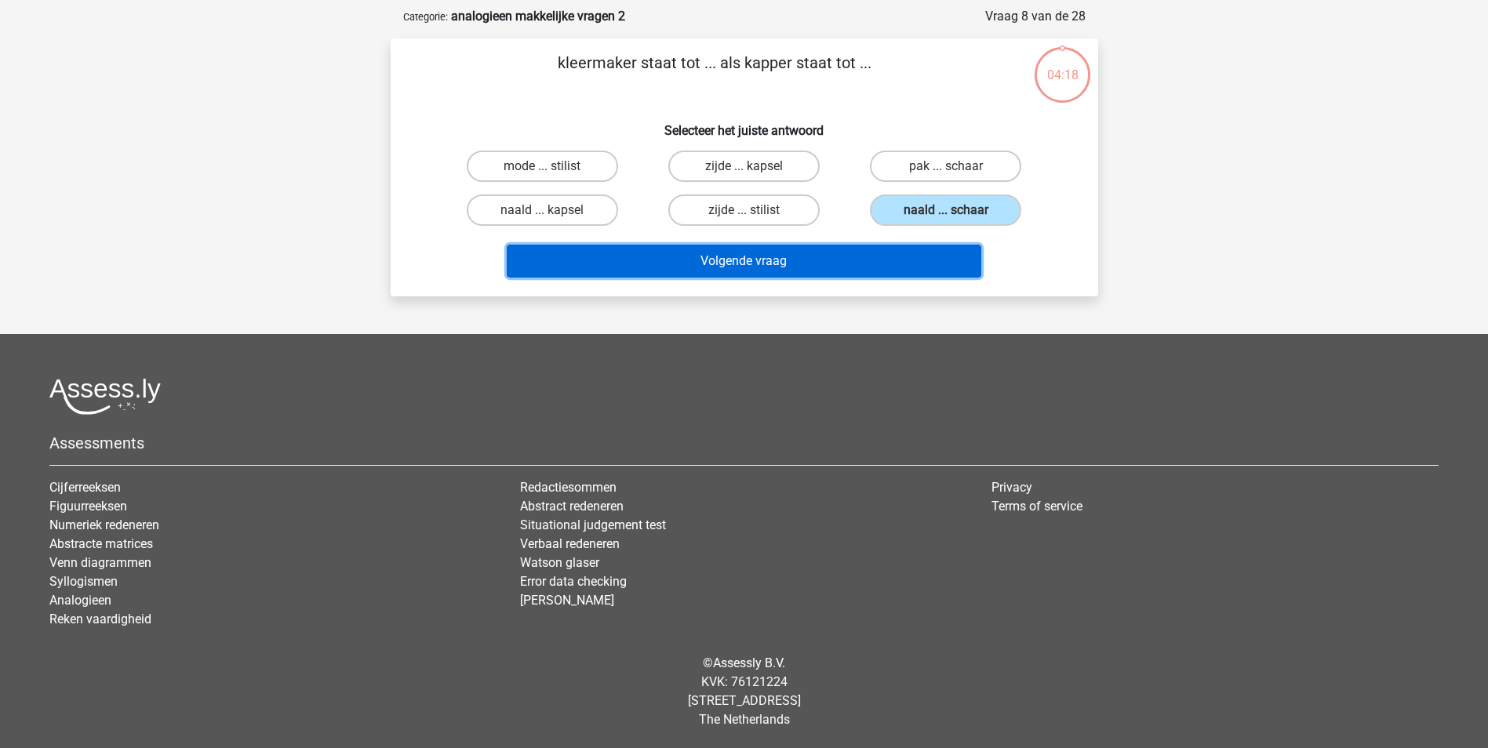
click at [925, 264] on button "Volgende vraag" at bounding box center [744, 261] width 474 height 33
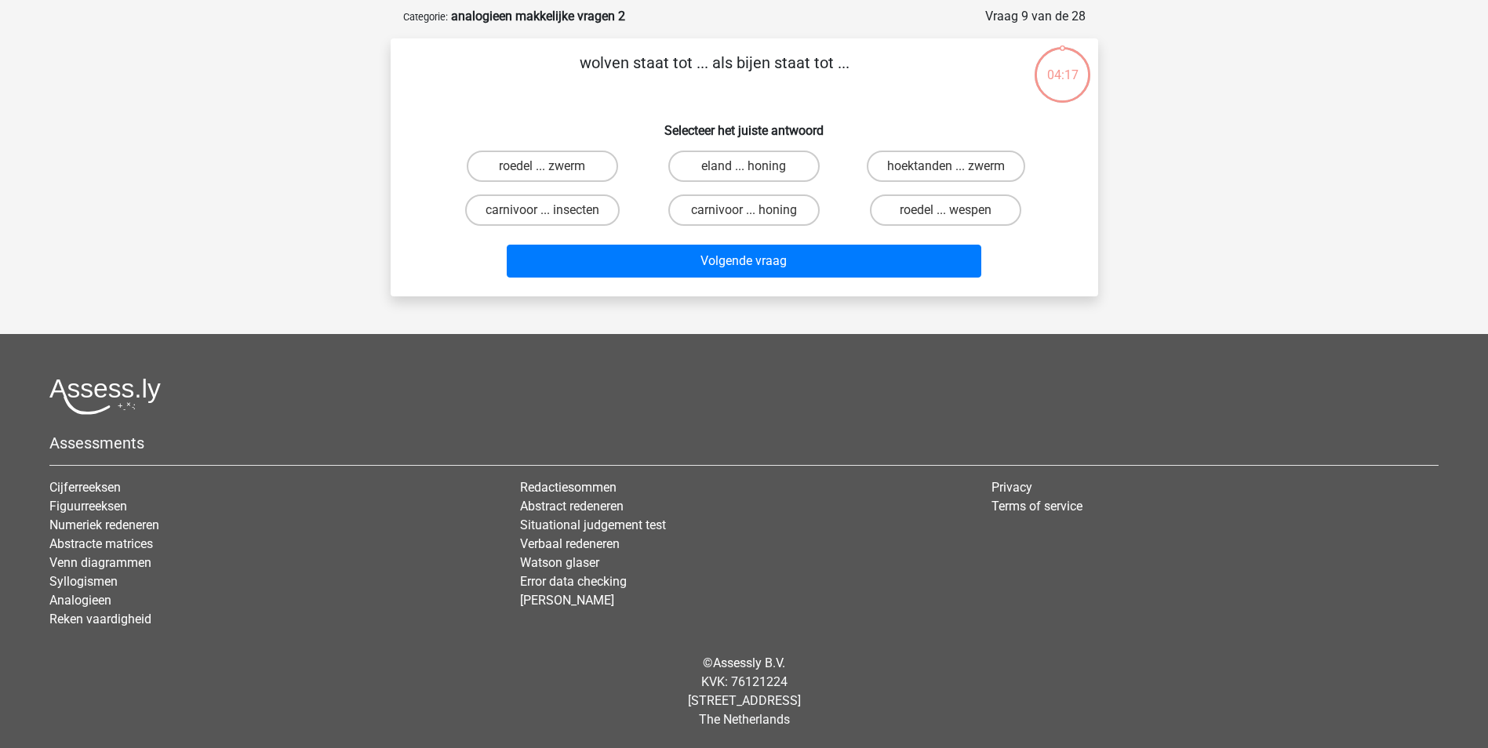
click at [936, 211] on label "roedel ... wespen" at bounding box center [945, 209] width 151 height 31
click at [946, 211] on input "roedel ... wespen" at bounding box center [951, 215] width 10 height 10
radio input "true"
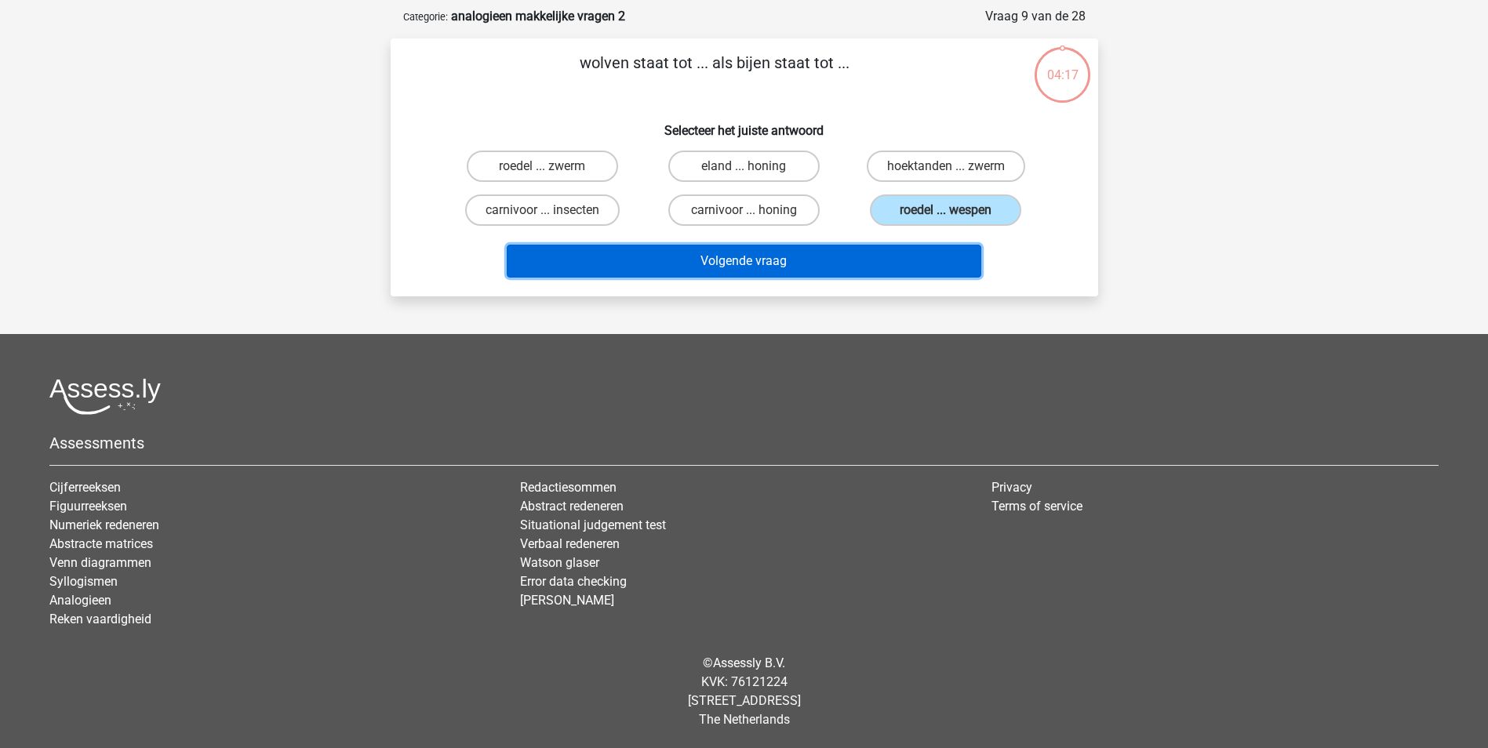
click at [925, 256] on button "Volgende vraag" at bounding box center [744, 261] width 474 height 33
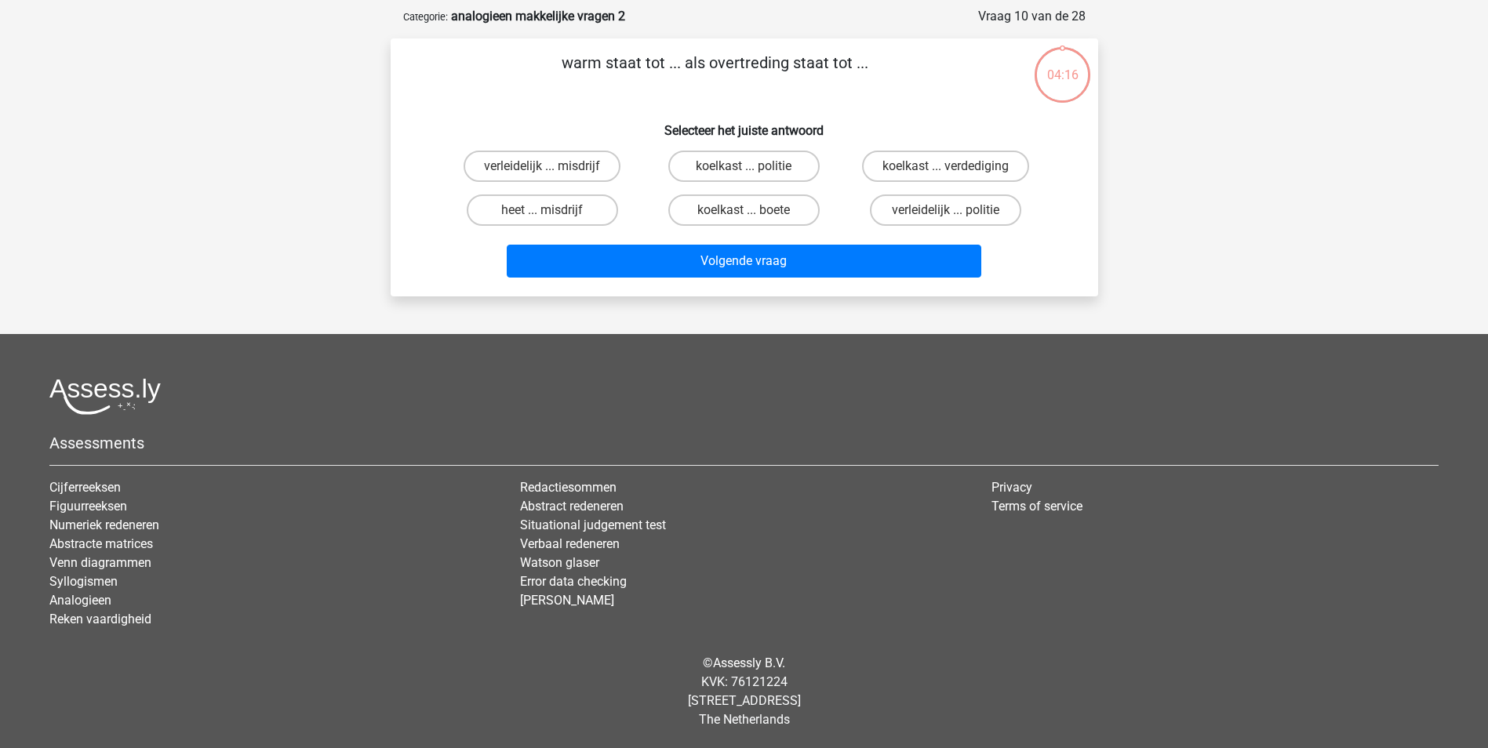
click at [936, 201] on label "verleidelijk ... politie" at bounding box center [945, 209] width 151 height 31
click at [946, 210] on input "verleidelijk ... politie" at bounding box center [951, 215] width 10 height 10
radio input "true"
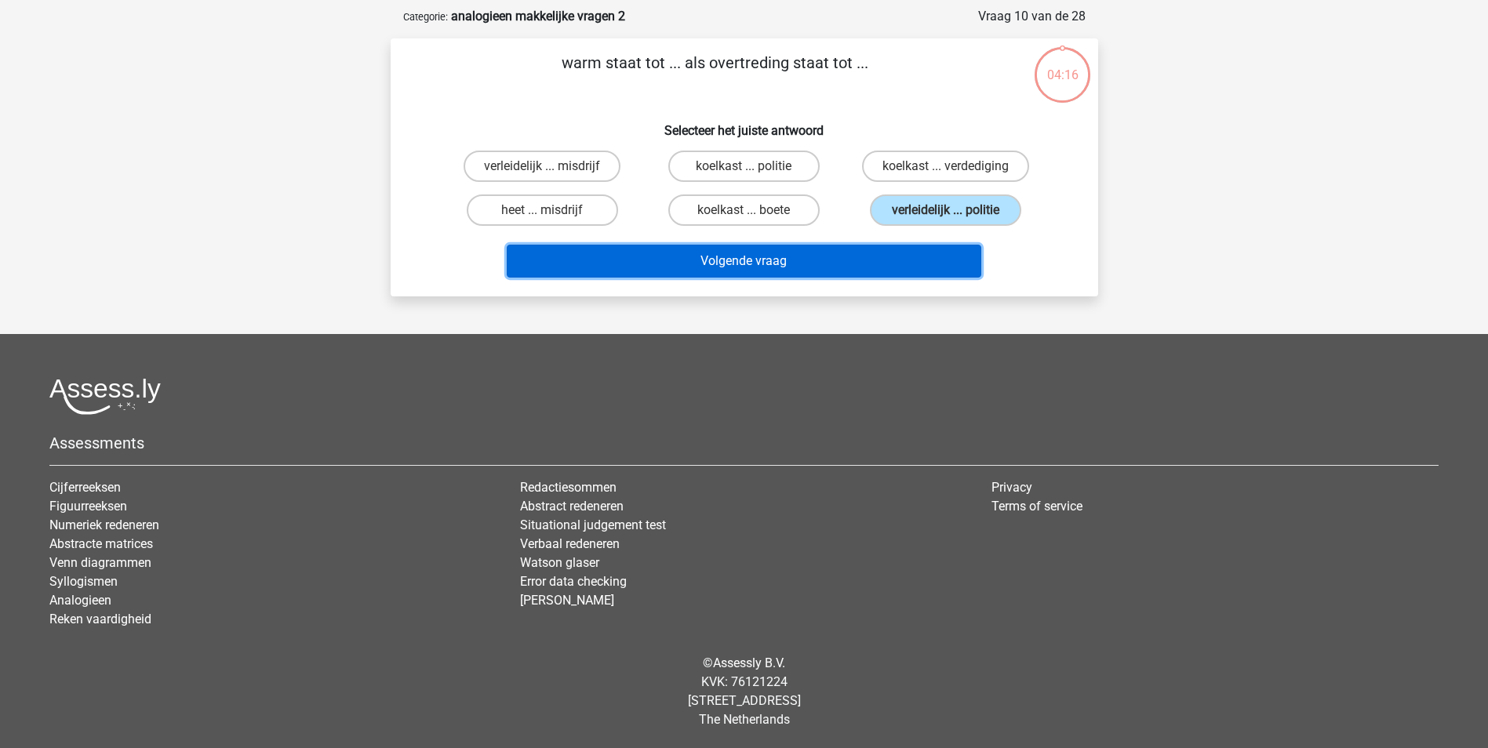
click at [924, 259] on button "Volgende vraag" at bounding box center [744, 261] width 474 height 33
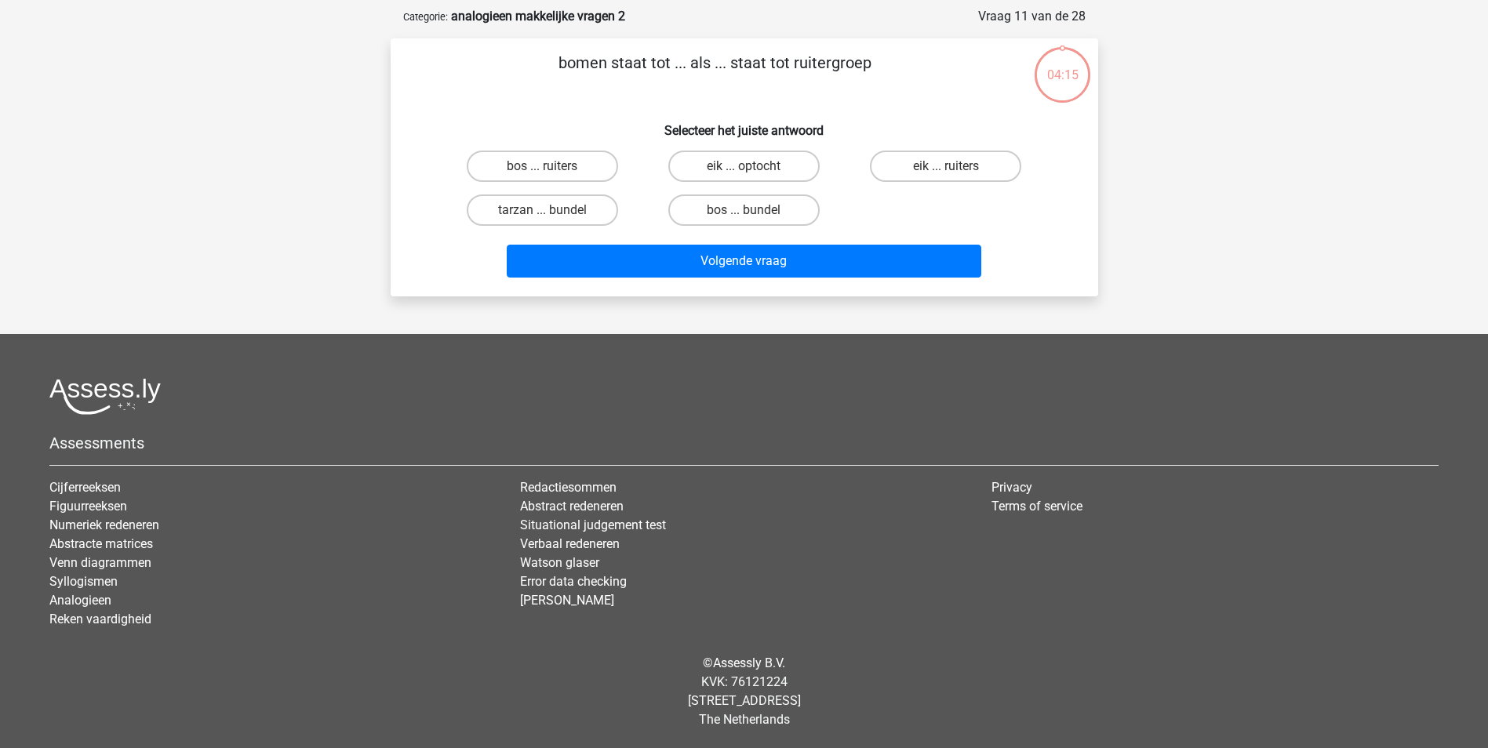
click at [936, 205] on div "bos ... ruiters eik ... optocht eik ... ruiters tarzan ... bundel bos ... bundel" at bounding box center [743, 188] width 605 height 88
click at [924, 147] on div "eik ... ruiters" at bounding box center [946, 166] width 202 height 44
click at [924, 178] on label "eik ... ruiters" at bounding box center [945, 166] width 151 height 31
click at [946, 176] on input "eik ... ruiters" at bounding box center [951, 171] width 10 height 10
radio input "true"
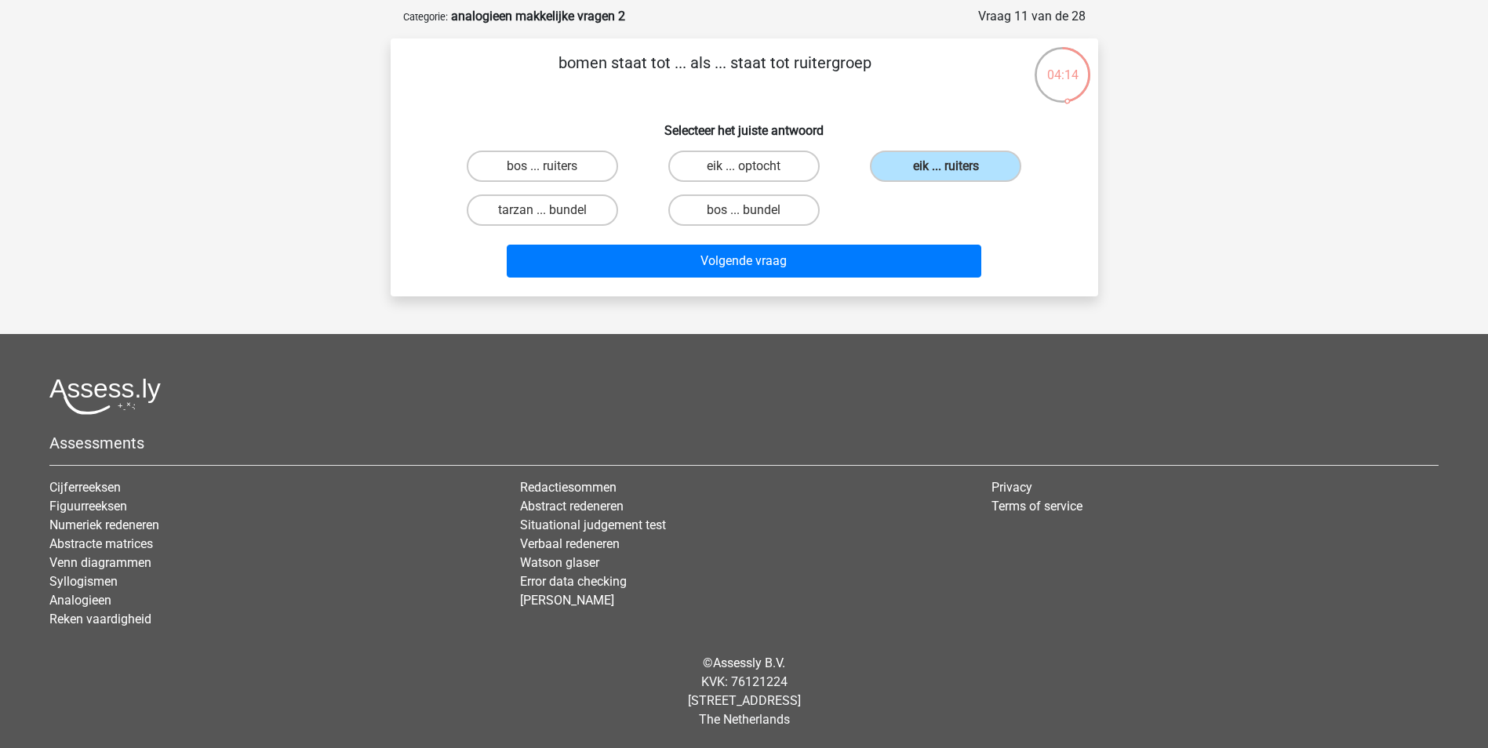
click at [910, 239] on div "Volgende vraag" at bounding box center [744, 258] width 657 height 52
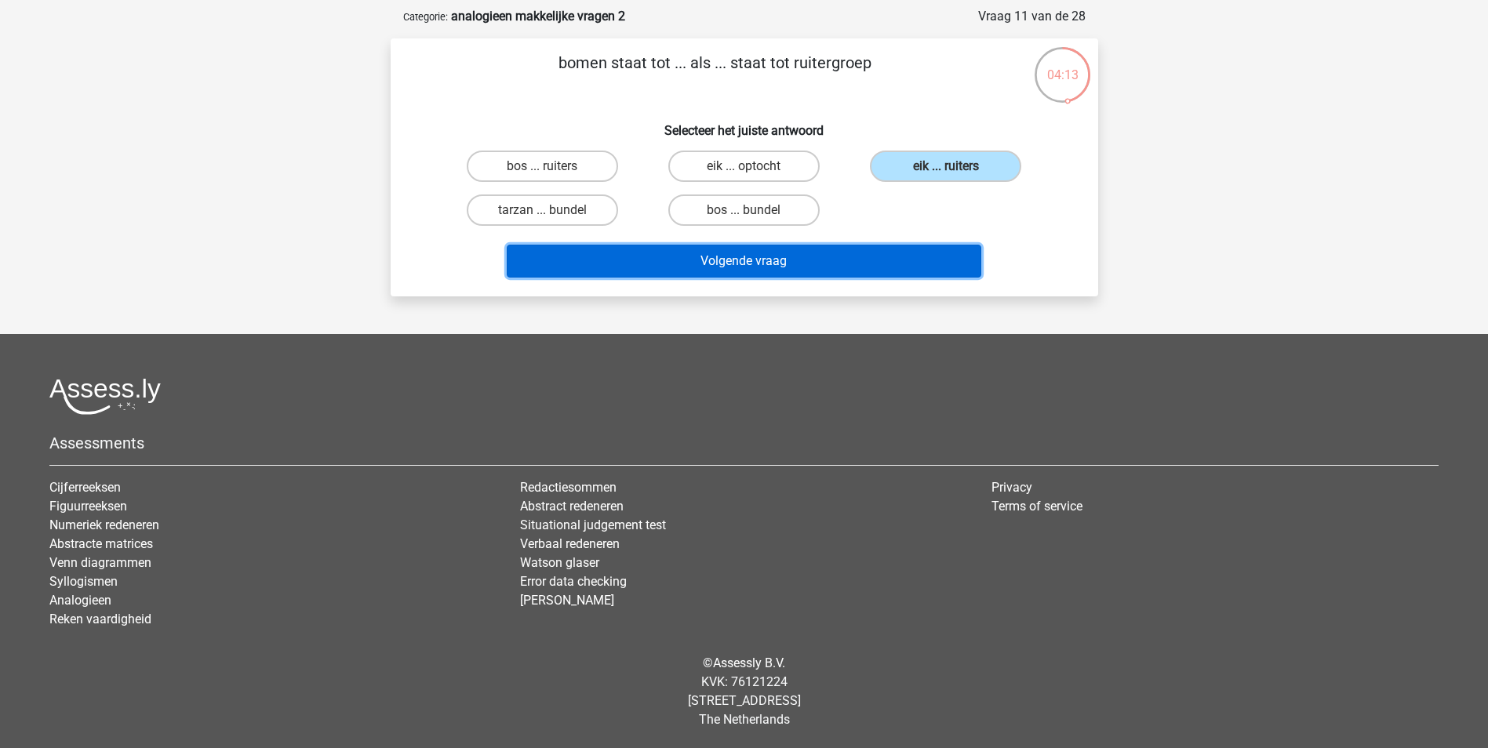
click at [907, 255] on button "Volgende vraag" at bounding box center [744, 261] width 474 height 33
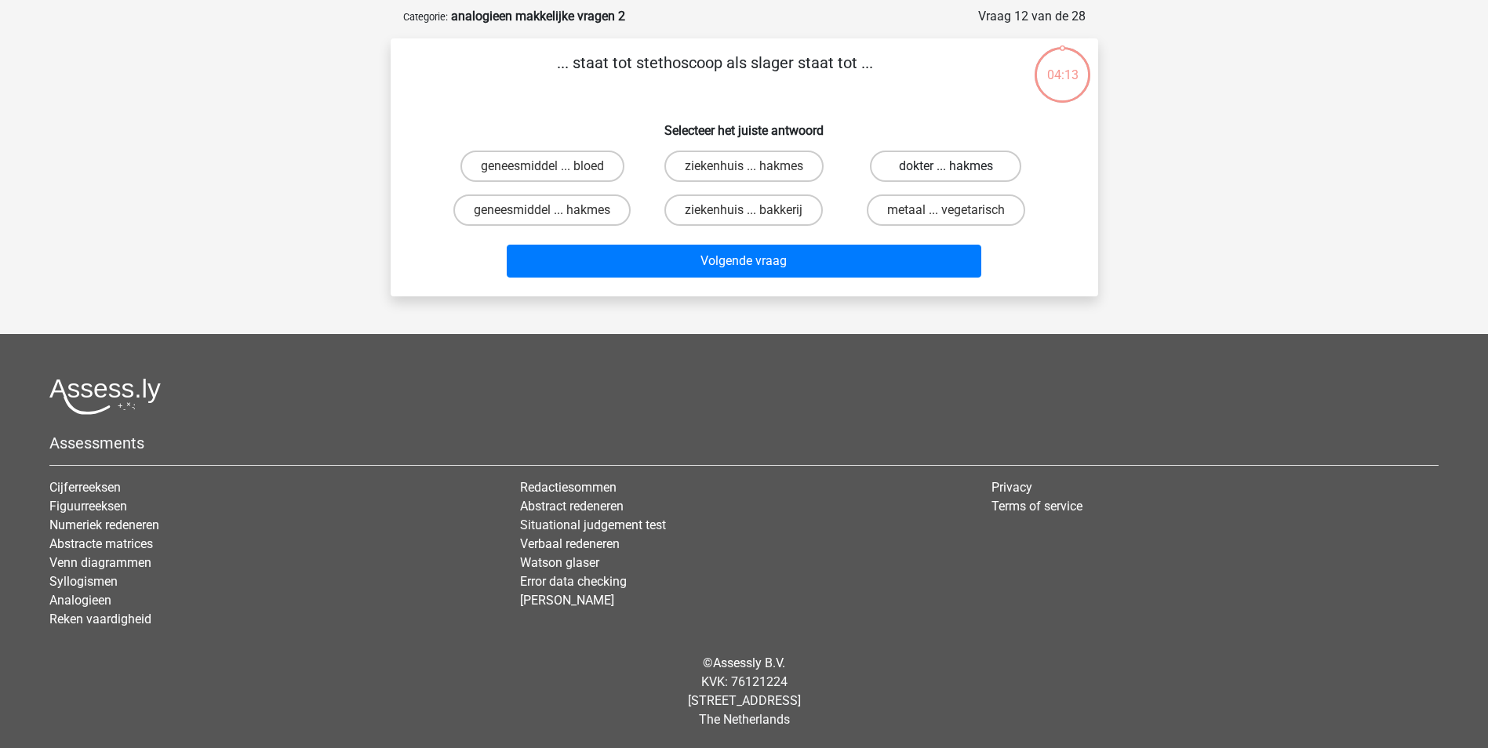
click at [926, 169] on label "dokter ... hakmes" at bounding box center [945, 166] width 151 height 31
click at [946, 169] on input "dokter ... hakmes" at bounding box center [951, 171] width 10 height 10
radio input "true"
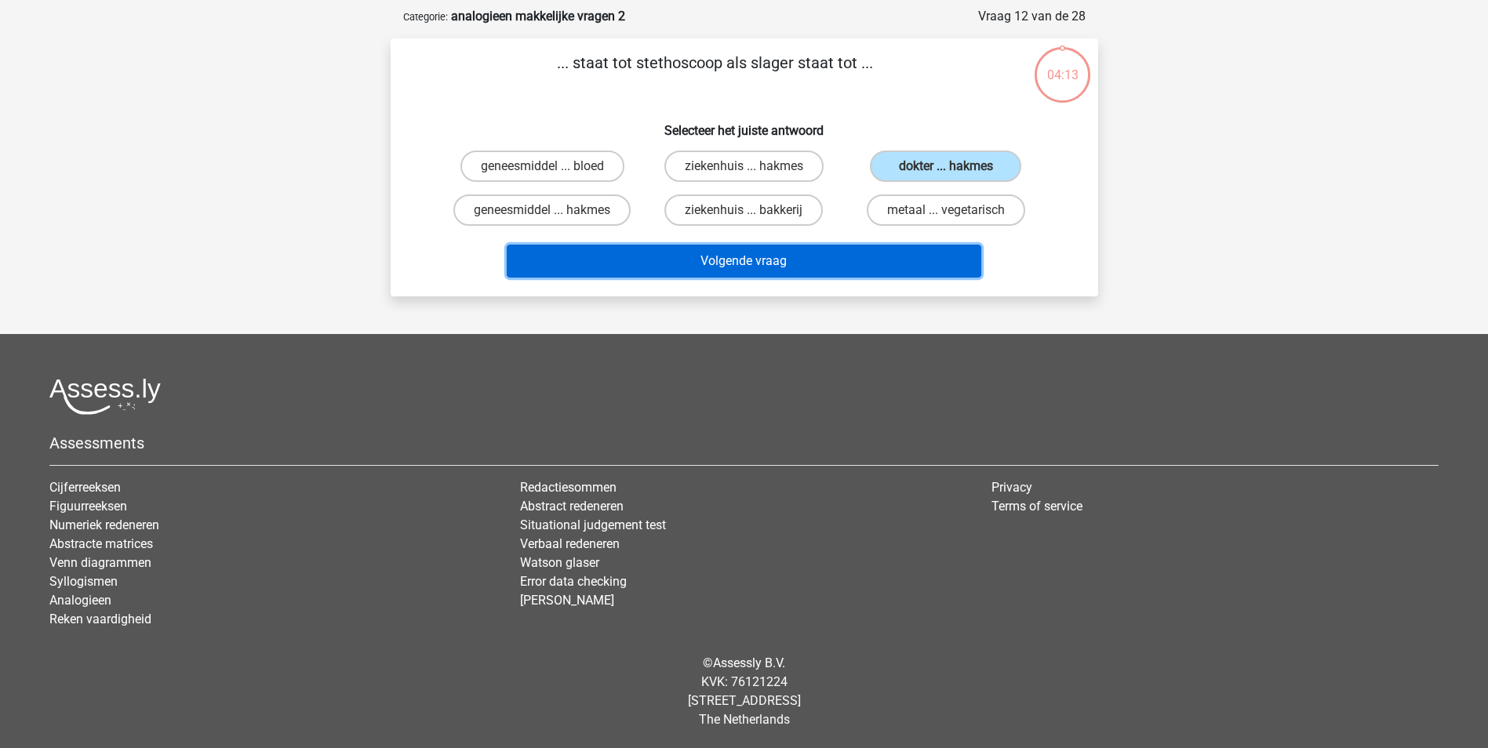
click at [908, 265] on button "Volgende vraag" at bounding box center [744, 261] width 474 height 33
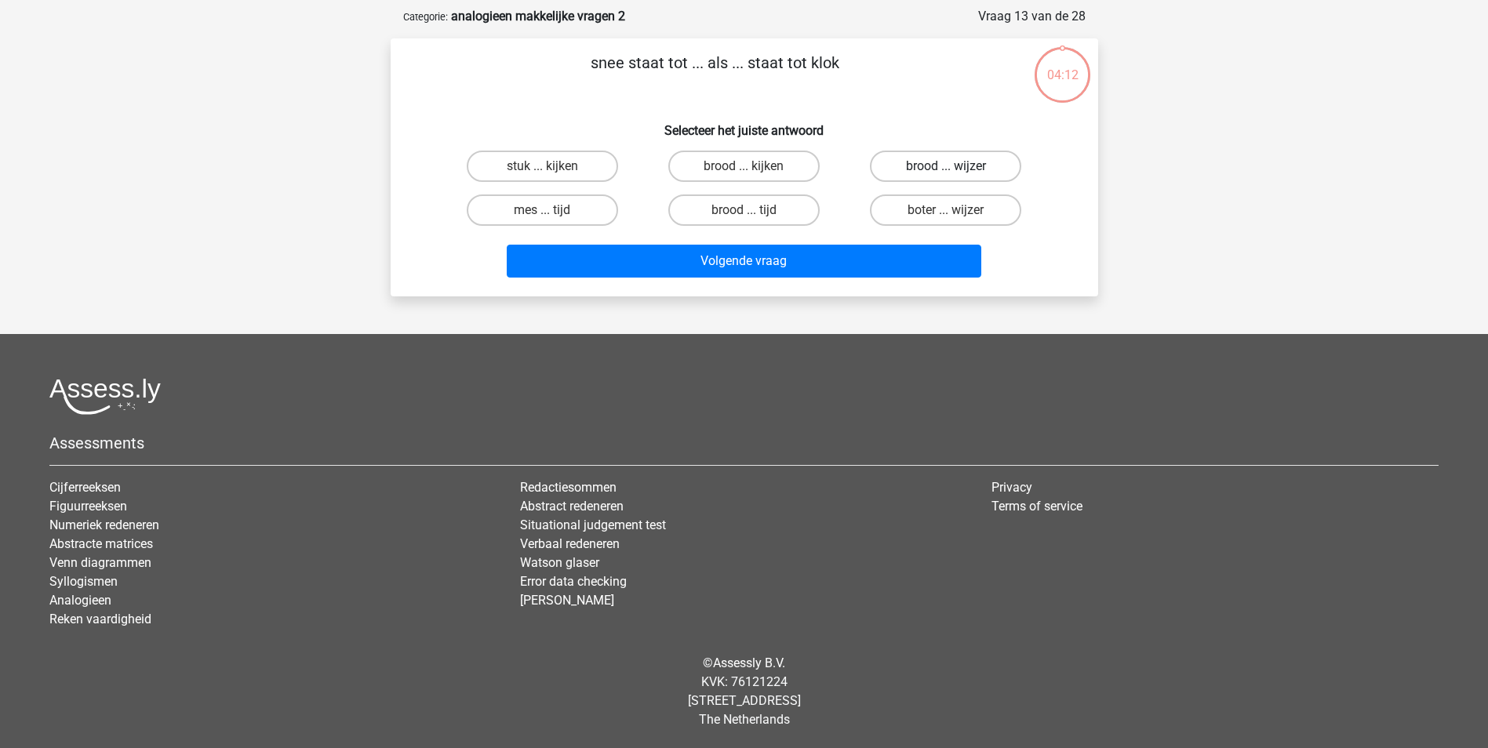
click at [914, 165] on label "brood ... wijzer" at bounding box center [945, 166] width 151 height 31
click at [946, 166] on input "brood ... wijzer" at bounding box center [951, 171] width 10 height 10
radio input "true"
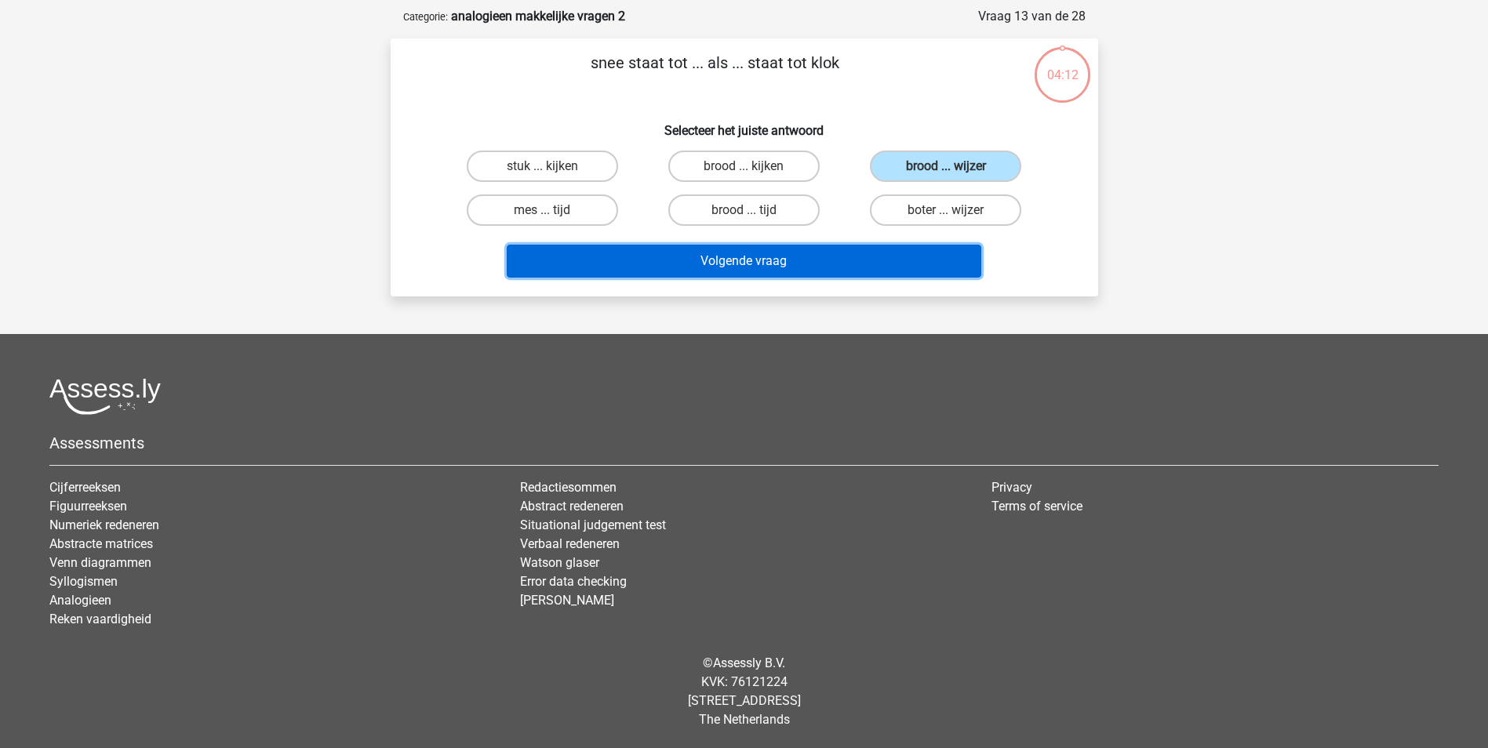
click at [904, 265] on button "Volgende vraag" at bounding box center [744, 261] width 474 height 33
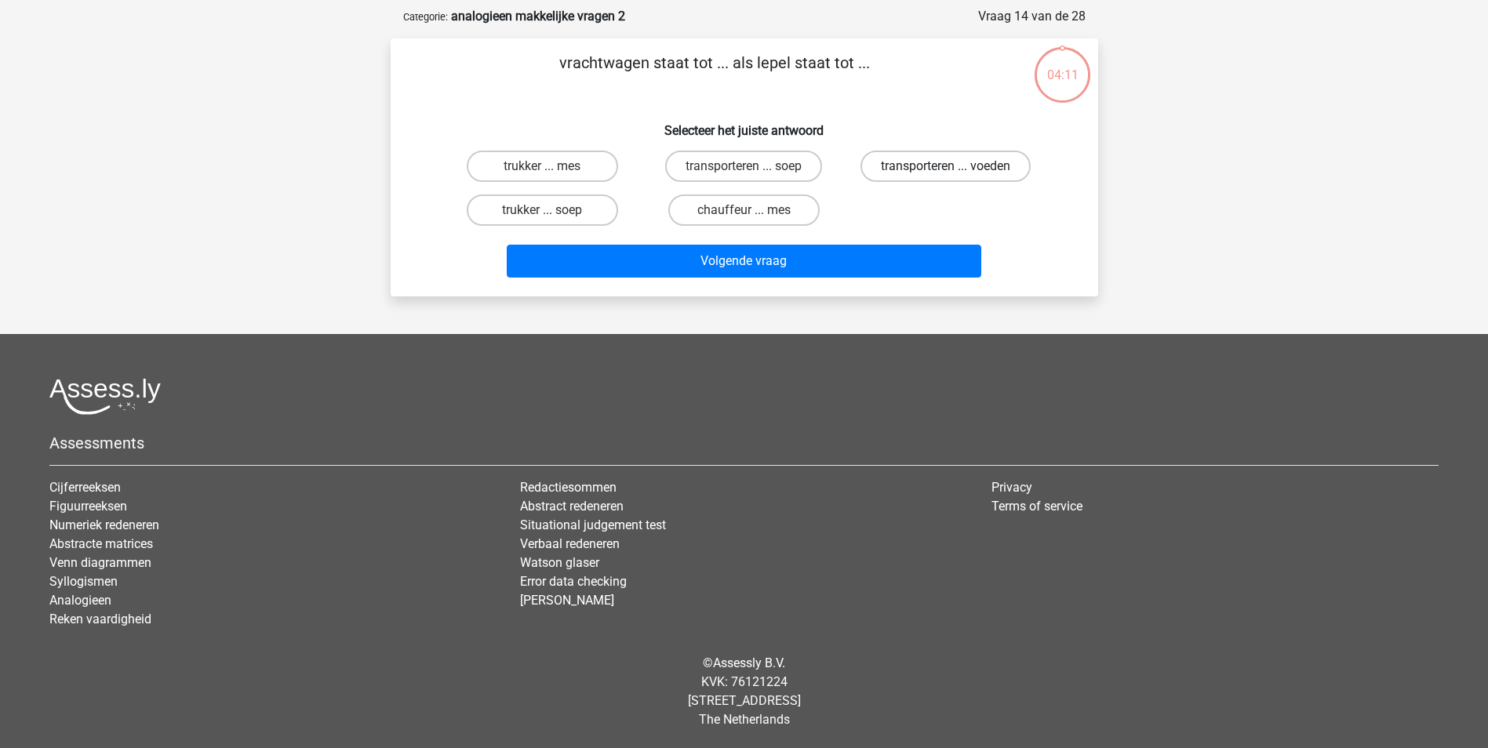
click at [919, 173] on label "transporteren ... voeden" at bounding box center [945, 166] width 170 height 31
click at [946, 173] on input "transporteren ... voeden" at bounding box center [951, 171] width 10 height 10
radio input "true"
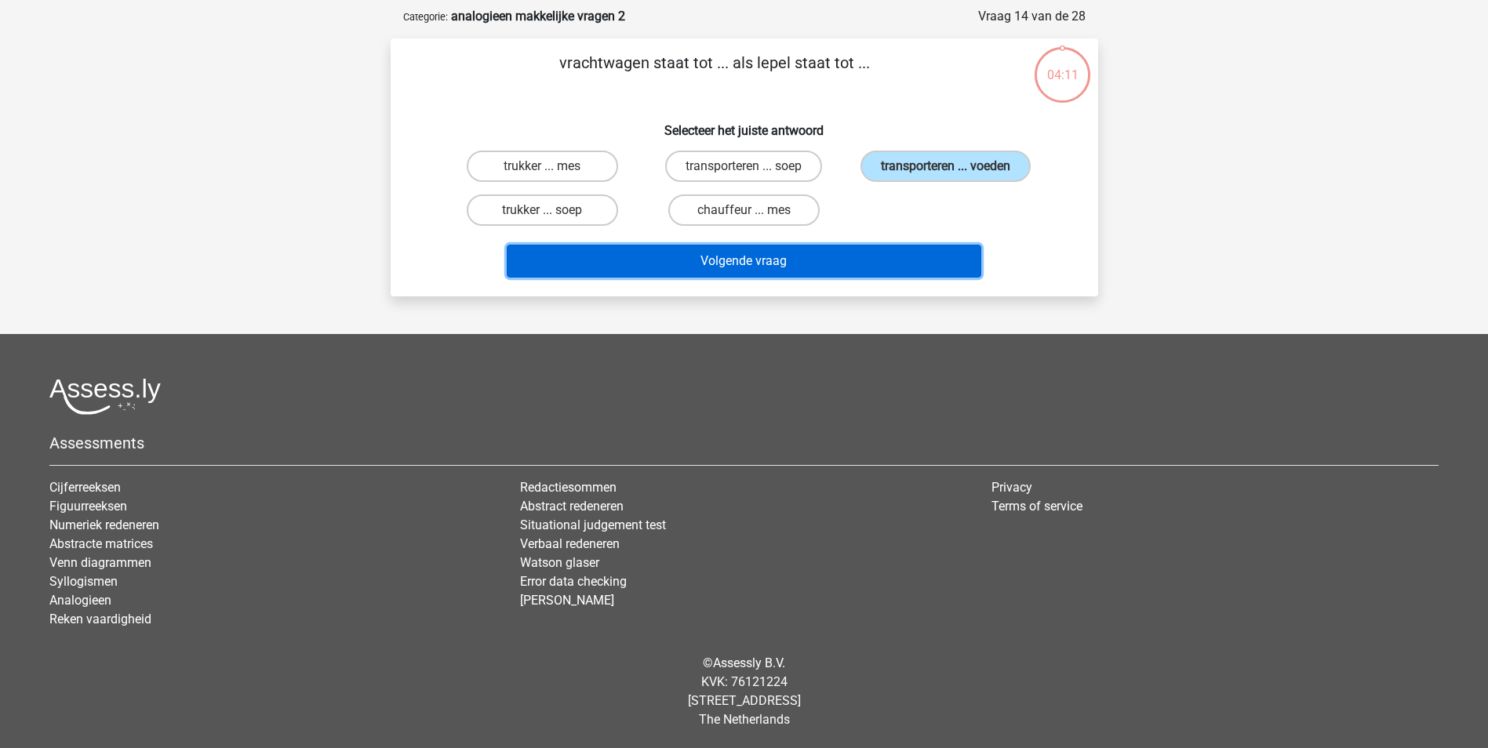
drag, startPoint x: 900, startPoint y: 271, endPoint x: 903, endPoint y: 256, distance: 16.0
click at [900, 268] on button "Volgende vraag" at bounding box center [744, 261] width 474 height 33
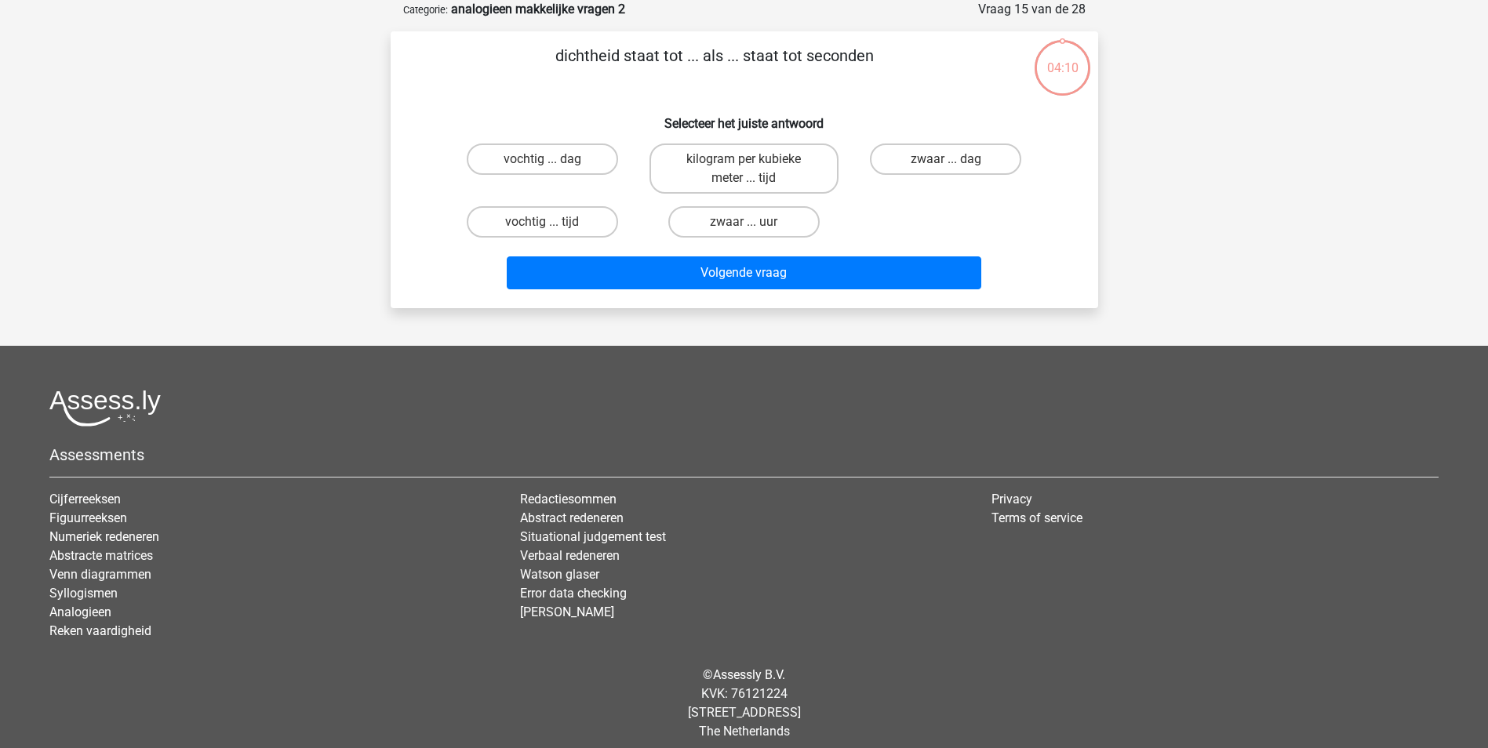
click at [913, 170] on label "zwaar ... dag" at bounding box center [945, 159] width 151 height 31
click at [946, 169] on input "zwaar ... dag" at bounding box center [951, 164] width 10 height 10
radio input "true"
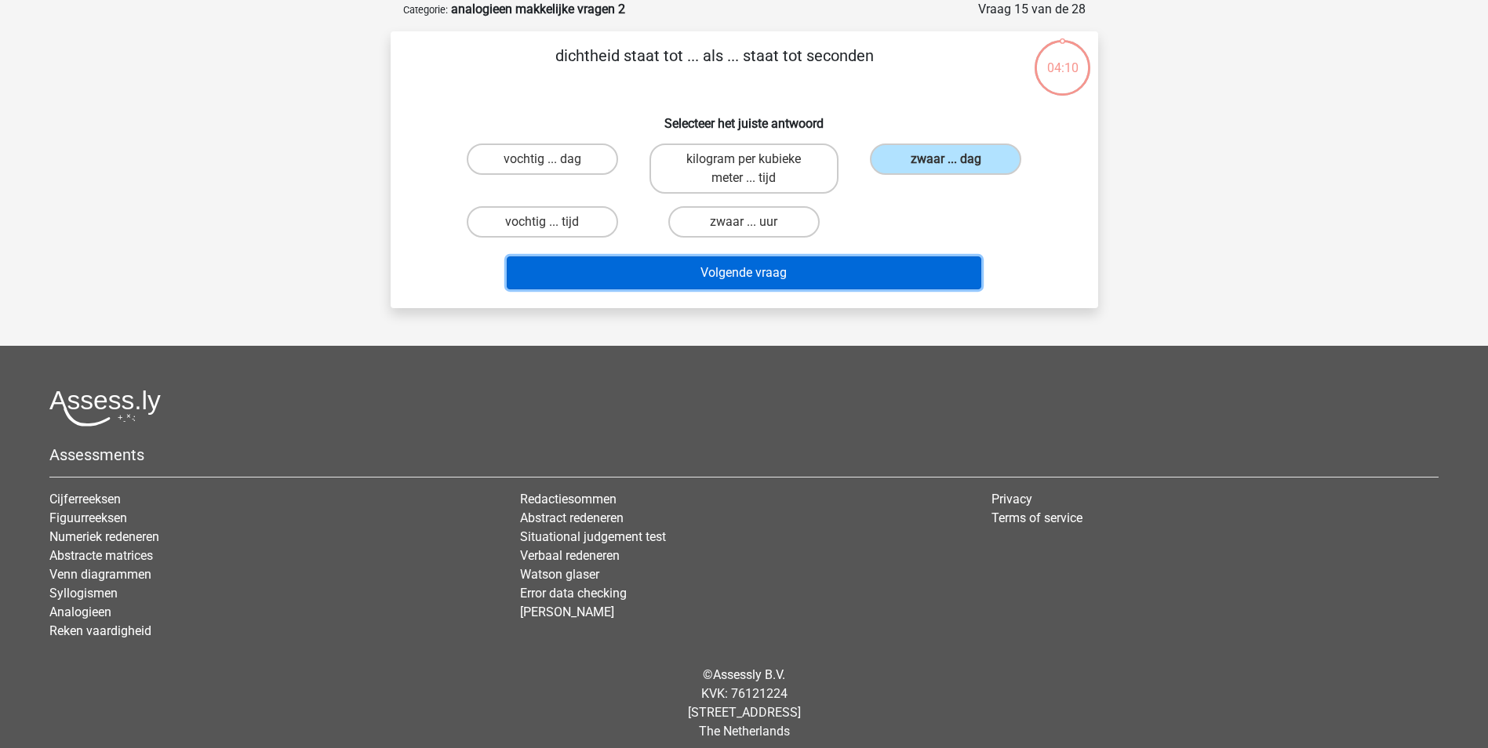
click at [892, 272] on button "Volgende vraag" at bounding box center [744, 272] width 474 height 33
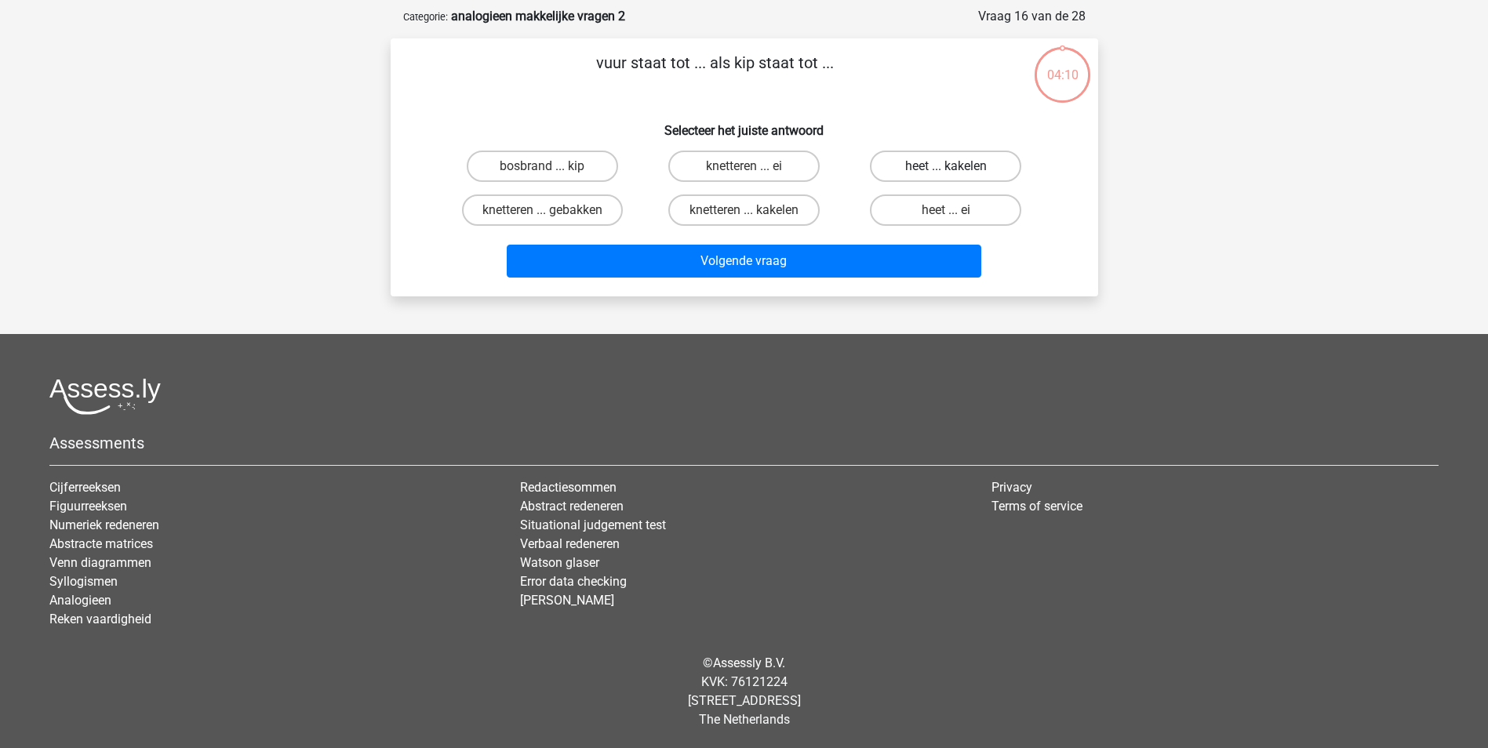
click at [909, 161] on label "heet ... kakelen" at bounding box center [945, 166] width 151 height 31
click at [946, 166] on input "heet ... kakelen" at bounding box center [951, 171] width 10 height 10
radio input "true"
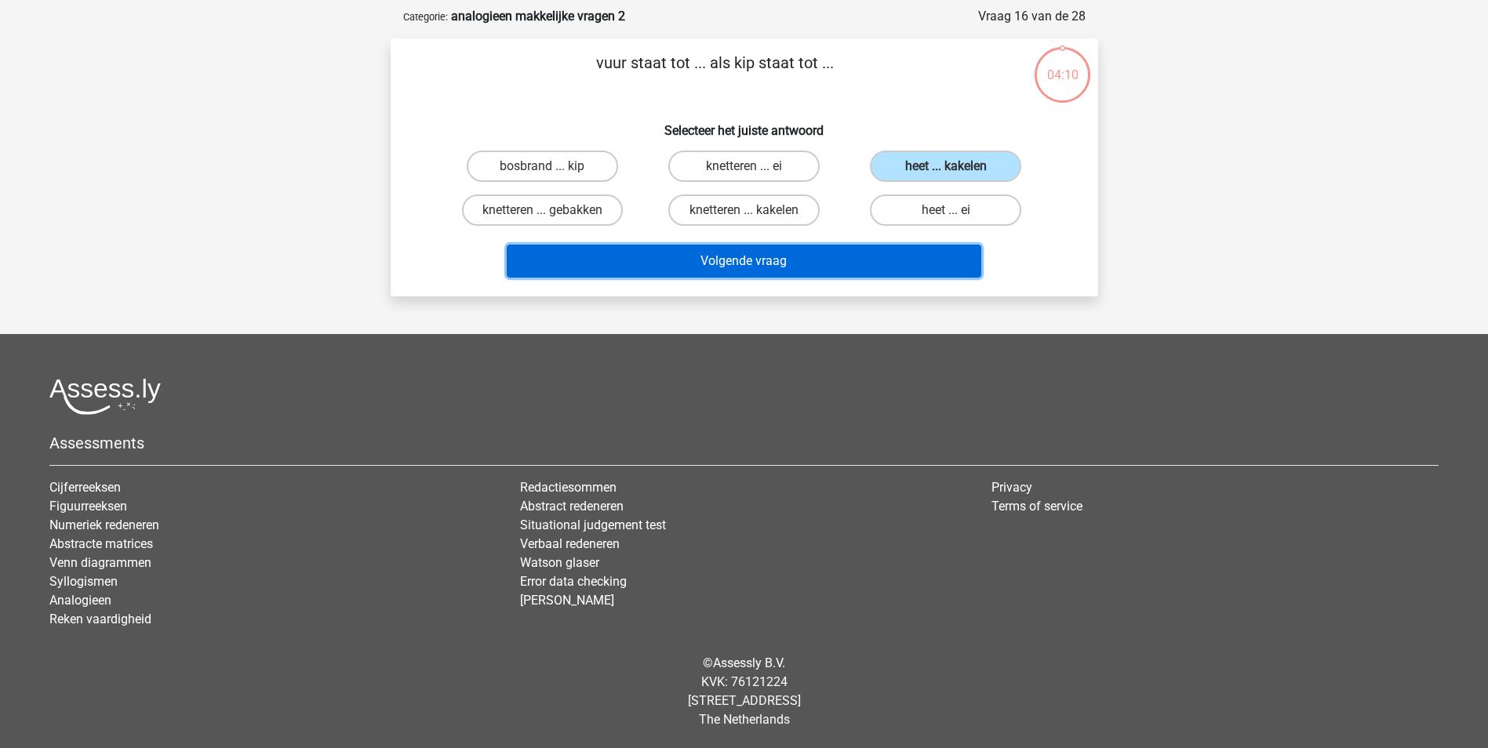
drag, startPoint x: 891, startPoint y: 278, endPoint x: 893, endPoint y: 266, distance: 12.0
click at [891, 277] on button "Volgende vraag" at bounding box center [744, 261] width 474 height 33
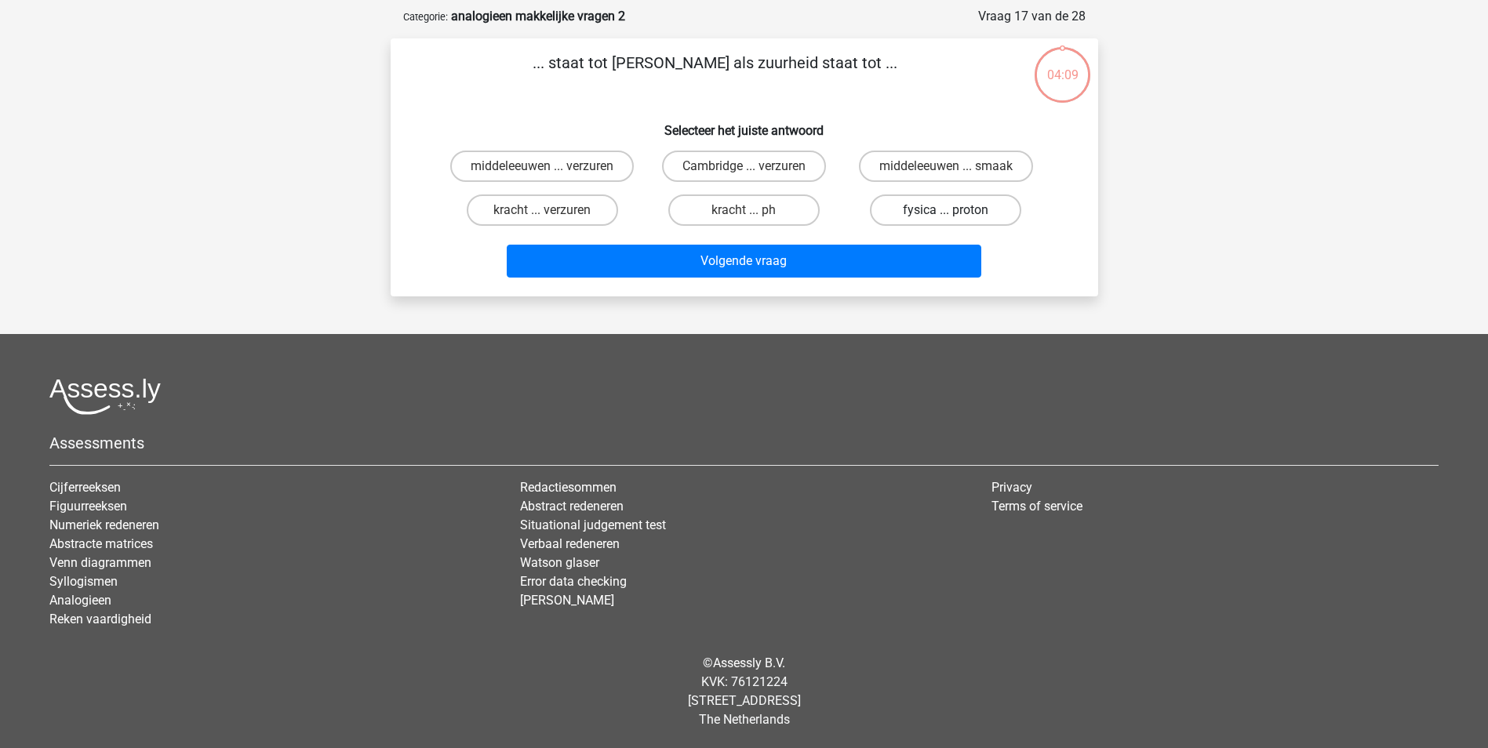
click at [893, 216] on label "fysica ... proton" at bounding box center [945, 209] width 151 height 31
click at [946, 216] on input "fysica ... proton" at bounding box center [951, 215] width 10 height 10
radio input "true"
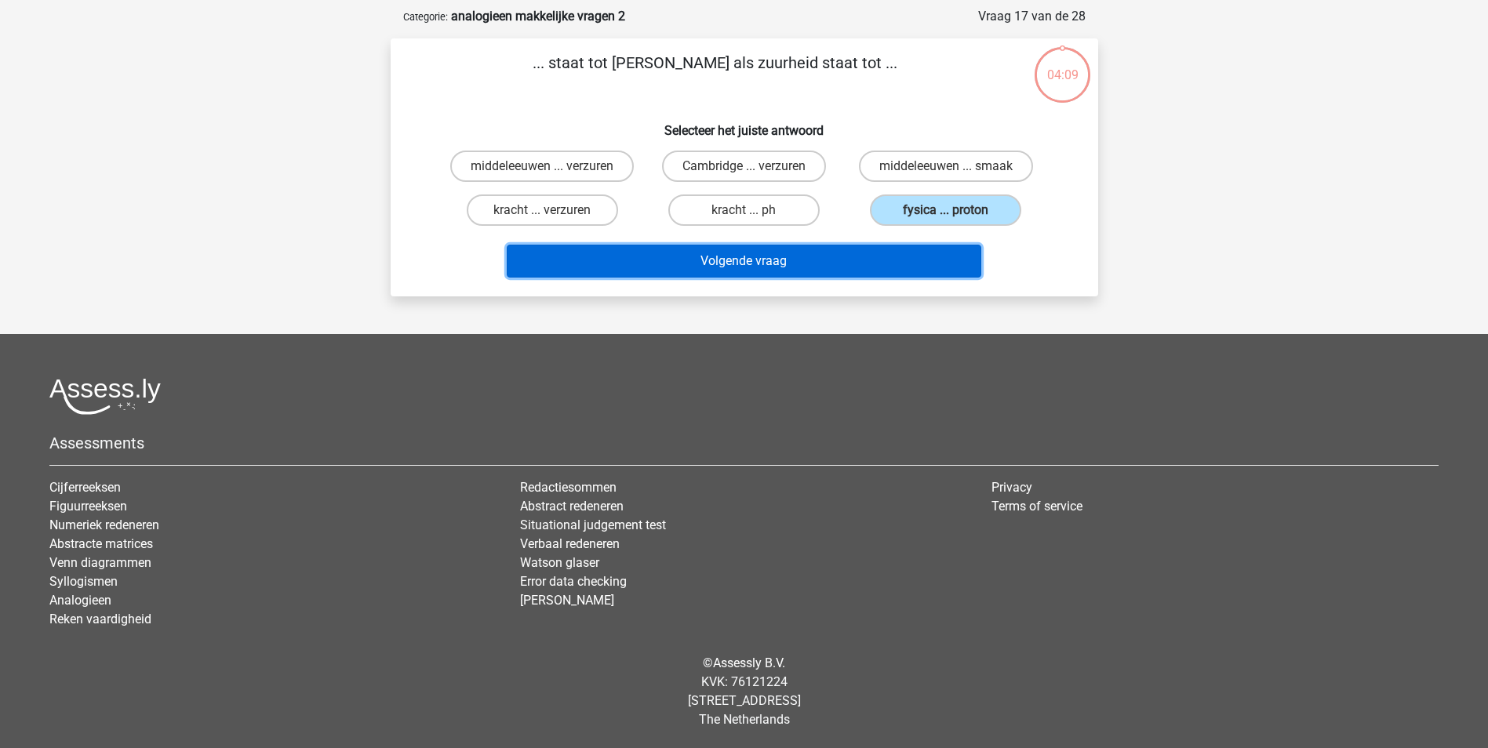
click at [883, 260] on button "Volgende vraag" at bounding box center [744, 261] width 474 height 33
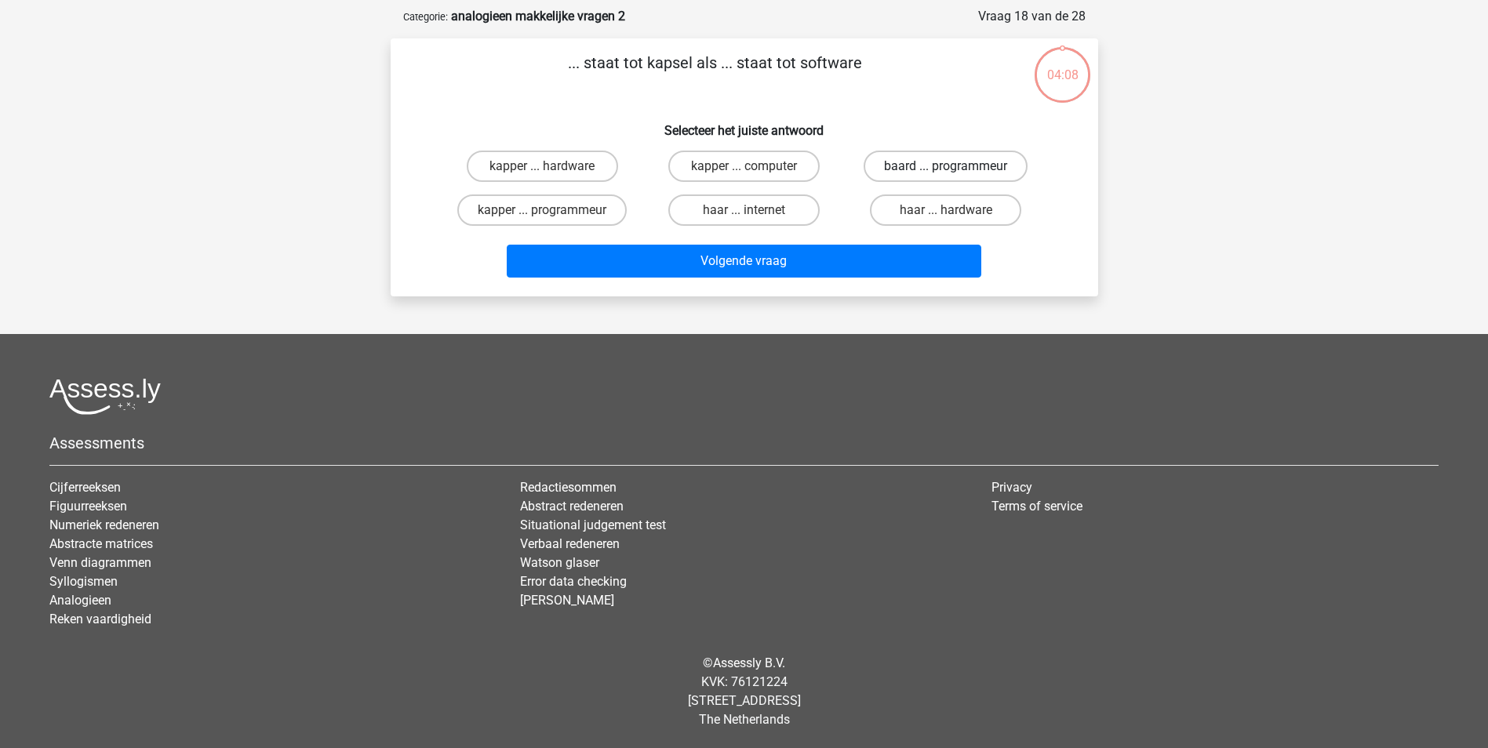
click at [907, 167] on label "baard ... programmeur" at bounding box center [945, 166] width 164 height 31
click at [946, 167] on input "baard ... programmeur" at bounding box center [951, 171] width 10 height 10
radio input "true"
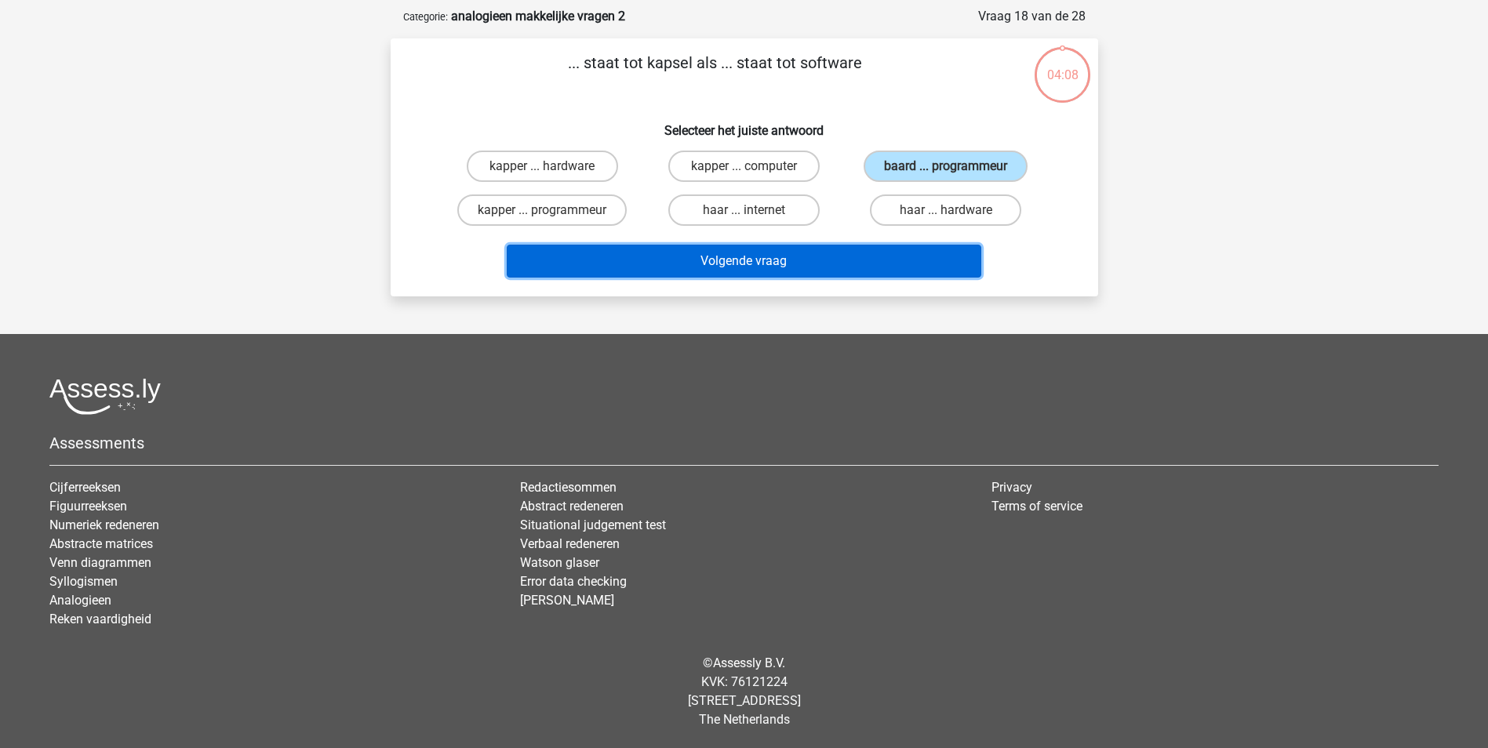
click at [898, 266] on button "Volgende vraag" at bounding box center [744, 261] width 474 height 33
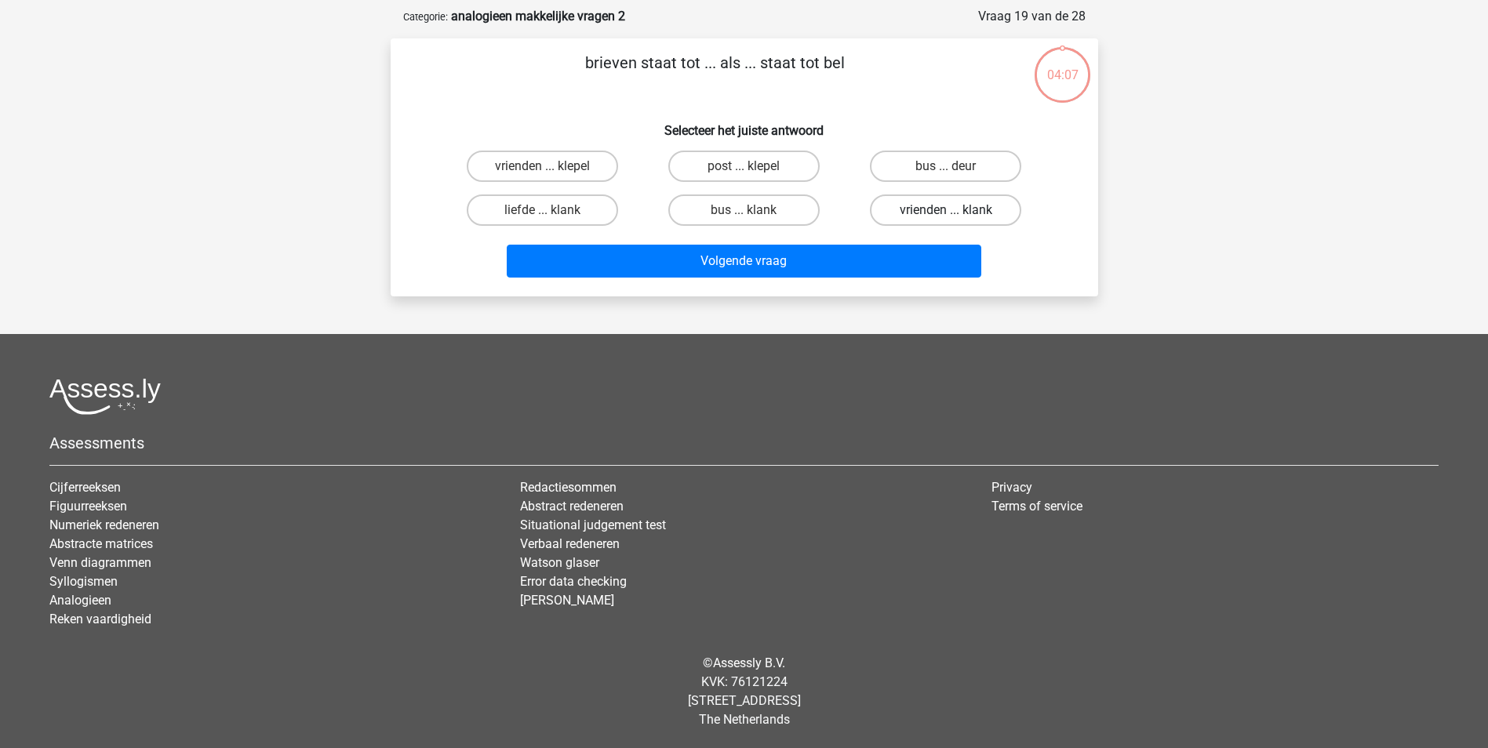
click at [909, 205] on label "vrienden ... klank" at bounding box center [945, 209] width 151 height 31
click at [946, 210] on input "vrienden ... klank" at bounding box center [951, 215] width 10 height 10
radio input "true"
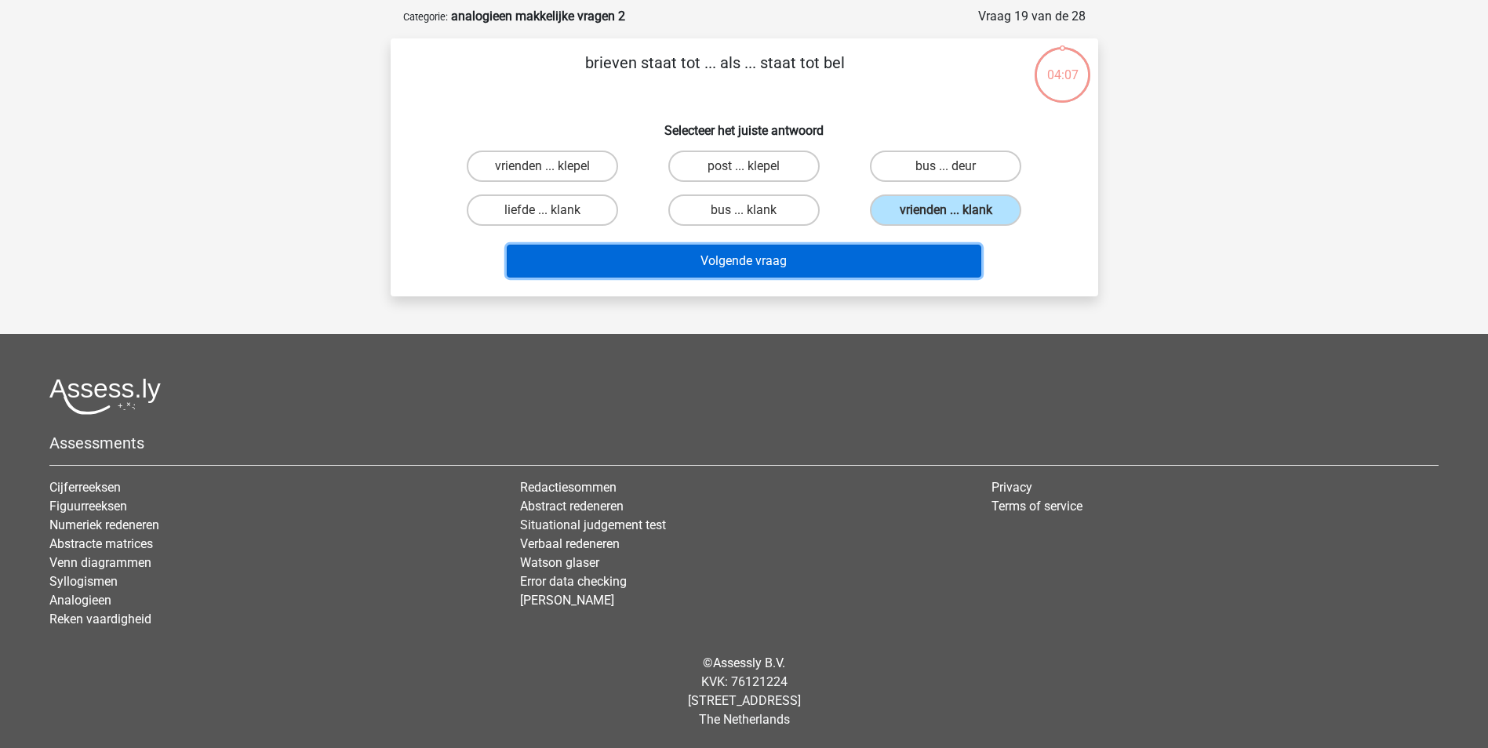
click at [897, 254] on button "Volgende vraag" at bounding box center [744, 261] width 474 height 33
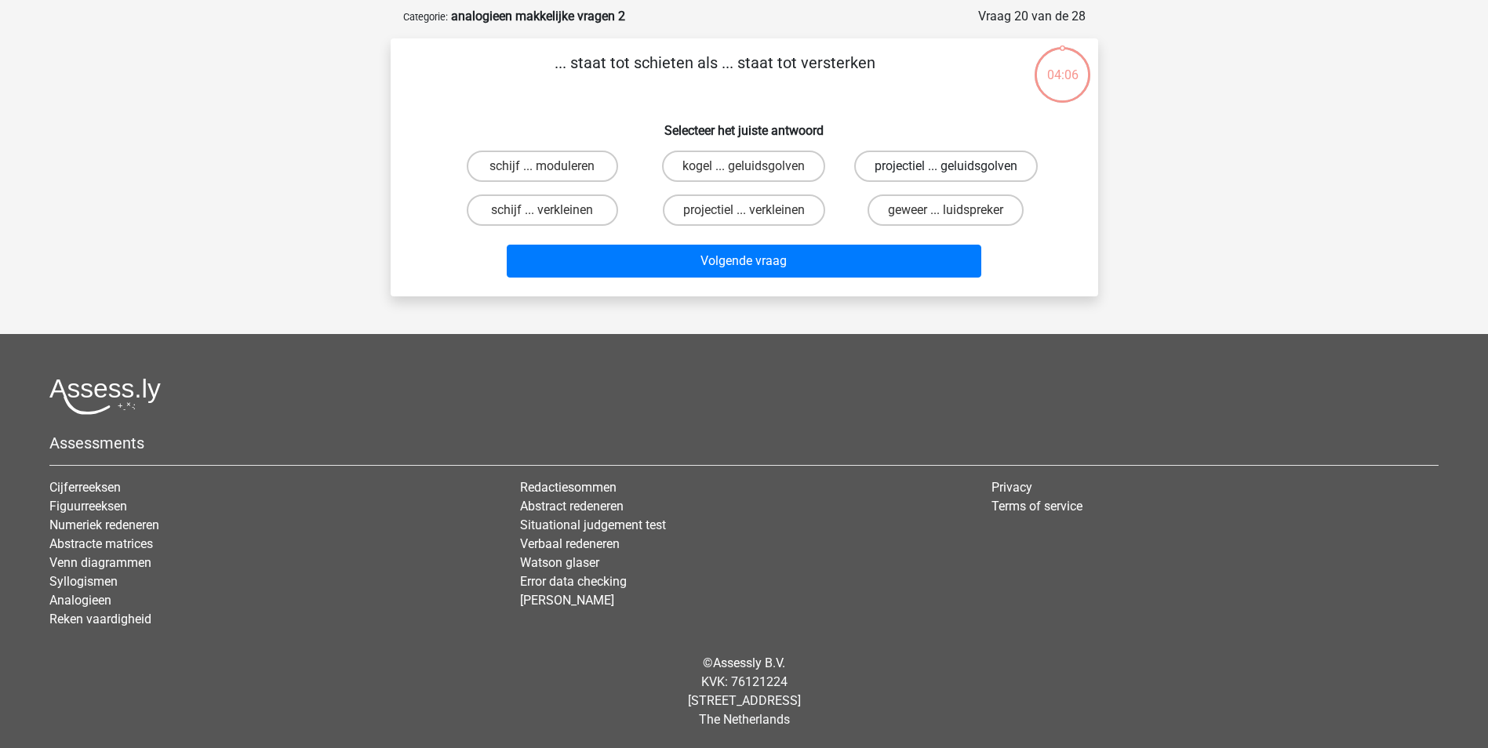
click at [910, 180] on label "projectiel ... geluidsgolven" at bounding box center [945, 166] width 183 height 31
click at [946, 176] on input "projectiel ... geluidsgolven" at bounding box center [951, 171] width 10 height 10
radio input "true"
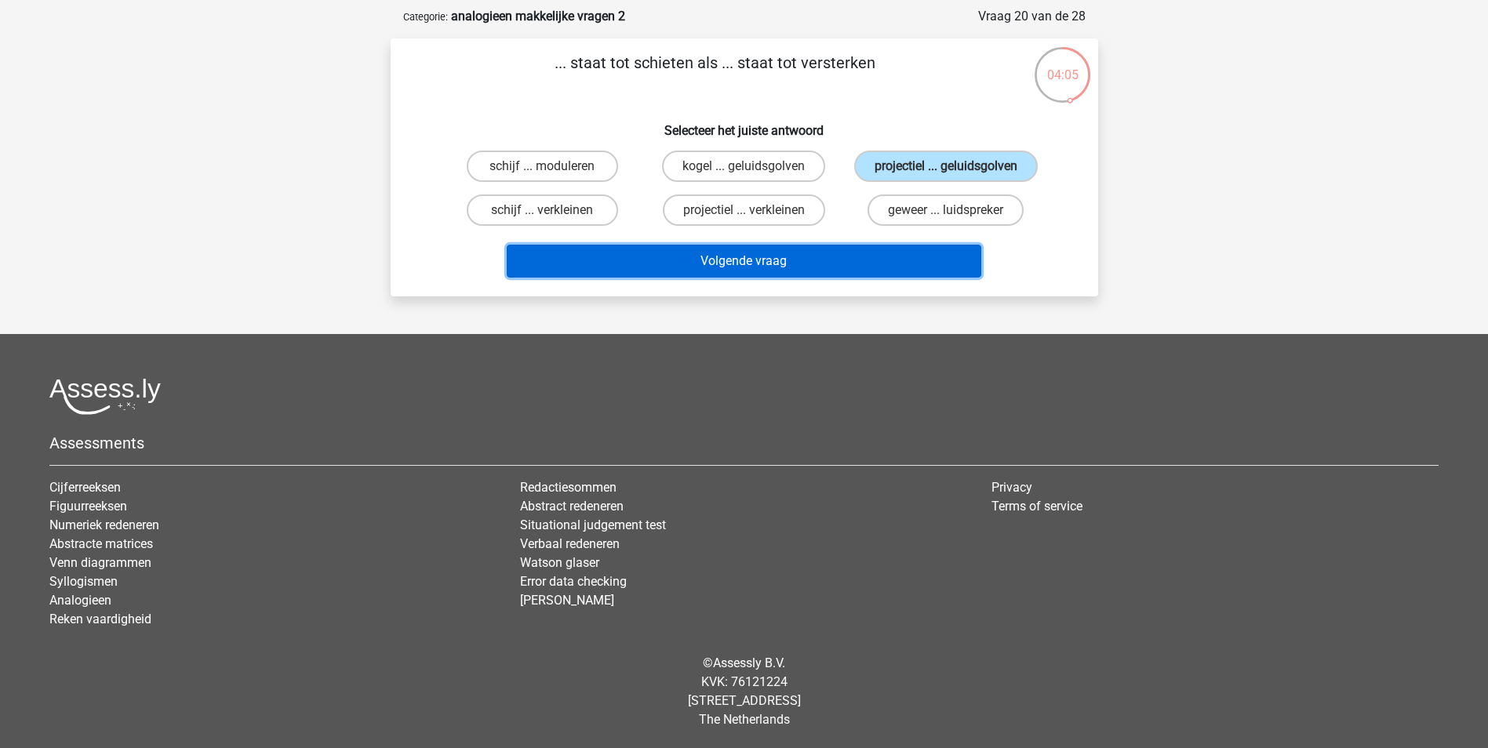
click at [896, 251] on button "Volgende vraag" at bounding box center [744, 261] width 474 height 33
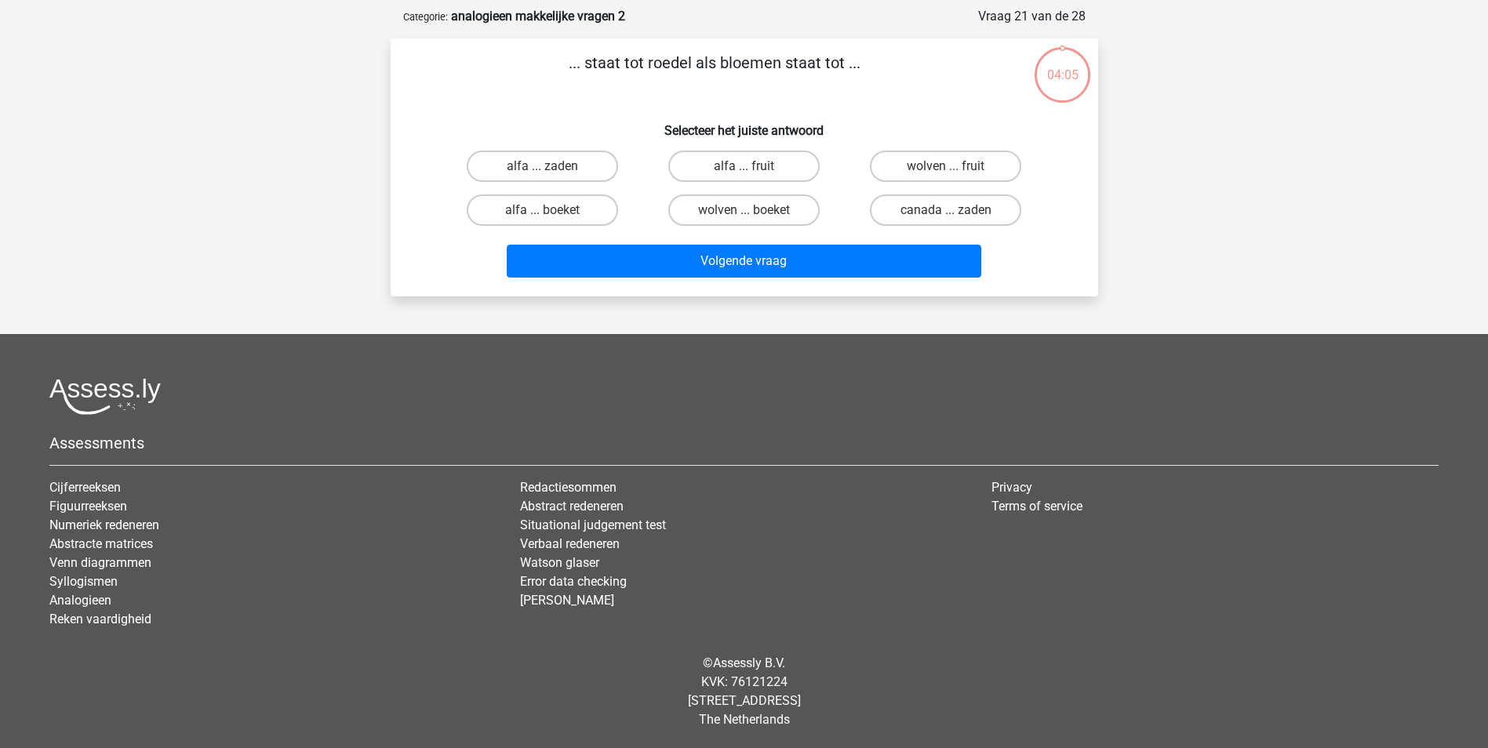
click at [907, 212] on label "canada ... zaden" at bounding box center [945, 209] width 151 height 31
click at [946, 212] on input "canada ... zaden" at bounding box center [951, 215] width 10 height 10
radio input "true"
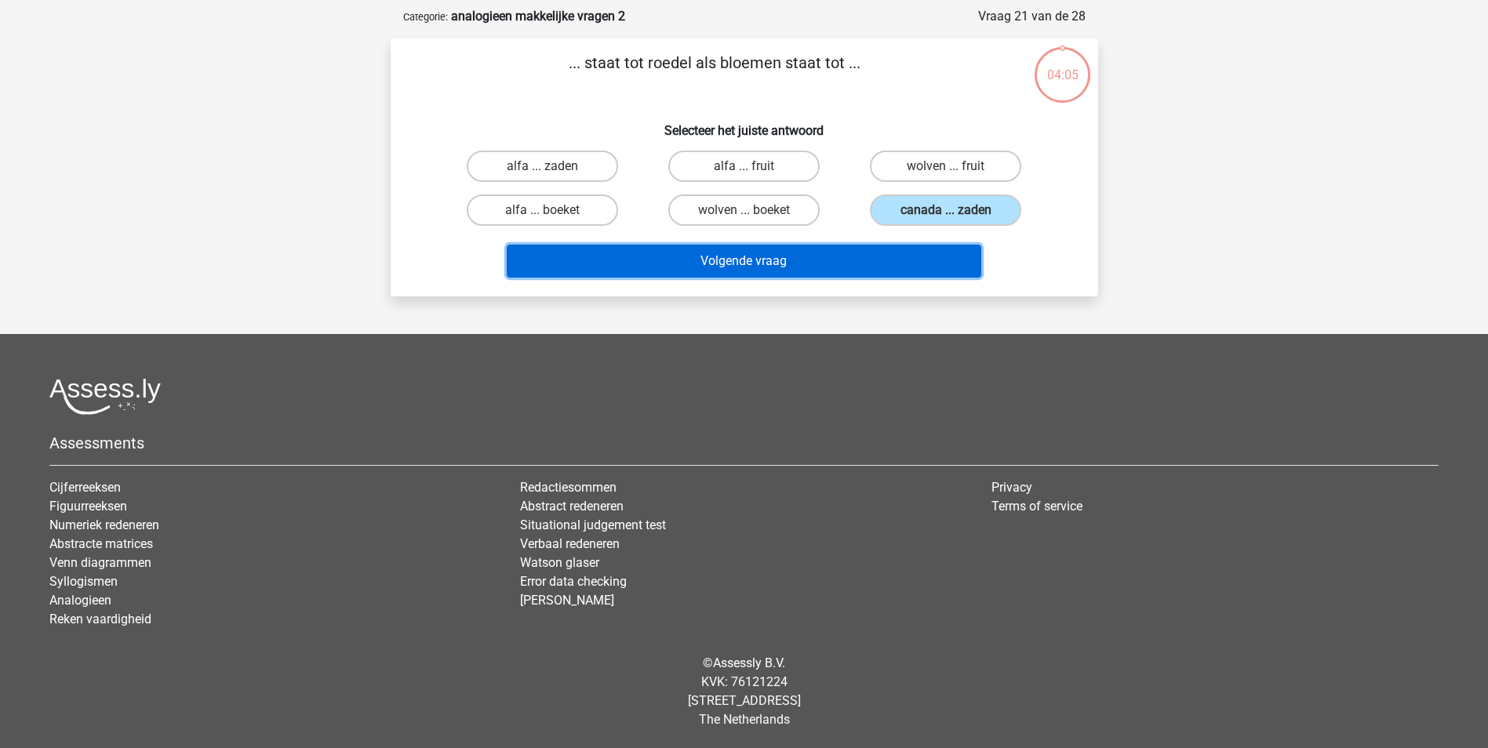
click at [898, 267] on button "Volgende vraag" at bounding box center [744, 261] width 474 height 33
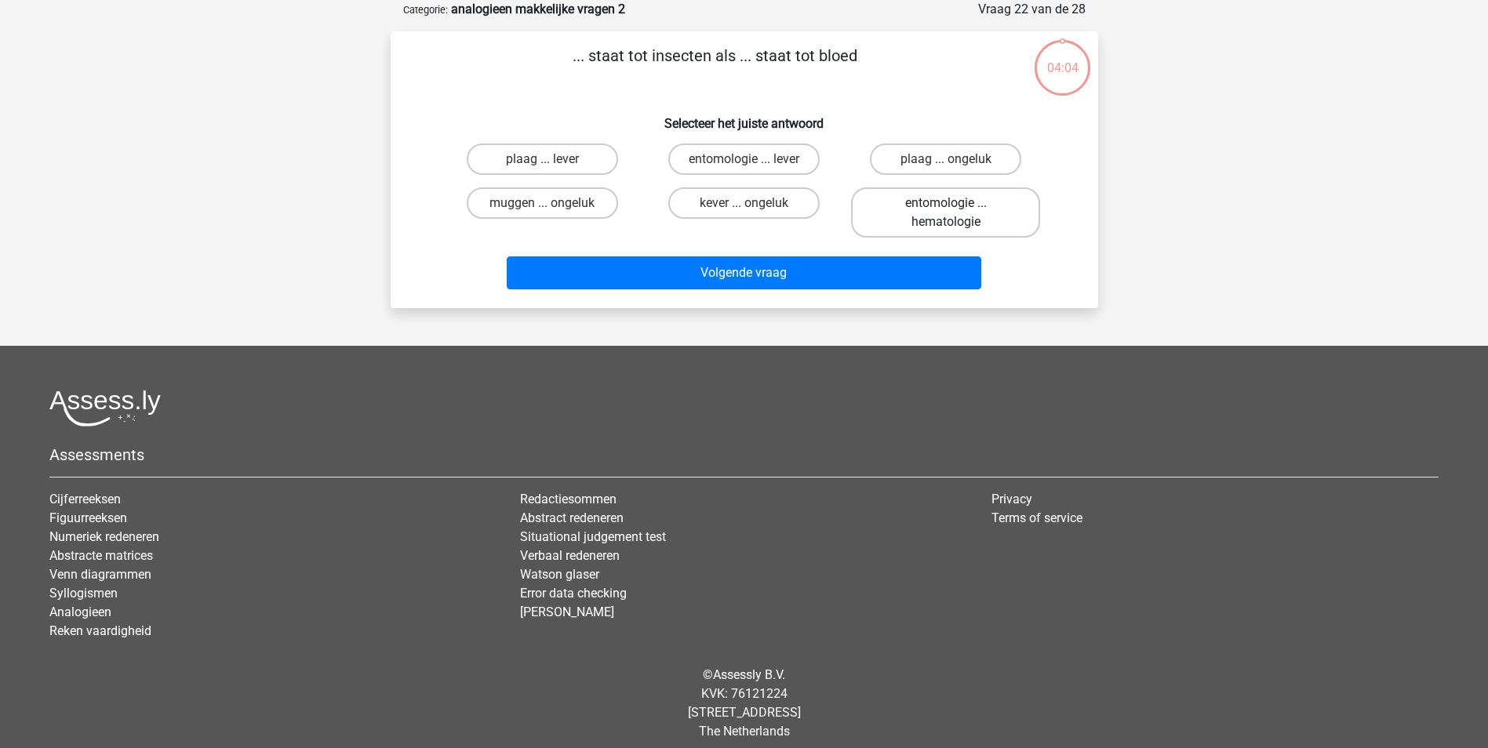
click at [912, 213] on label "entomologie ... hematologie" at bounding box center [945, 212] width 189 height 50
click at [946, 213] on input "entomologie ... hematologie" at bounding box center [951, 208] width 10 height 10
radio input "true"
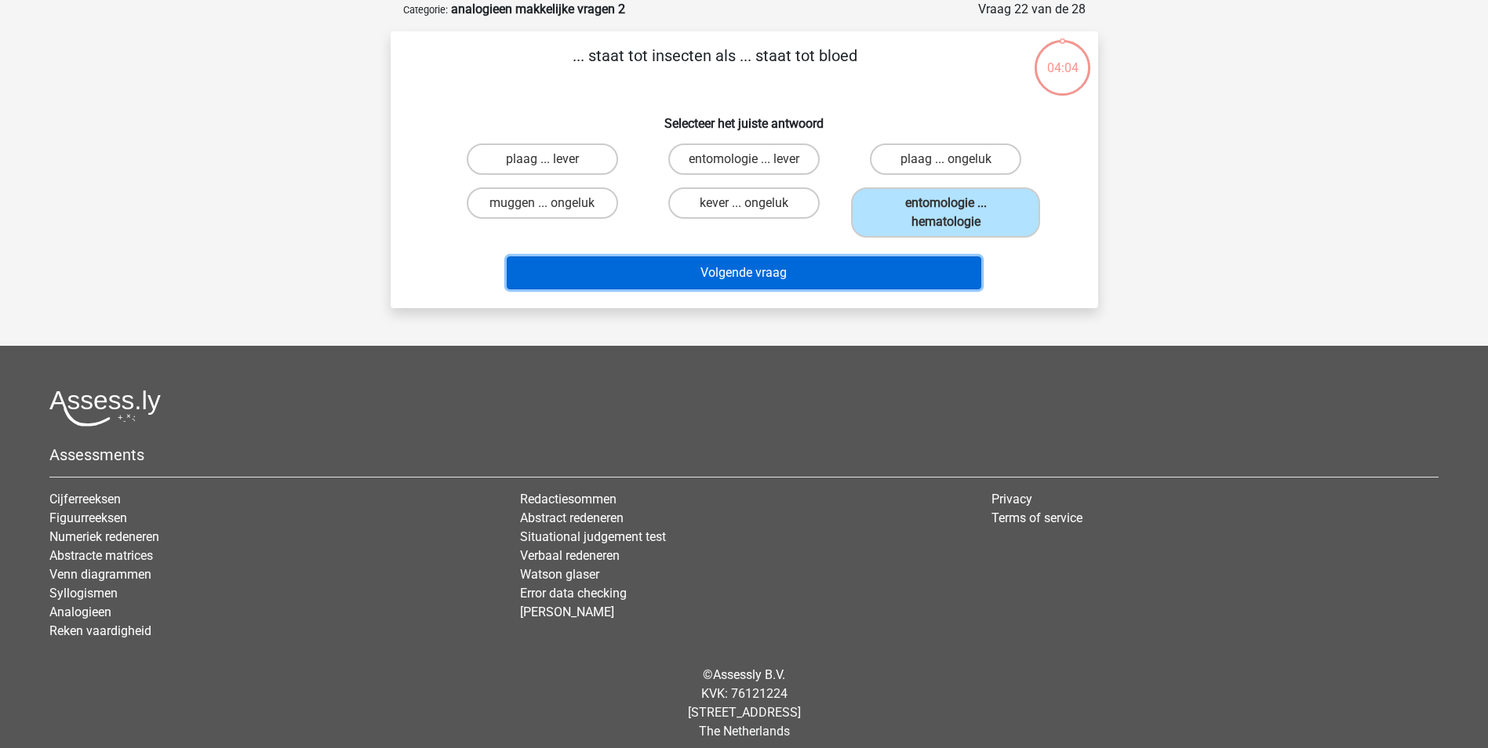
click at [898, 271] on button "Volgende vraag" at bounding box center [744, 272] width 474 height 33
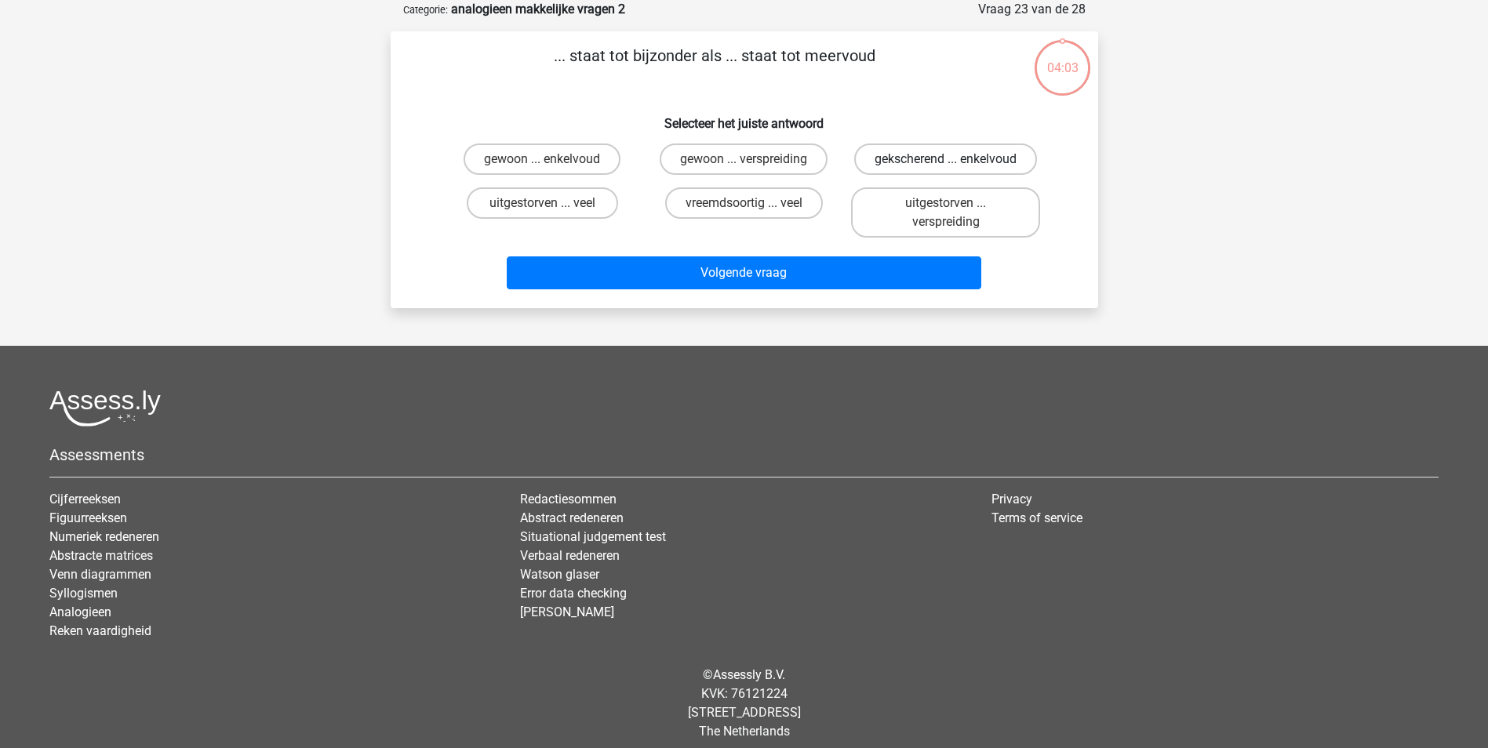
click at [905, 166] on label "gekscherend ... enkelvoud" at bounding box center [945, 159] width 183 height 31
click at [946, 166] on input "gekscherend ... enkelvoud" at bounding box center [951, 164] width 10 height 10
radio input "true"
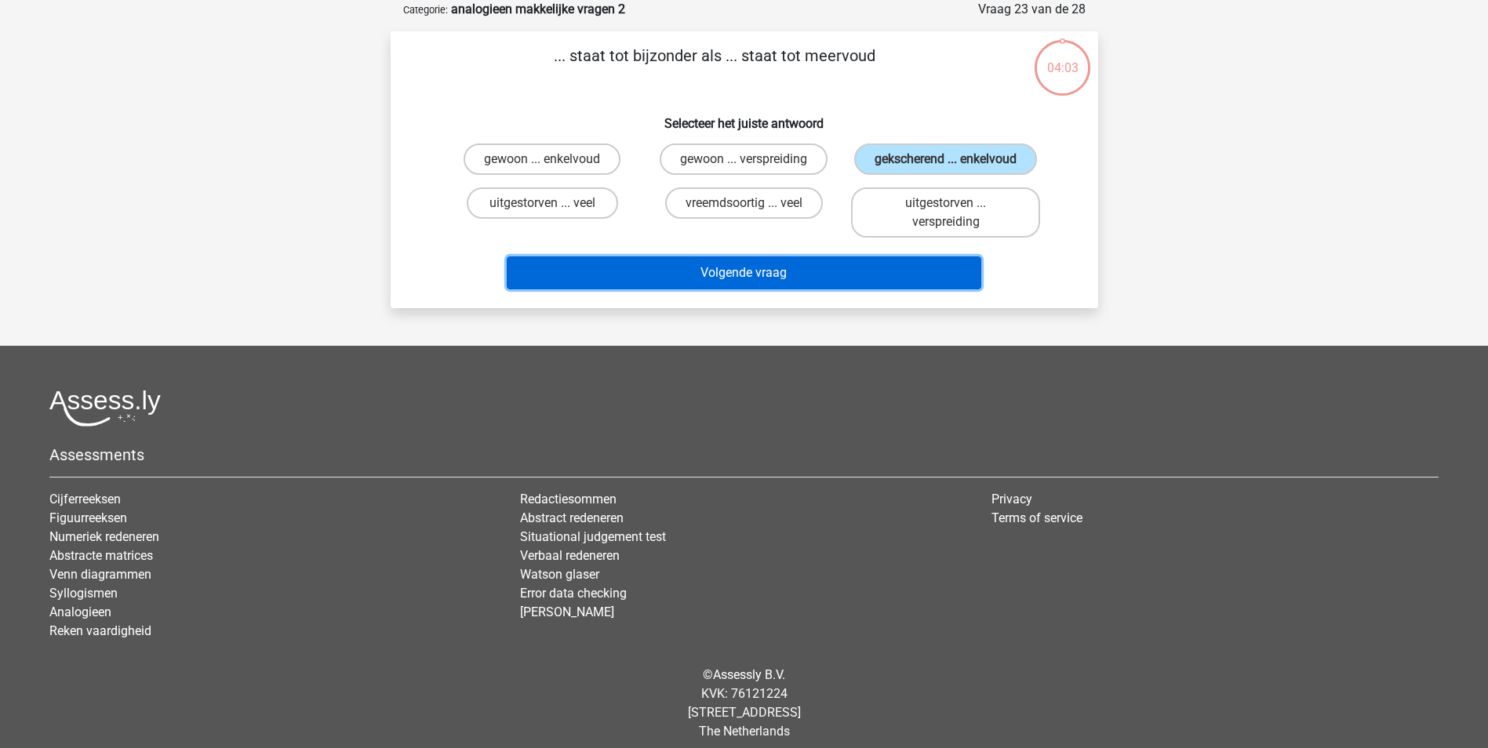
click at [885, 268] on button "Volgende vraag" at bounding box center [744, 272] width 474 height 33
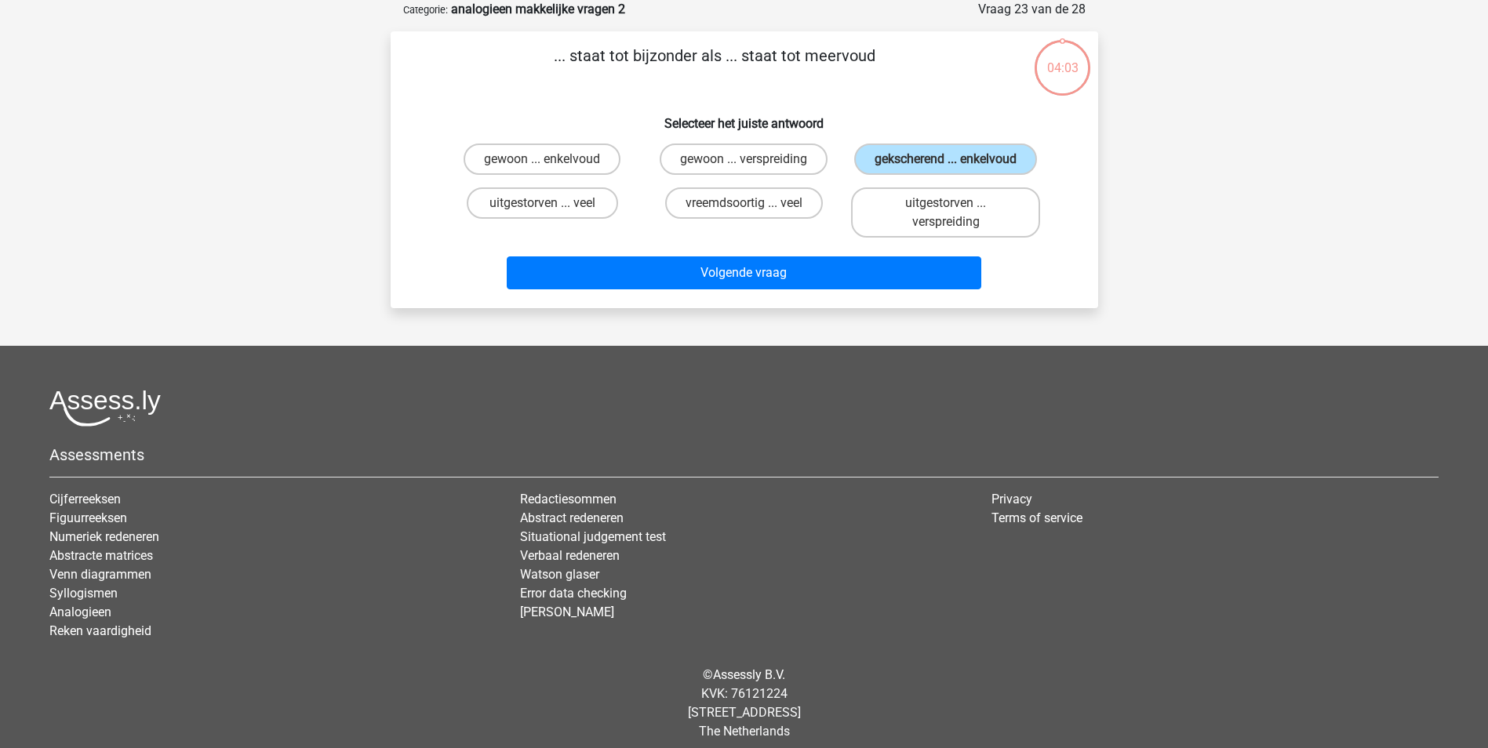
scroll to position [71, 0]
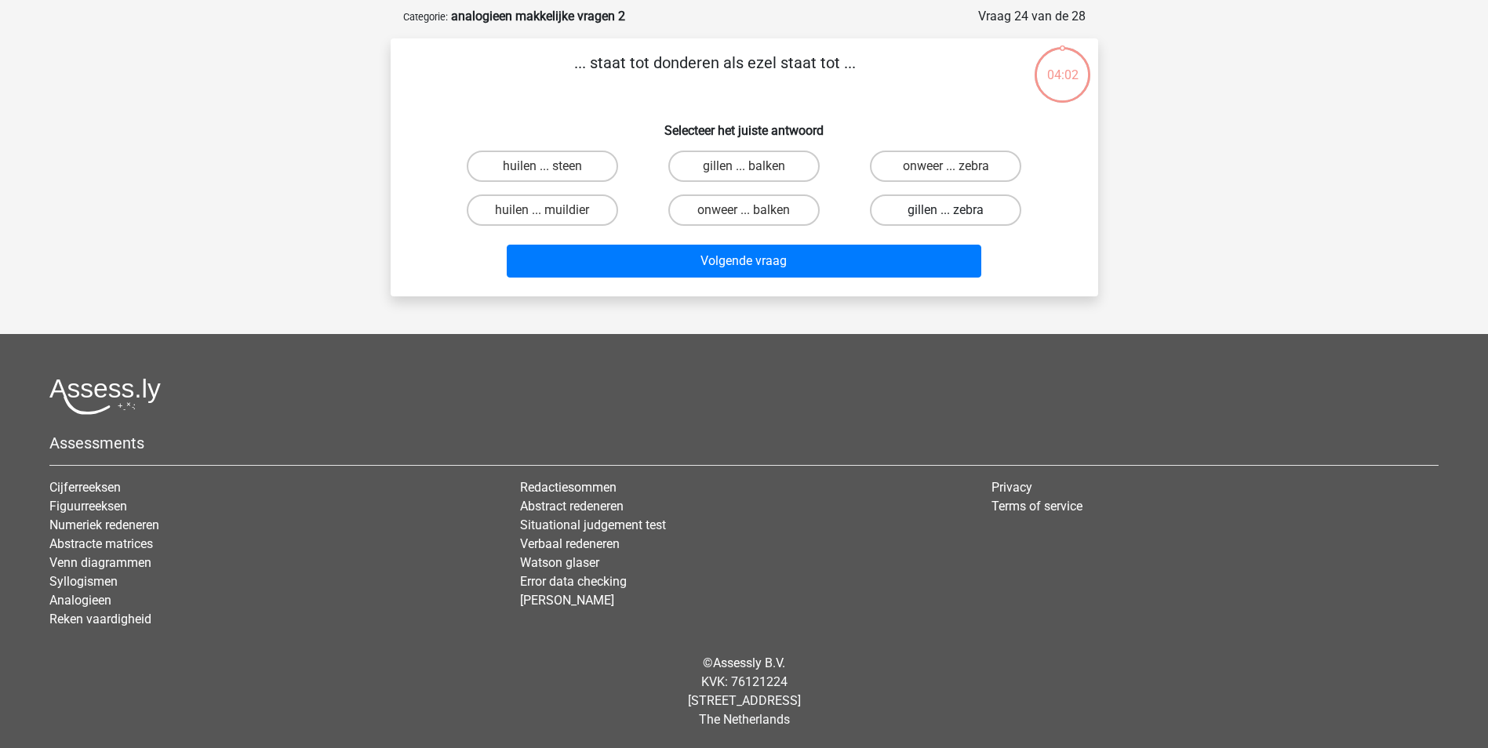
click at [903, 209] on label "gillen ... zebra" at bounding box center [945, 209] width 151 height 31
click at [946, 210] on input "gillen ... zebra" at bounding box center [951, 215] width 10 height 10
radio input "true"
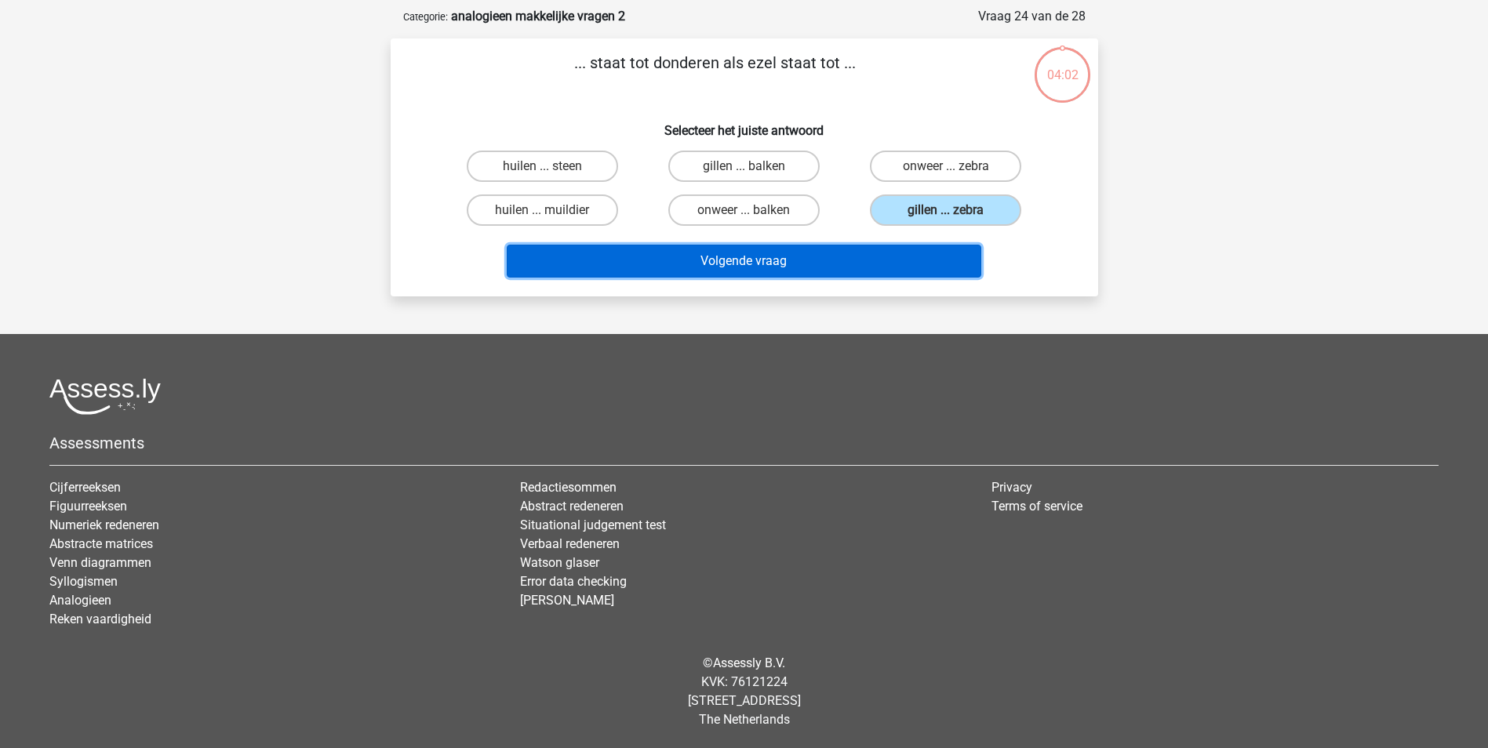
click at [892, 271] on button "Volgende vraag" at bounding box center [744, 261] width 474 height 33
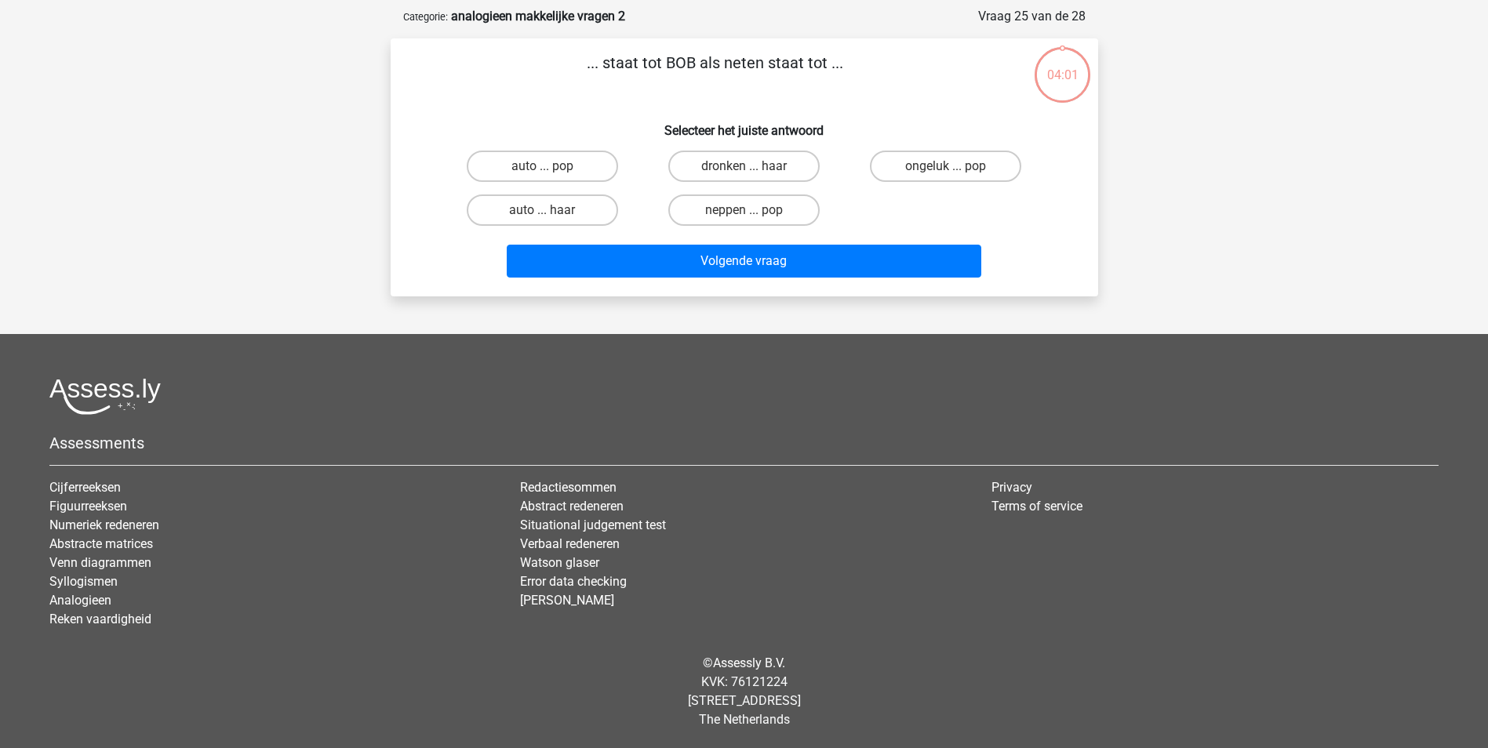
click at [909, 185] on div "ongeluk ... pop" at bounding box center [946, 166] width 202 height 44
click at [906, 176] on label "ongeluk ... pop" at bounding box center [945, 166] width 151 height 31
click at [946, 176] on input "ongeluk ... pop" at bounding box center [951, 171] width 10 height 10
radio input "true"
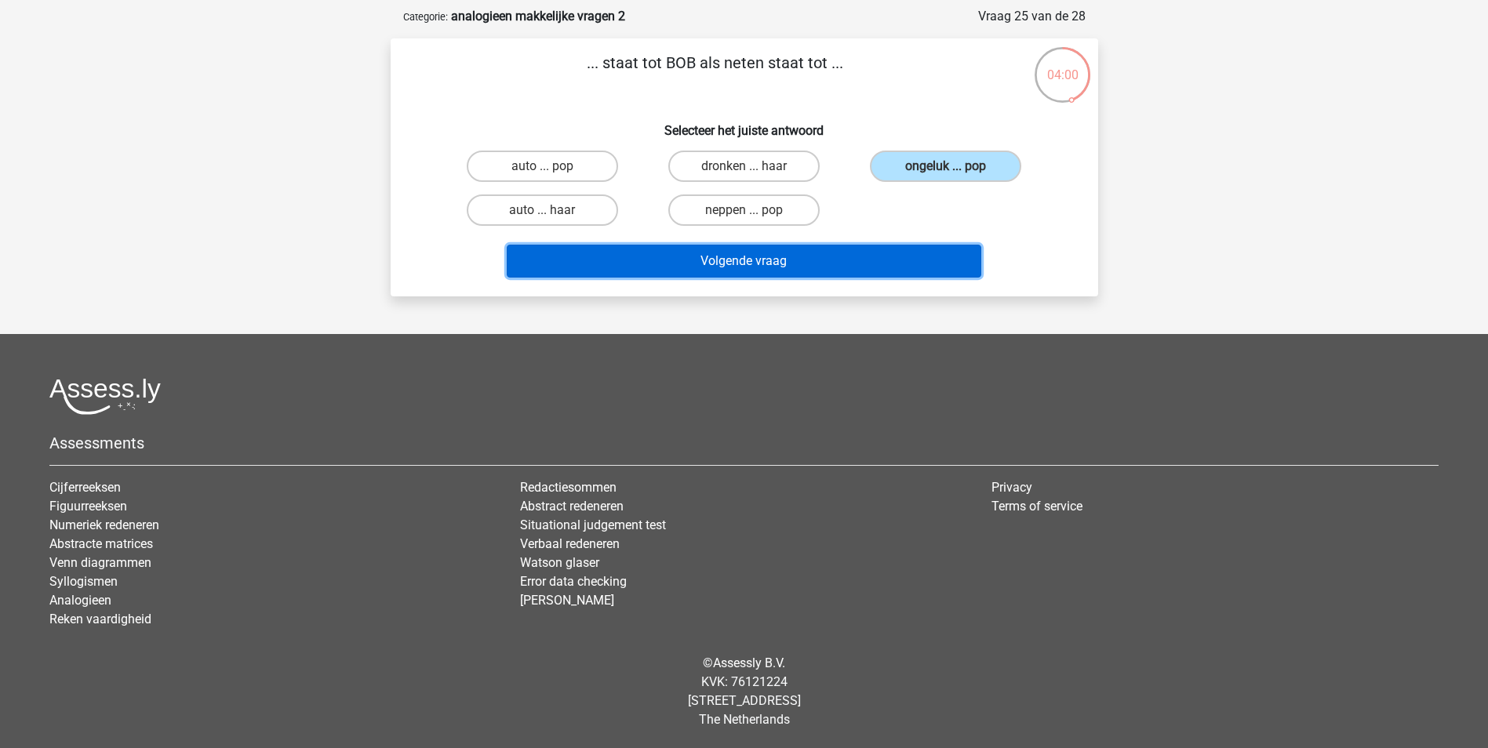
click at [885, 264] on button "Volgende vraag" at bounding box center [744, 261] width 474 height 33
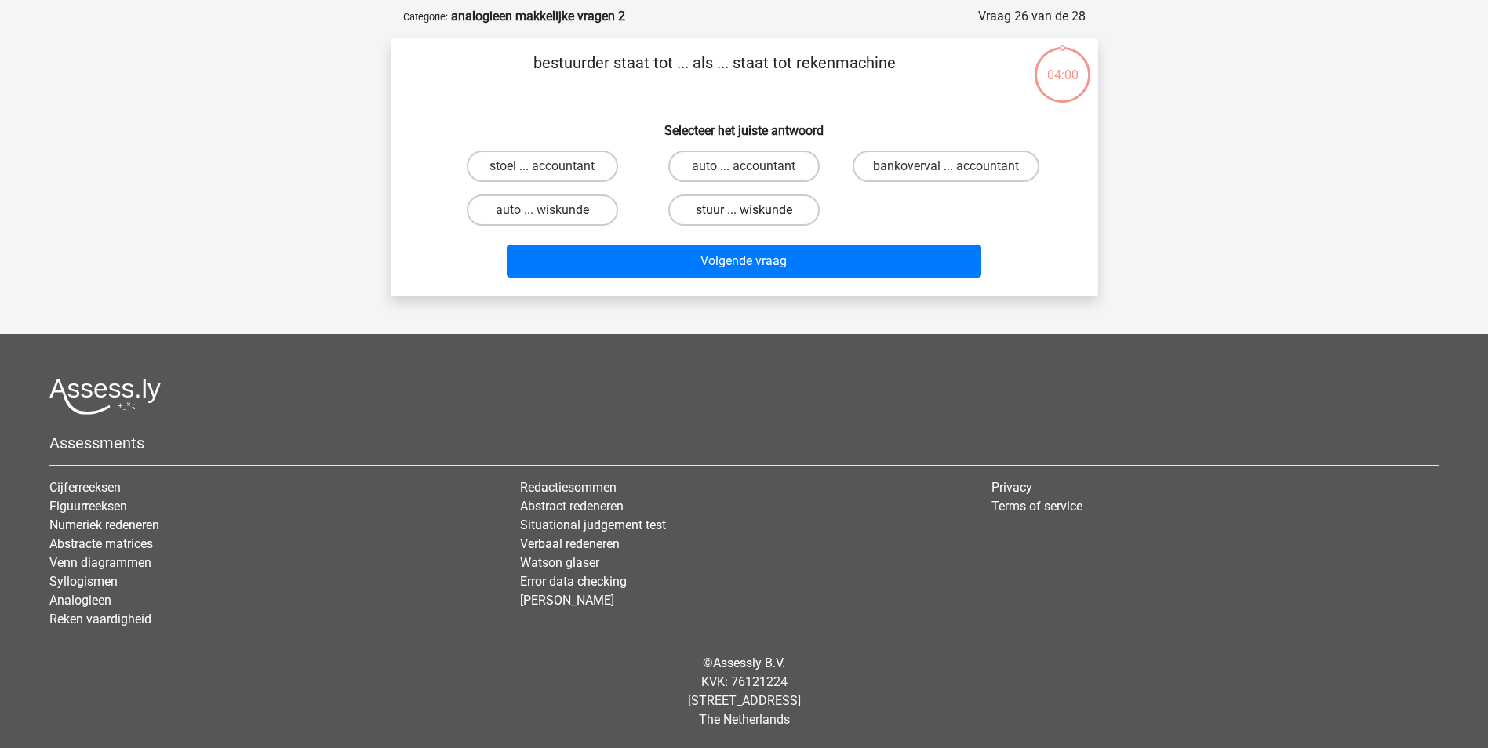
click at [765, 203] on label "stuur ... wiskunde" at bounding box center [743, 209] width 151 height 31
click at [754, 210] on input "stuur ... wiskunde" at bounding box center [748, 215] width 10 height 10
radio input "true"
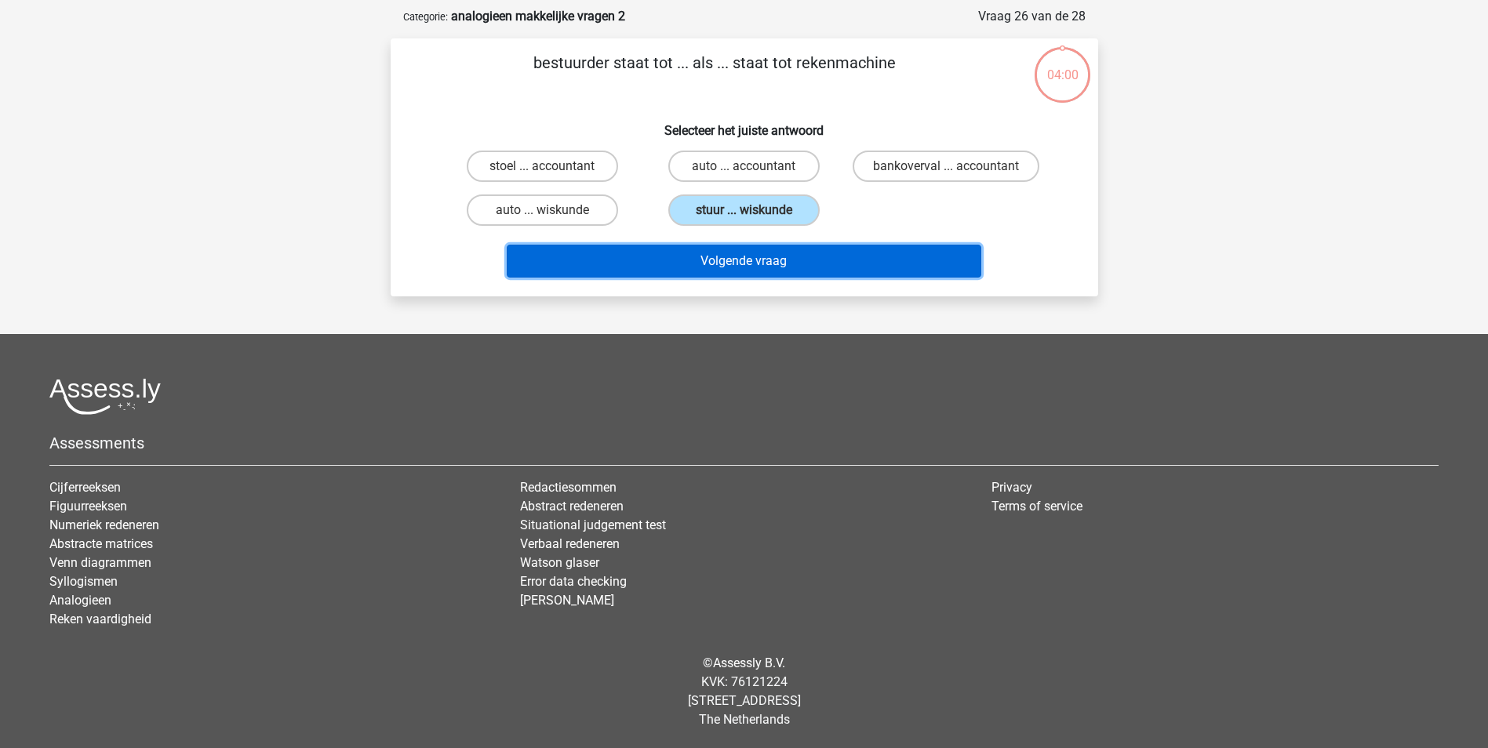
click at [780, 251] on button "Volgende vraag" at bounding box center [744, 261] width 474 height 33
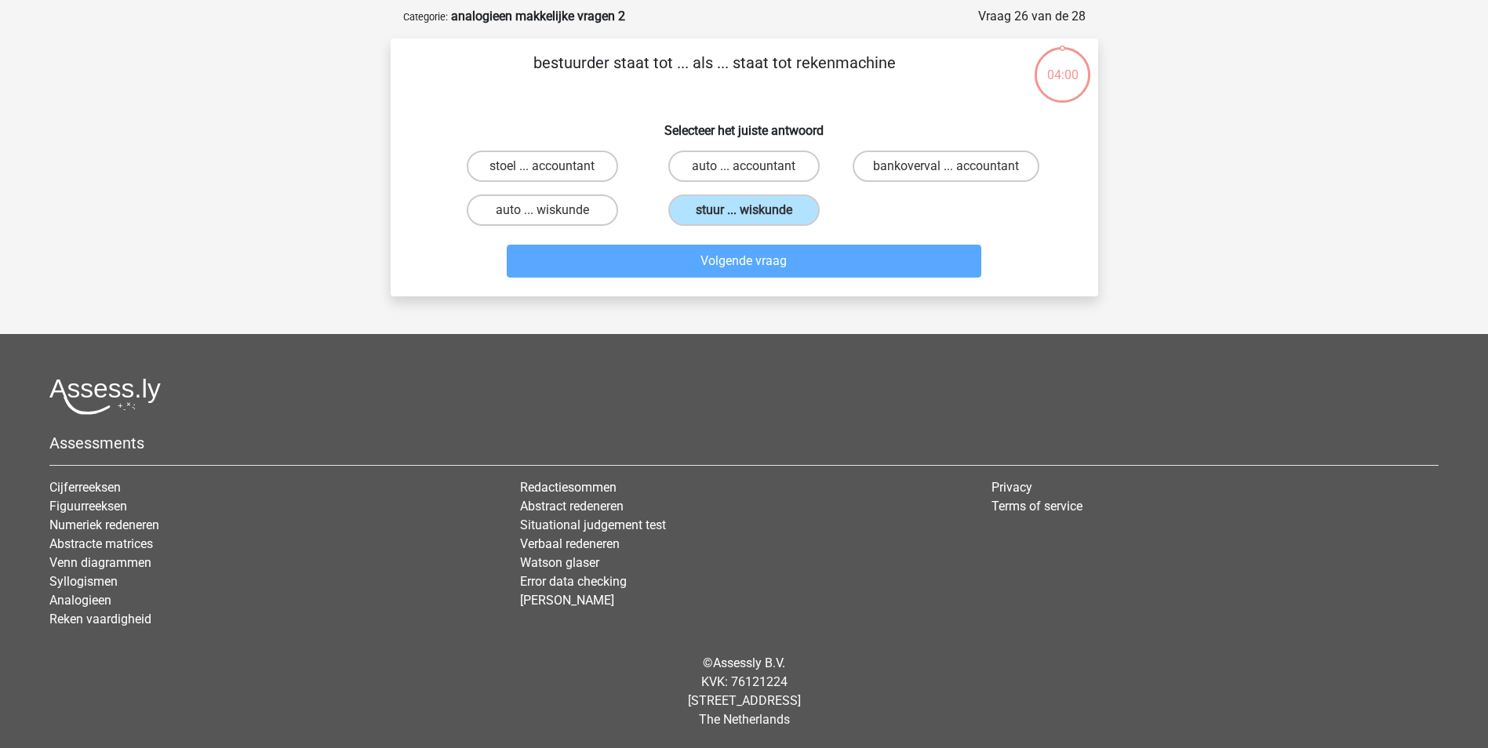
scroll to position [78, 0]
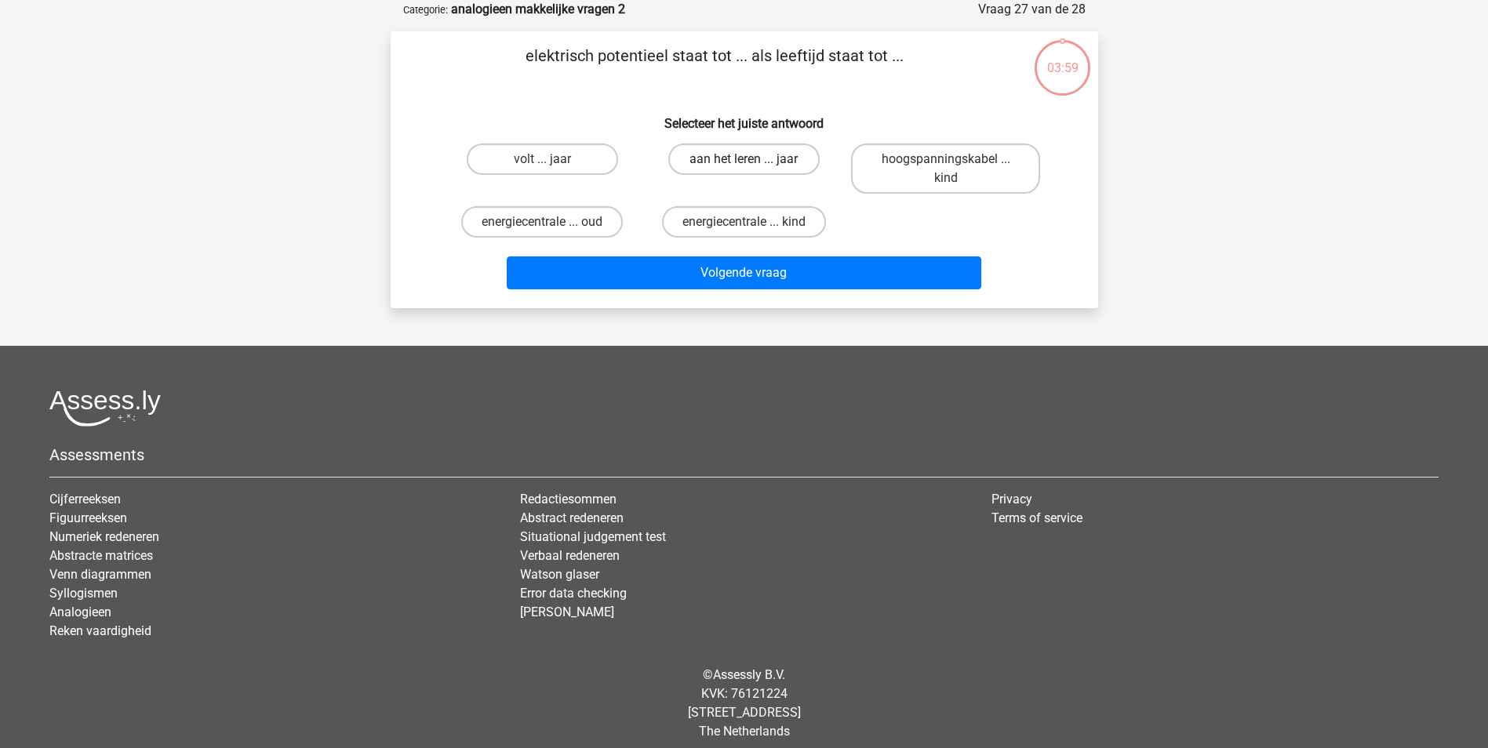
click at [777, 163] on label "aan het leren ... jaar" at bounding box center [743, 159] width 151 height 31
click at [754, 163] on input "aan het leren ... jaar" at bounding box center [748, 164] width 10 height 10
radio input "true"
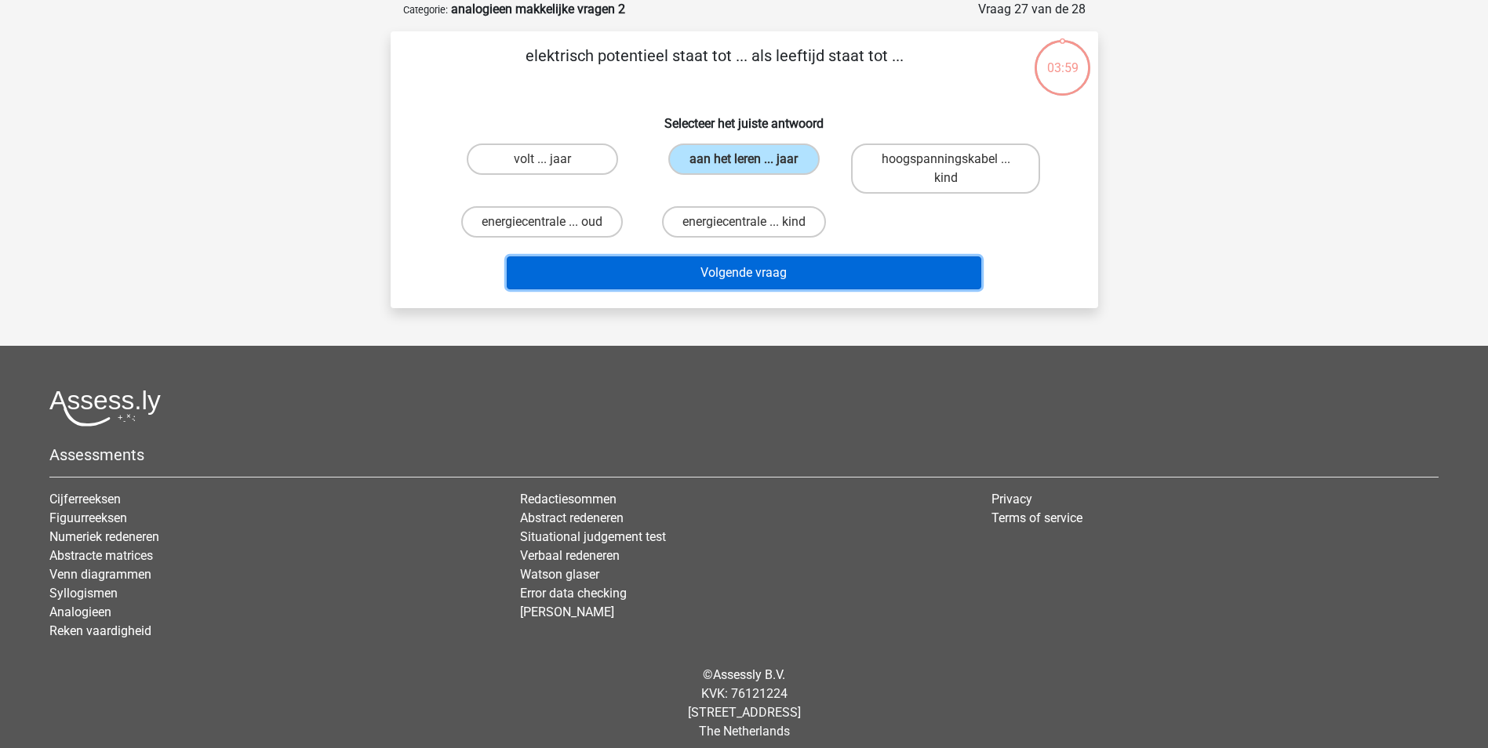
click at [779, 271] on button "Volgende vraag" at bounding box center [744, 272] width 474 height 33
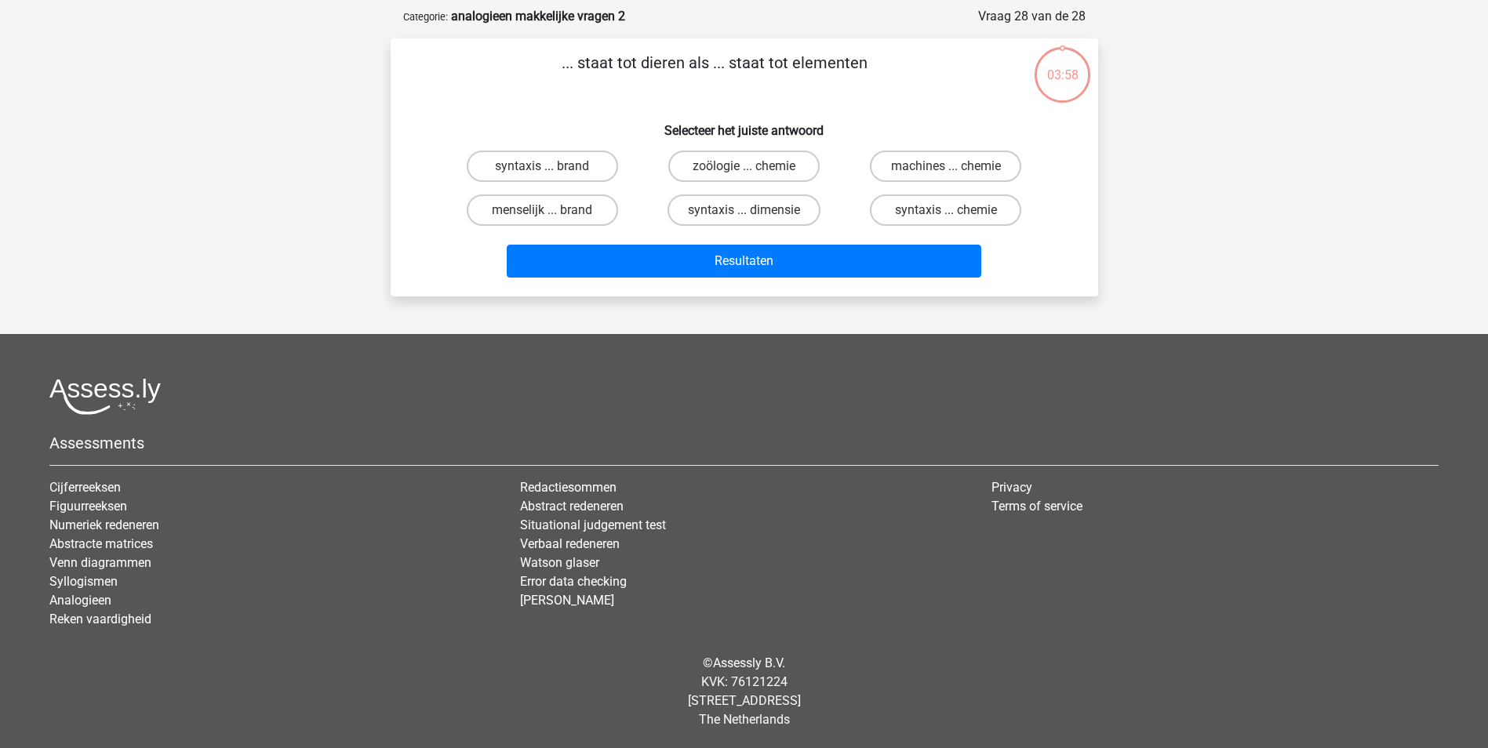
scroll to position [71, 0]
click at [779, 216] on label "syntaxis ... dimensie" at bounding box center [743, 209] width 153 height 31
click at [754, 216] on input "syntaxis ... dimensie" at bounding box center [748, 215] width 10 height 10
radio input "true"
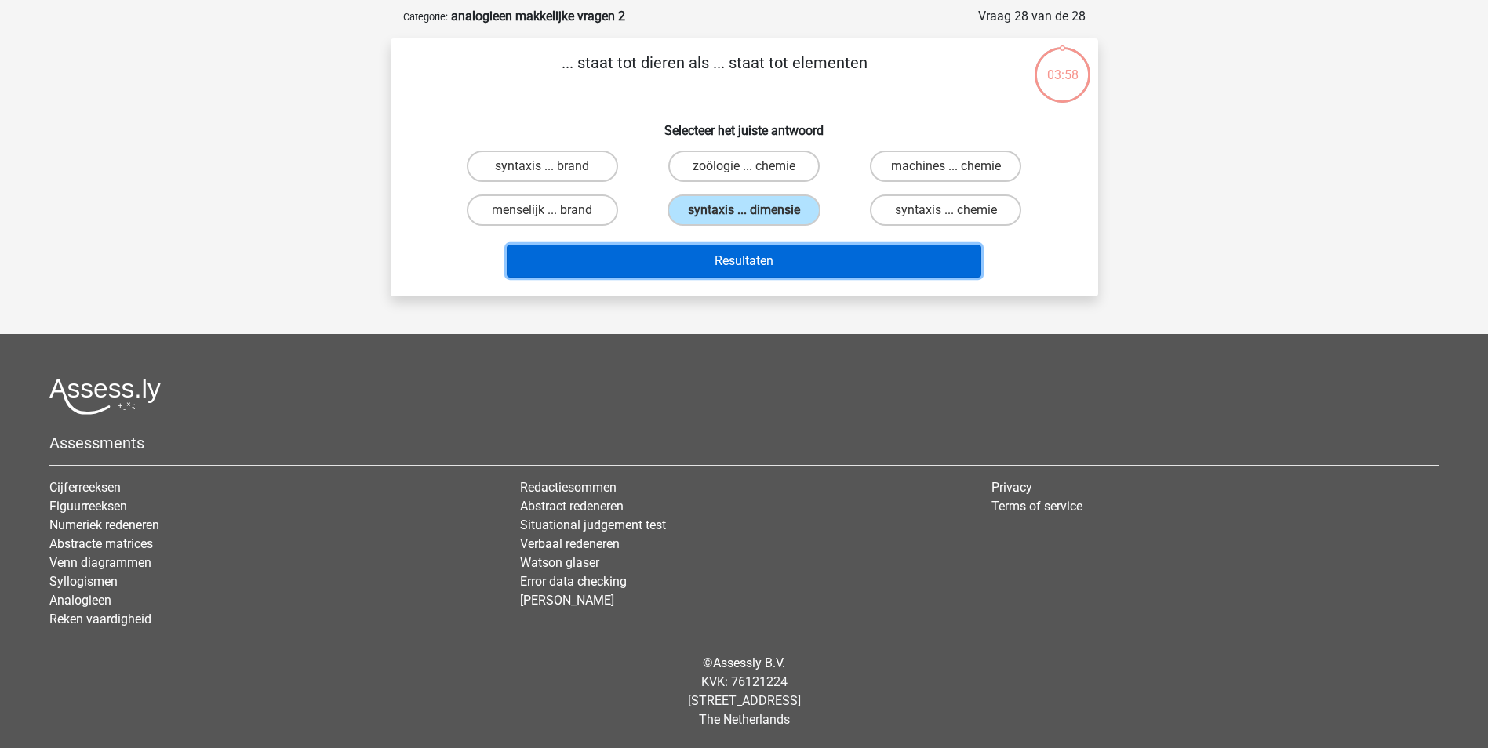
click at [788, 260] on button "Resultaten" at bounding box center [744, 261] width 474 height 33
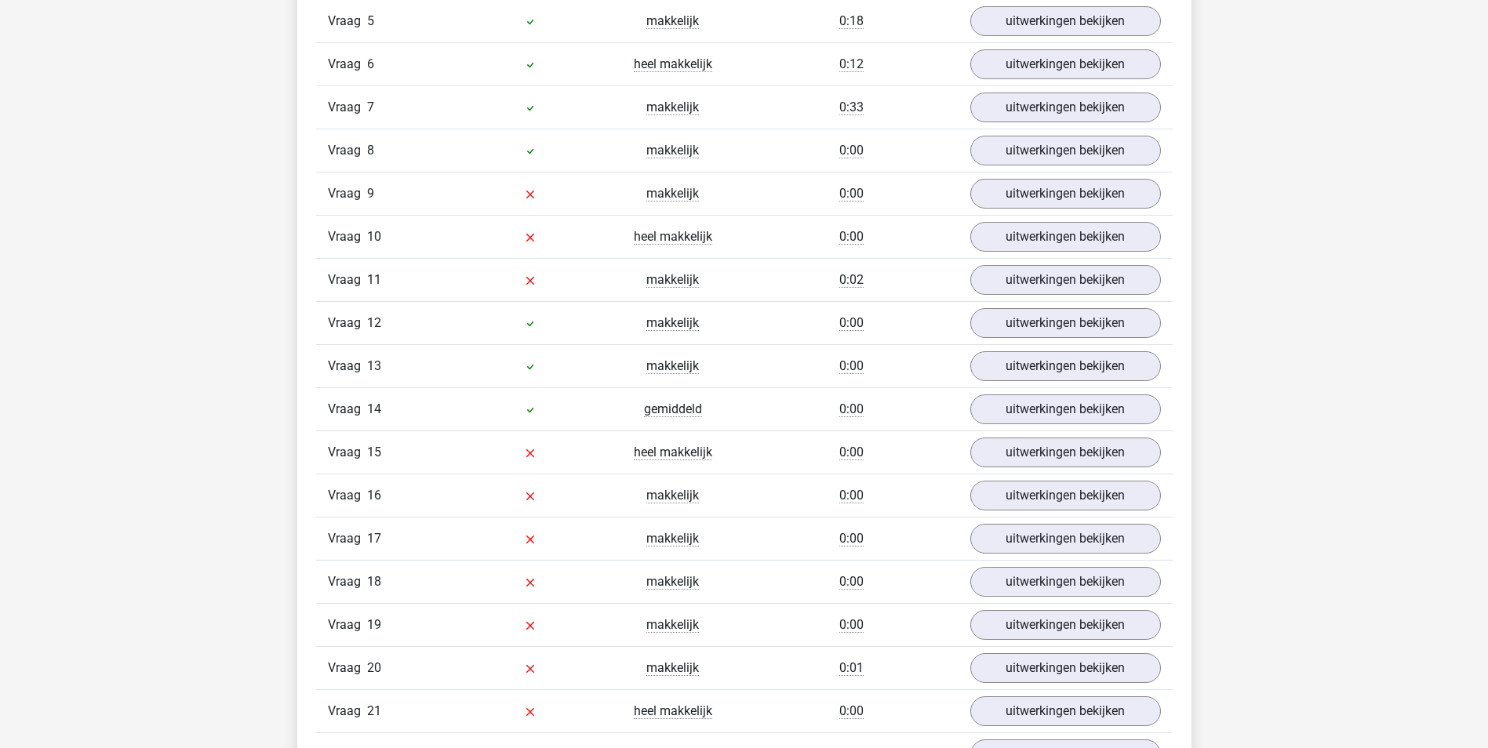
scroll to position [941, 0]
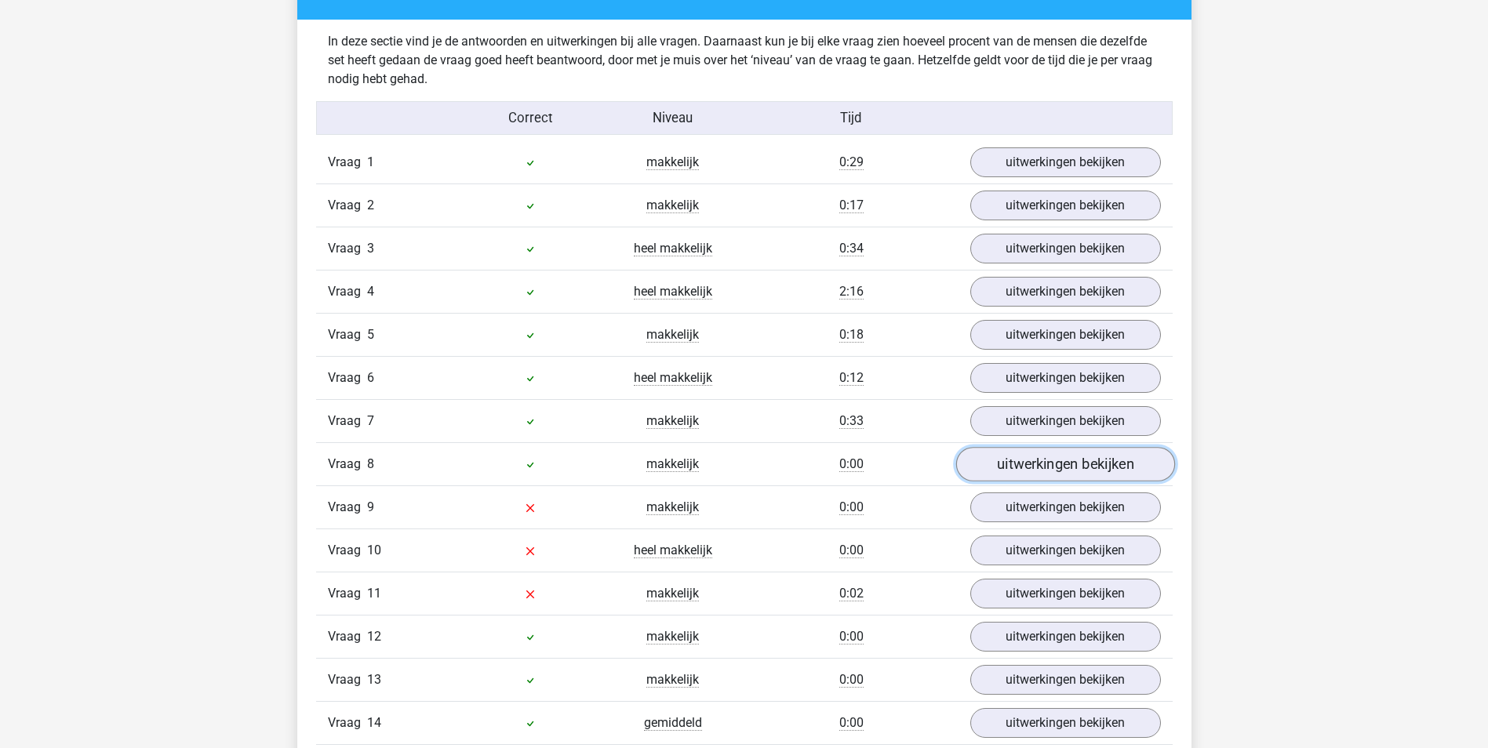
click at [1032, 478] on link "uitwerkingen bekijken" at bounding box center [1064, 464] width 219 height 35
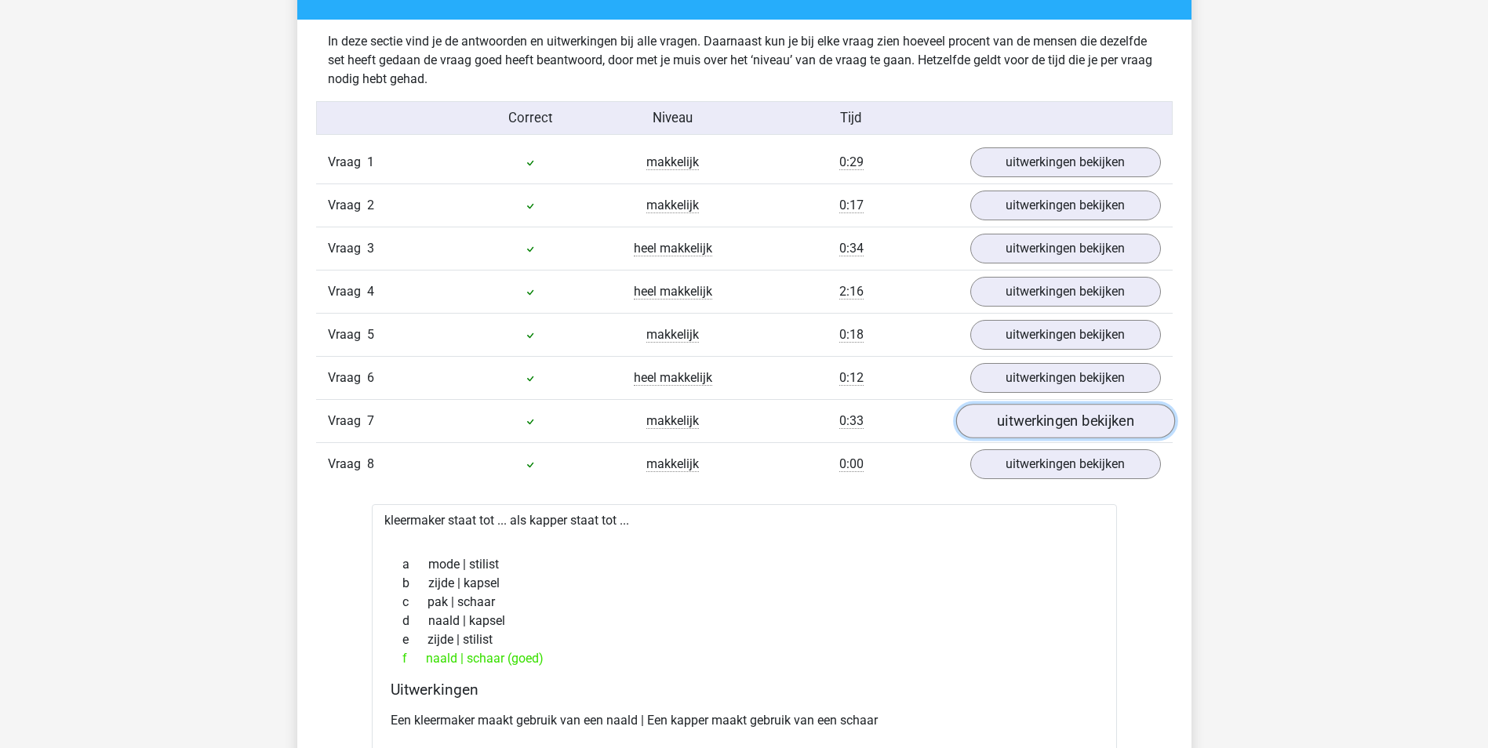
click at [1045, 429] on link "uitwerkingen bekijken" at bounding box center [1064, 421] width 219 height 35
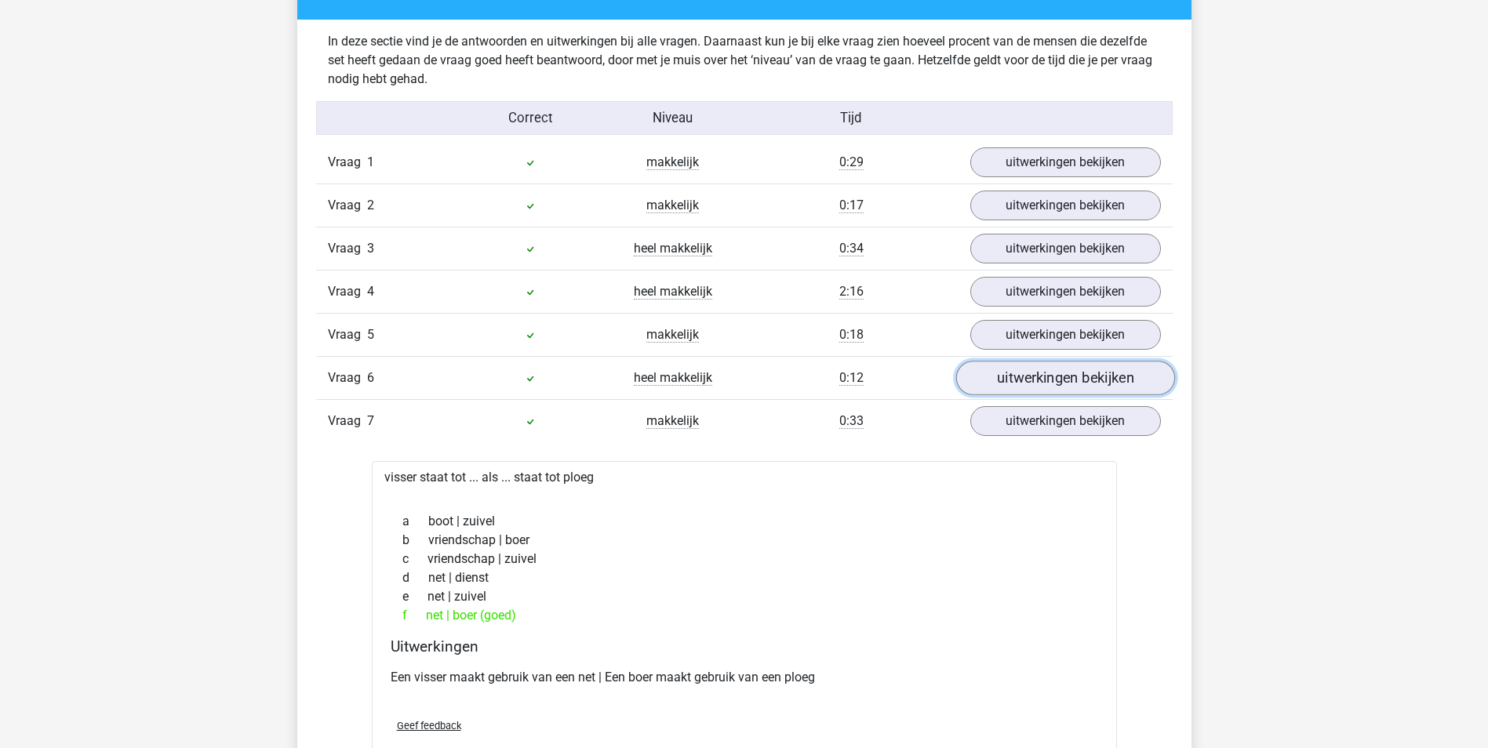
click at [1047, 380] on link "uitwerkingen bekijken" at bounding box center [1064, 378] width 219 height 35
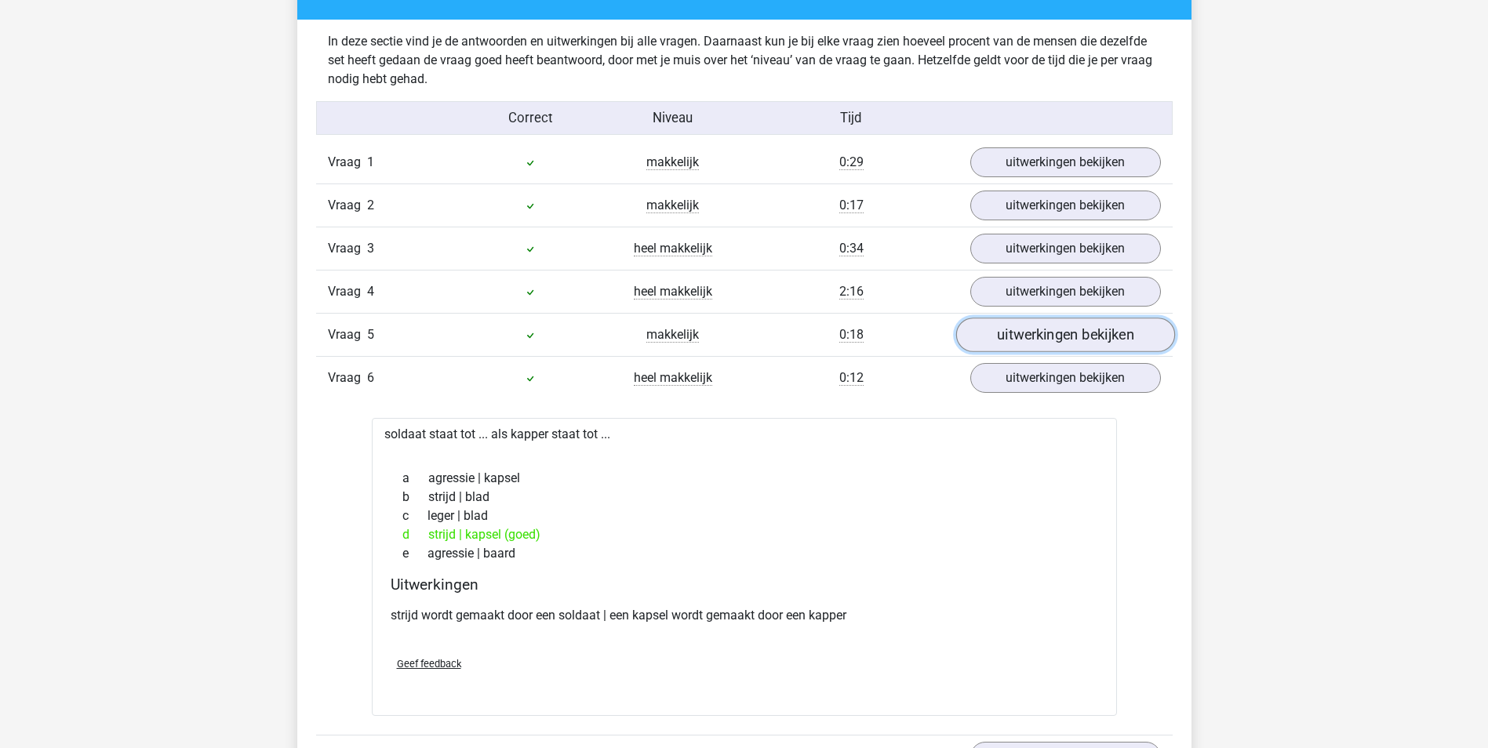
click at [1051, 334] on link "uitwerkingen bekijken" at bounding box center [1064, 335] width 219 height 35
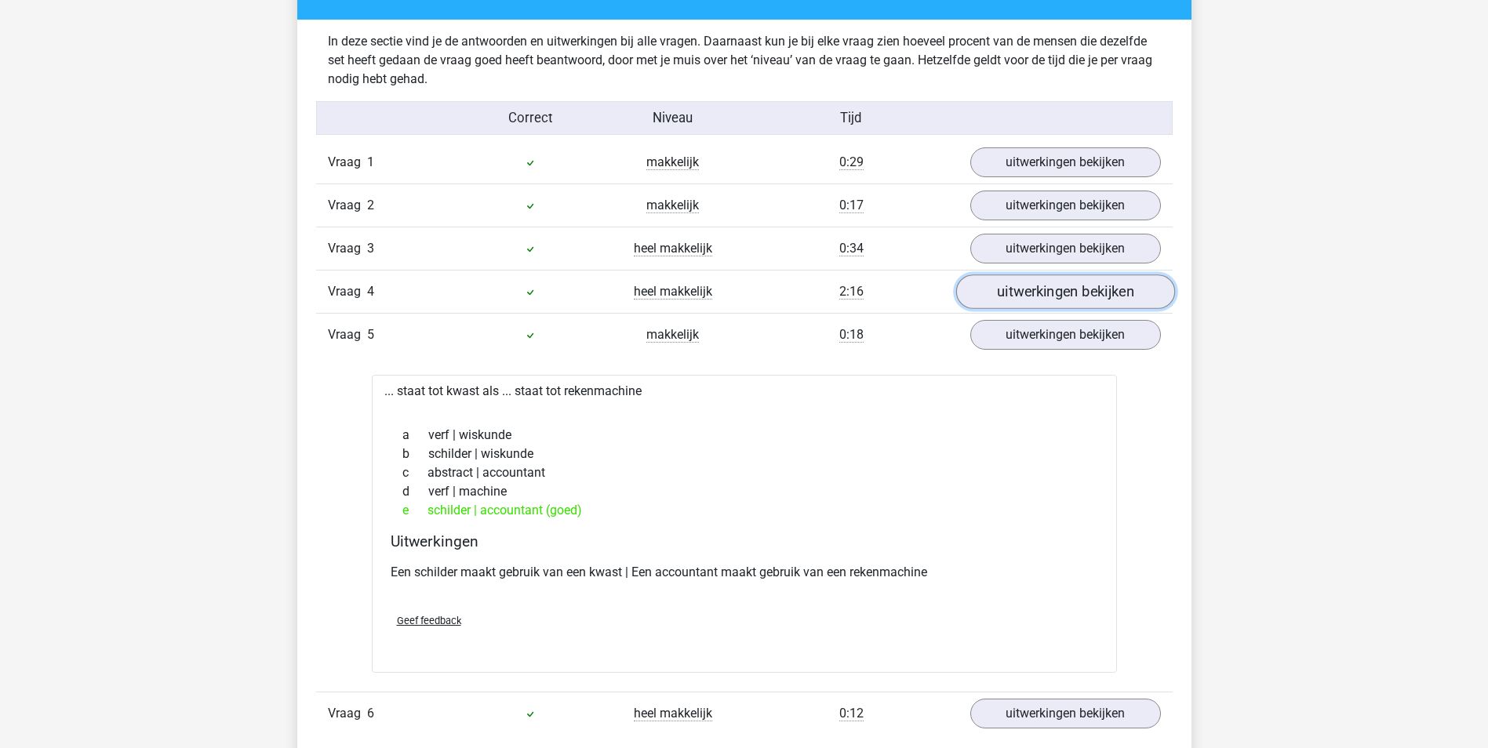
click at [1058, 300] on link "uitwerkingen bekijken" at bounding box center [1064, 291] width 219 height 35
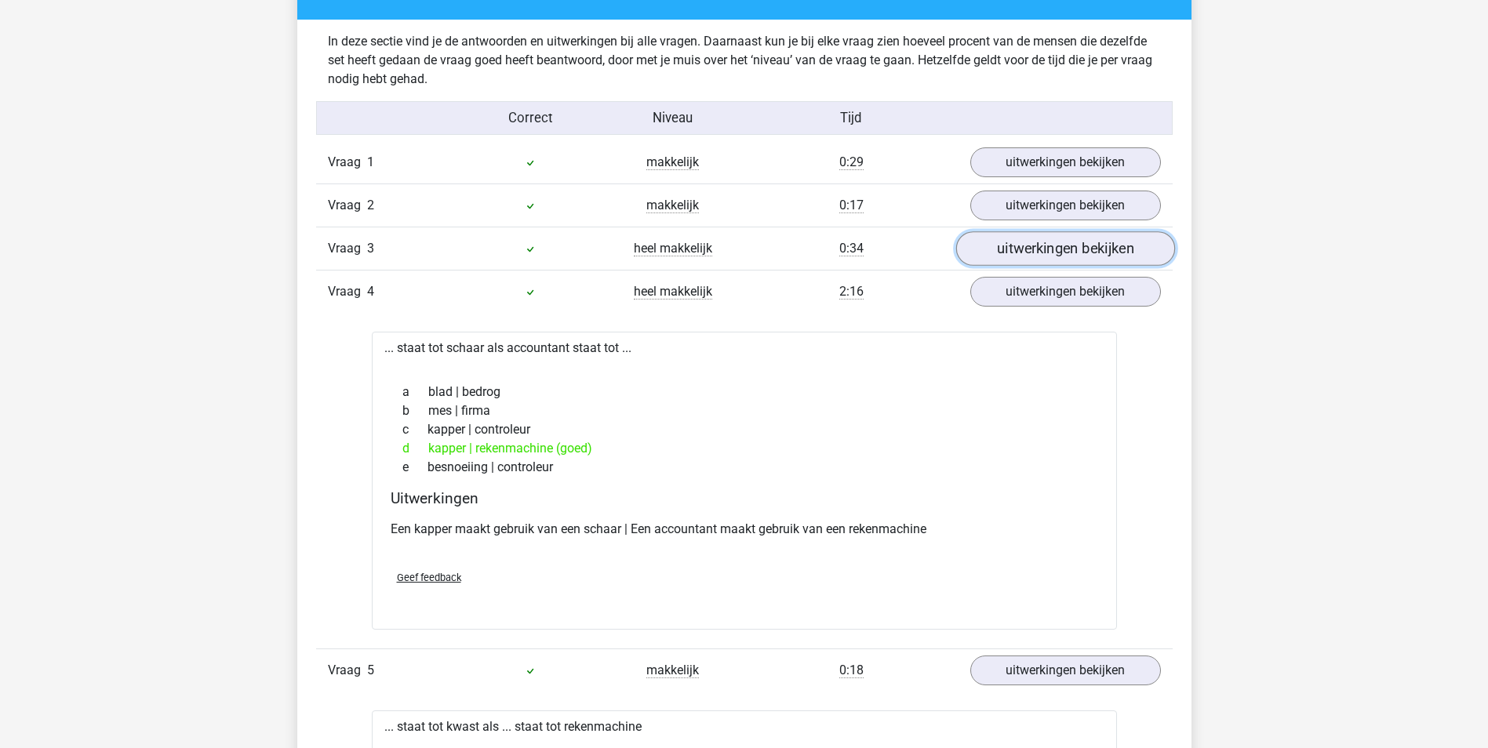
click at [1043, 254] on link "uitwerkingen bekijken" at bounding box center [1064, 248] width 219 height 35
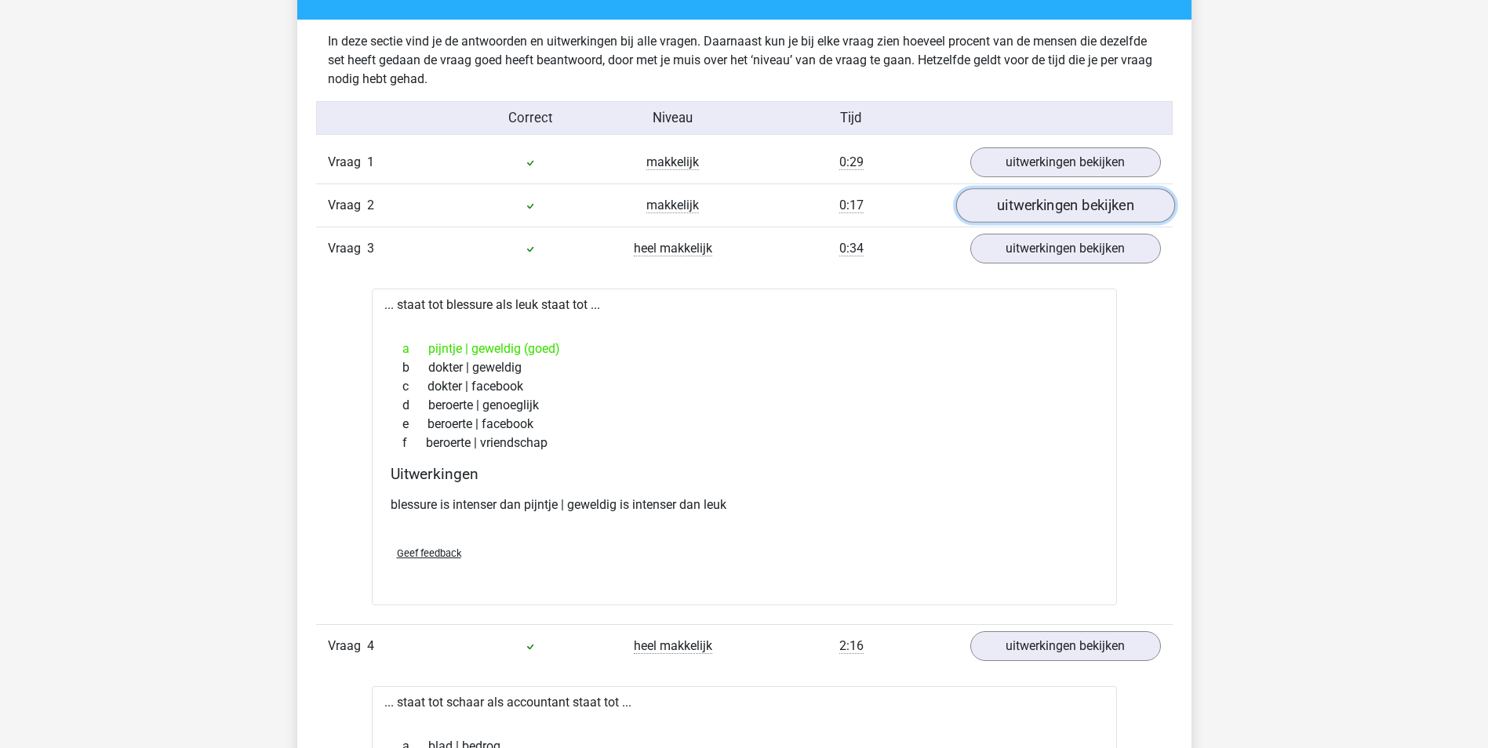
click at [1044, 209] on link "uitwerkingen bekijken" at bounding box center [1064, 205] width 219 height 35
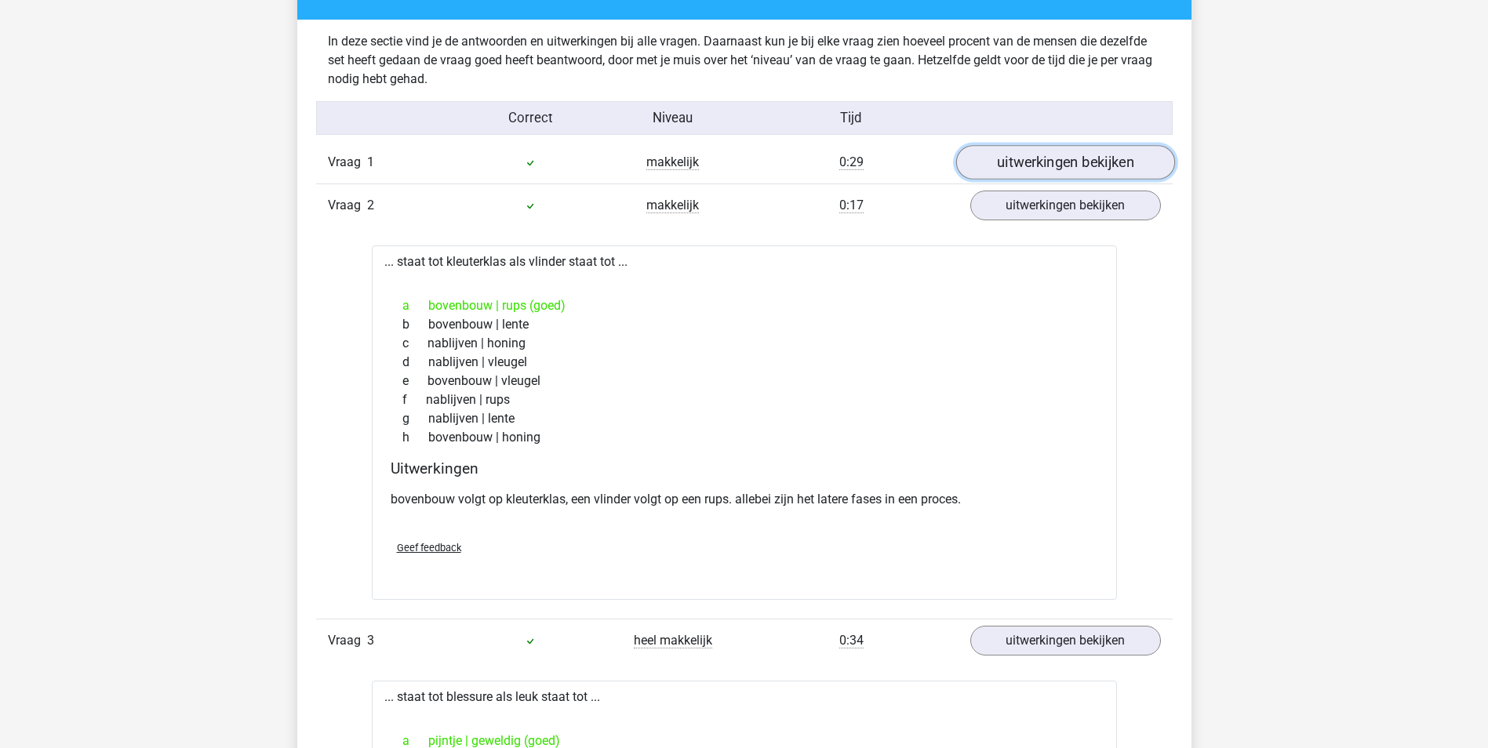
click at [1044, 171] on link "uitwerkingen bekijken" at bounding box center [1064, 162] width 219 height 35
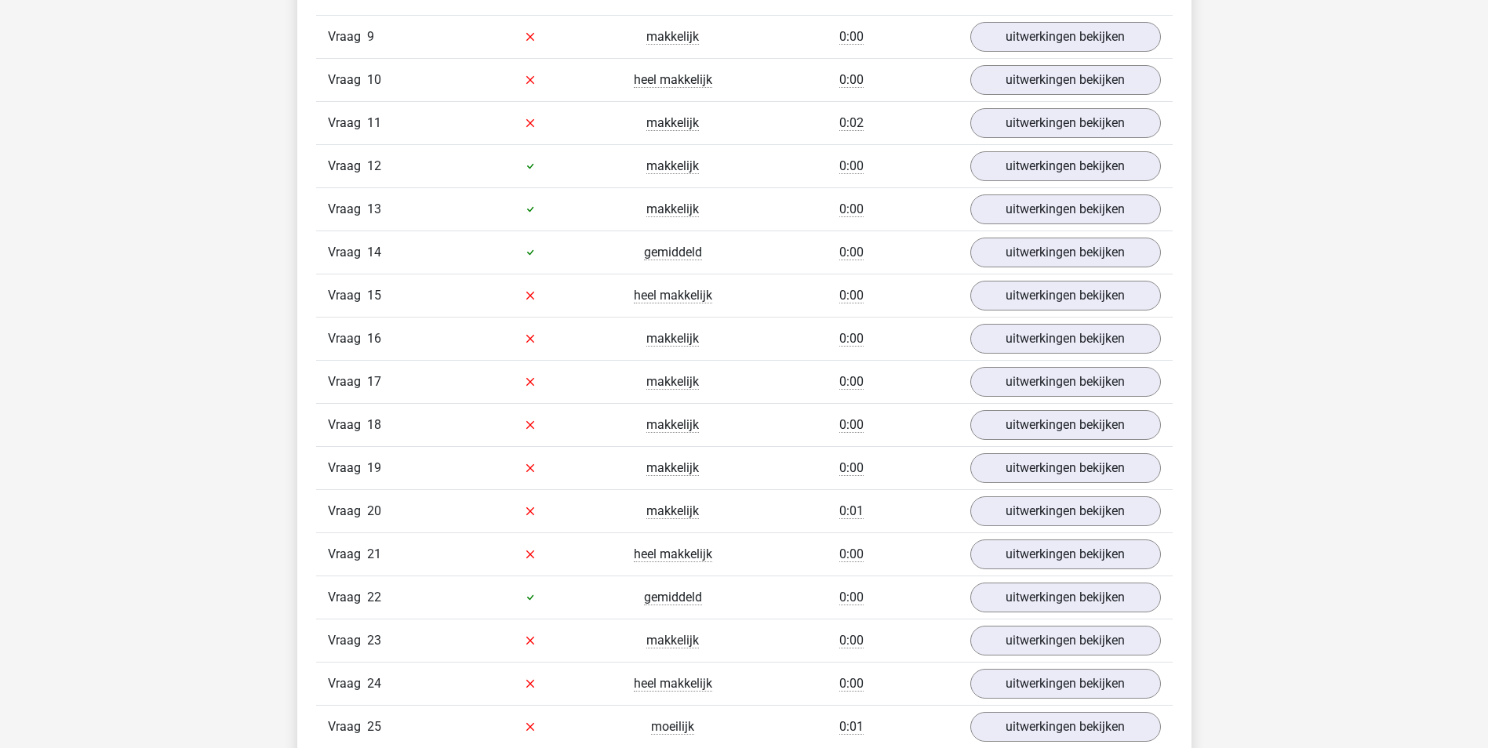
scroll to position [4548, 0]
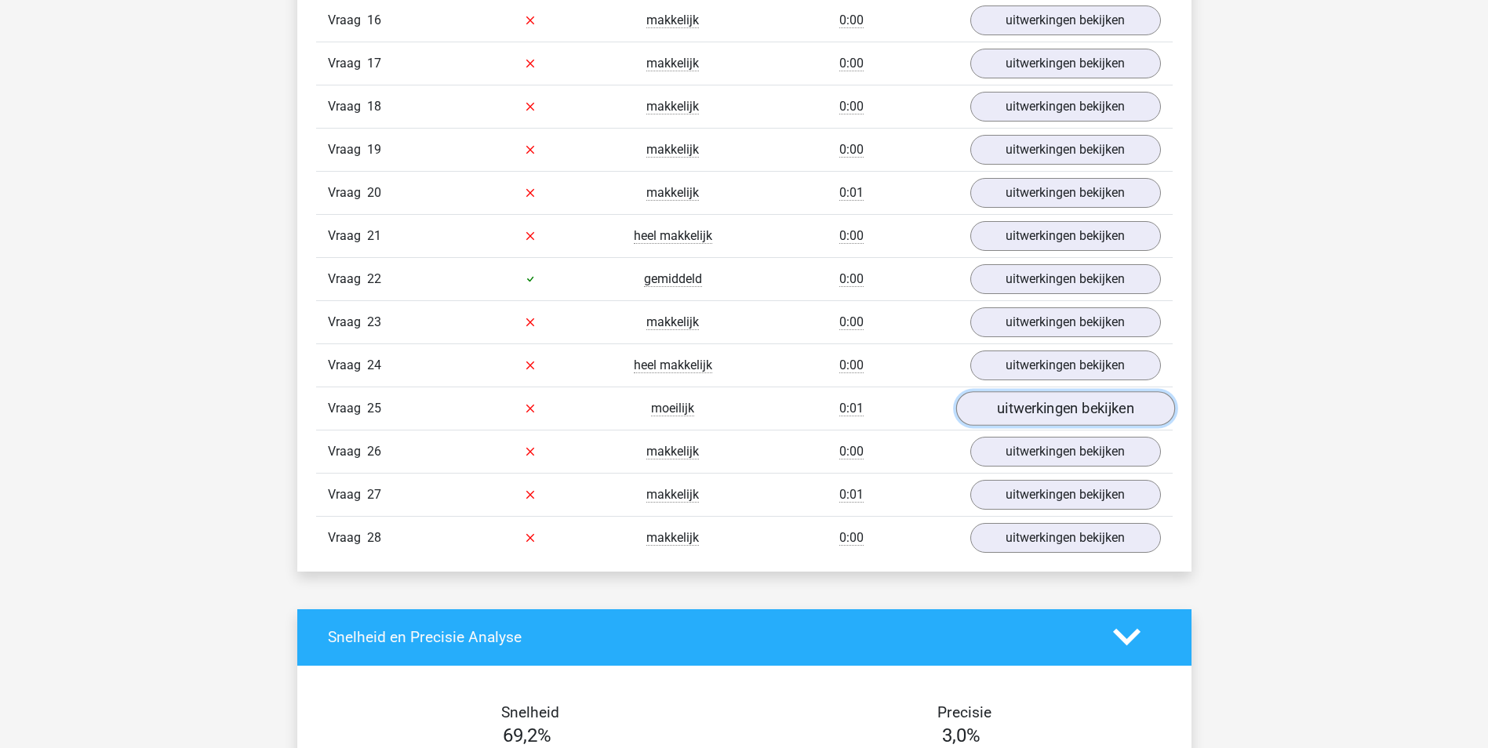
click at [1041, 412] on link "uitwerkingen bekijken" at bounding box center [1064, 408] width 219 height 35
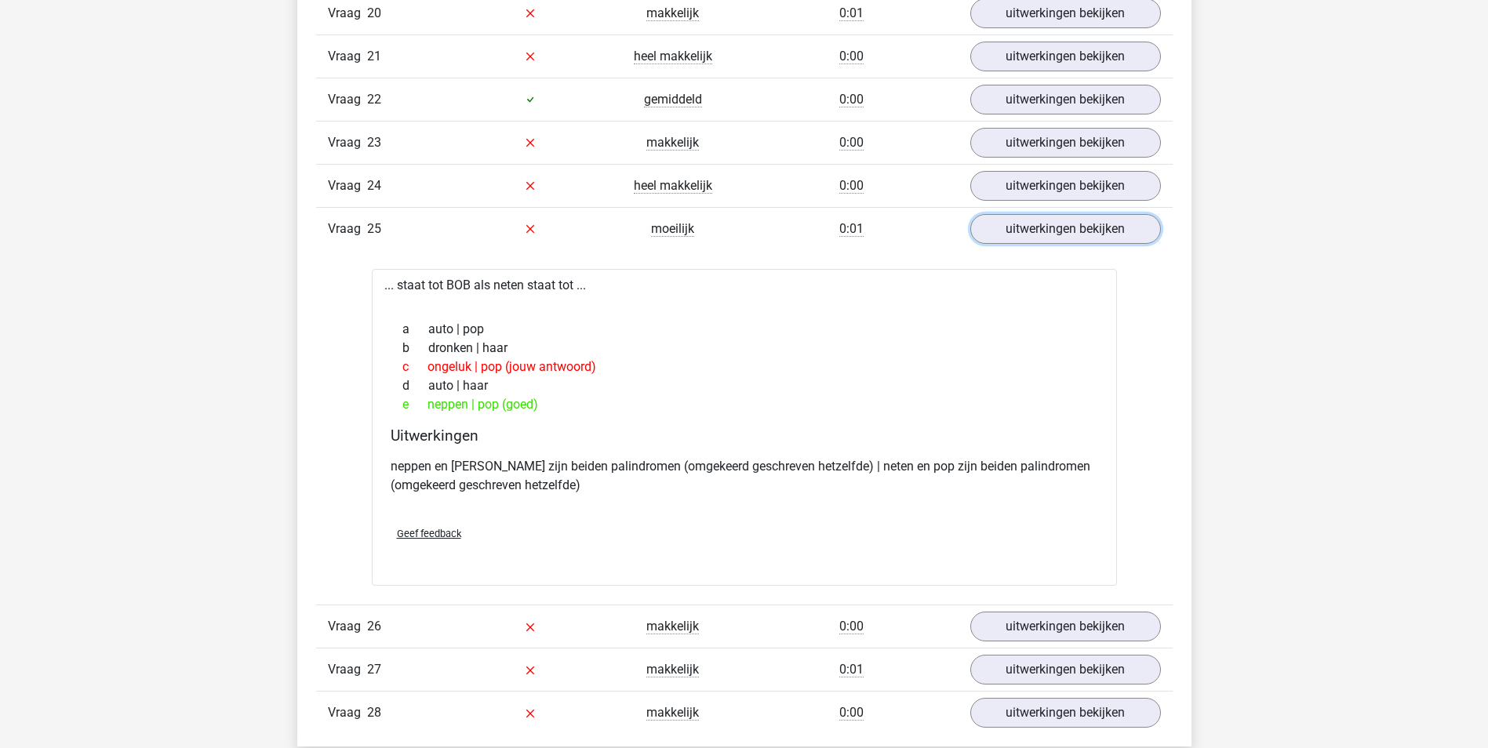
scroll to position [4862, 0]
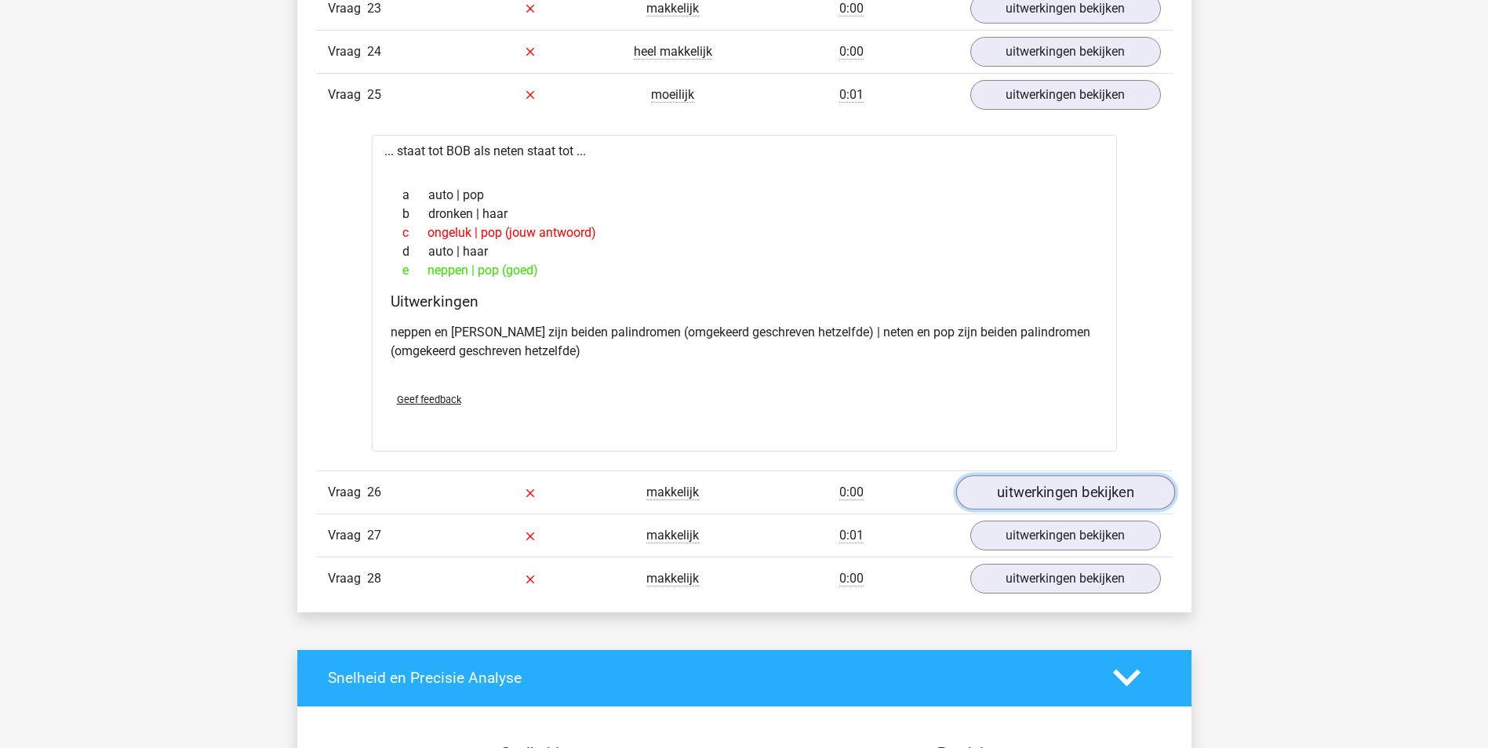
click at [1037, 497] on link "uitwerkingen bekijken" at bounding box center [1064, 492] width 219 height 35
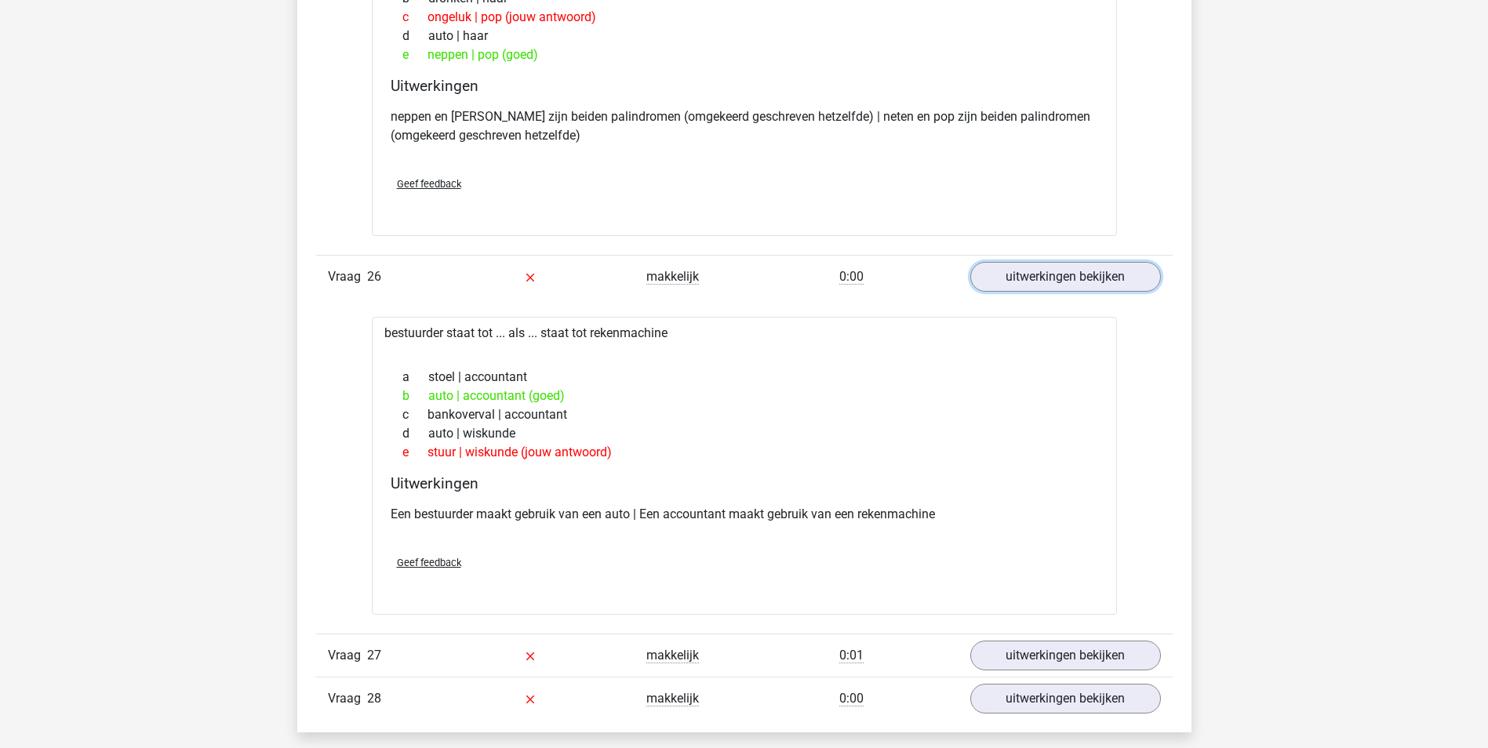
scroll to position [5176, 0]
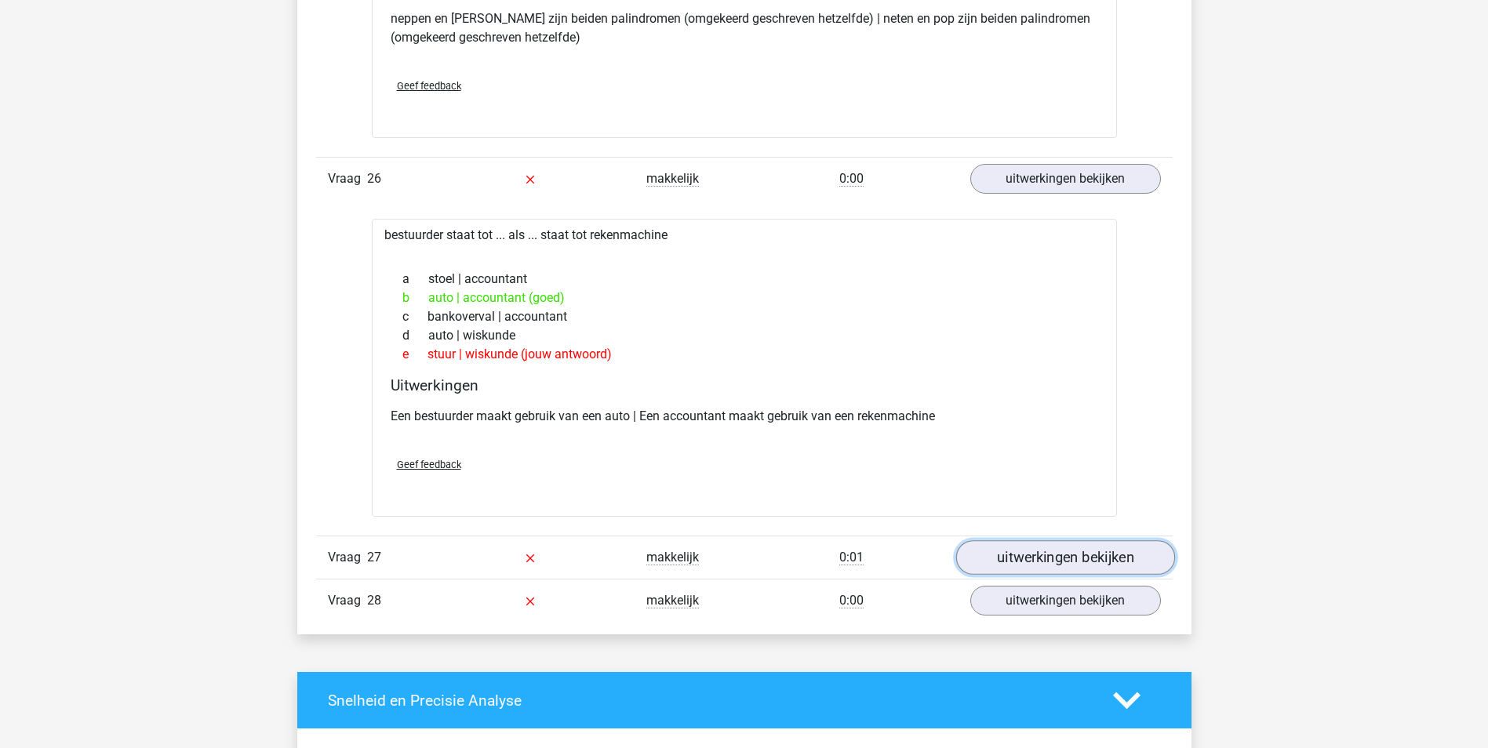
click at [1013, 560] on link "uitwerkingen bekijken" at bounding box center [1064, 557] width 219 height 35
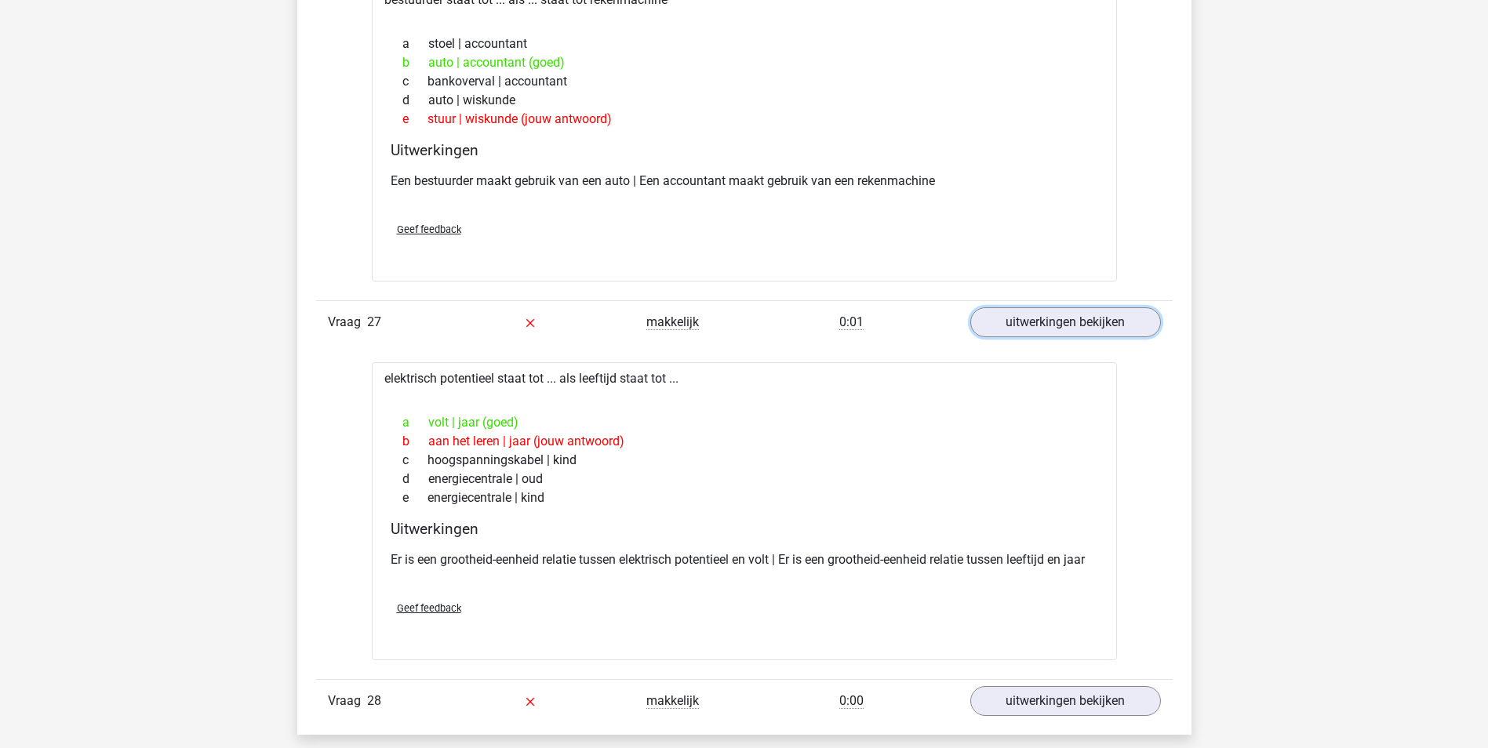
scroll to position [5489, 0]
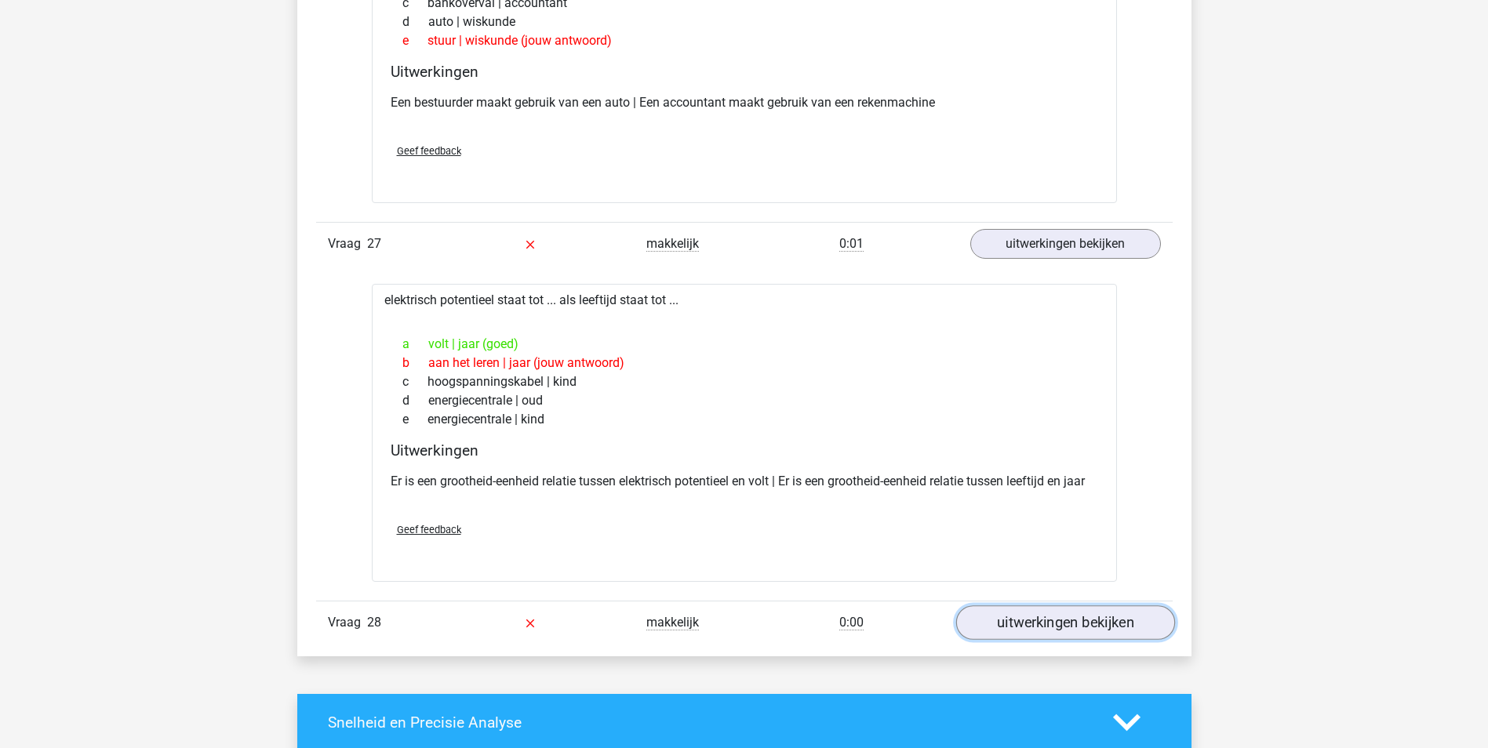
click at [1031, 618] on link "uitwerkingen bekijken" at bounding box center [1064, 622] width 219 height 35
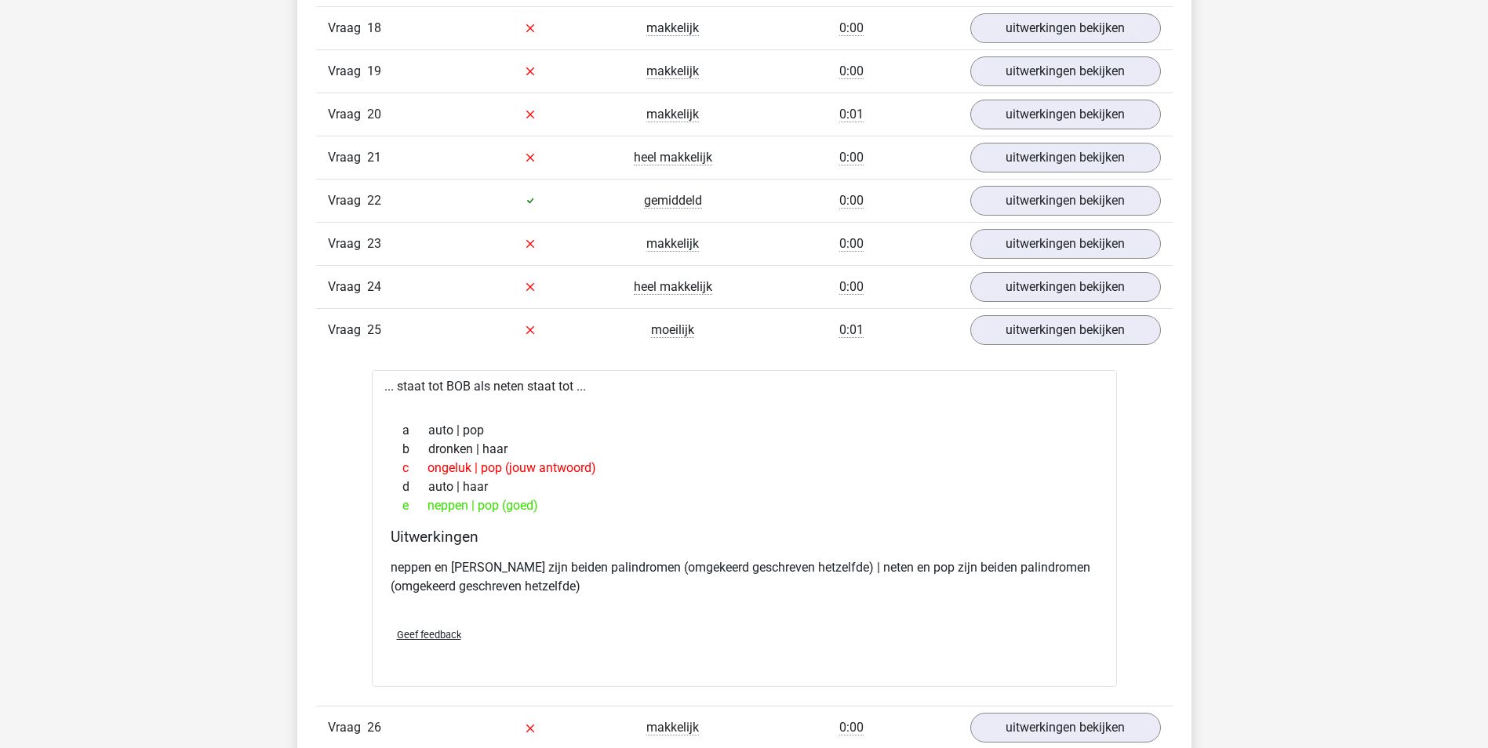
scroll to position [4156, 0]
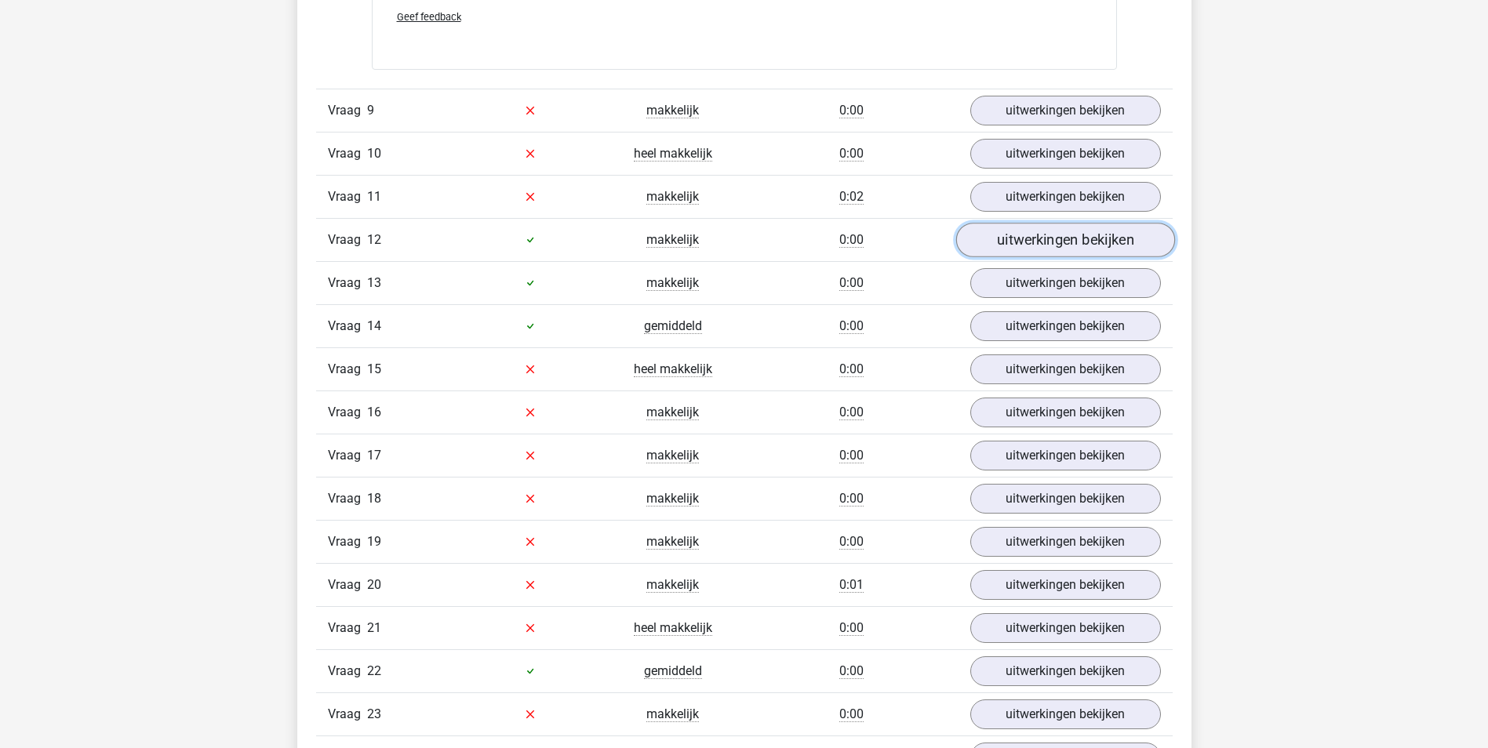
click at [1076, 236] on link "uitwerkingen bekijken" at bounding box center [1064, 240] width 219 height 35
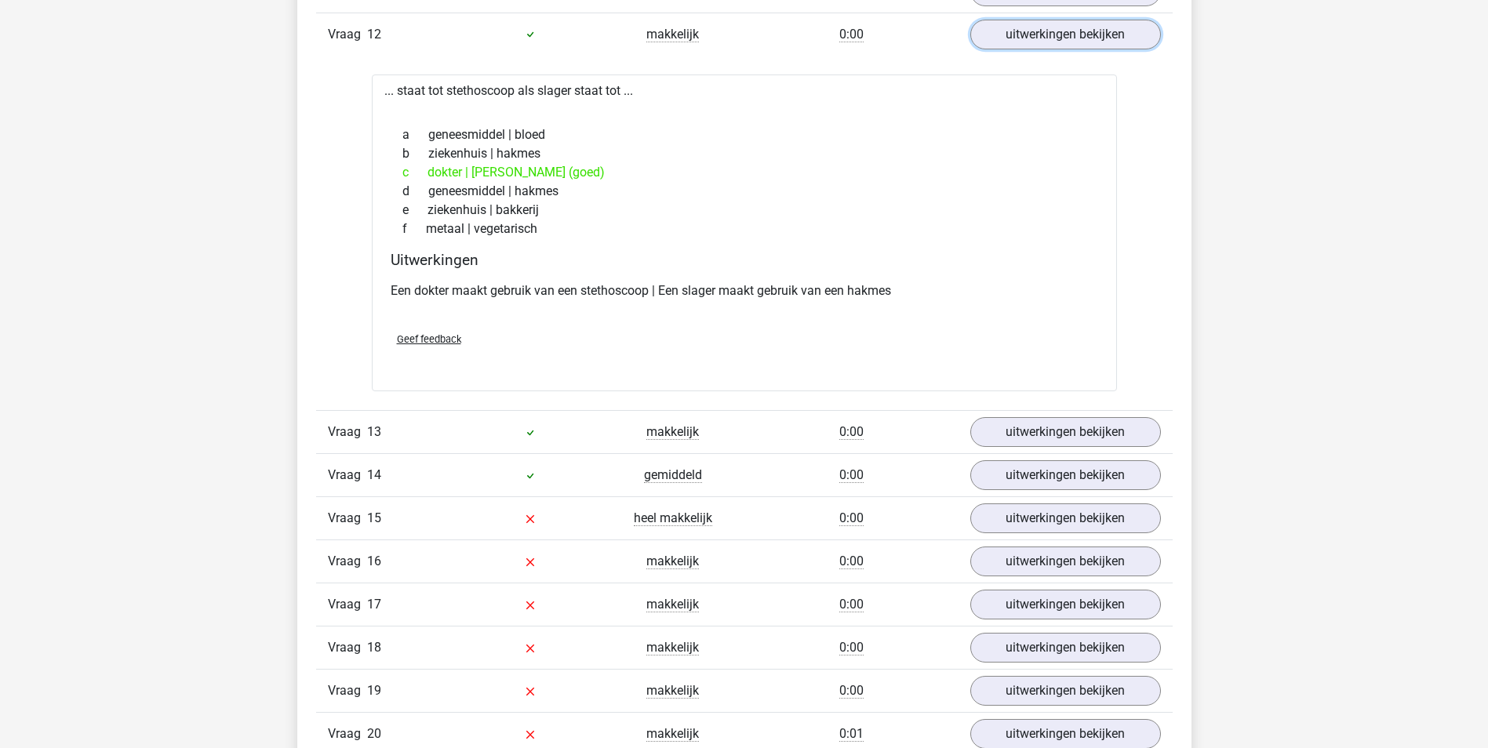
scroll to position [4391, 0]
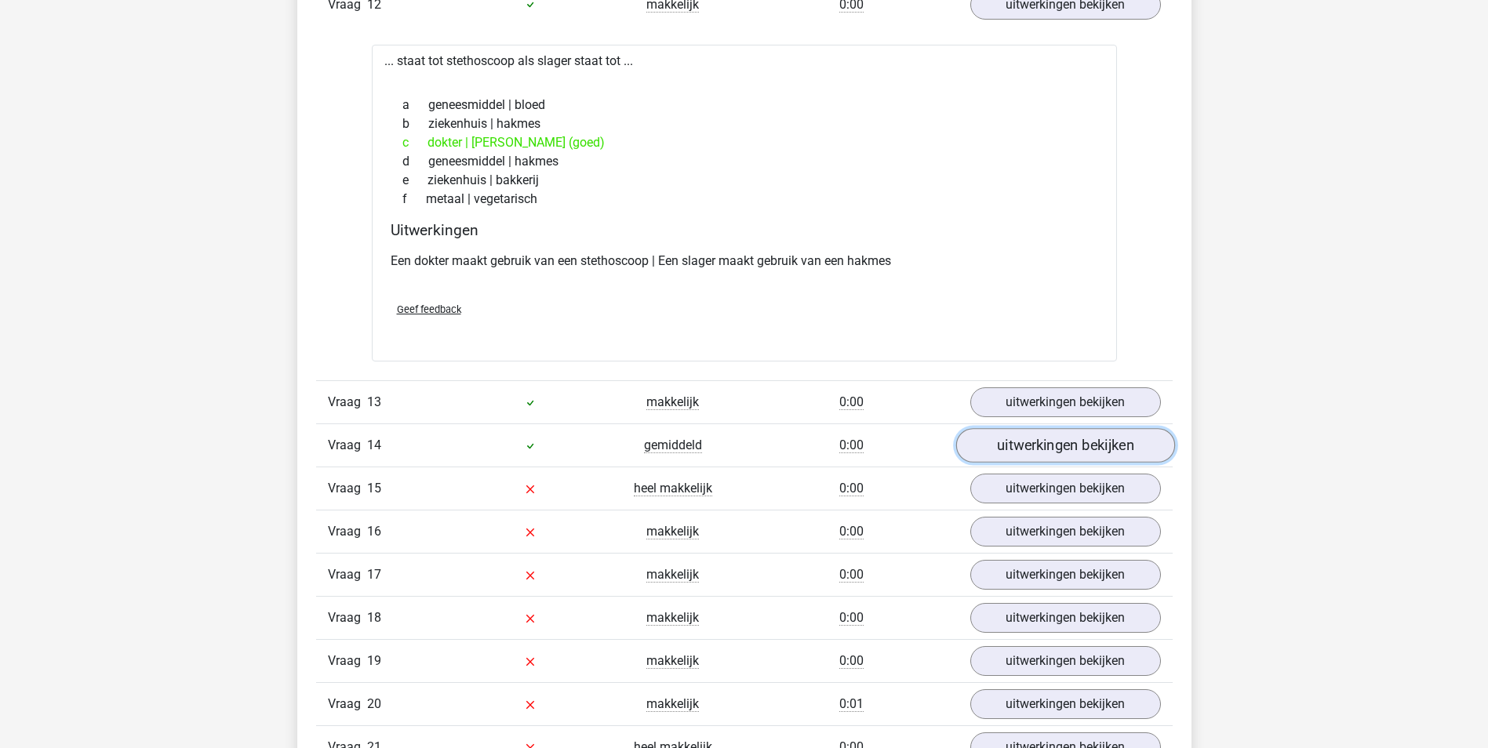
click at [1071, 444] on link "uitwerkingen bekijken" at bounding box center [1064, 445] width 219 height 35
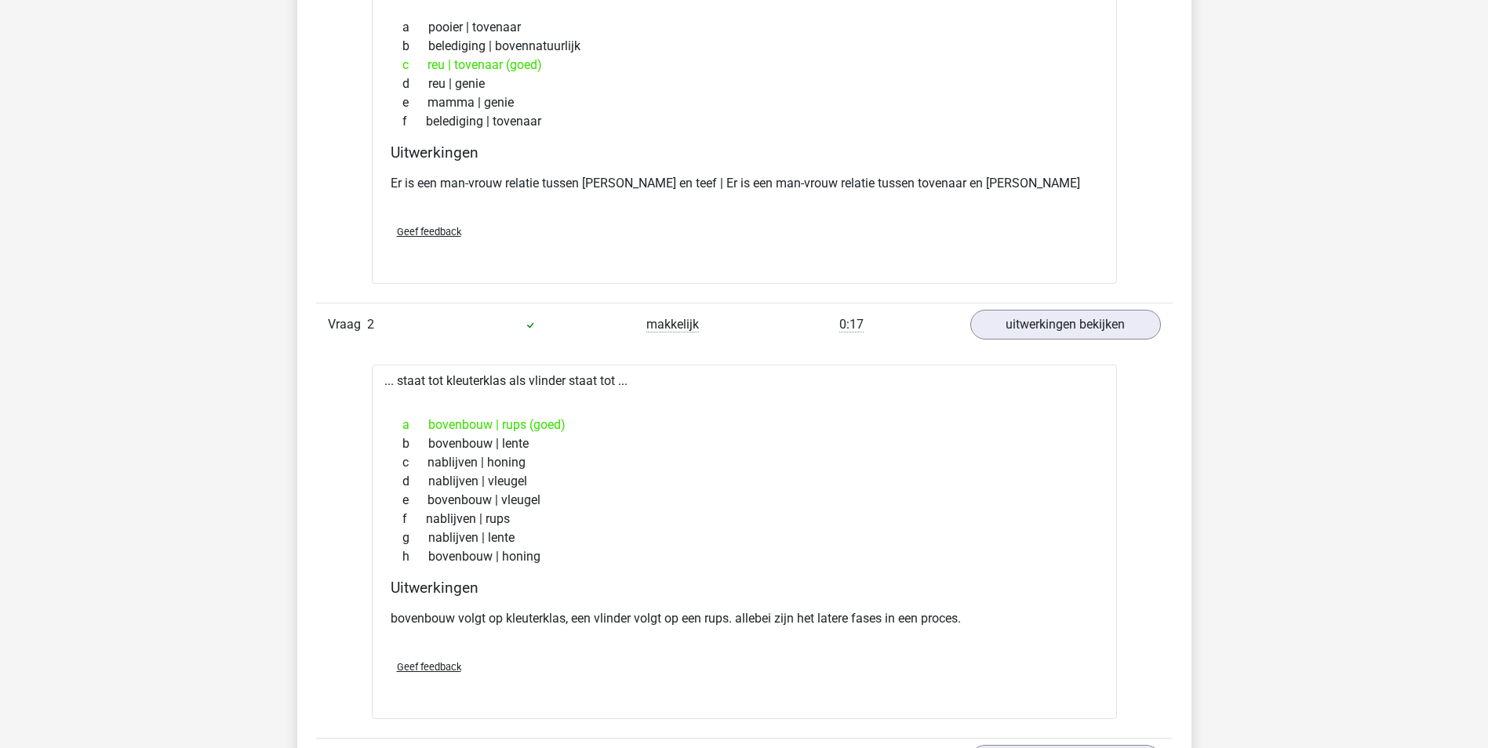
scroll to position [0, 0]
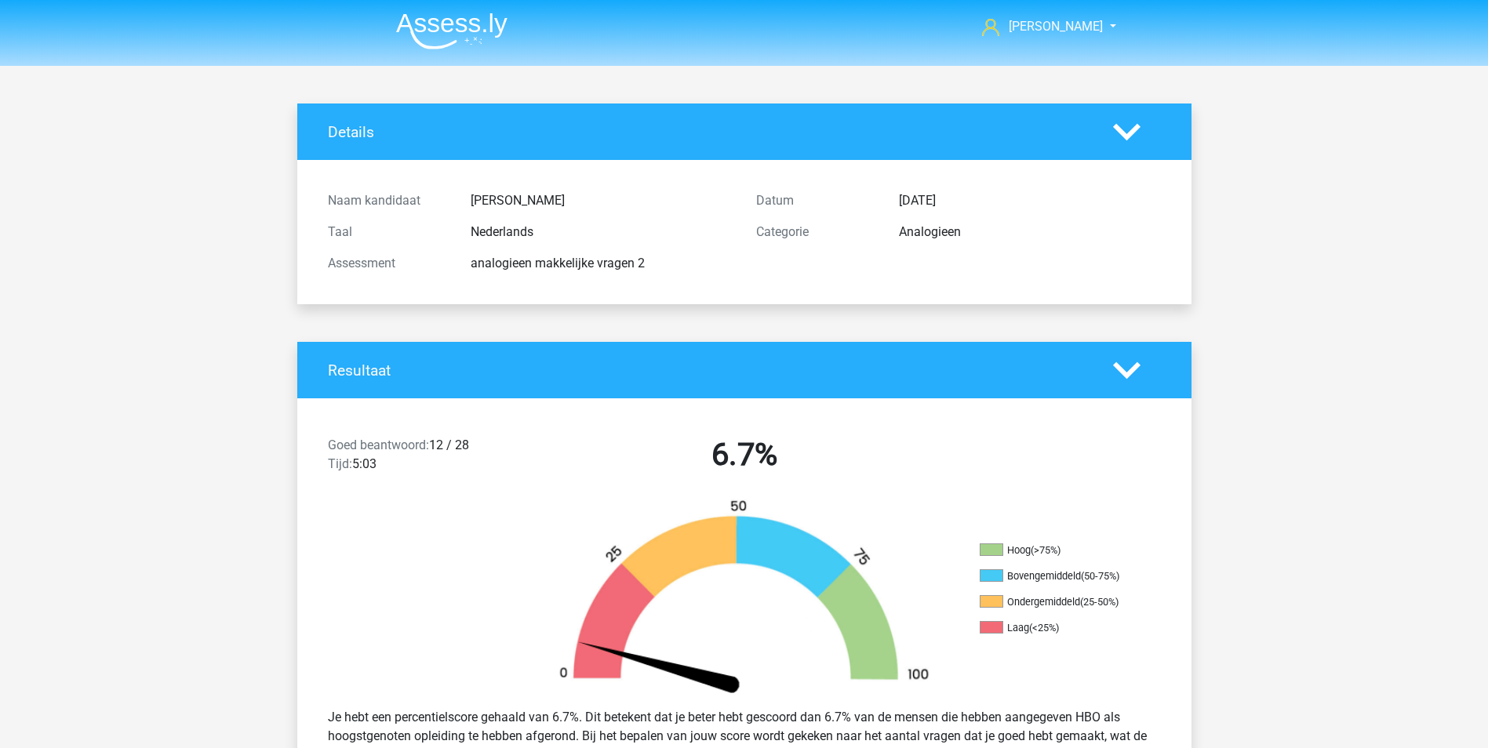
click at [447, 31] on img at bounding box center [451, 31] width 111 height 37
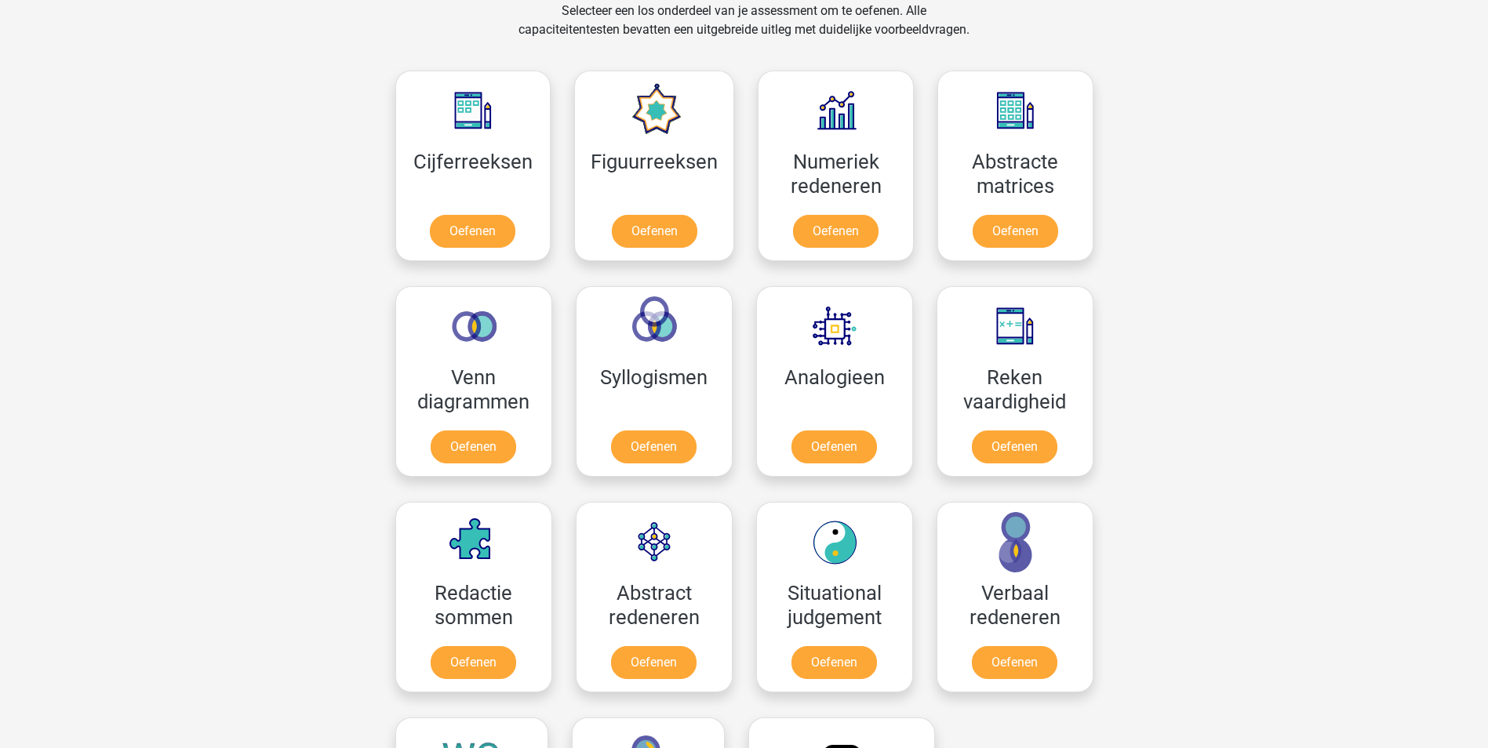
scroll to position [627, 0]
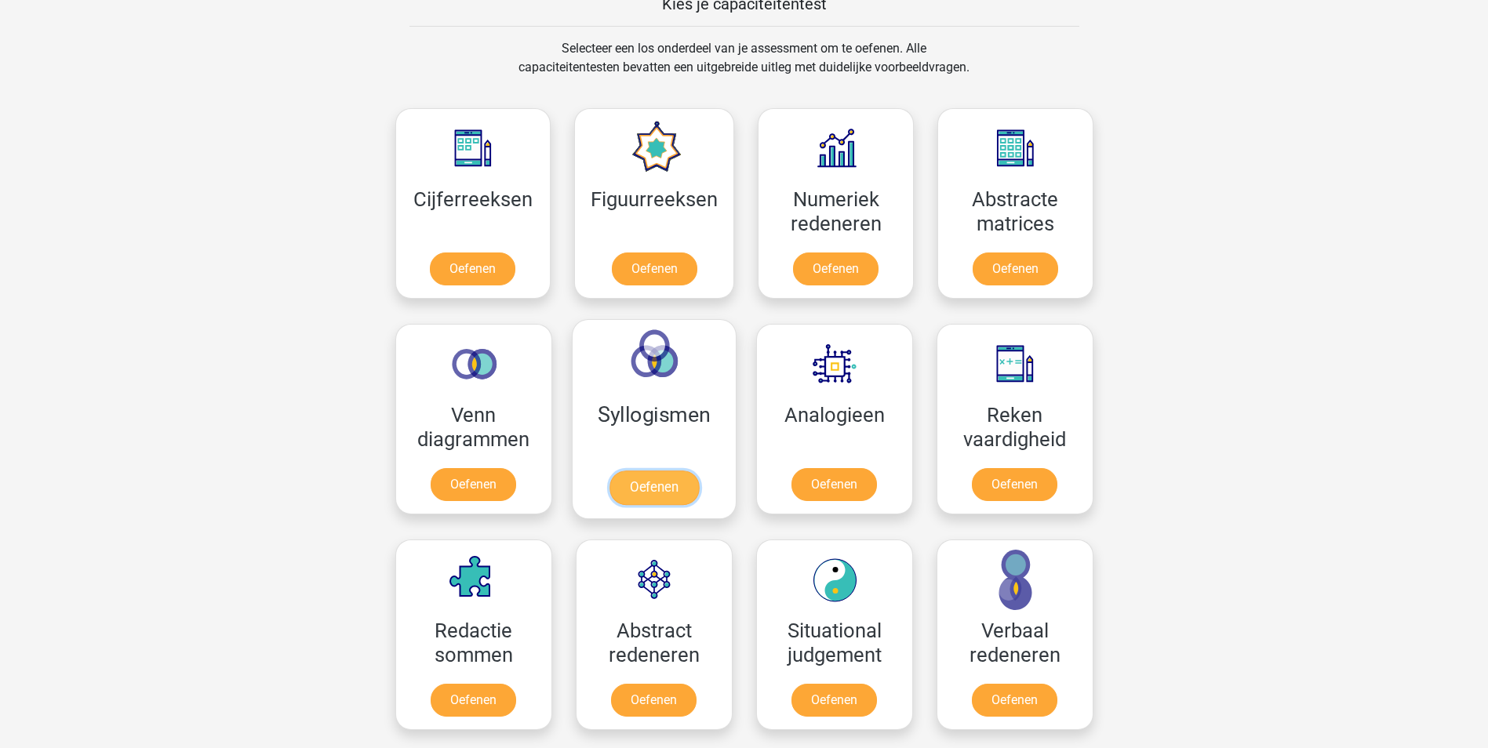
click at [650, 485] on link "Oefenen" at bounding box center [653, 488] width 89 height 35
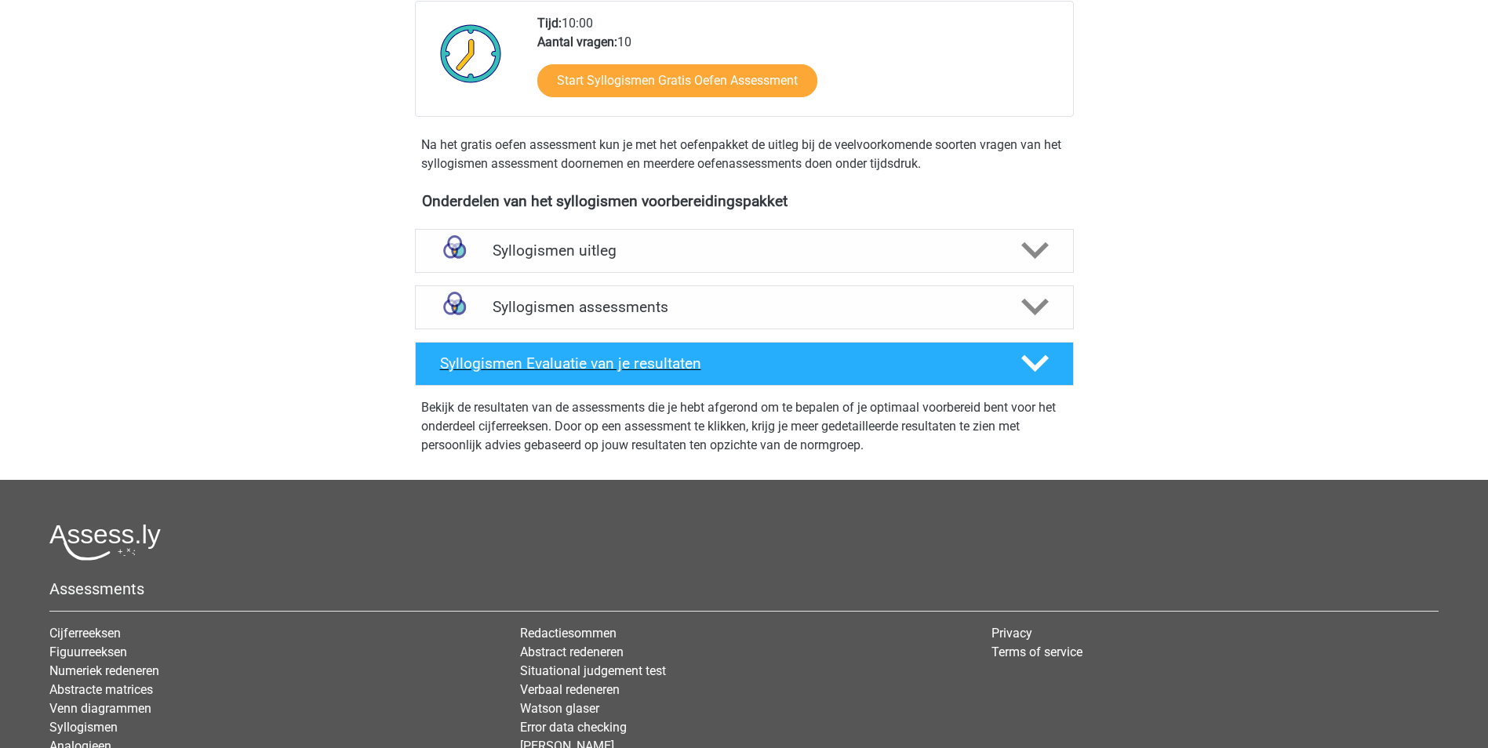
scroll to position [392, 0]
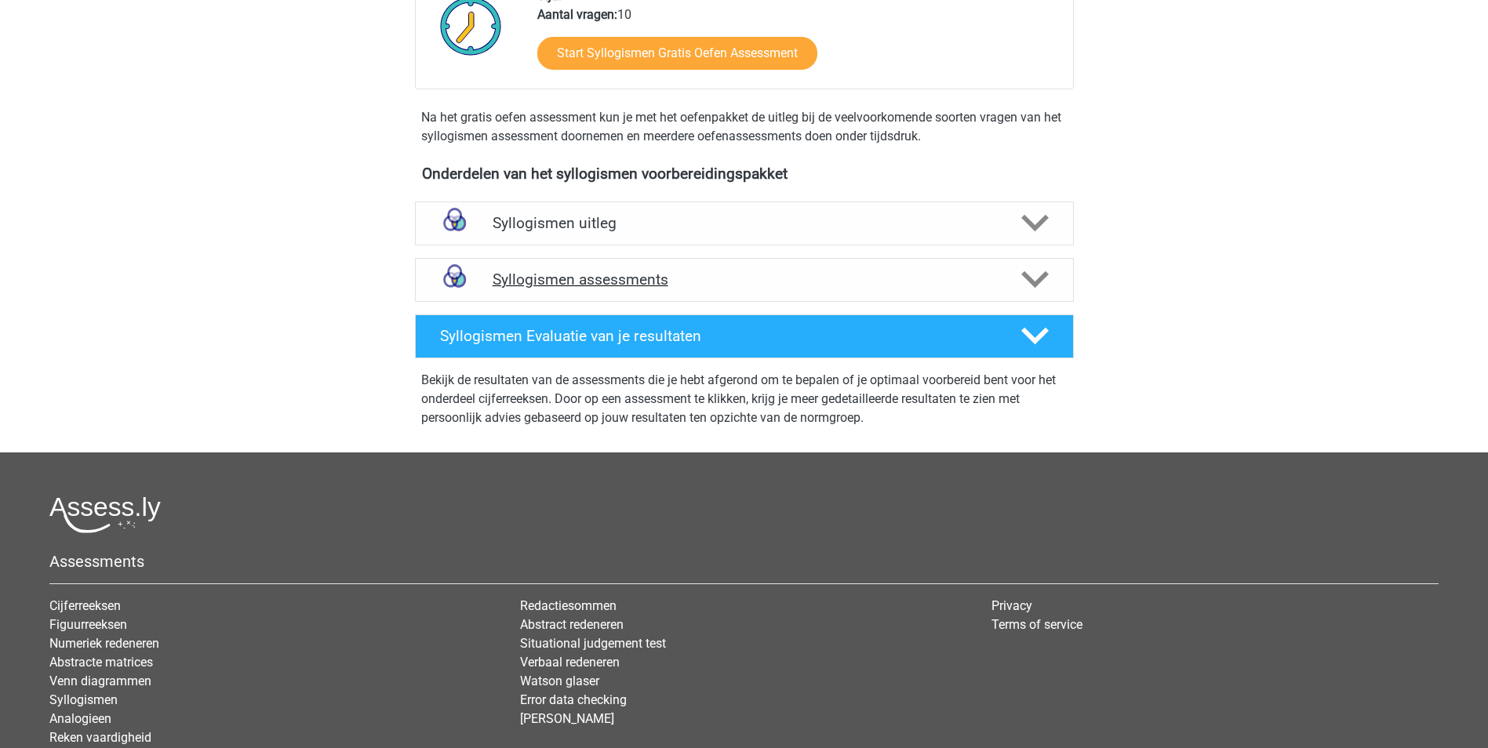
click at [737, 277] on h4 "Syllogismen assessments" at bounding box center [743, 280] width 503 height 18
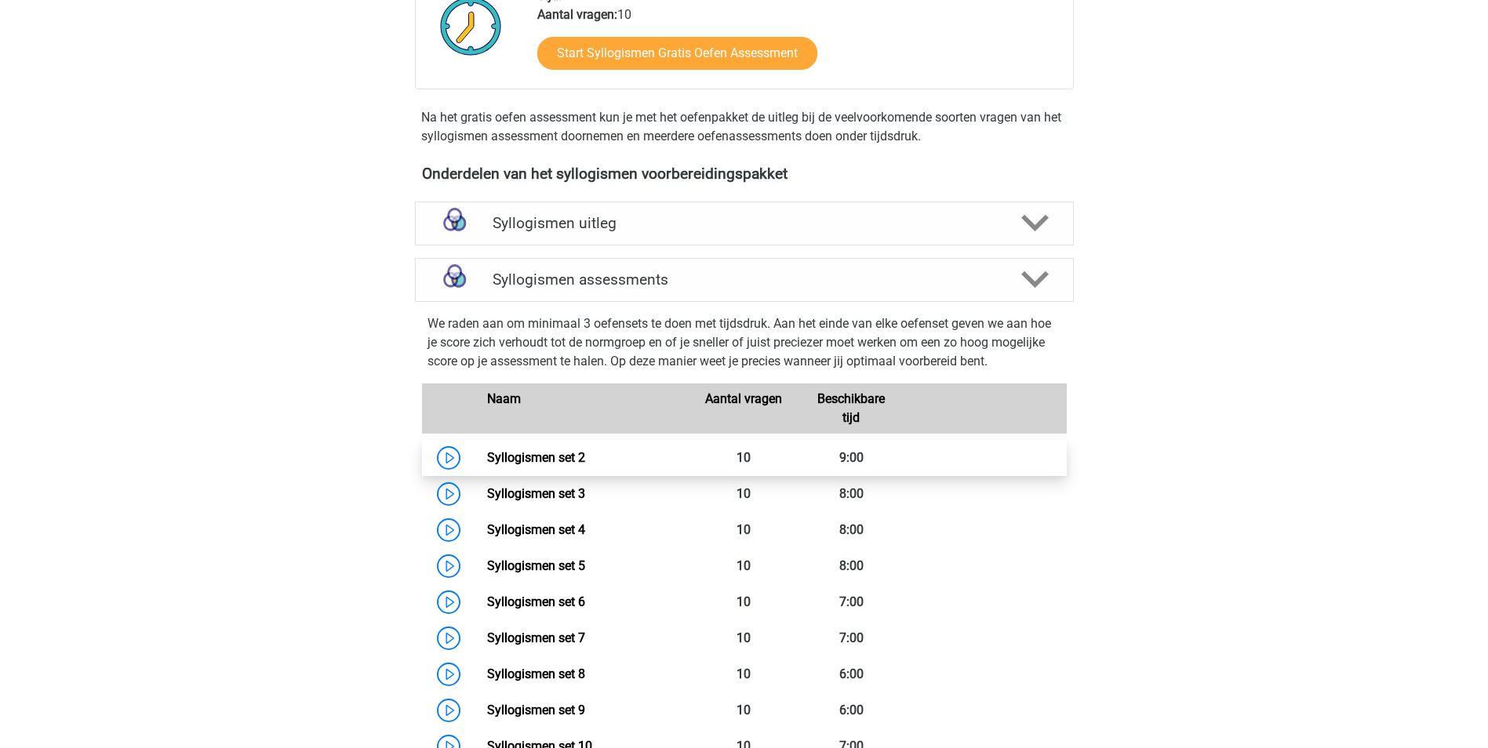
click at [561, 456] on link "Syllogismen set 2" at bounding box center [536, 457] width 98 height 15
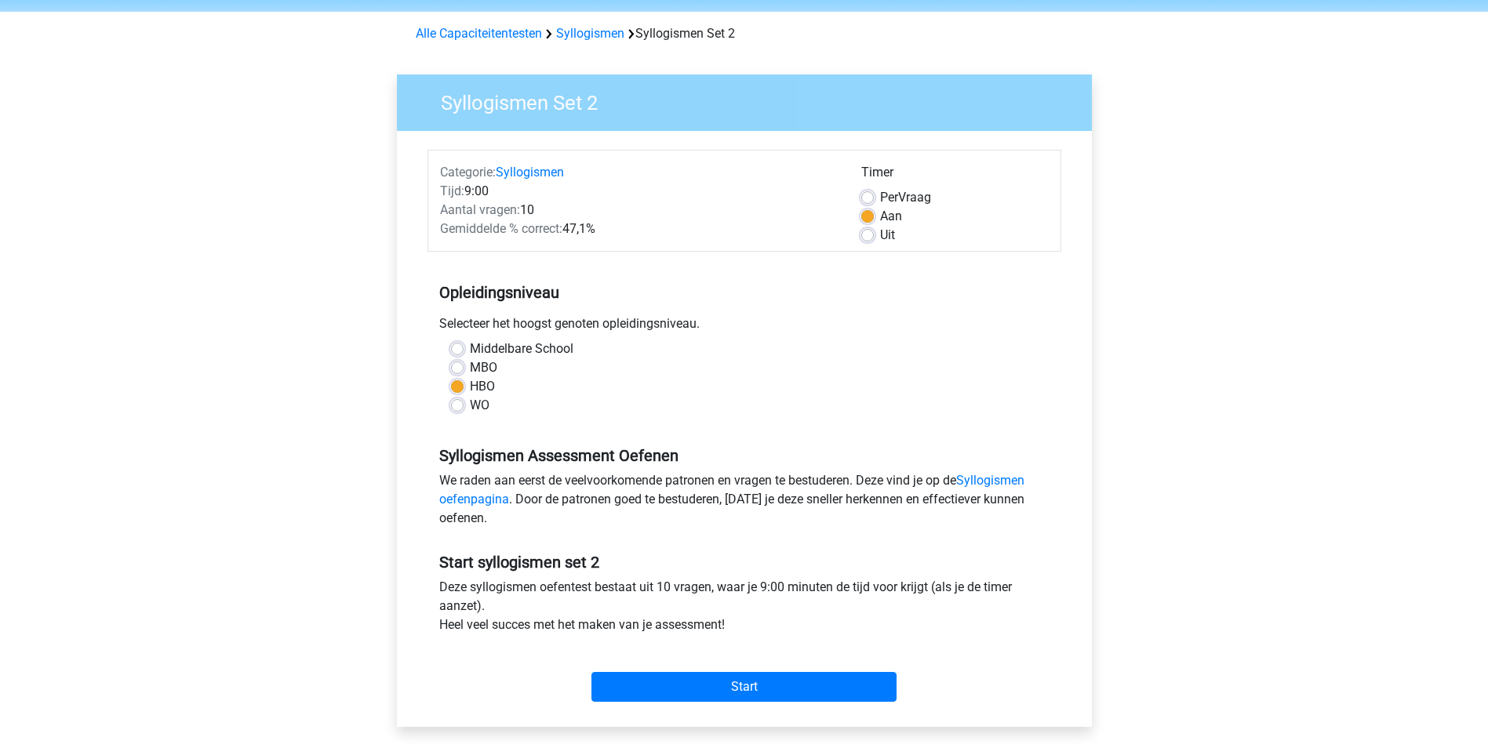
scroll to position [314, 0]
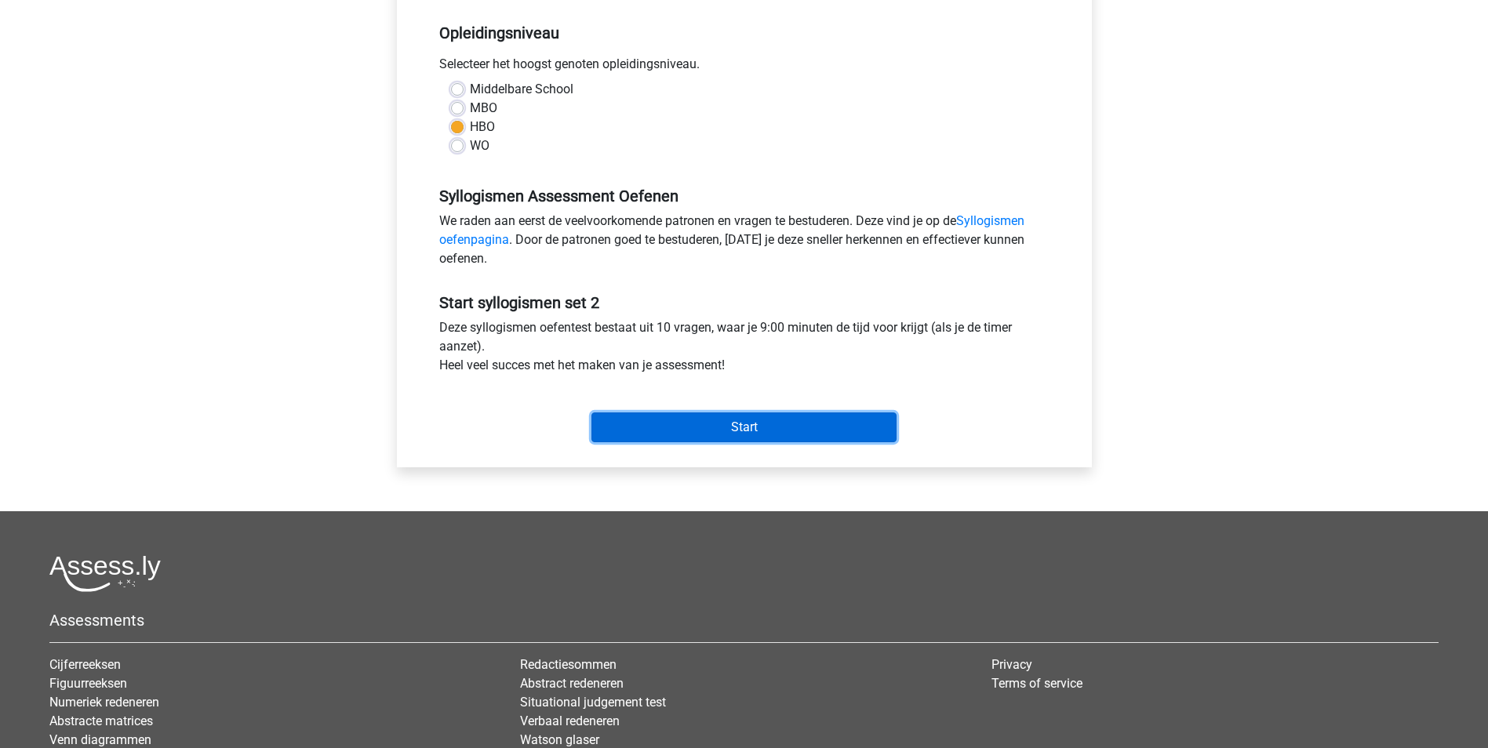
click at [682, 430] on input "Start" at bounding box center [743, 427] width 305 height 30
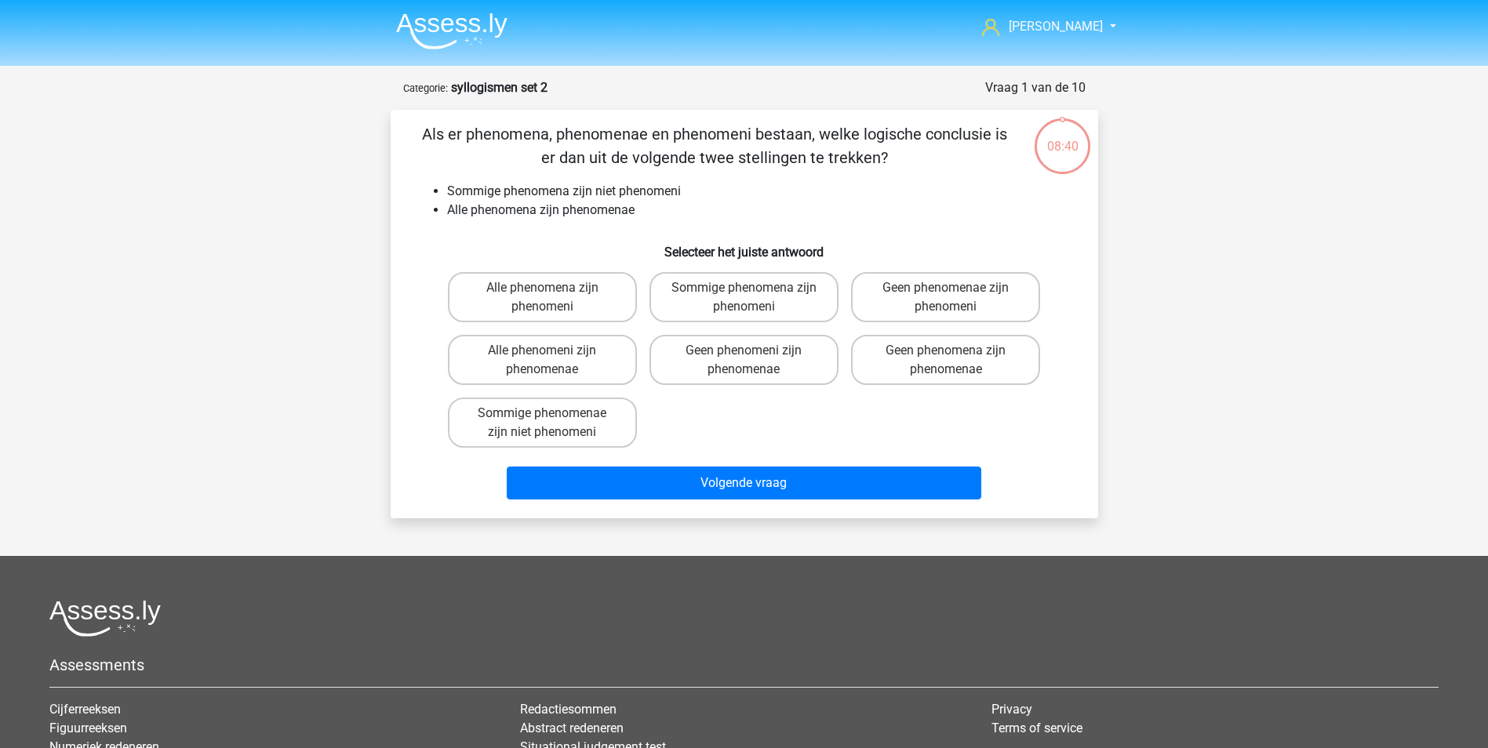
click at [467, 24] on img at bounding box center [451, 31] width 111 height 37
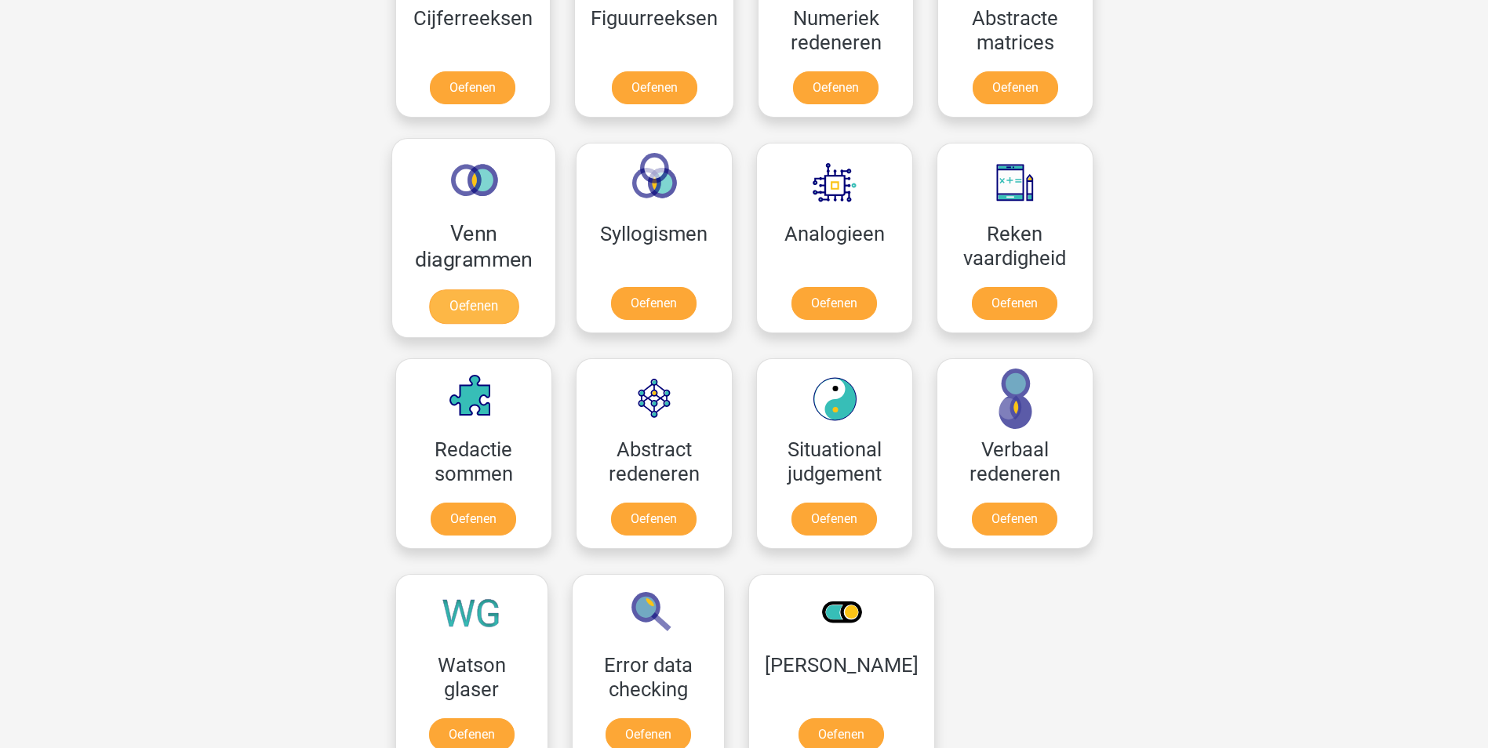
scroll to position [863, 0]
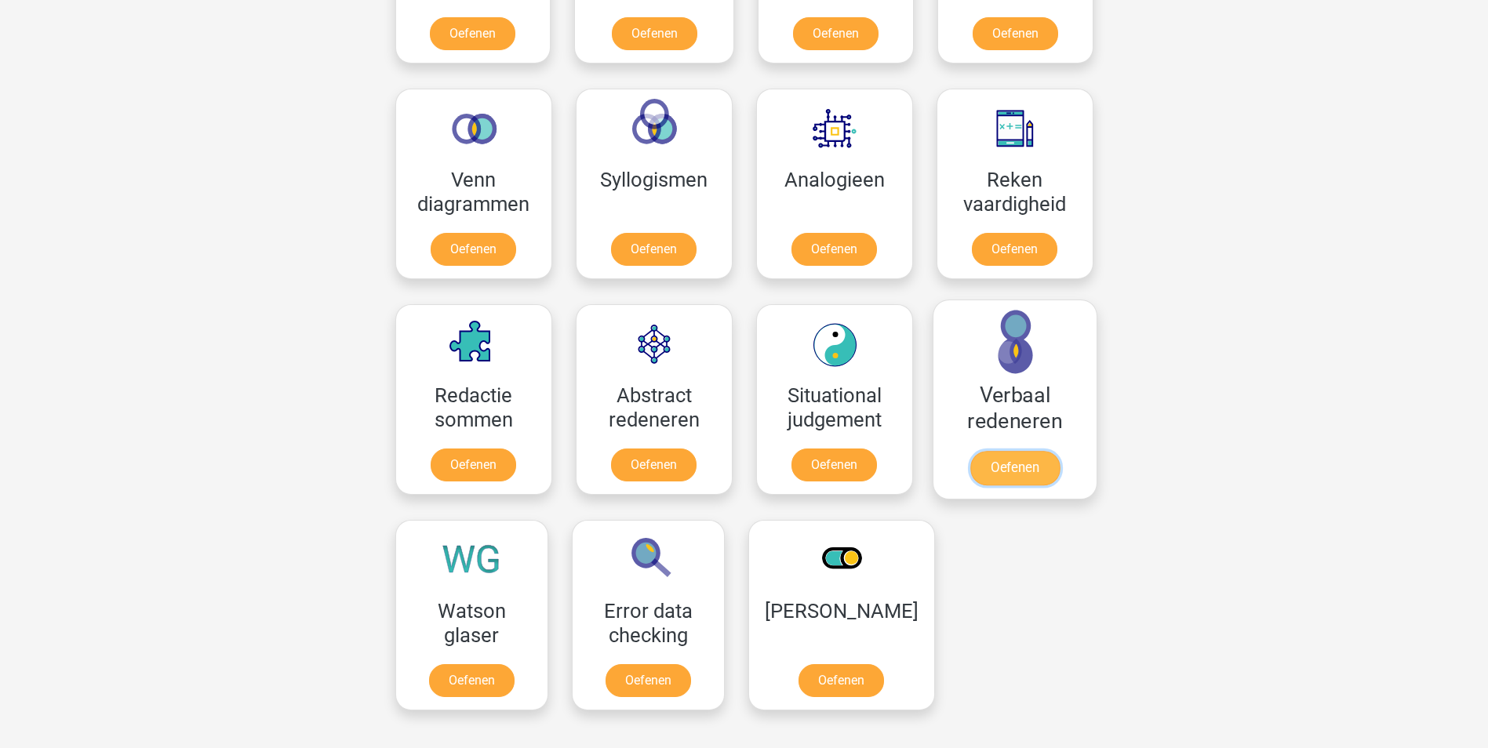
click at [1005, 472] on link "Oefenen" at bounding box center [1013, 468] width 89 height 35
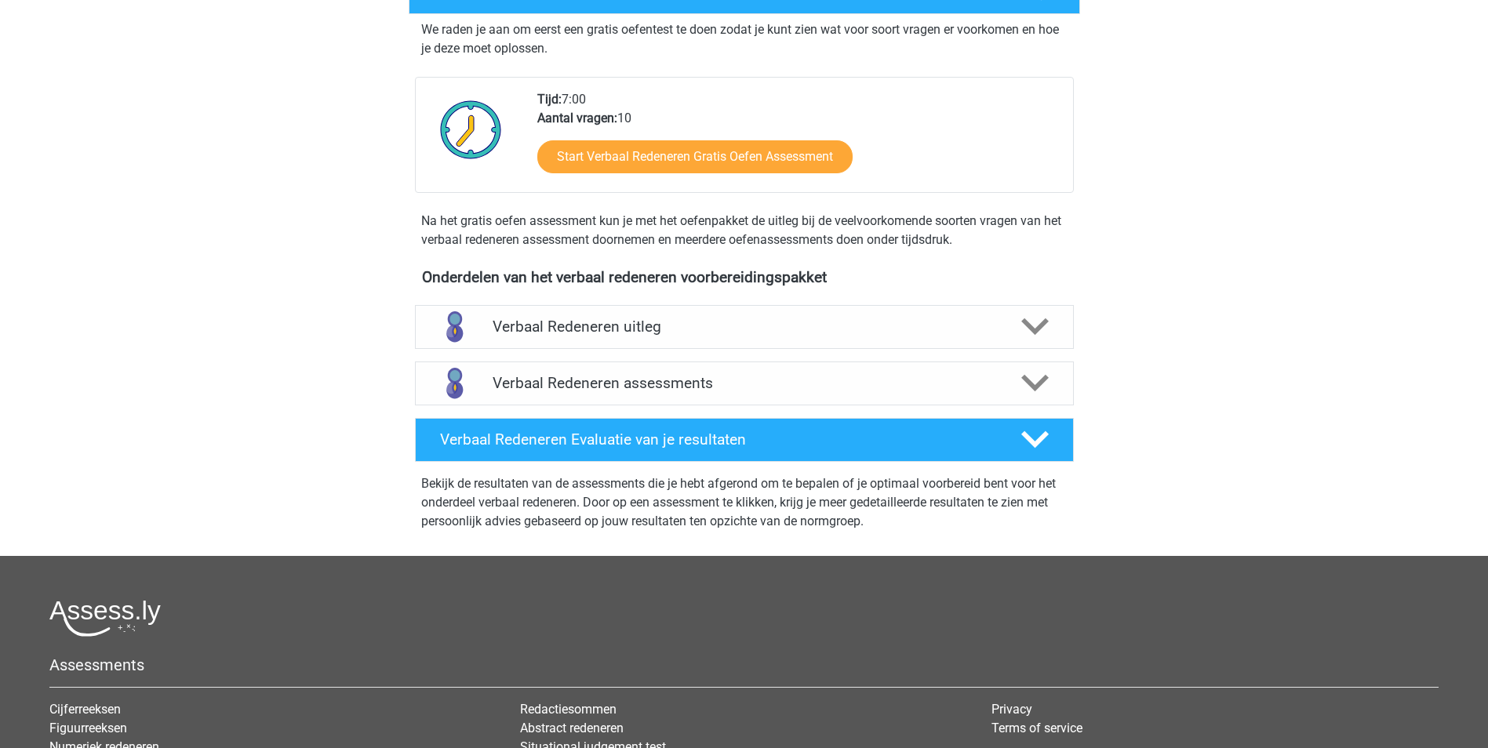
scroll to position [314, 0]
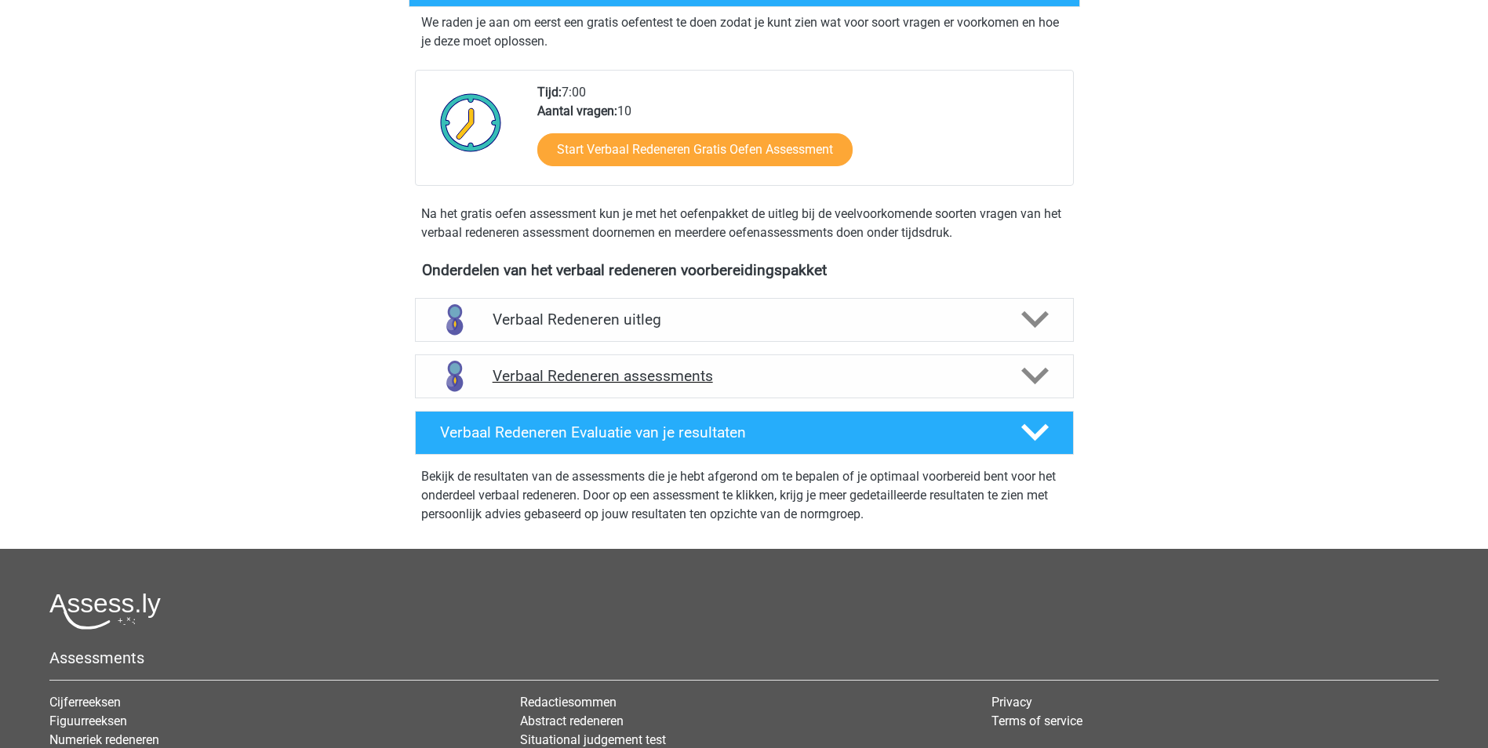
click at [574, 367] on h4 "Verbaal Redeneren assessments" at bounding box center [743, 376] width 503 height 18
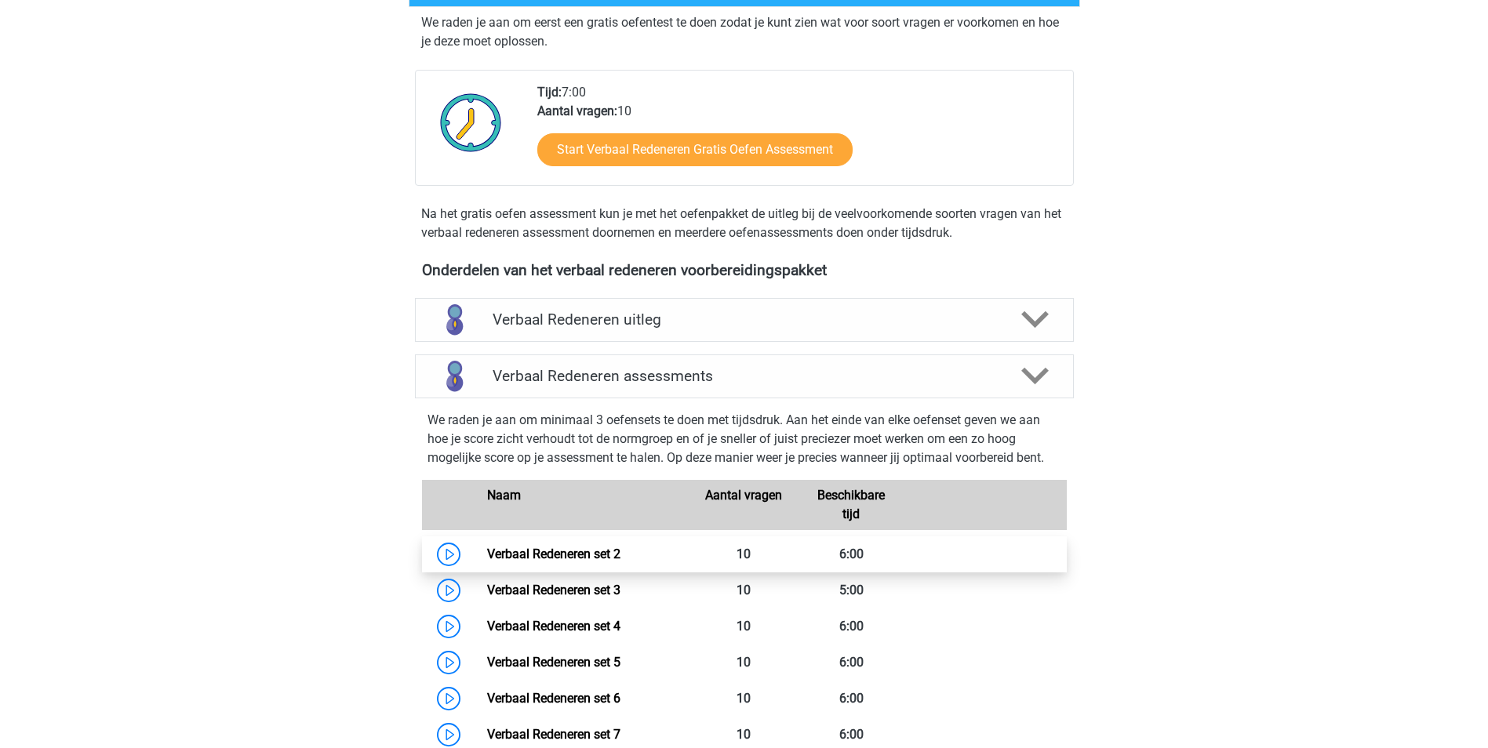
click at [487, 549] on link "Verbaal Redeneren set 2" at bounding box center [553, 554] width 133 height 15
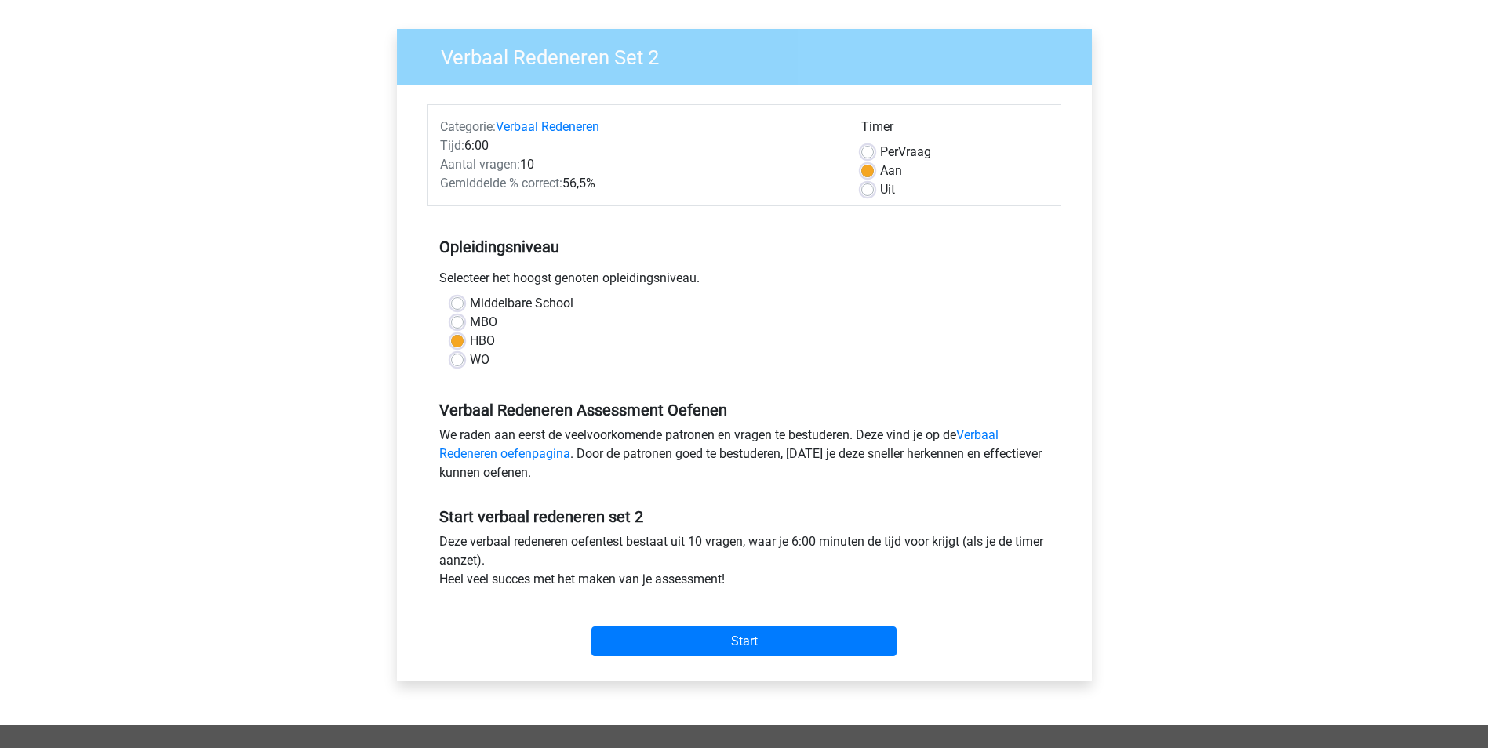
scroll to position [392, 0]
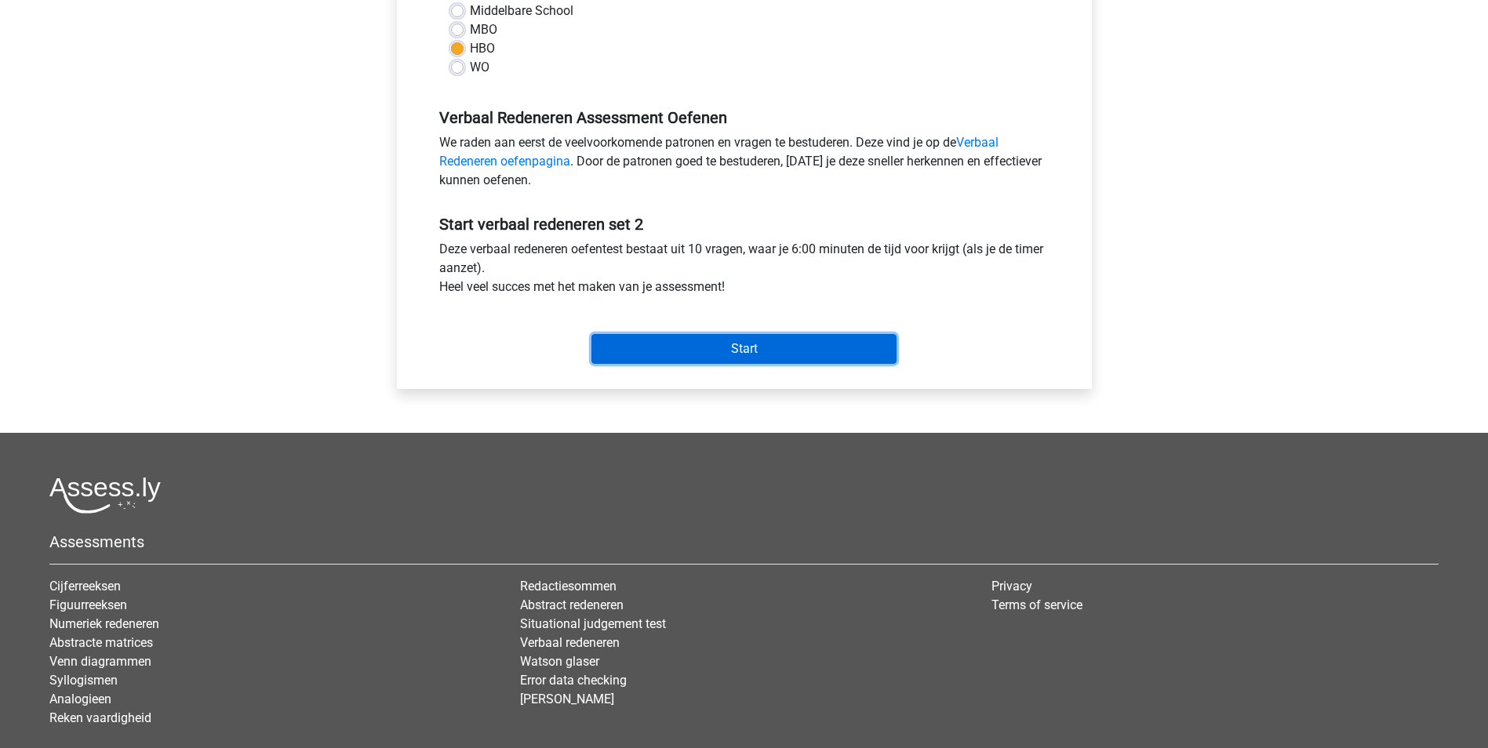
click at [729, 351] on input "Start" at bounding box center [743, 349] width 305 height 30
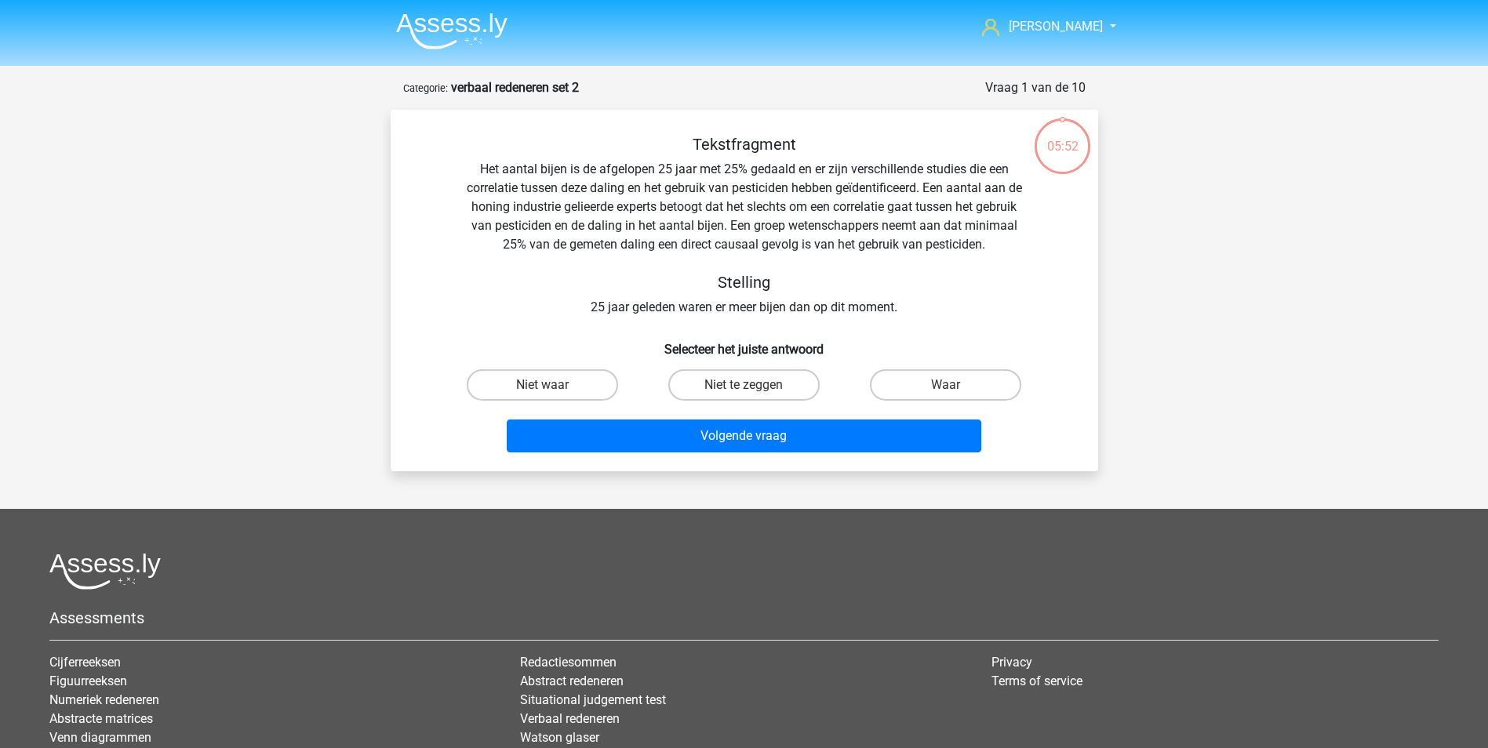
click at [456, 26] on img at bounding box center [451, 31] width 111 height 37
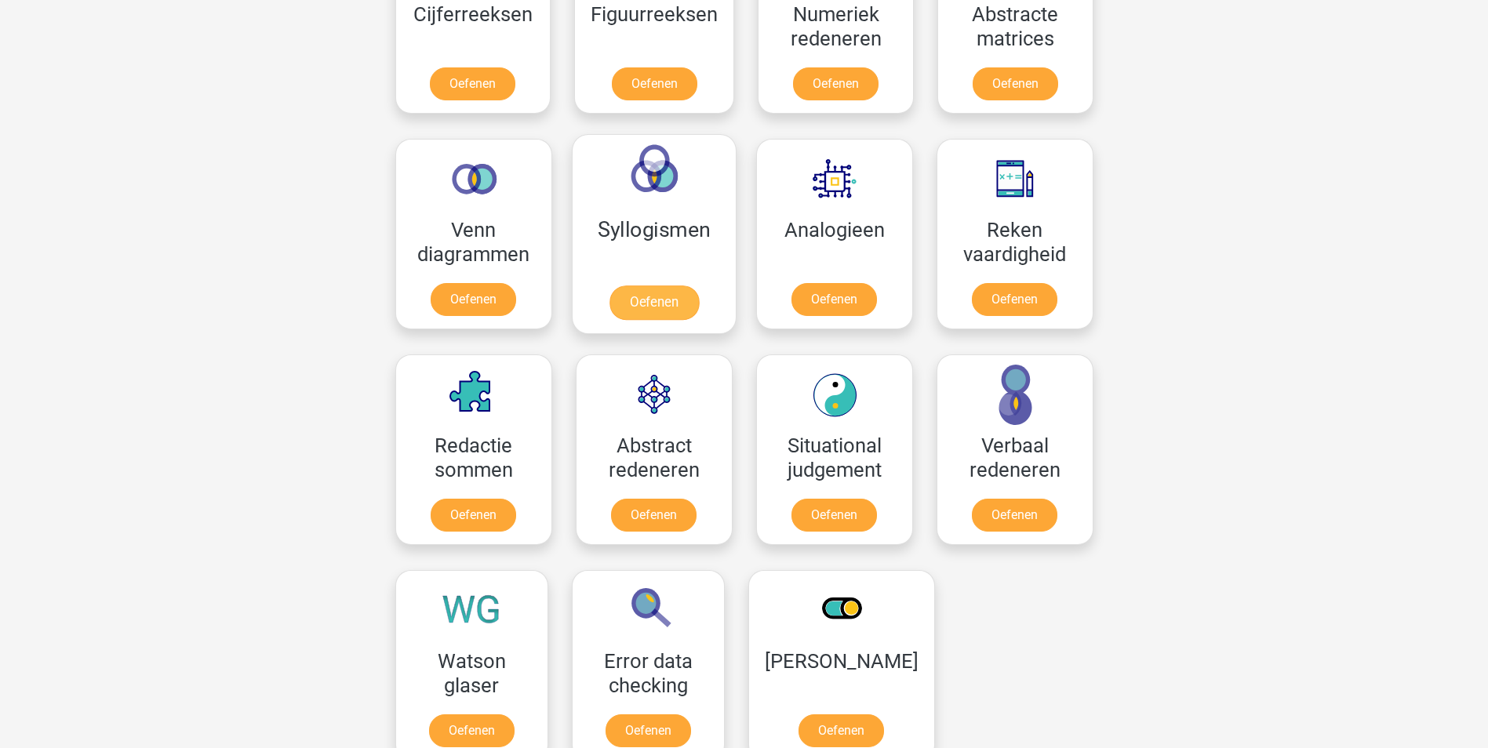
scroll to position [784, 0]
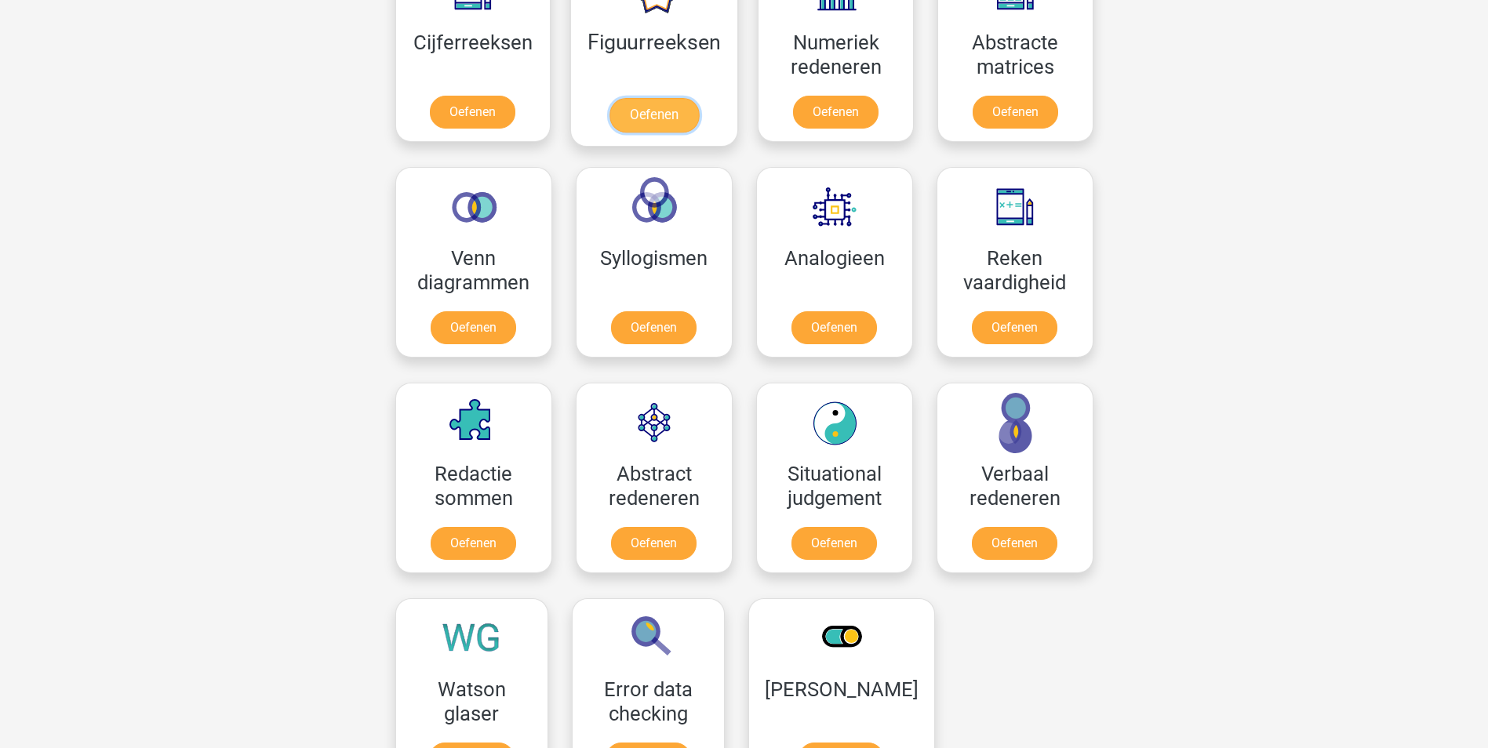
click at [672, 122] on link "Oefenen" at bounding box center [653, 115] width 89 height 35
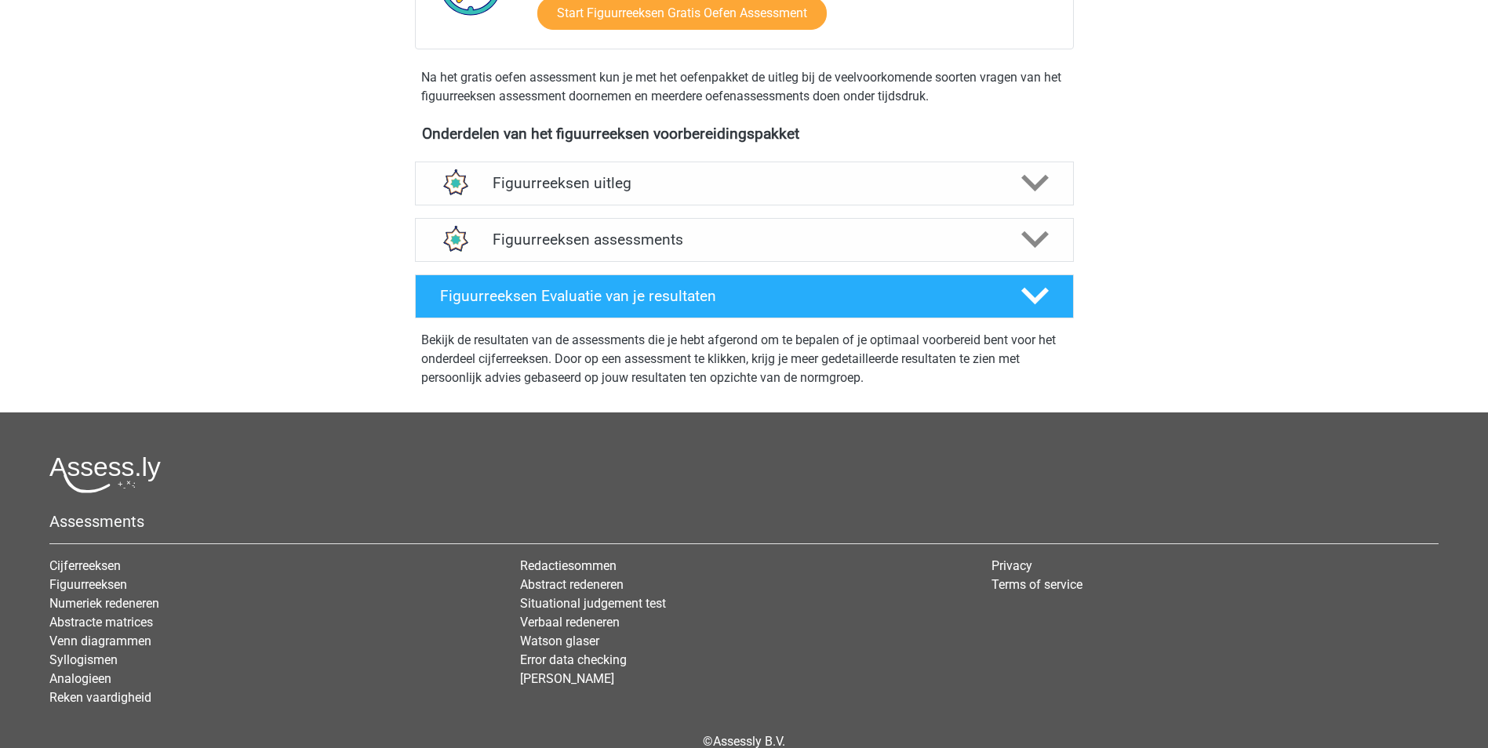
scroll to position [471, 0]
click at [620, 242] on h4 "Figuurreeksen assessments" at bounding box center [743, 239] width 503 height 18
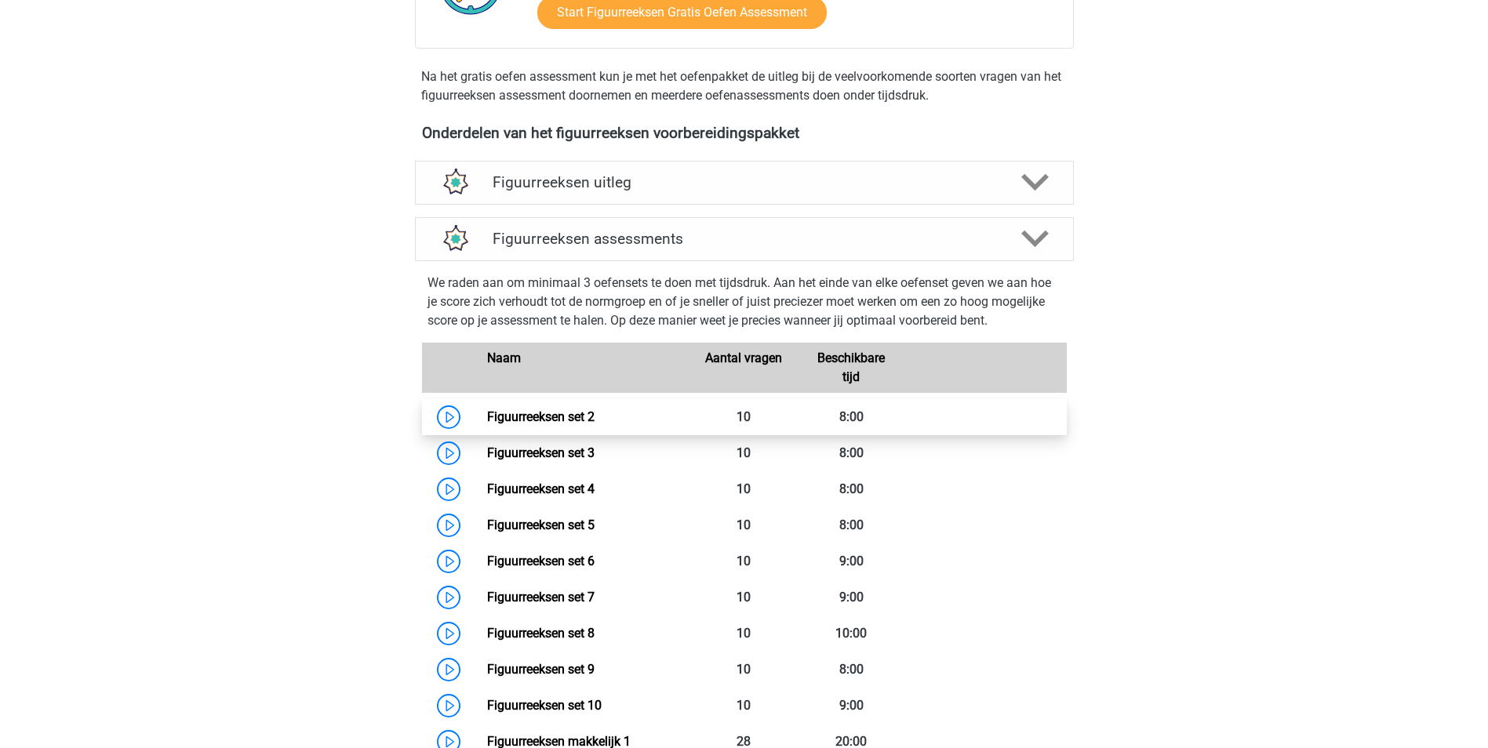
click at [487, 412] on link "Figuurreeksen set 2" at bounding box center [540, 416] width 107 height 15
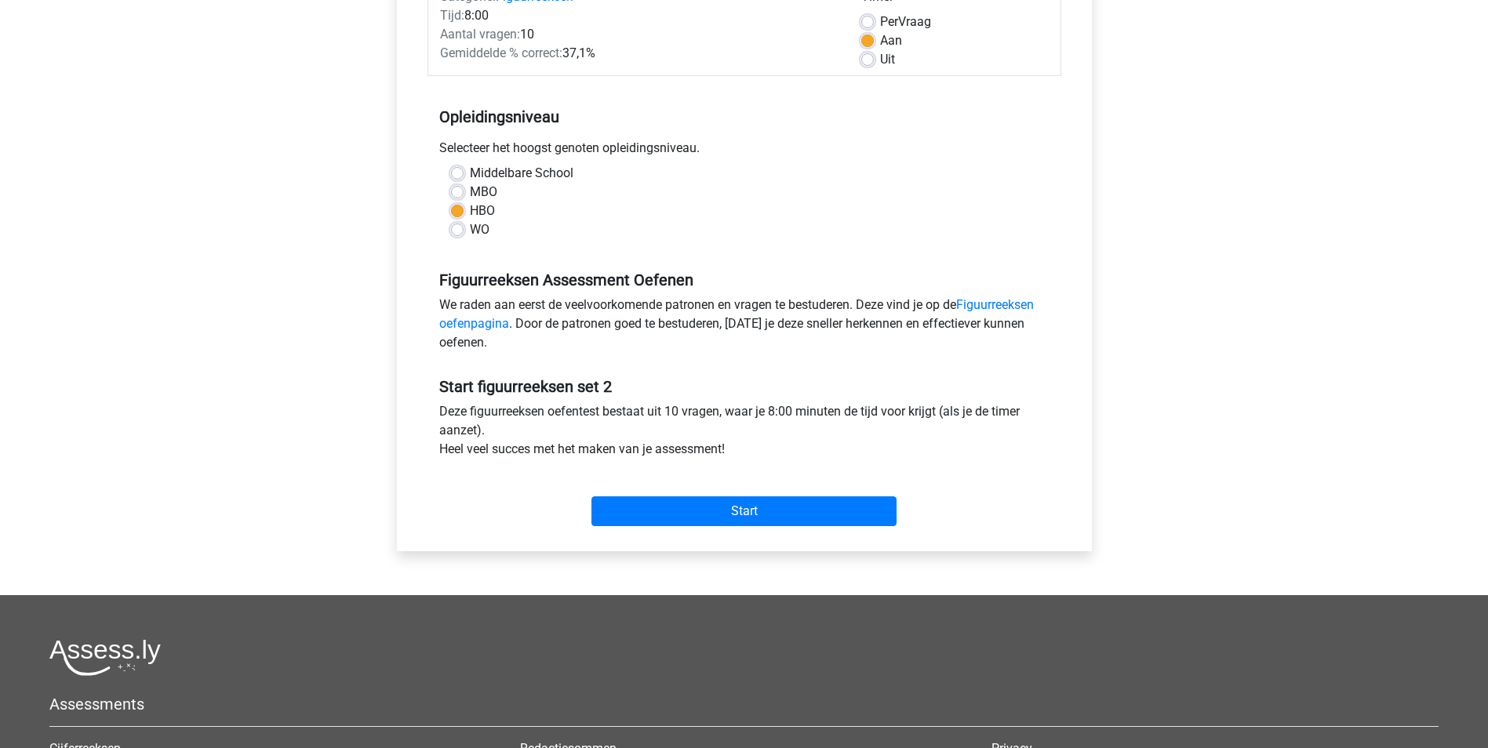
scroll to position [235, 0]
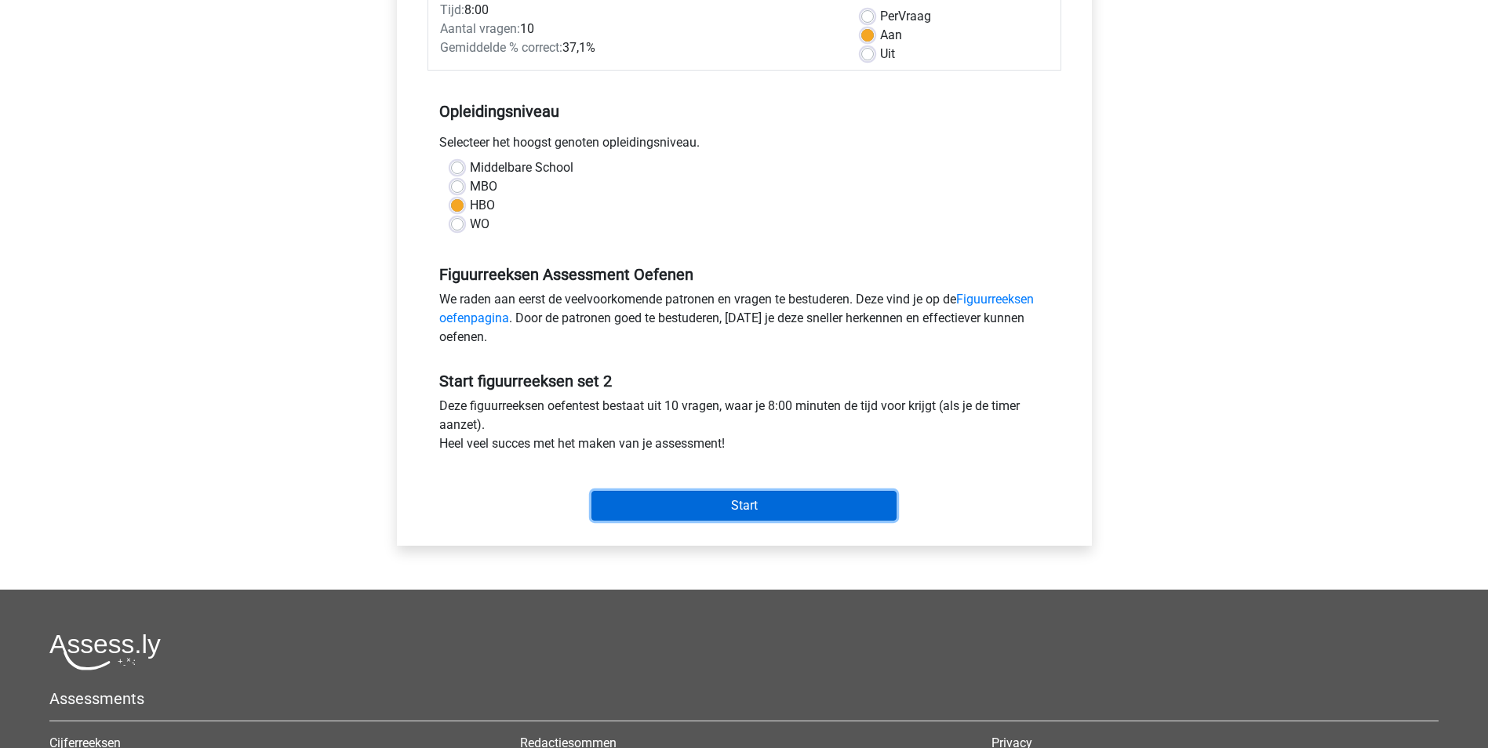
click at [749, 502] on input "Start" at bounding box center [743, 506] width 305 height 30
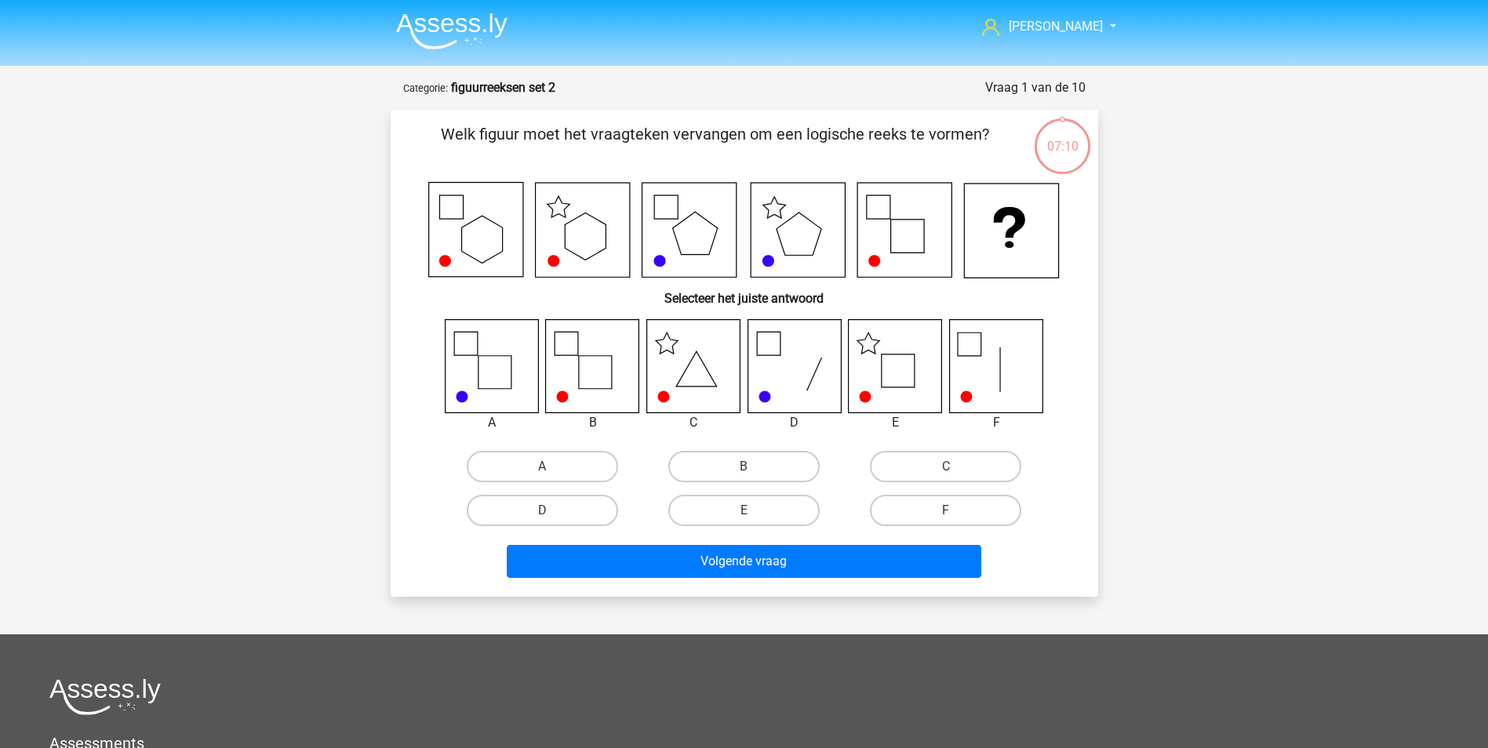
click at [710, 369] on icon at bounding box center [692, 365] width 93 height 93
click at [755, 512] on label "E" at bounding box center [743, 510] width 151 height 31
click at [754, 512] on input "E" at bounding box center [748, 515] width 10 height 10
radio input "true"
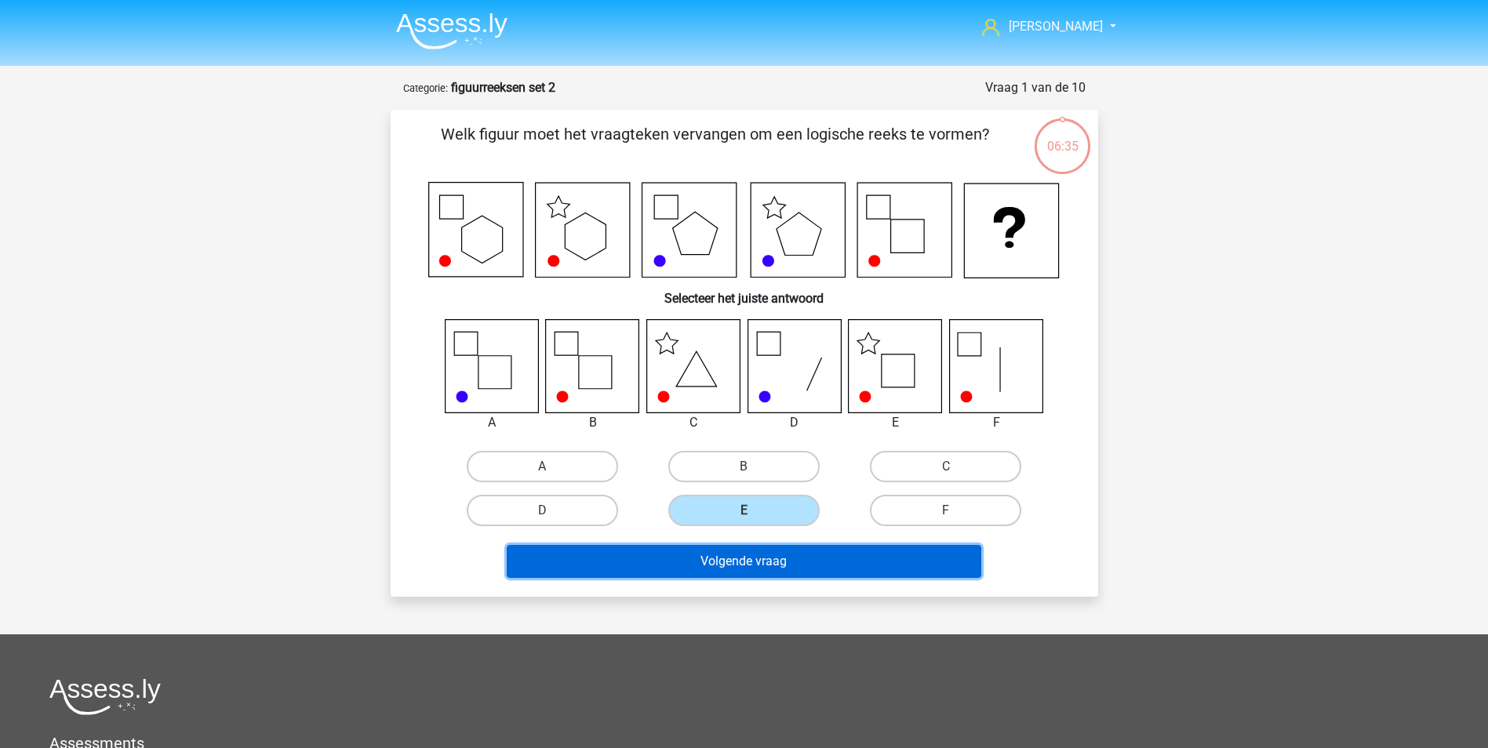
click at [779, 548] on button "Volgende vraag" at bounding box center [744, 561] width 474 height 33
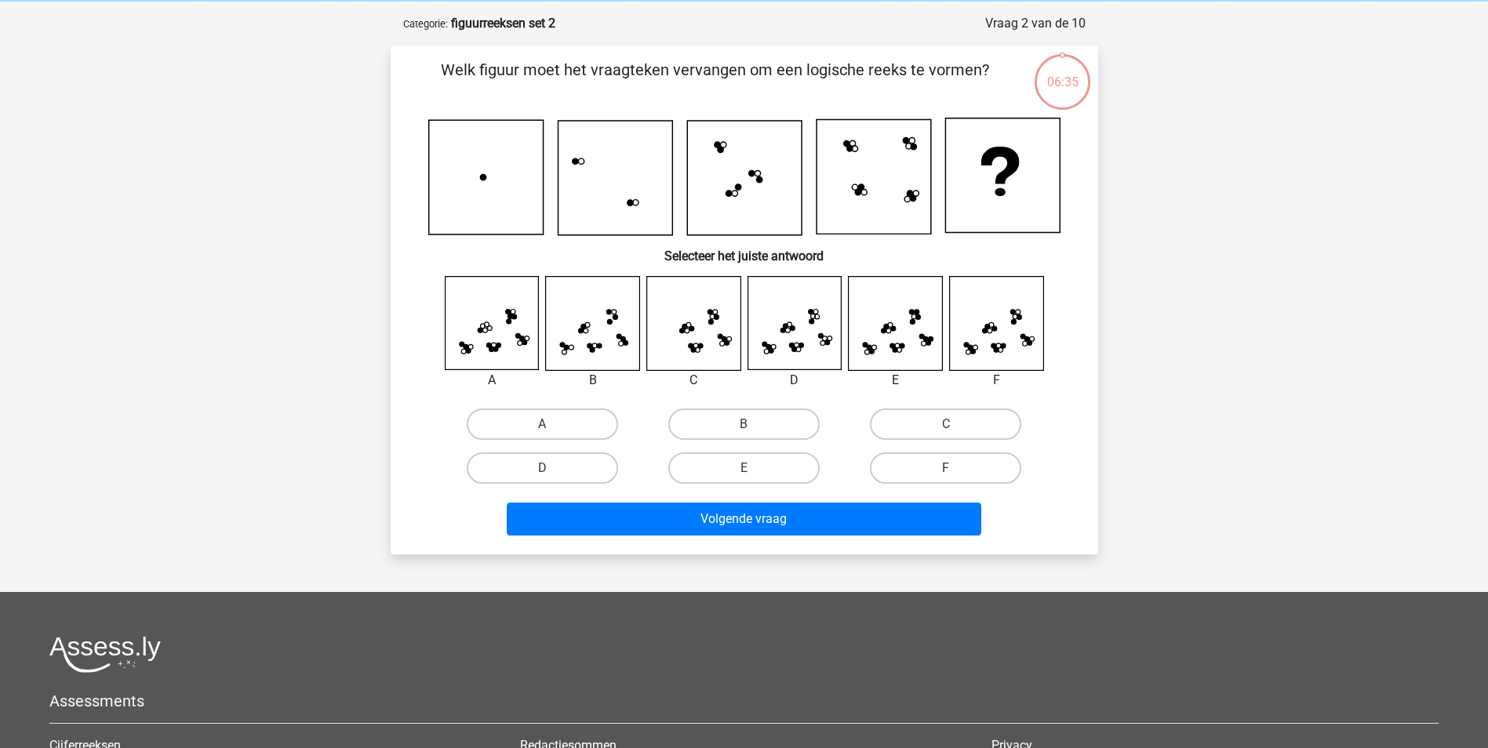
scroll to position [78, 0]
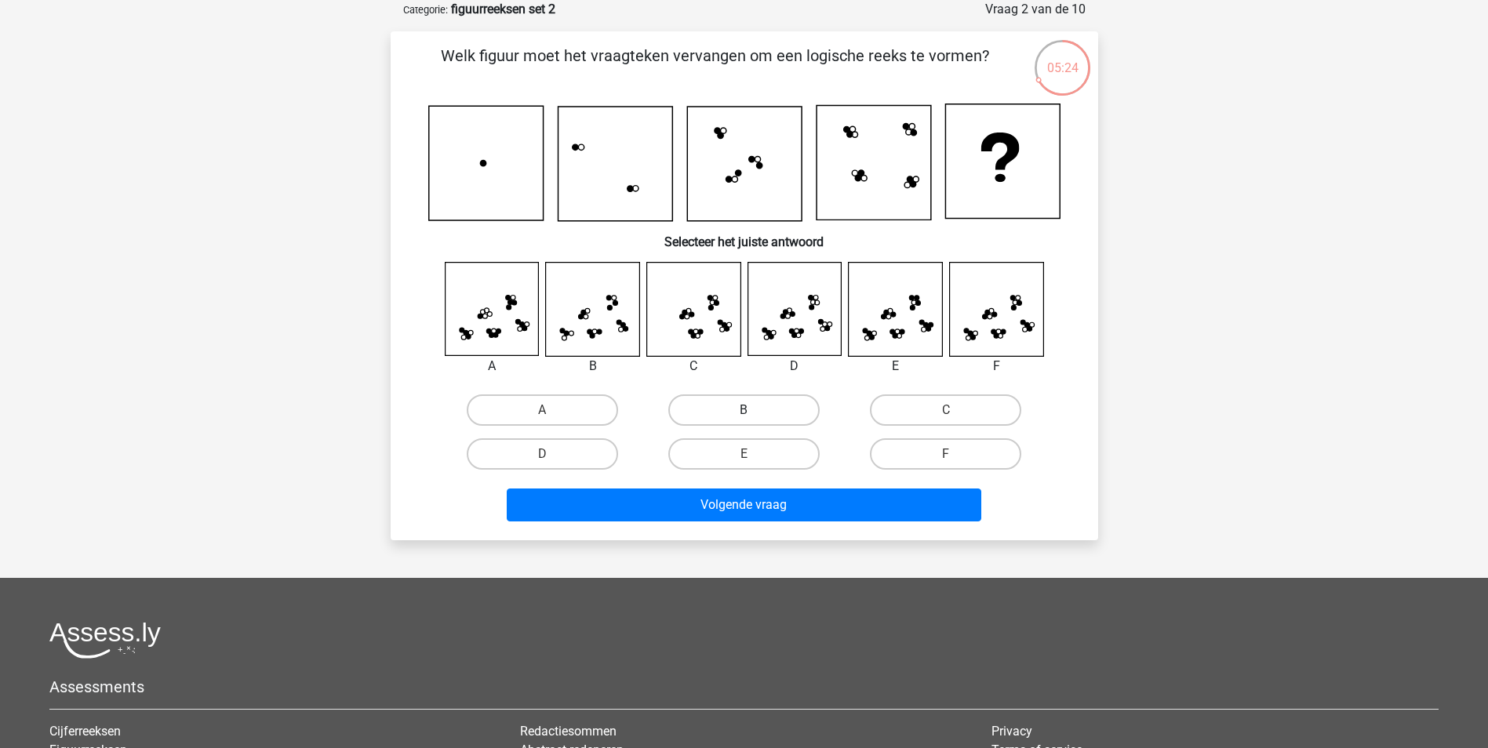
click at [798, 414] on label "B" at bounding box center [743, 409] width 151 height 31
click at [754, 414] on input "B" at bounding box center [748, 415] width 10 height 10
radio input "true"
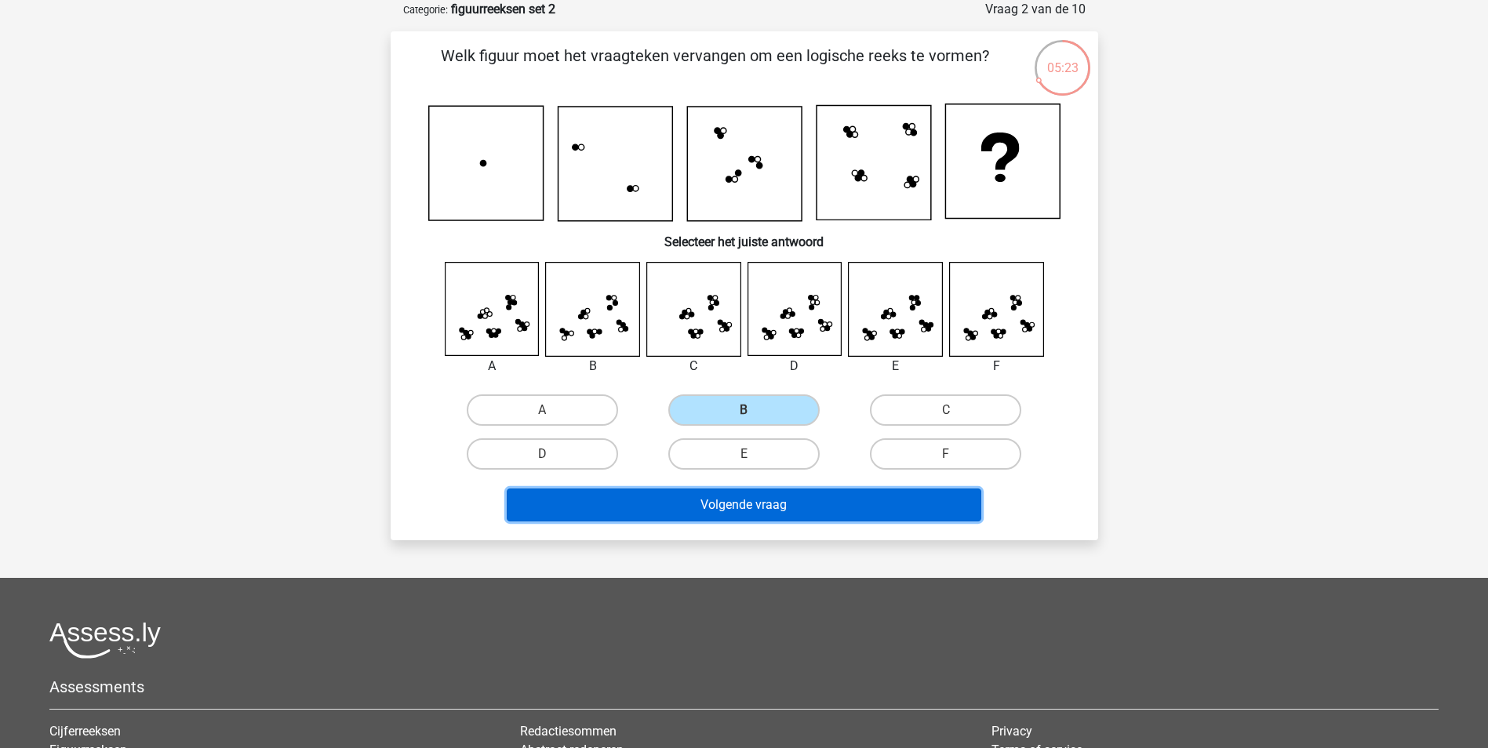
click at [839, 504] on button "Volgende vraag" at bounding box center [744, 505] width 474 height 33
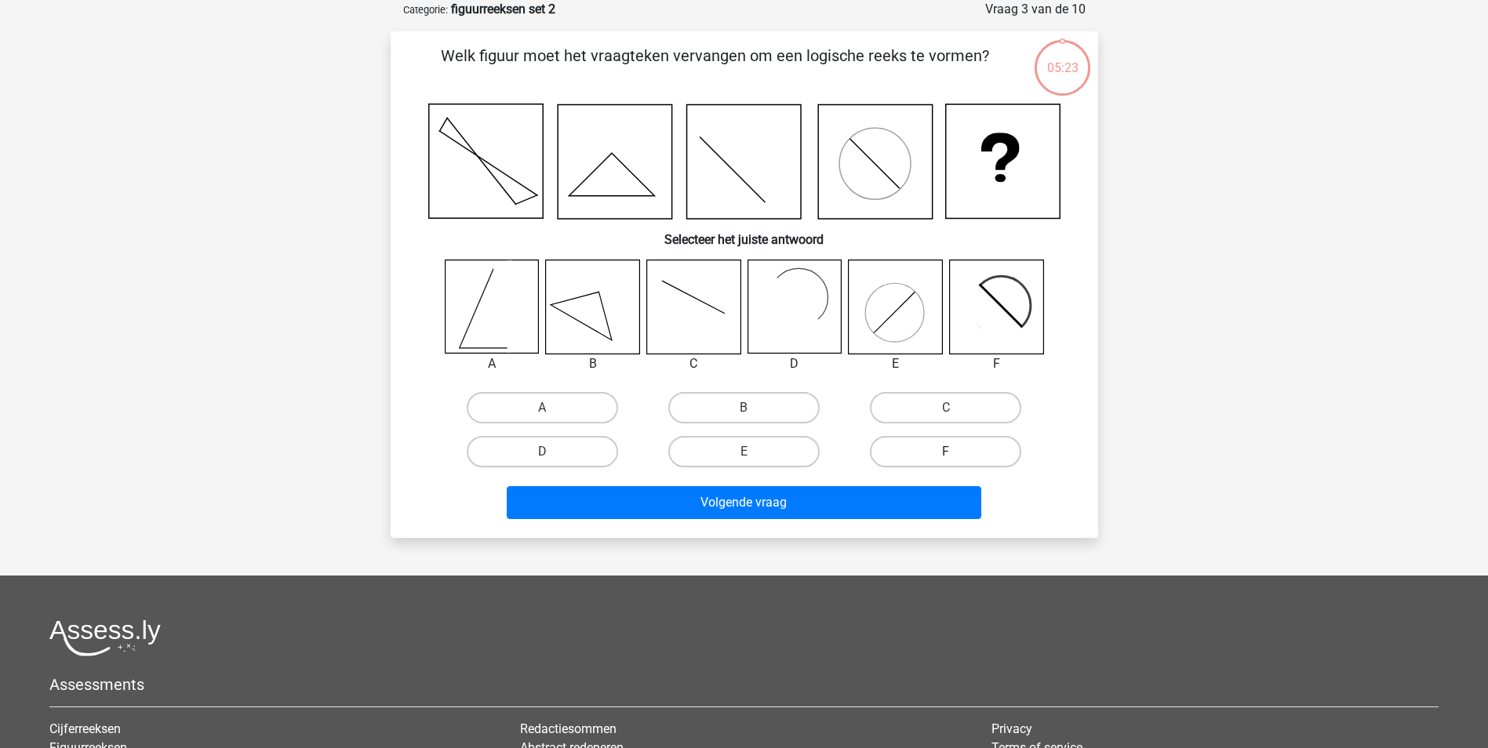
click at [896, 449] on label "F" at bounding box center [945, 451] width 151 height 31
click at [946, 452] on input "F" at bounding box center [951, 457] width 10 height 10
radio input "true"
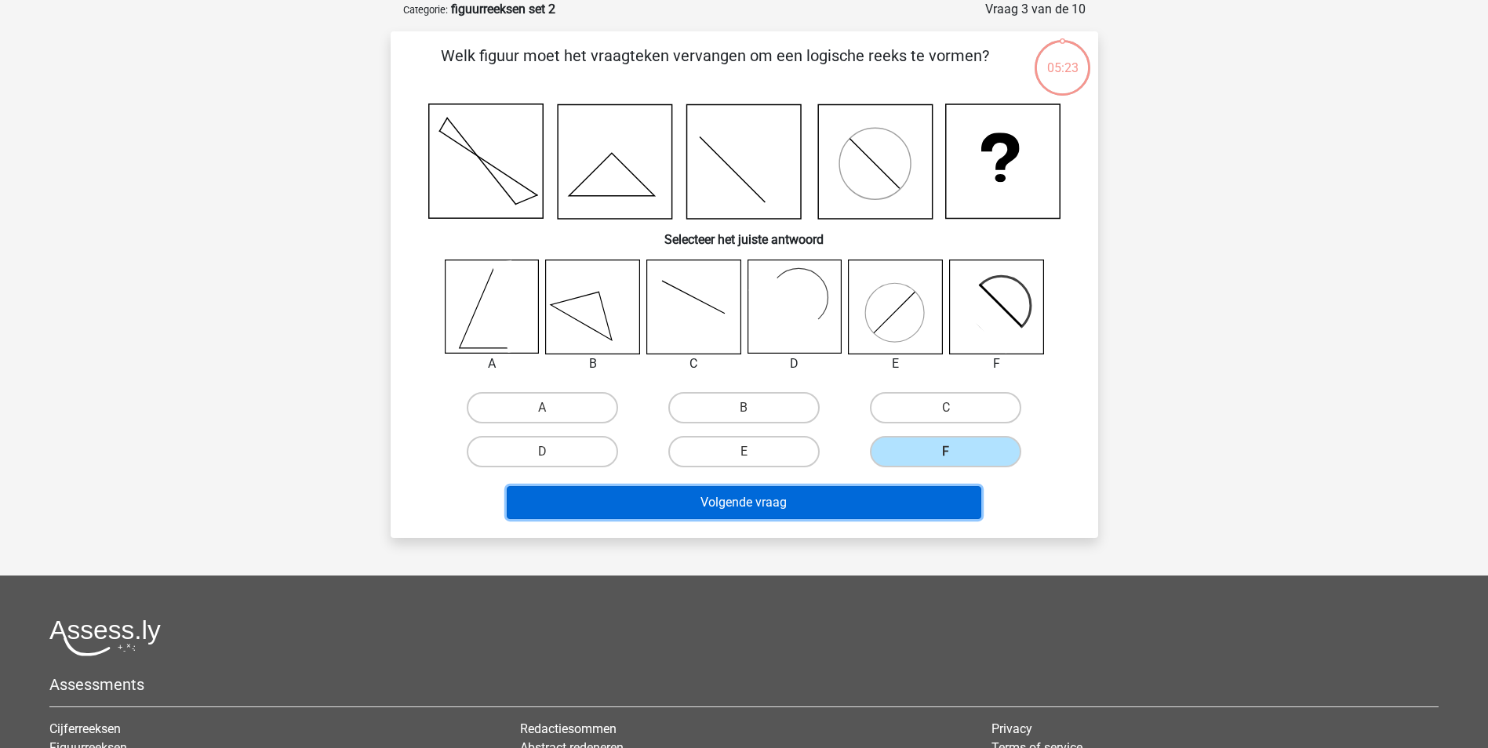
drag, startPoint x: 886, startPoint y: 503, endPoint x: 888, endPoint y: 489, distance: 13.5
click at [885, 503] on button "Volgende vraag" at bounding box center [744, 502] width 474 height 33
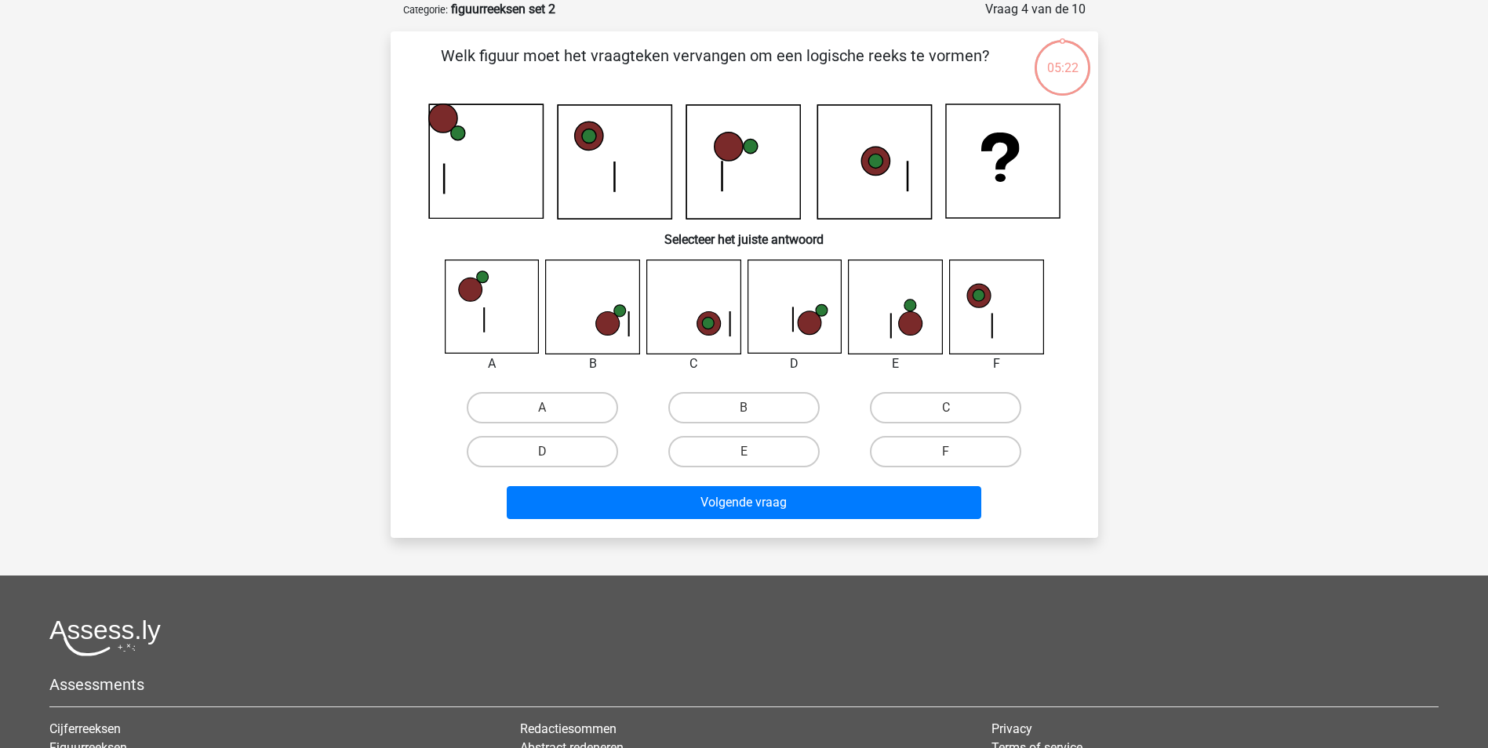
click at [910, 414] on label "C" at bounding box center [945, 407] width 151 height 31
click at [946, 414] on input "C" at bounding box center [951, 413] width 10 height 10
radio input "true"
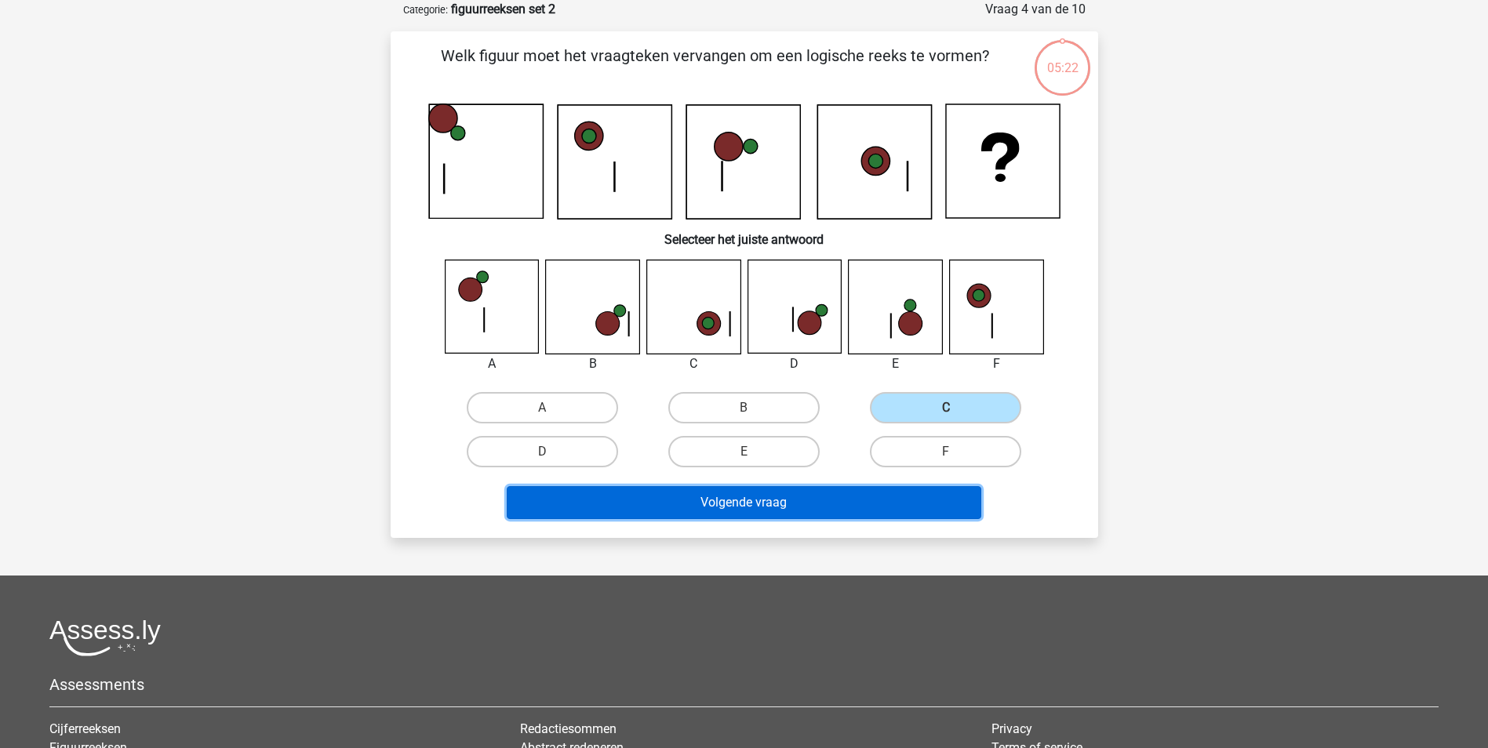
click at [887, 500] on button "Volgende vraag" at bounding box center [744, 502] width 474 height 33
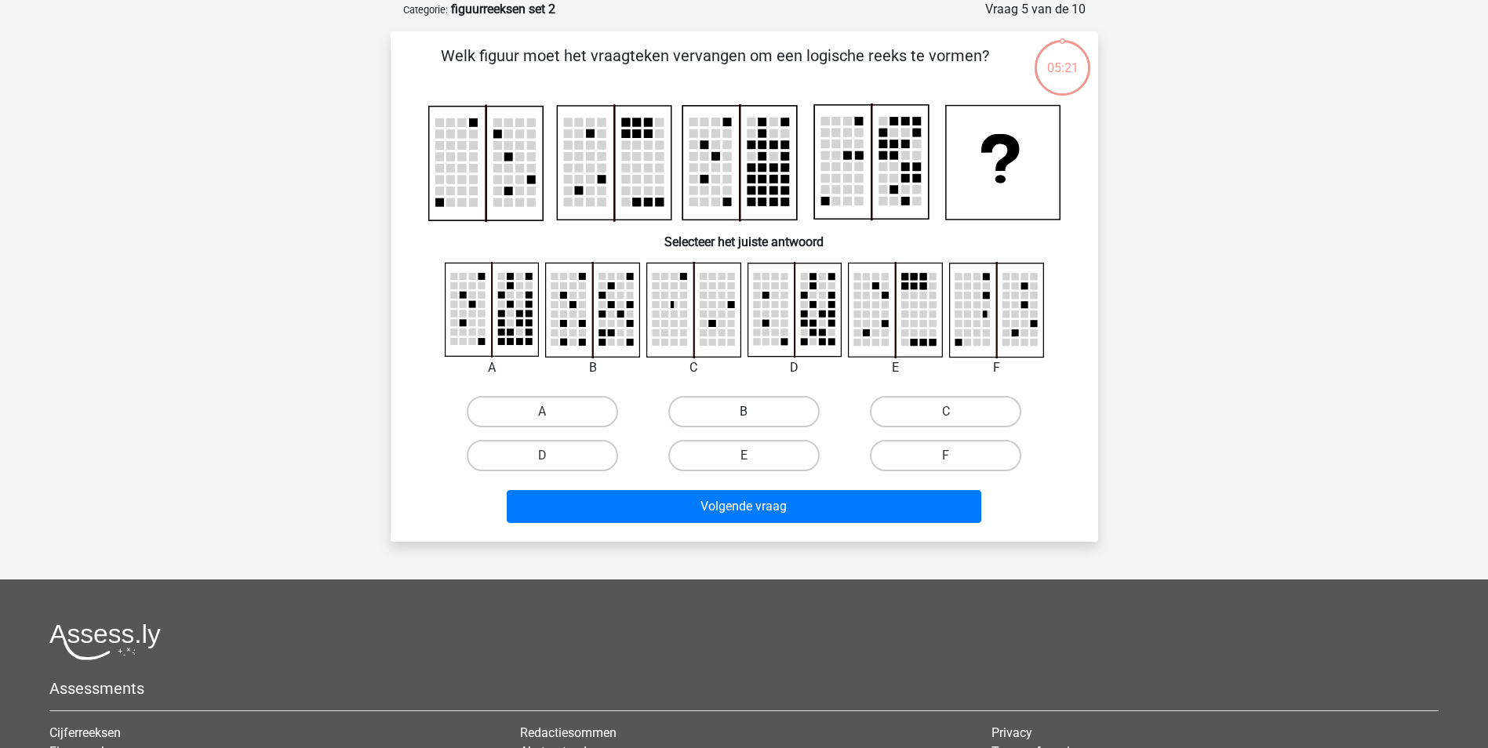
click at [714, 398] on div "B" at bounding box center [744, 412] width 202 height 44
click at [719, 407] on label "B" at bounding box center [743, 411] width 151 height 31
click at [743, 412] on input "B" at bounding box center [748, 417] width 10 height 10
radio input "true"
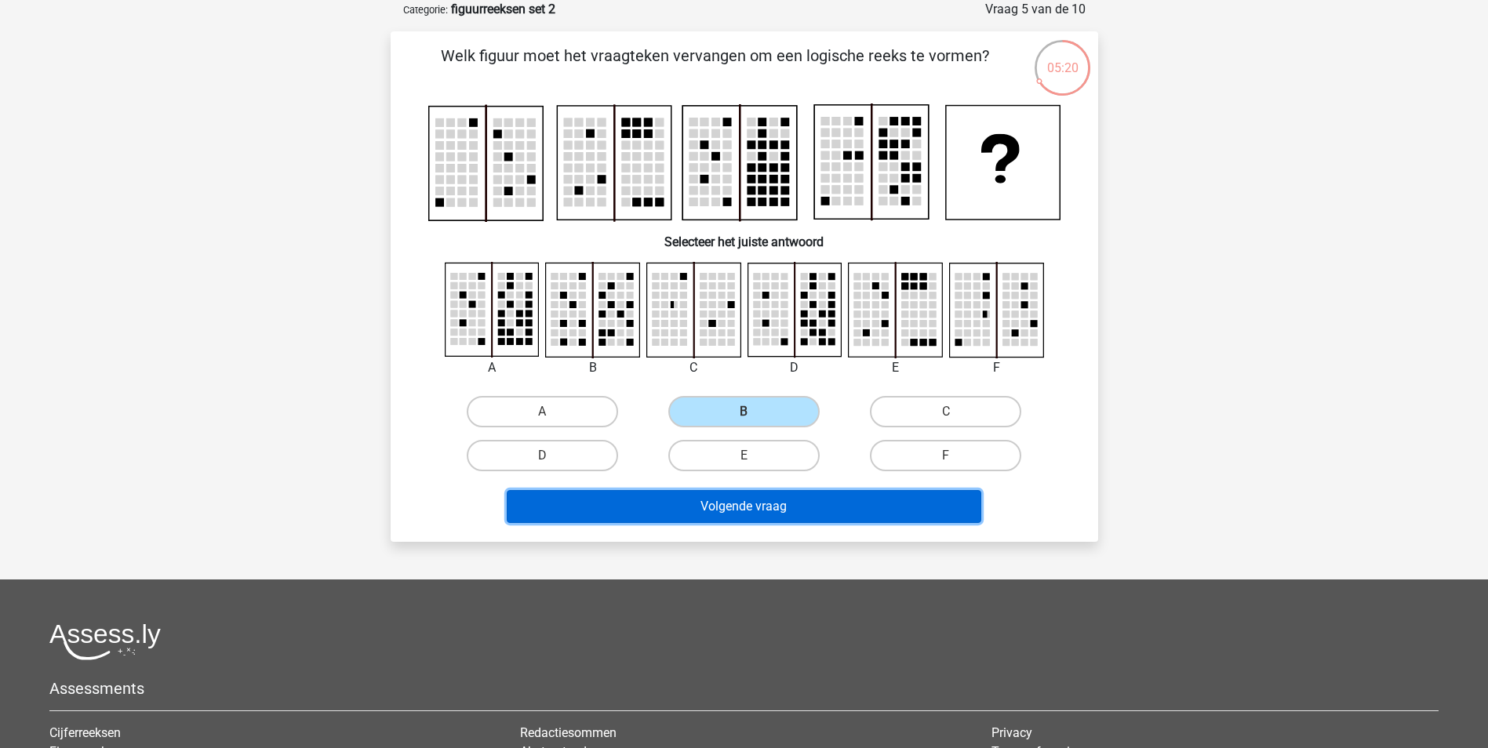
click at [743, 500] on button "Volgende vraag" at bounding box center [744, 506] width 474 height 33
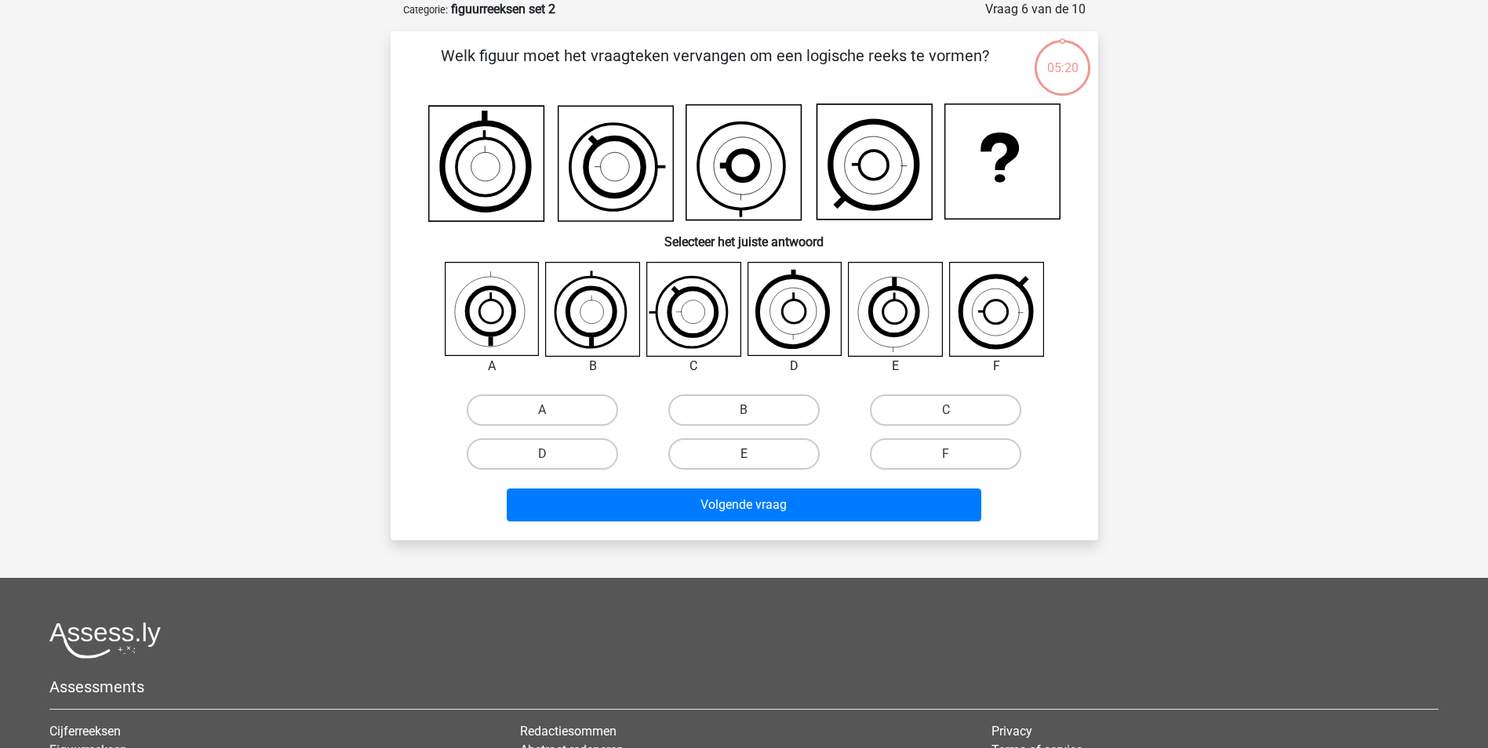
click at [764, 460] on label "E" at bounding box center [743, 453] width 151 height 31
click at [754, 460] on input "E" at bounding box center [748, 459] width 10 height 10
radio input "true"
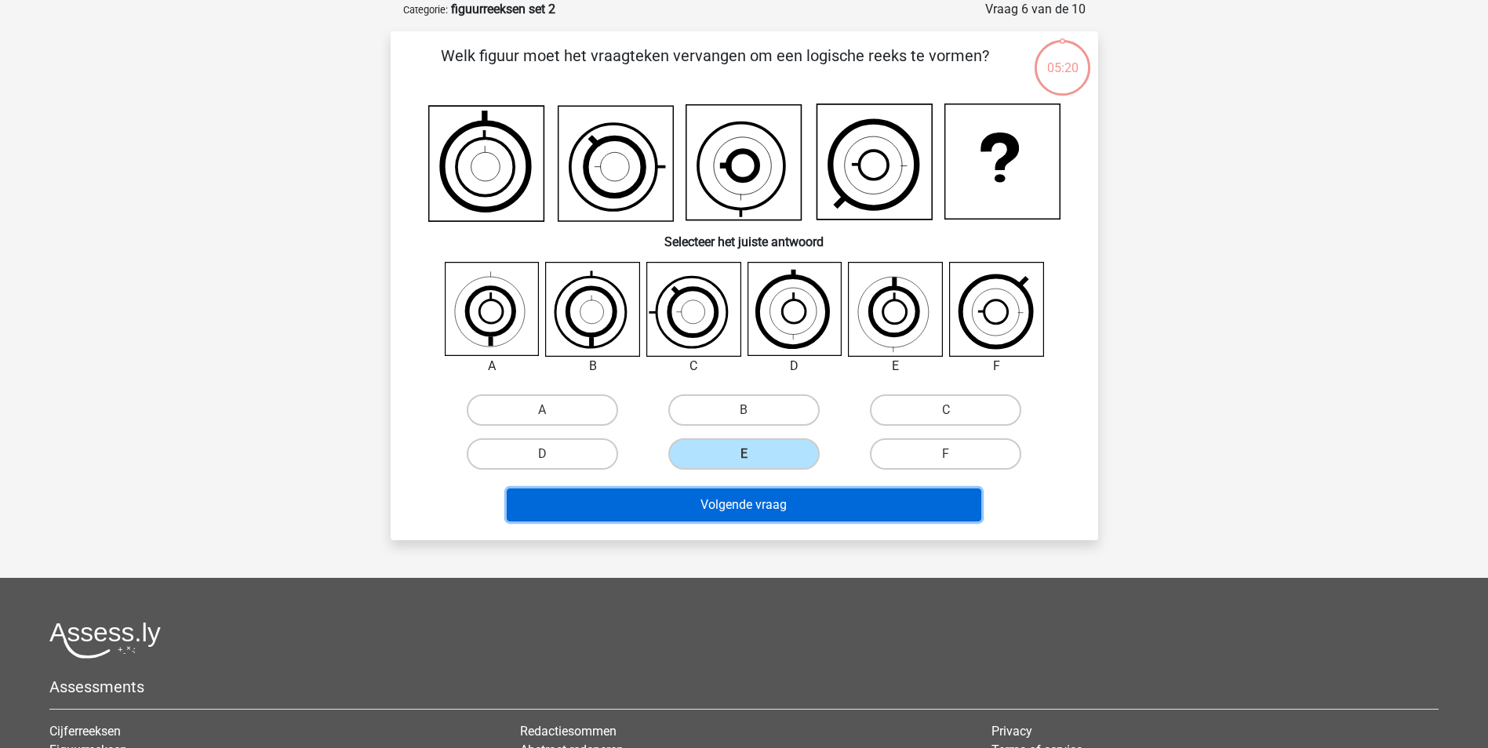
click at [779, 501] on button "Volgende vraag" at bounding box center [744, 505] width 474 height 33
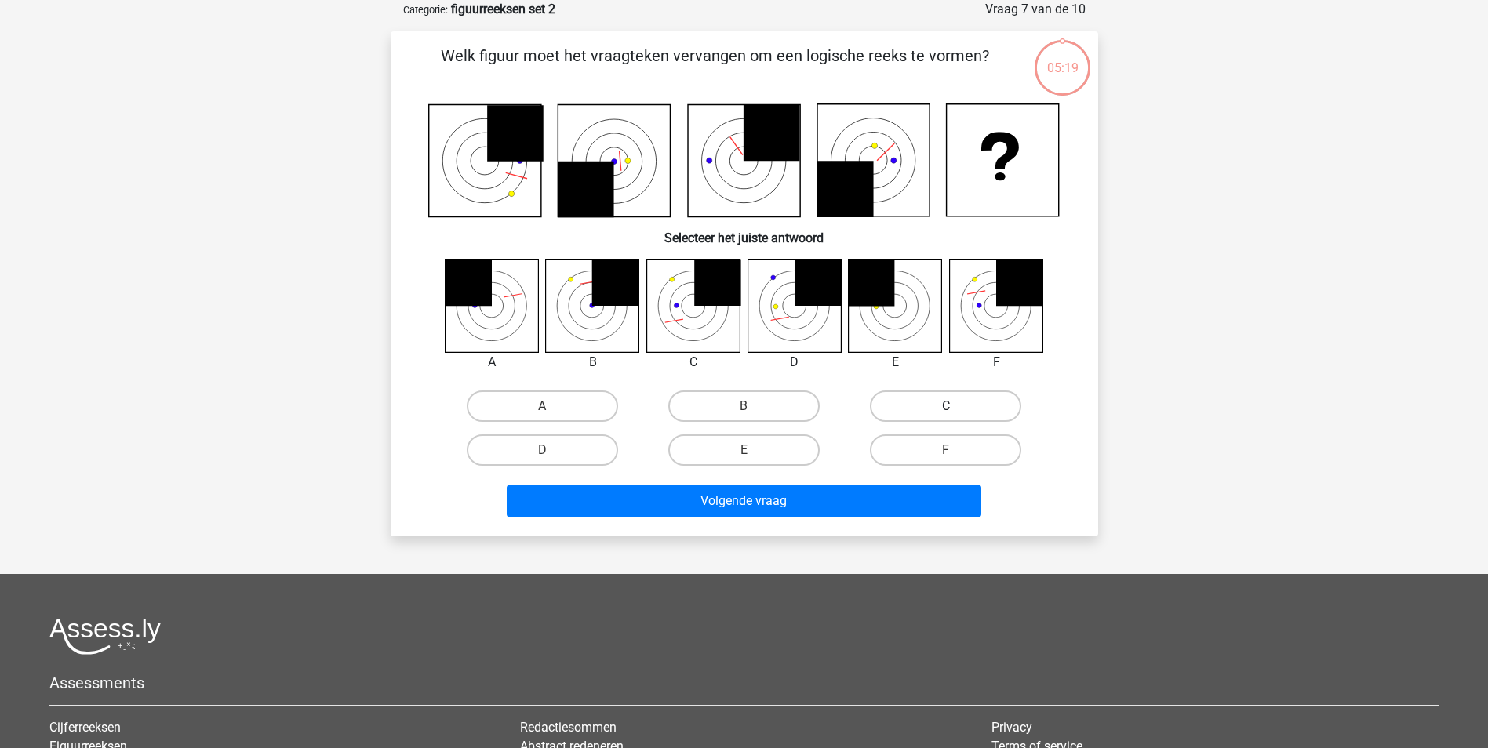
click at [930, 409] on label "C" at bounding box center [945, 406] width 151 height 31
click at [946, 409] on input "C" at bounding box center [951, 411] width 10 height 10
radio input "true"
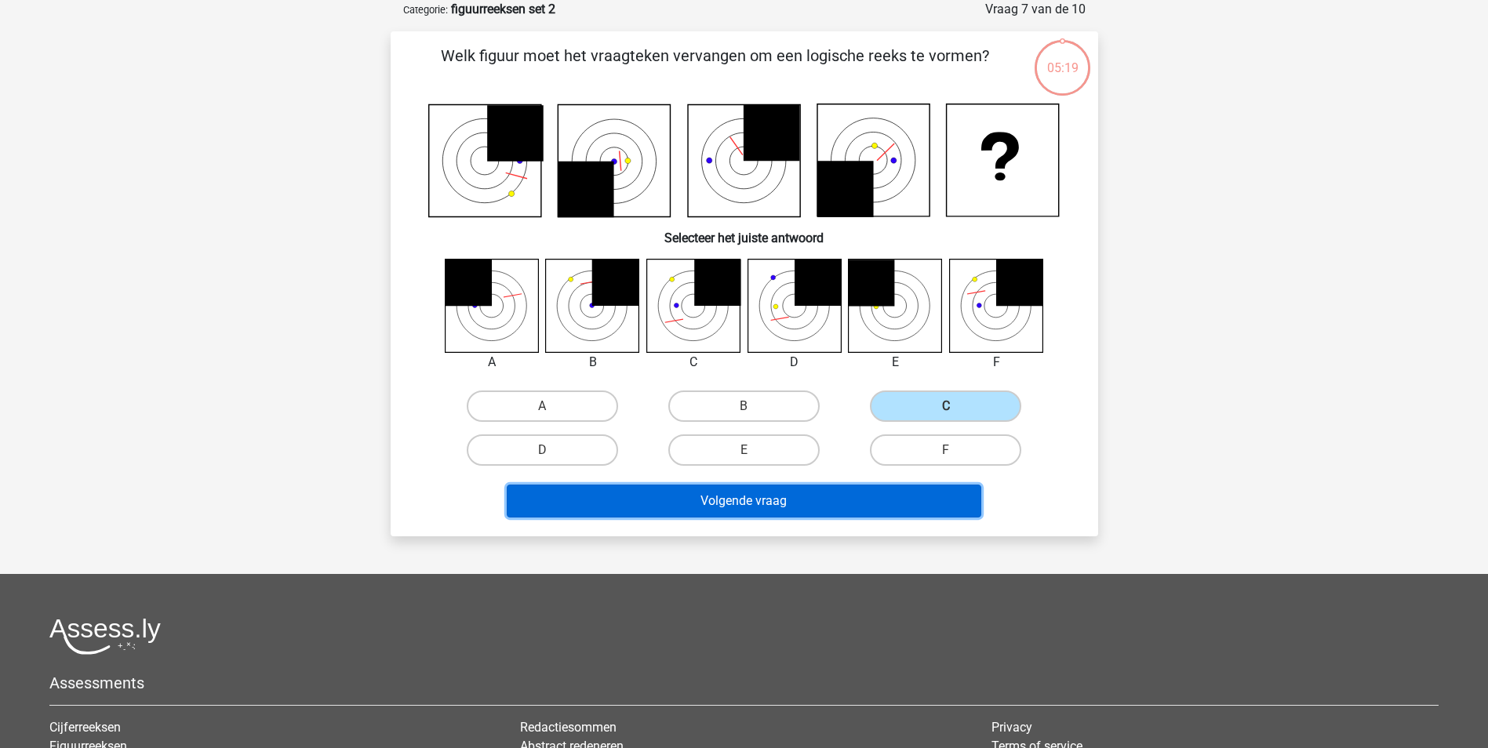
click at [905, 500] on button "Volgende vraag" at bounding box center [744, 501] width 474 height 33
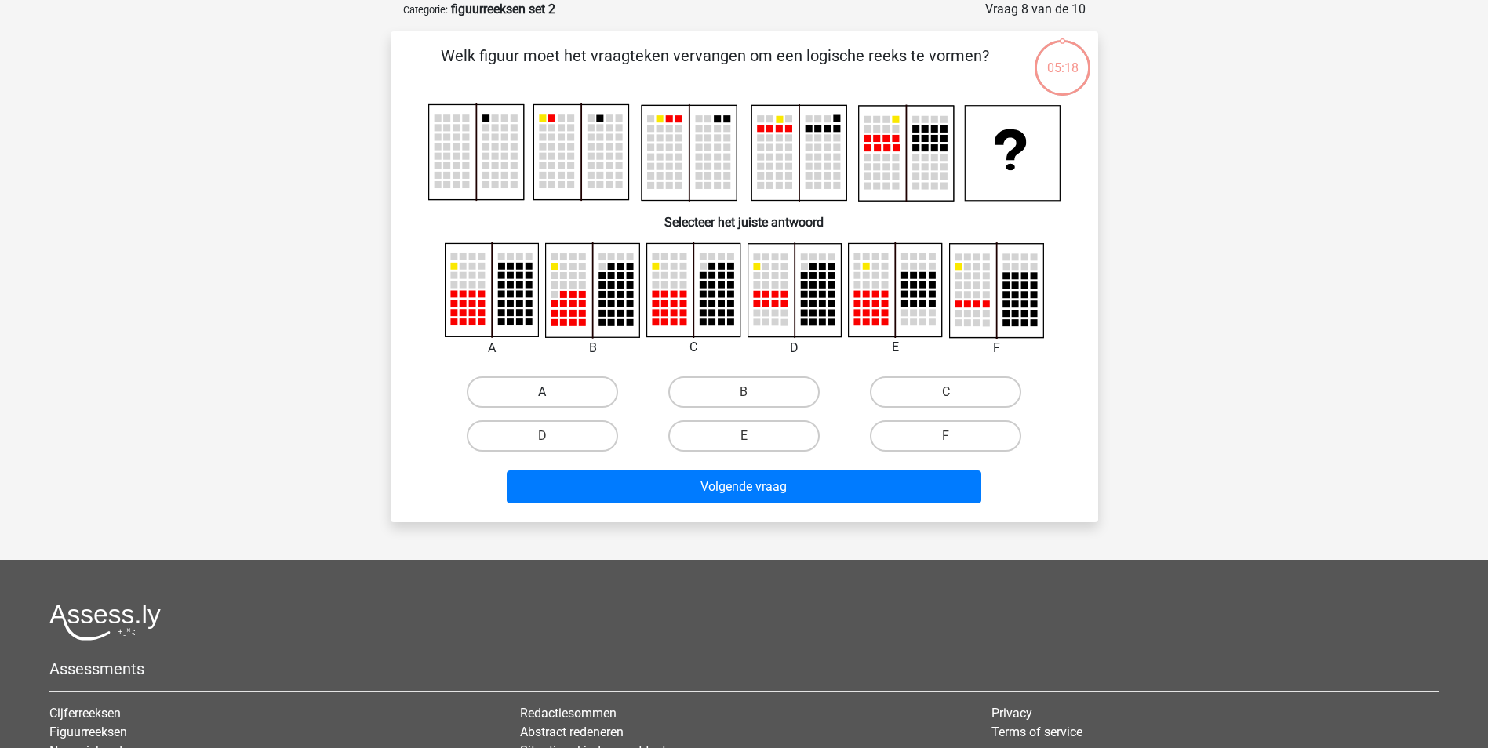
click at [598, 389] on label "A" at bounding box center [542, 391] width 151 height 31
click at [552, 392] on input "A" at bounding box center [547, 397] width 10 height 10
radio input "true"
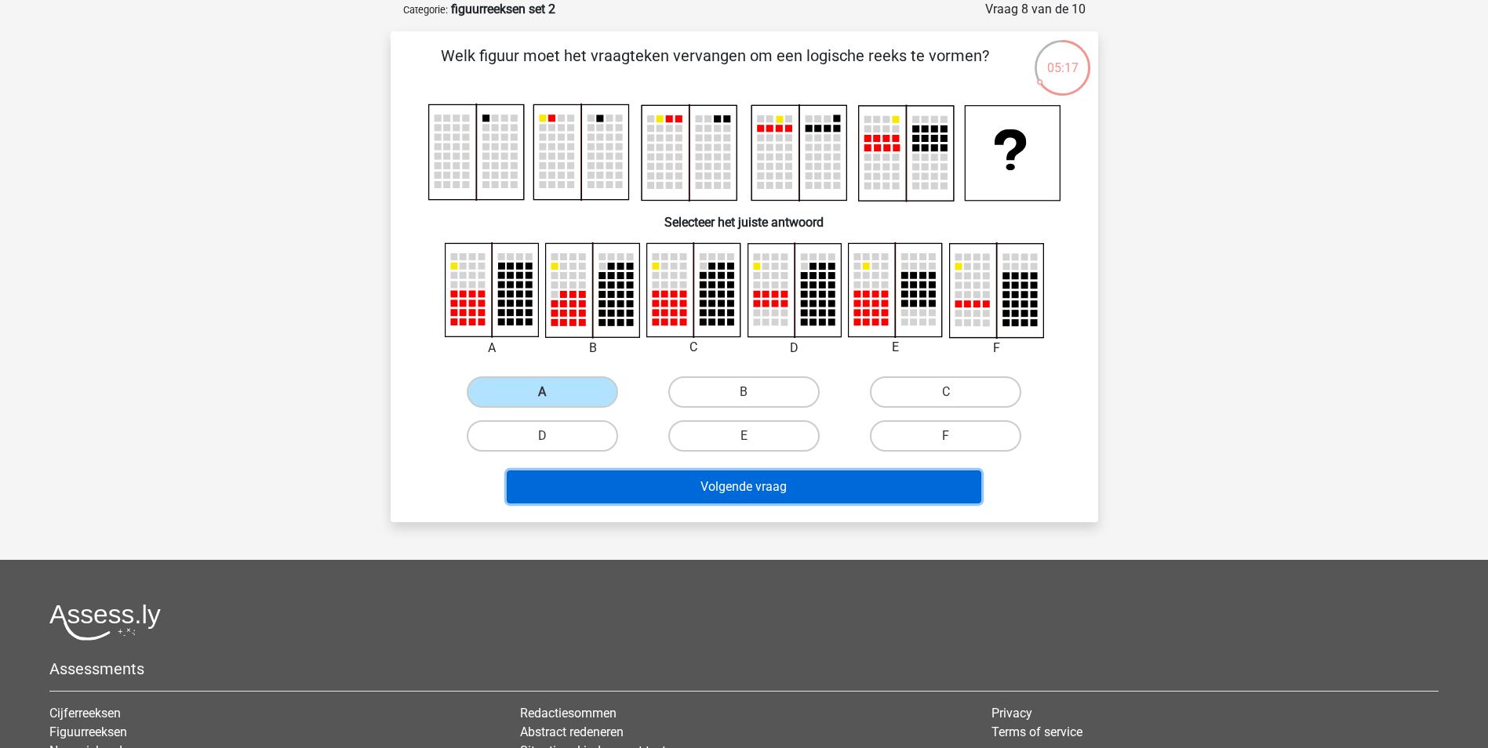
click at [668, 482] on button "Volgende vraag" at bounding box center [744, 487] width 474 height 33
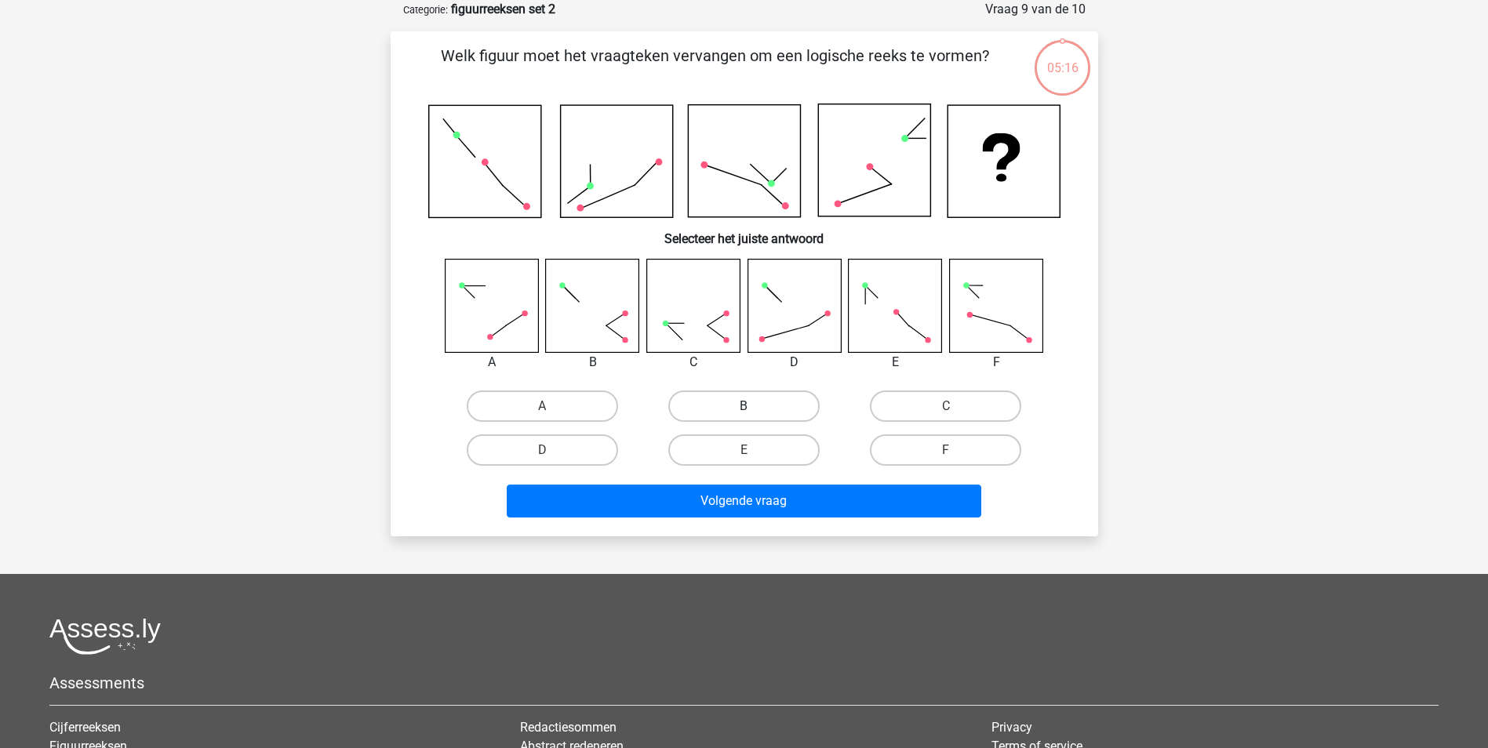
click at [780, 415] on label "B" at bounding box center [743, 406] width 151 height 31
click at [754, 415] on input "B" at bounding box center [748, 411] width 10 height 10
radio input "true"
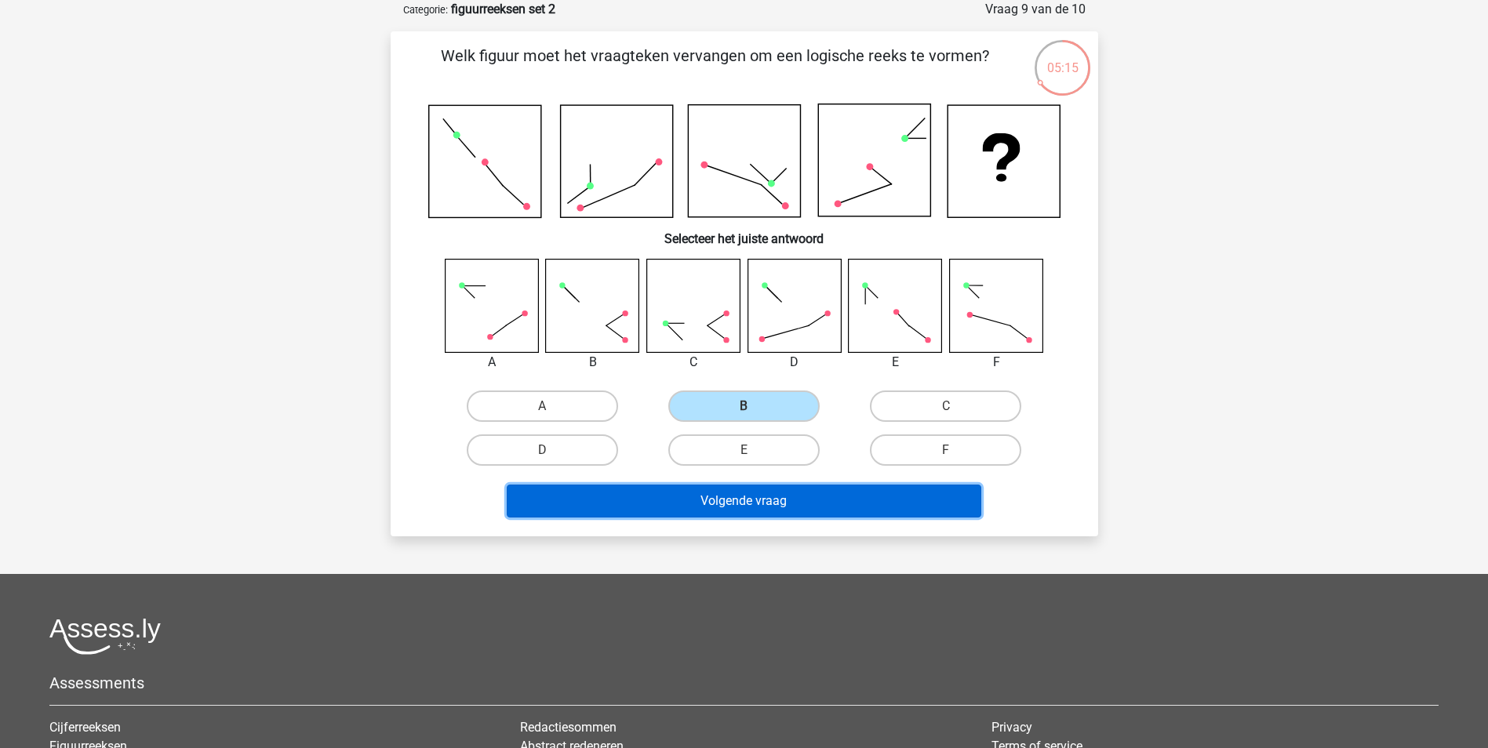
click at [770, 497] on button "Volgende vraag" at bounding box center [744, 501] width 474 height 33
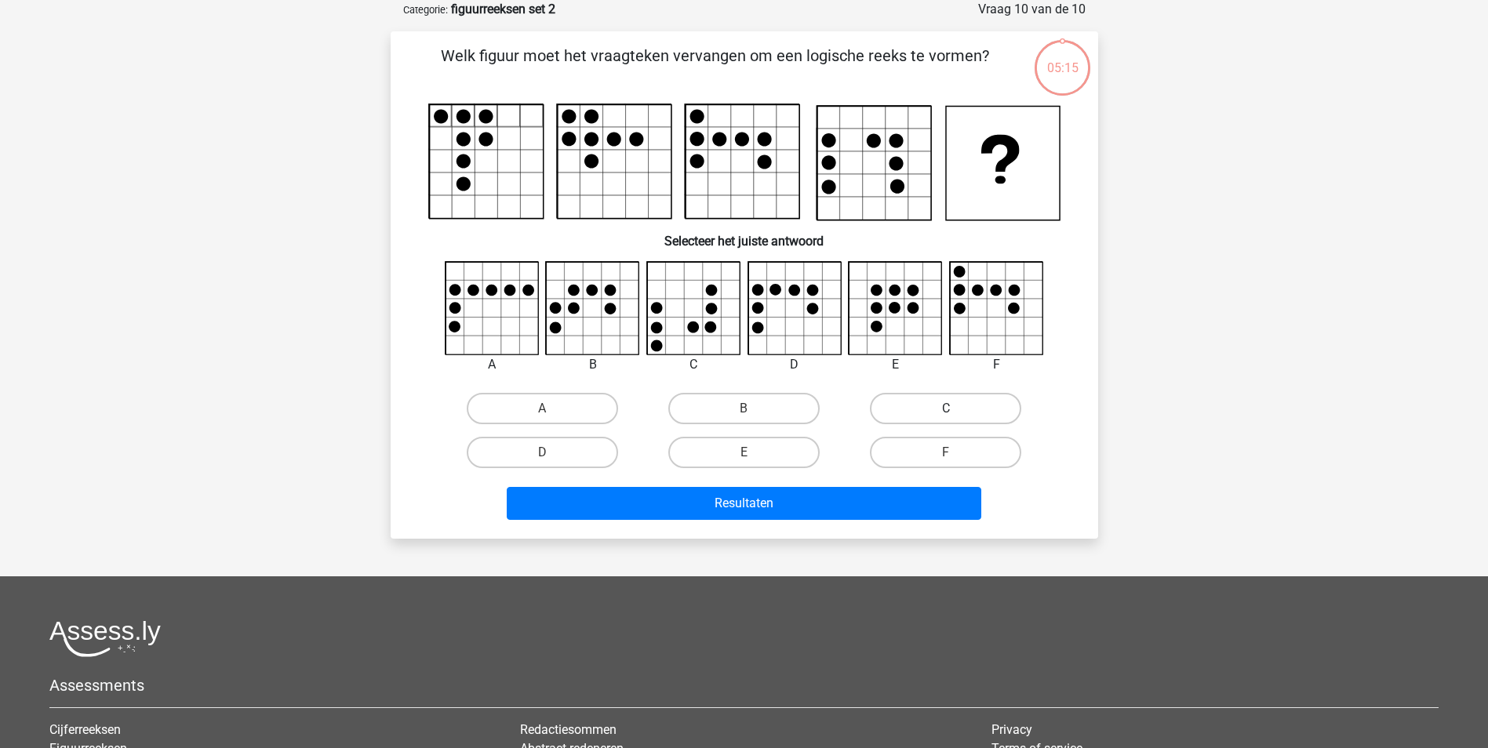
click at [913, 415] on label "C" at bounding box center [945, 408] width 151 height 31
click at [946, 415] on input "C" at bounding box center [951, 414] width 10 height 10
radio input "true"
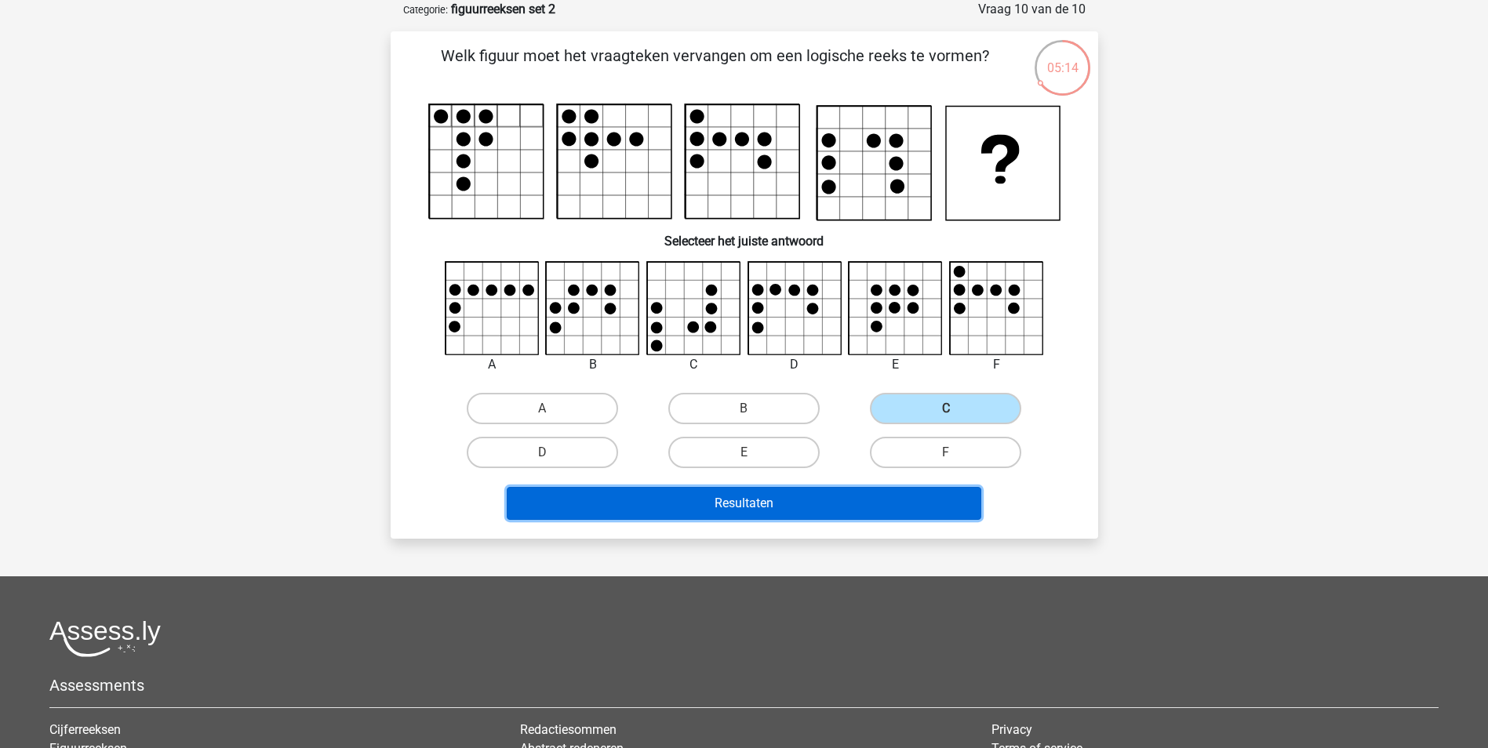
click at [827, 507] on button "Resultaten" at bounding box center [744, 503] width 474 height 33
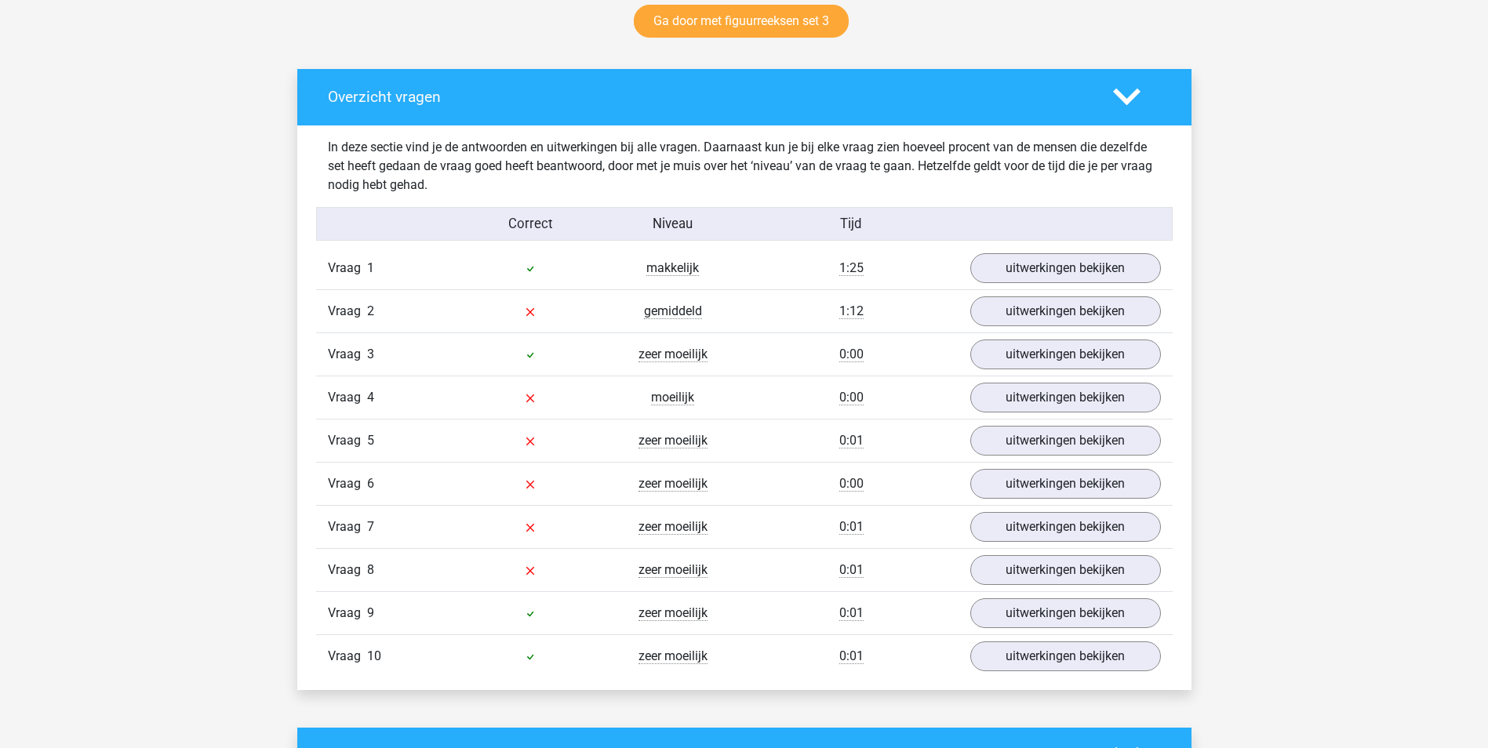
scroll to position [863, 0]
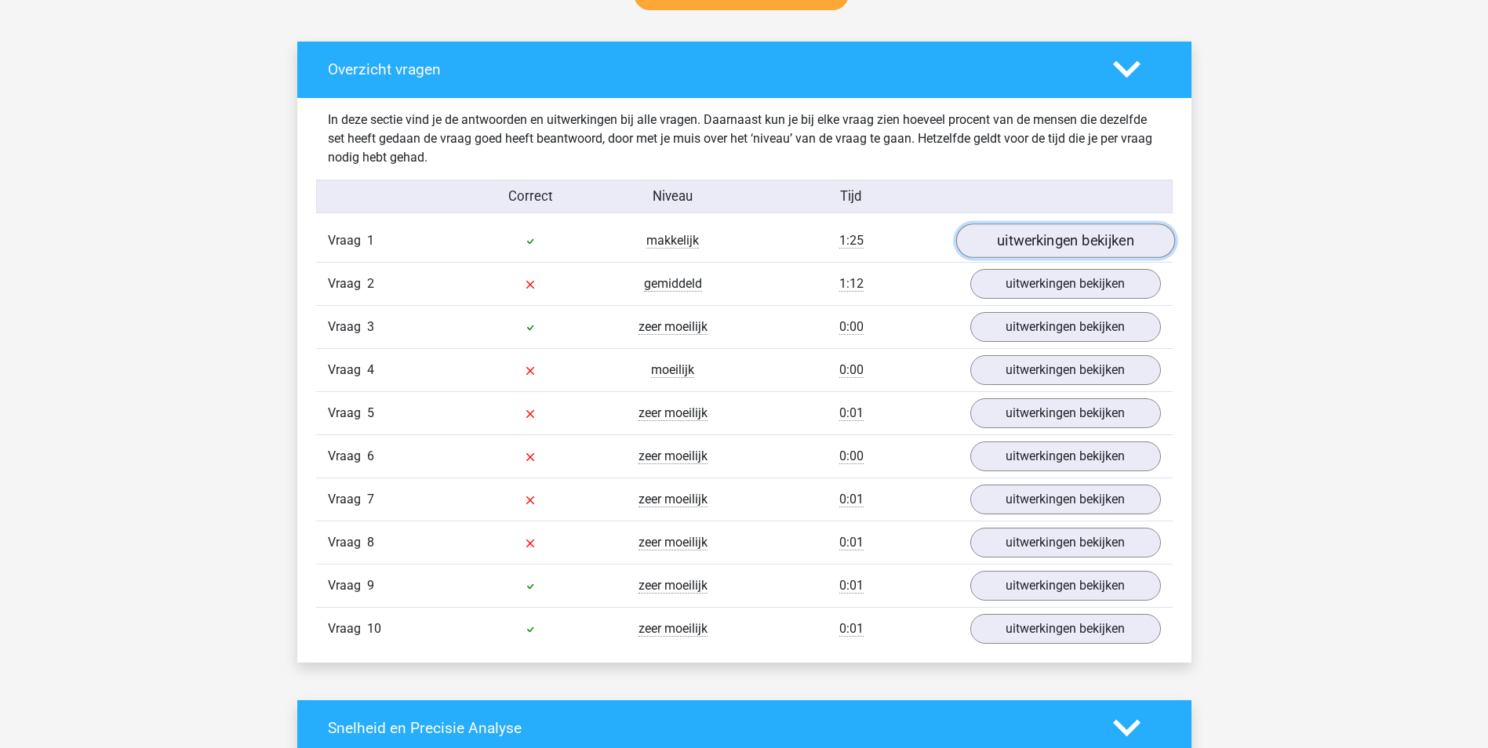
click at [1016, 239] on link "uitwerkingen bekijken" at bounding box center [1064, 240] width 219 height 35
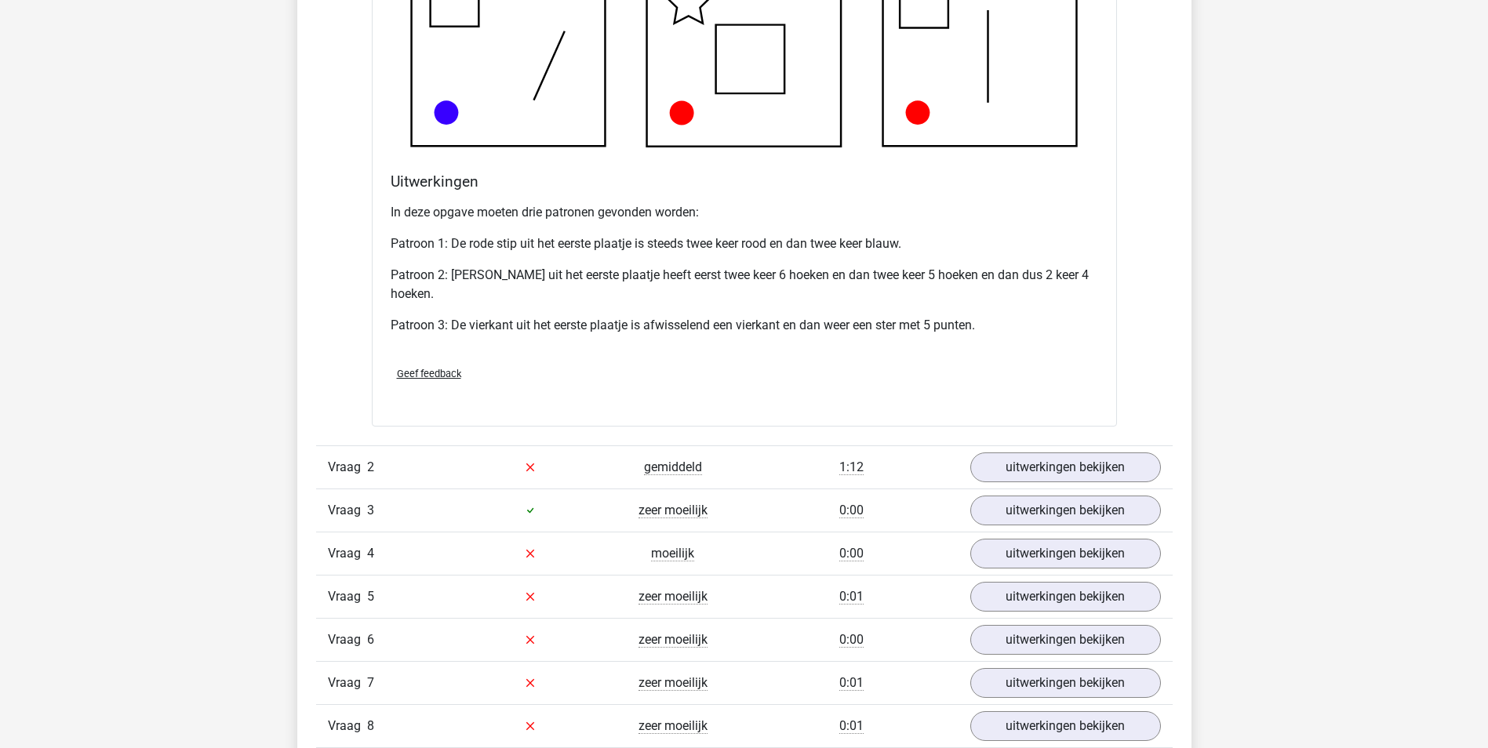
scroll to position [1647, 0]
click at [1005, 461] on link "uitwerkingen bekijken" at bounding box center [1064, 466] width 219 height 35
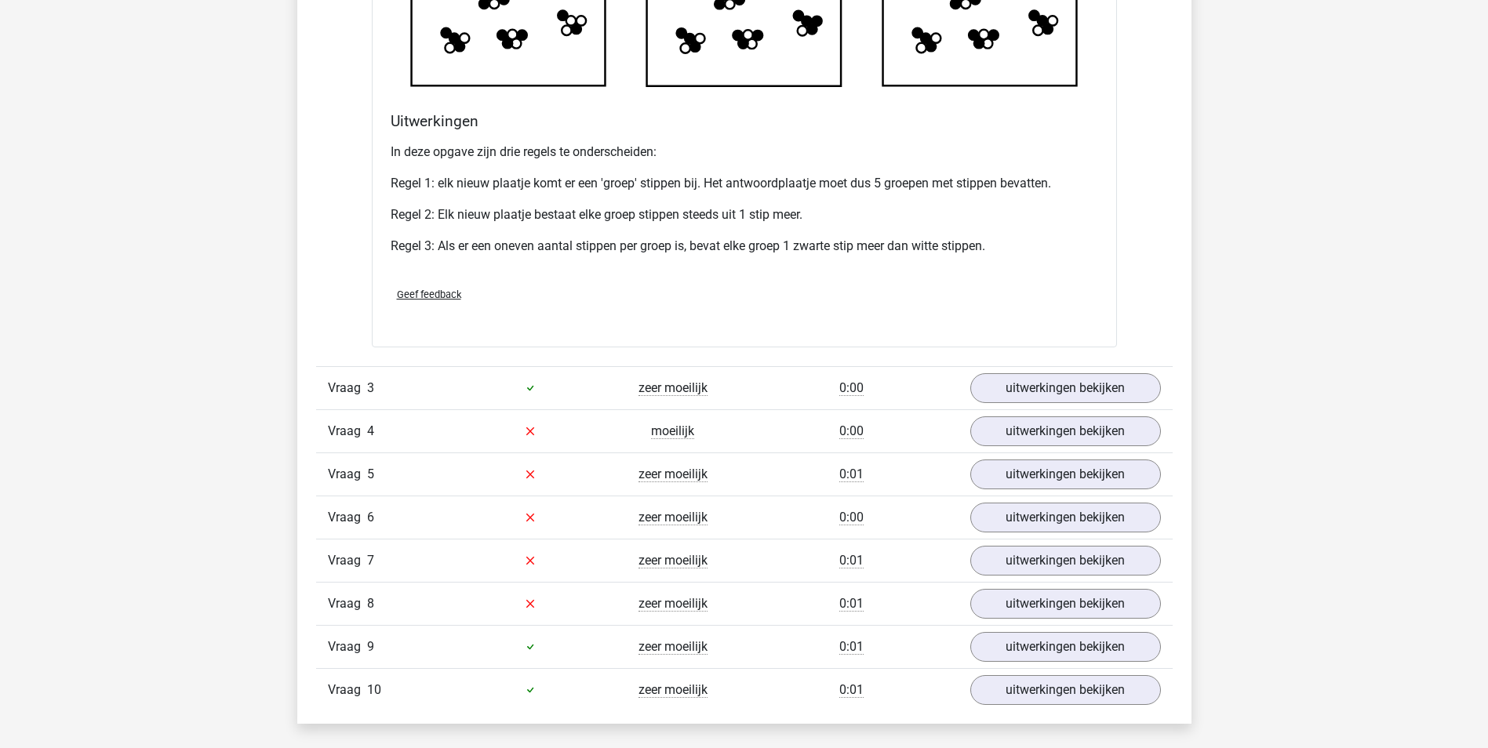
scroll to position [2745, 0]
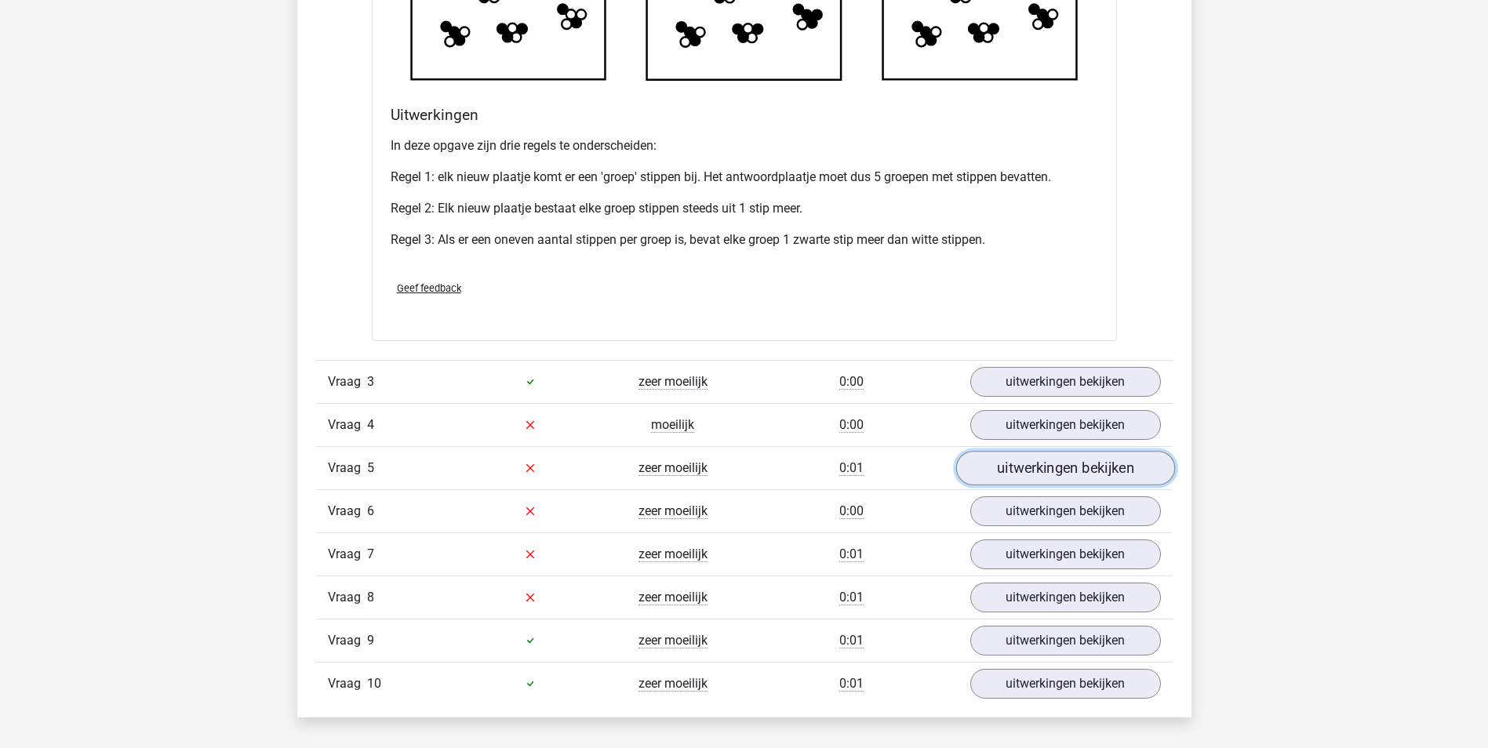
click at [1031, 474] on link "uitwerkingen bekijken" at bounding box center [1064, 468] width 219 height 35
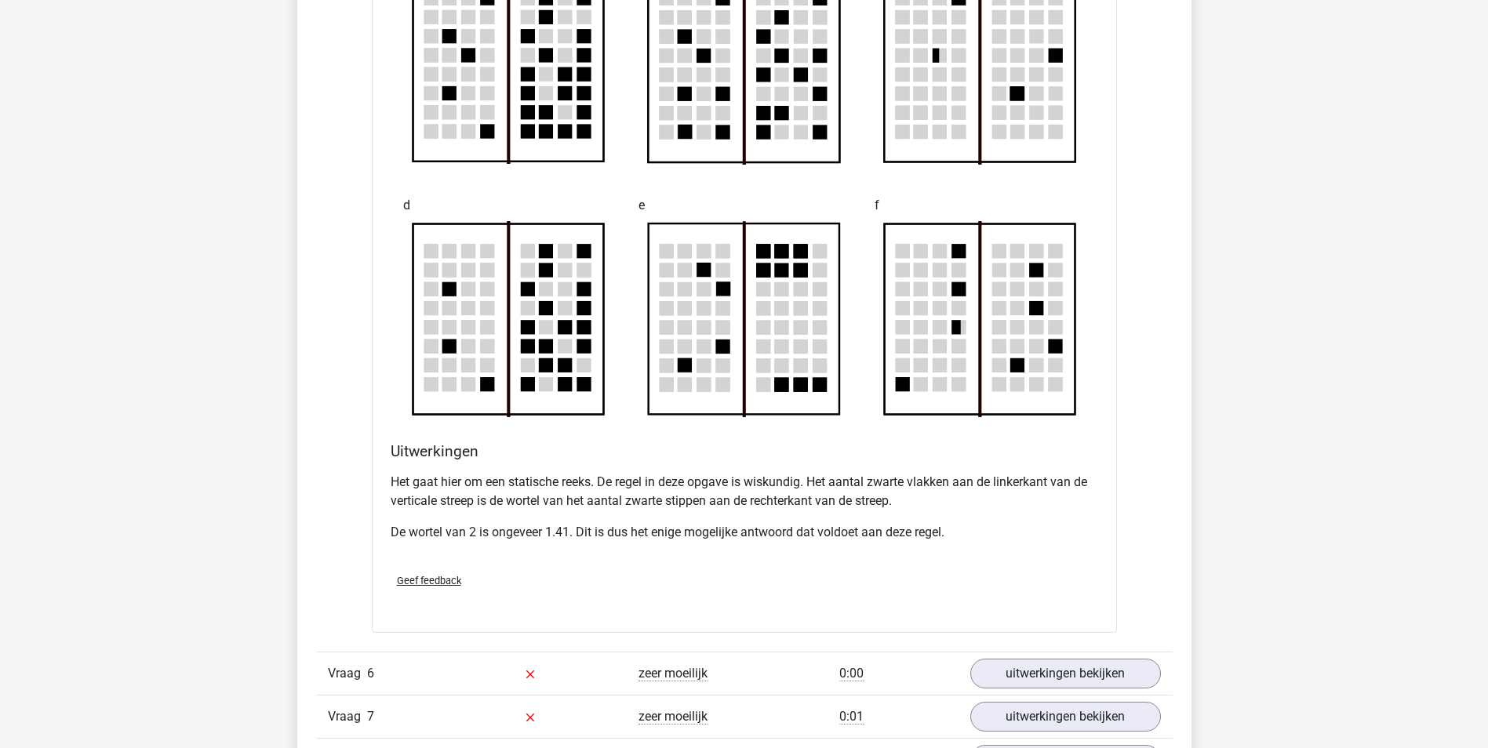
scroll to position [3842, 0]
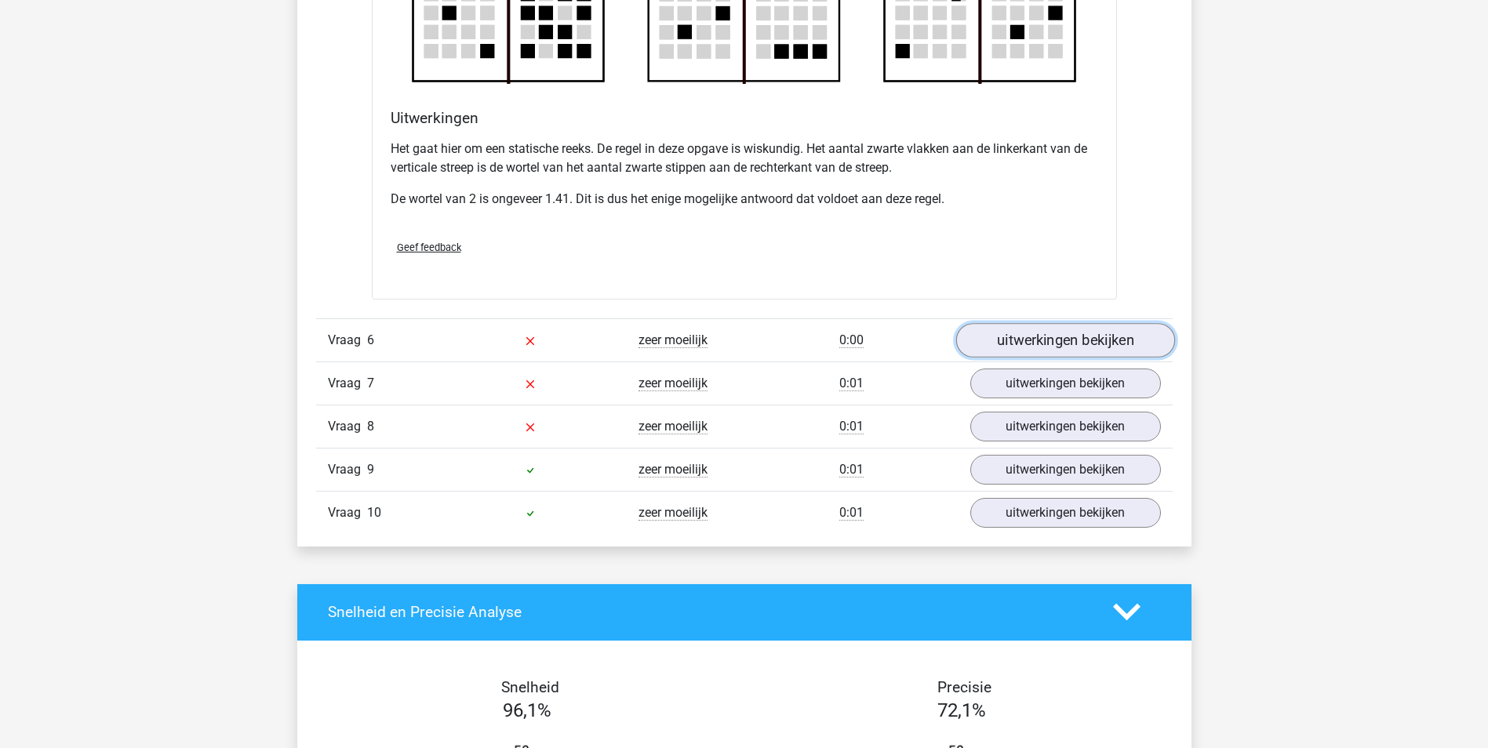
click at [1053, 350] on link "uitwerkingen bekijken" at bounding box center [1064, 340] width 219 height 35
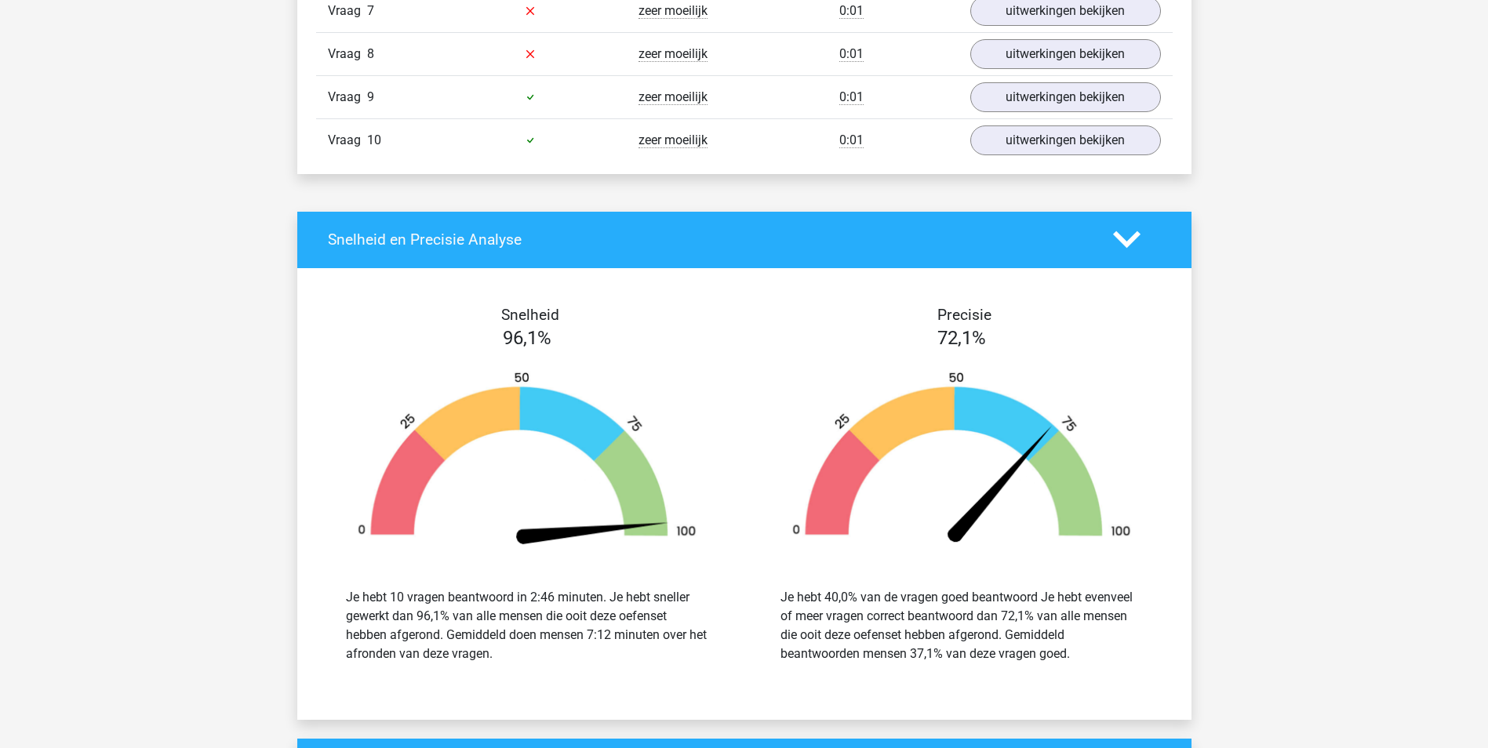
scroll to position [5097, 0]
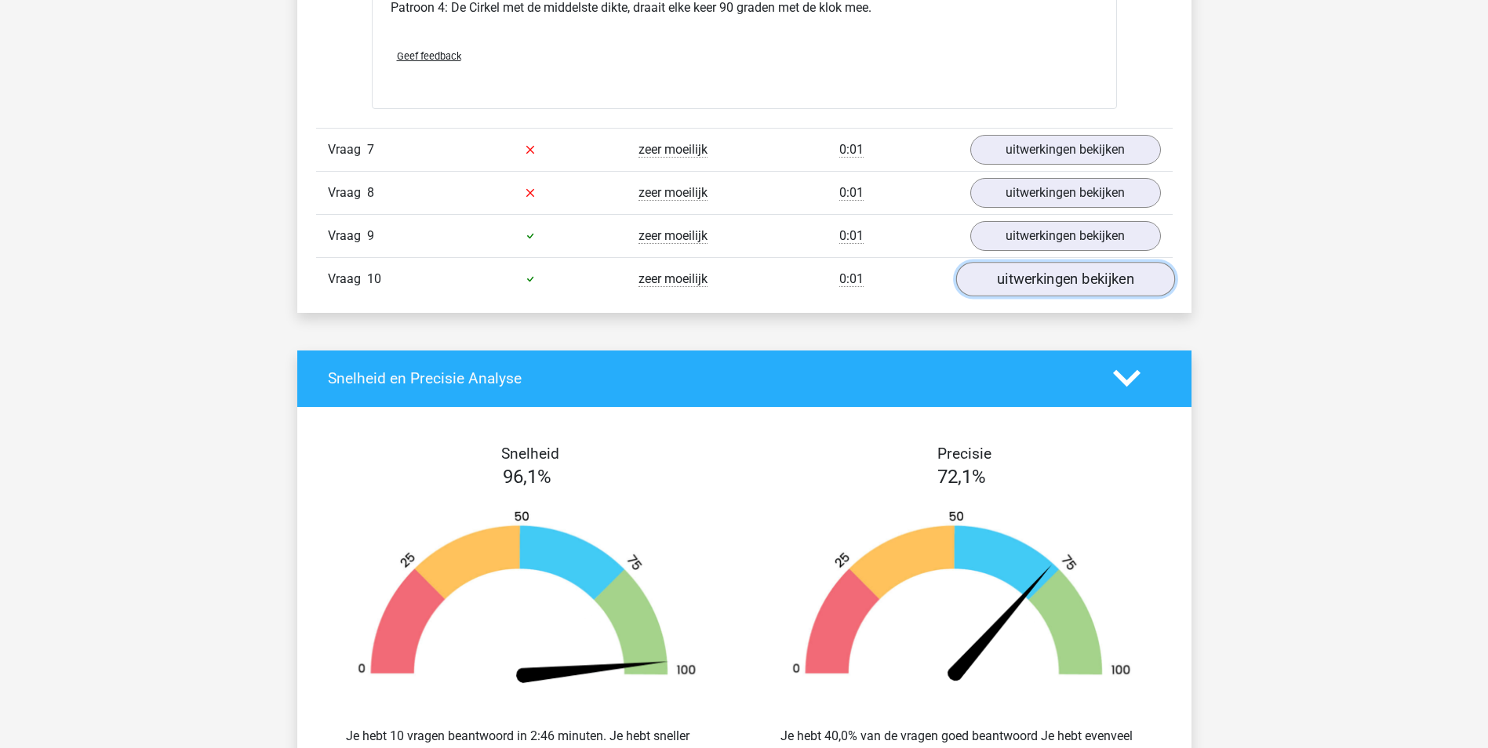
click at [1076, 276] on link "uitwerkingen bekijken" at bounding box center [1064, 279] width 219 height 35
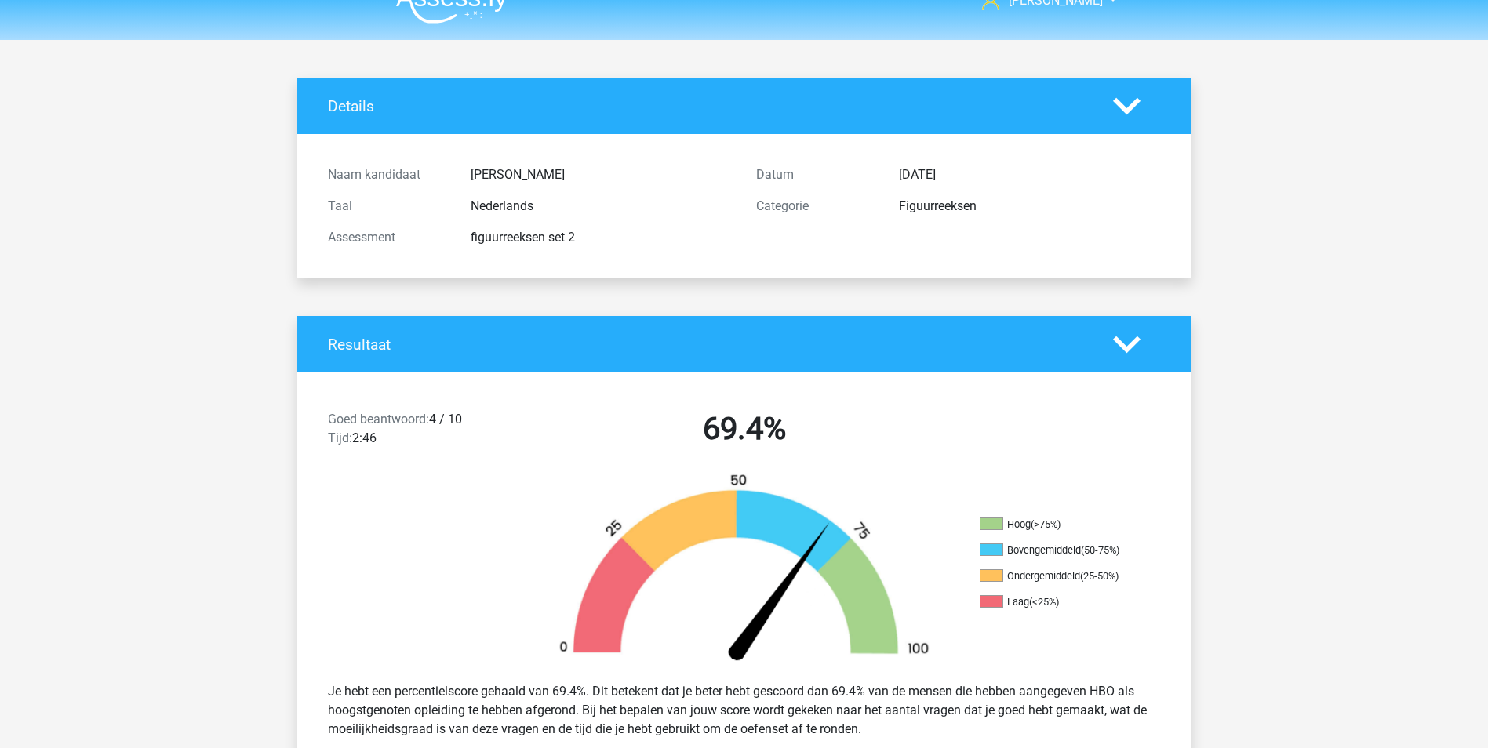
scroll to position [0, 0]
